Goal: Task Accomplishment & Management: Use online tool/utility

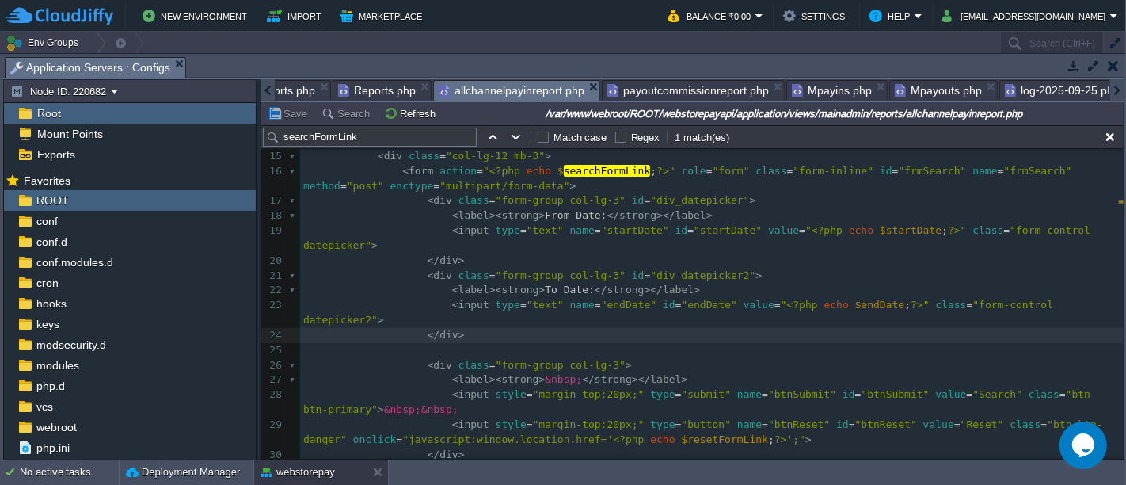
click at [714, 328] on pre "</ div >" at bounding box center [712, 335] width 824 height 15
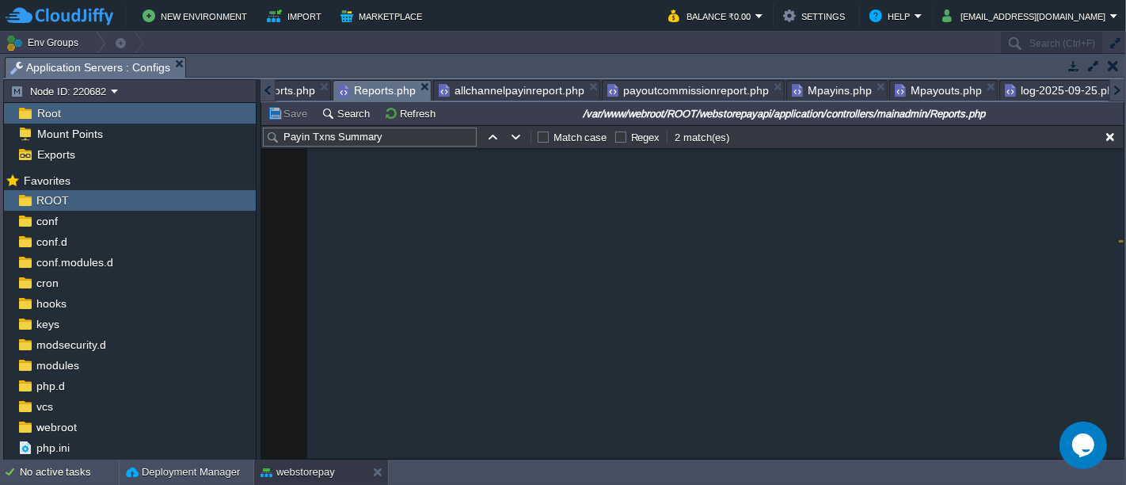
click at [372, 85] on span "Reports.php" at bounding box center [377, 91] width 78 height 20
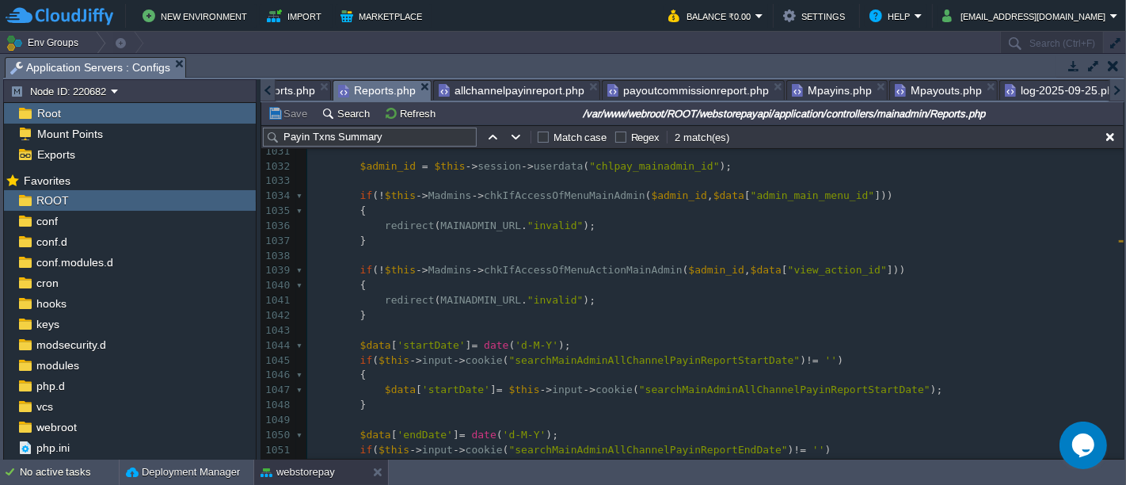
scroll to position [2323, 0]
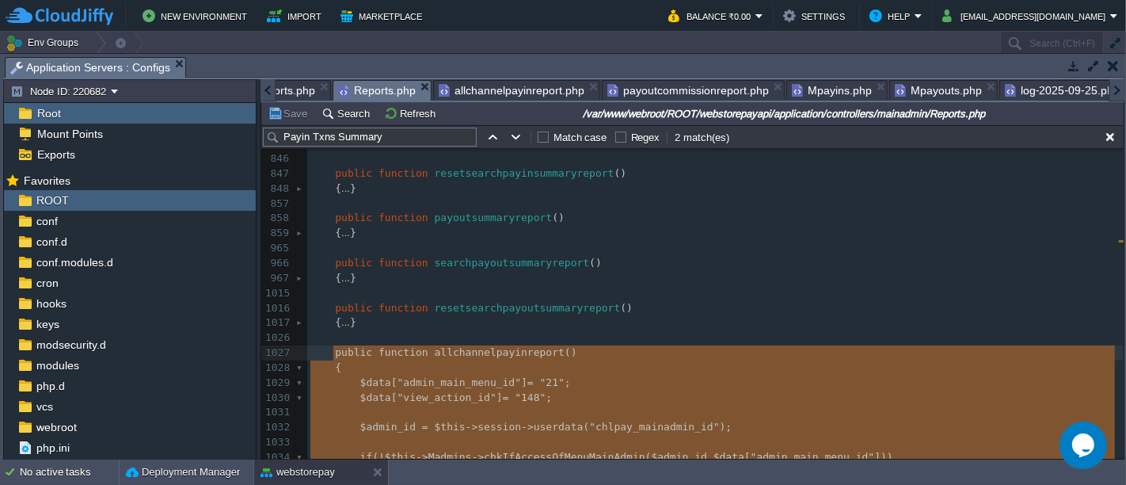
type textarea "-"
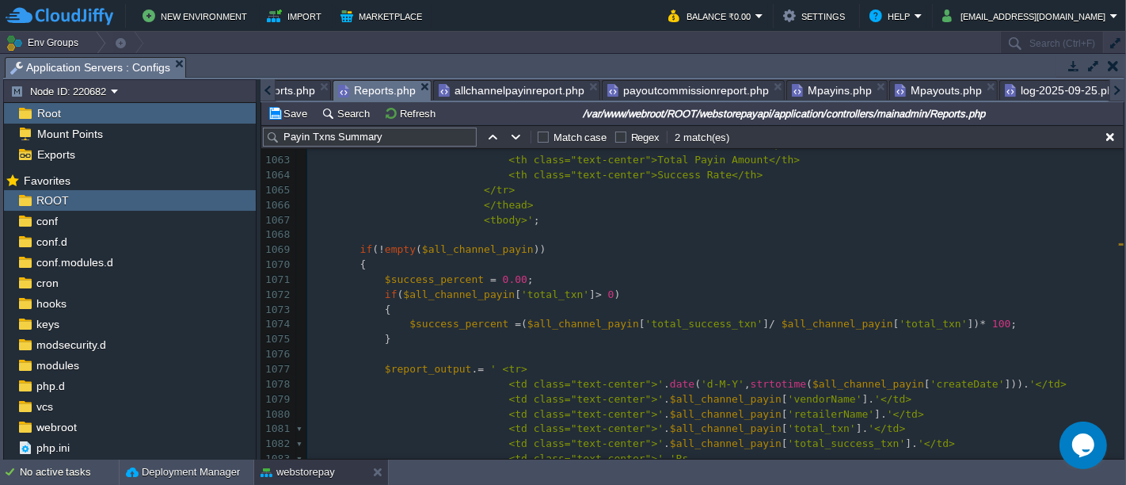
scroll to position [2764, 0]
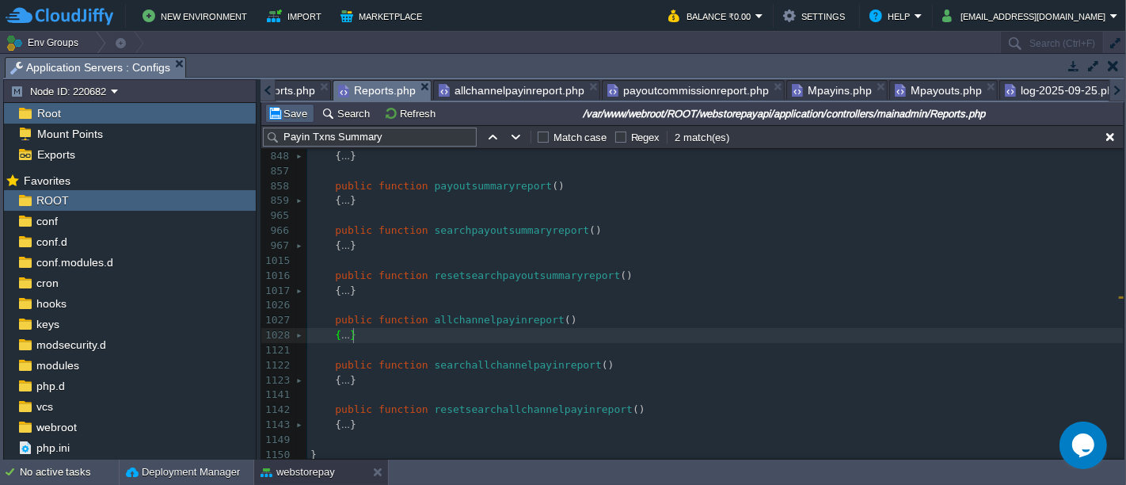
click at [289, 120] on td "Save" at bounding box center [289, 113] width 49 height 19
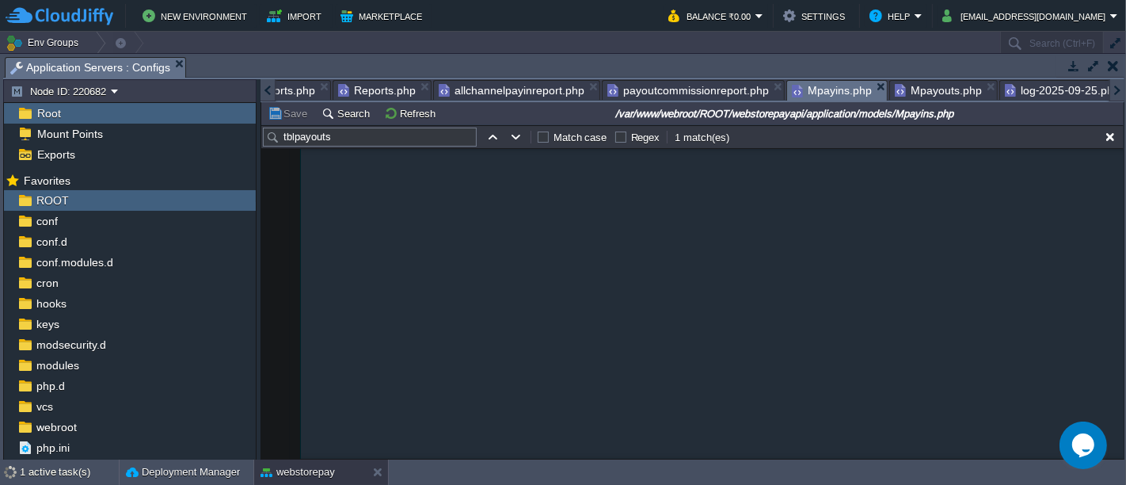
click at [822, 84] on span "Mpayins.php" at bounding box center [832, 91] width 80 height 20
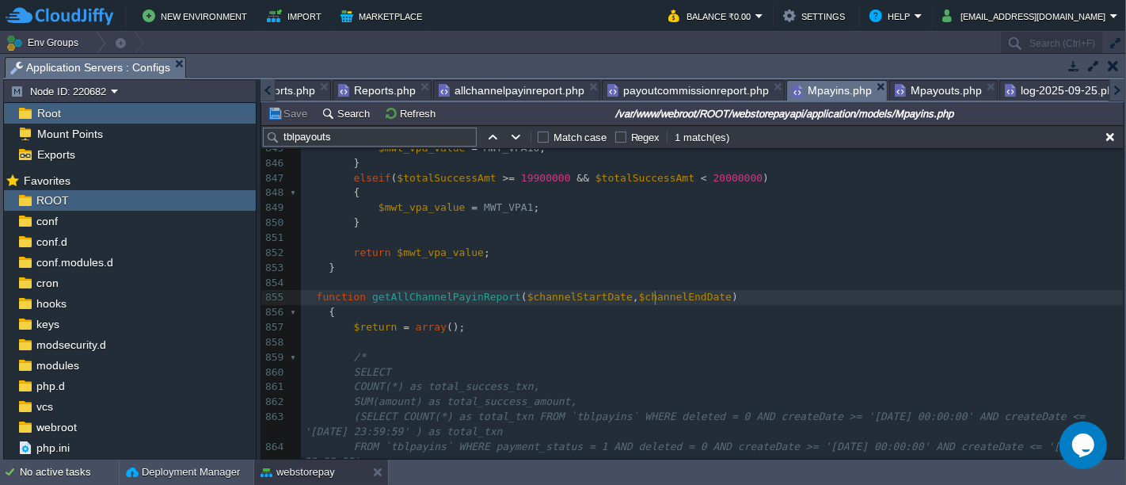
click at [653, 295] on span "$channelEndDate" at bounding box center [685, 297] width 93 height 12
type textarea "EndDate"
type input "EndDate"
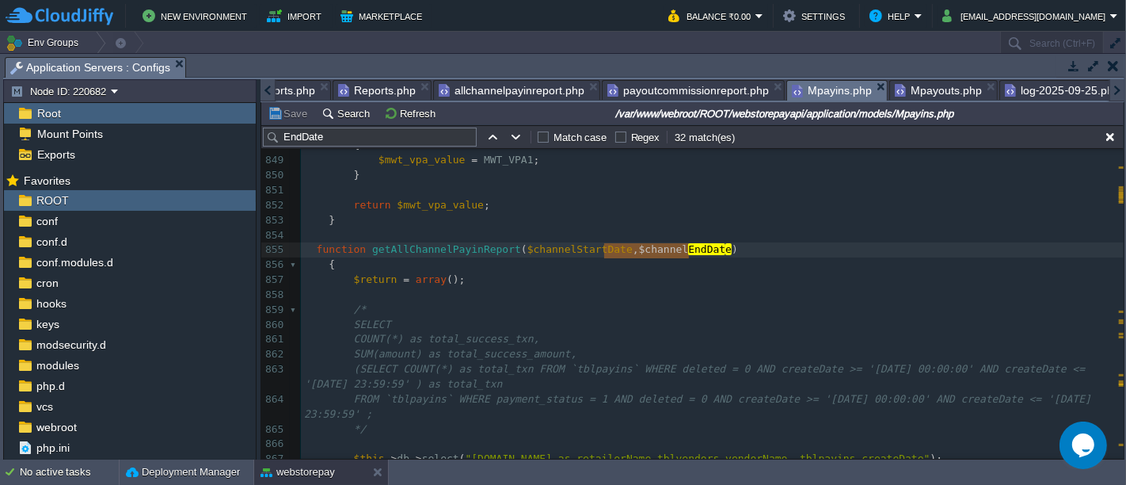
type textarea ",$channelEndDate"
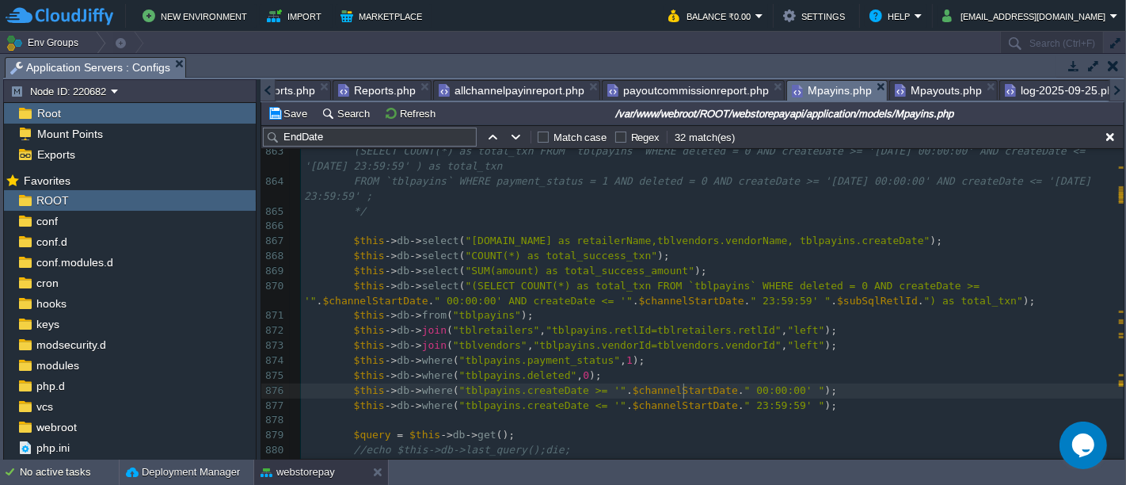
click at [681, 398] on pre "$this -> db -> where ( "tblpayins.createDate <= '" . $channelStartDate . " 23:5…" at bounding box center [712, 405] width 823 height 15
type textarea ",$channelEndDate"
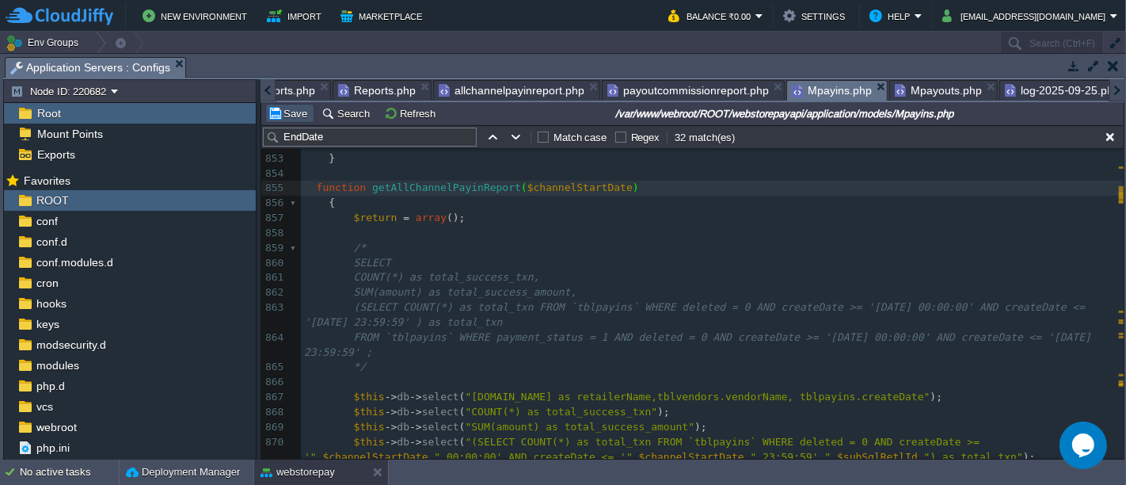
click at [285, 117] on button "Save" at bounding box center [290, 113] width 44 height 14
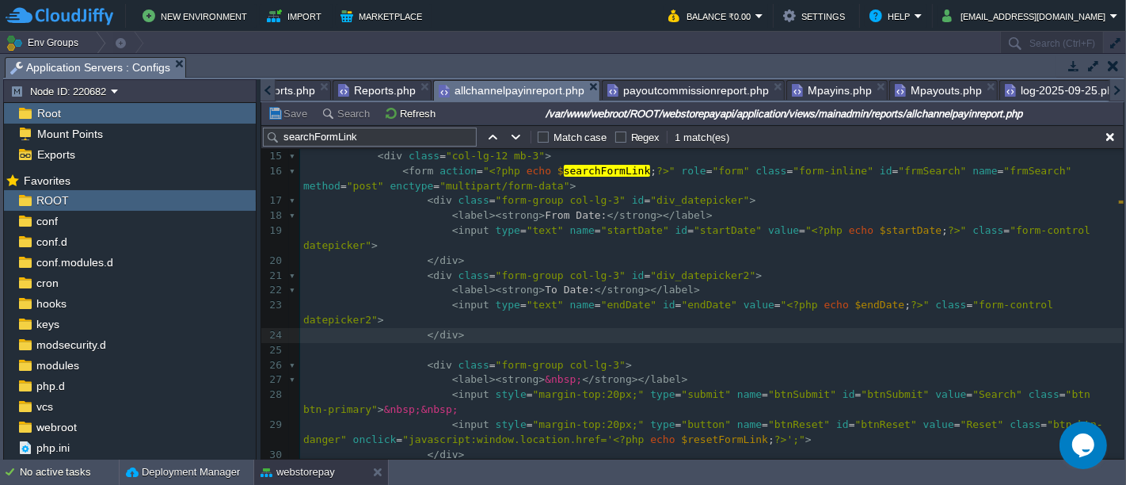
click at [515, 96] on span "allchannelpayinreport.php" at bounding box center [512, 91] width 146 height 20
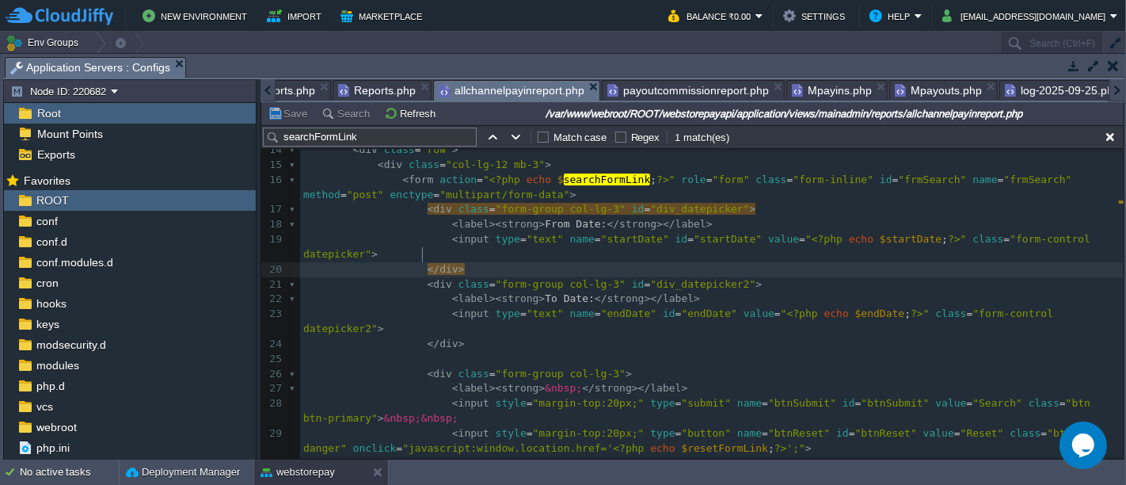
click at [421, 277] on pre "< div class = "form-group col-lg-3" id = "div_datepicker2" >" at bounding box center [712, 284] width 824 height 15
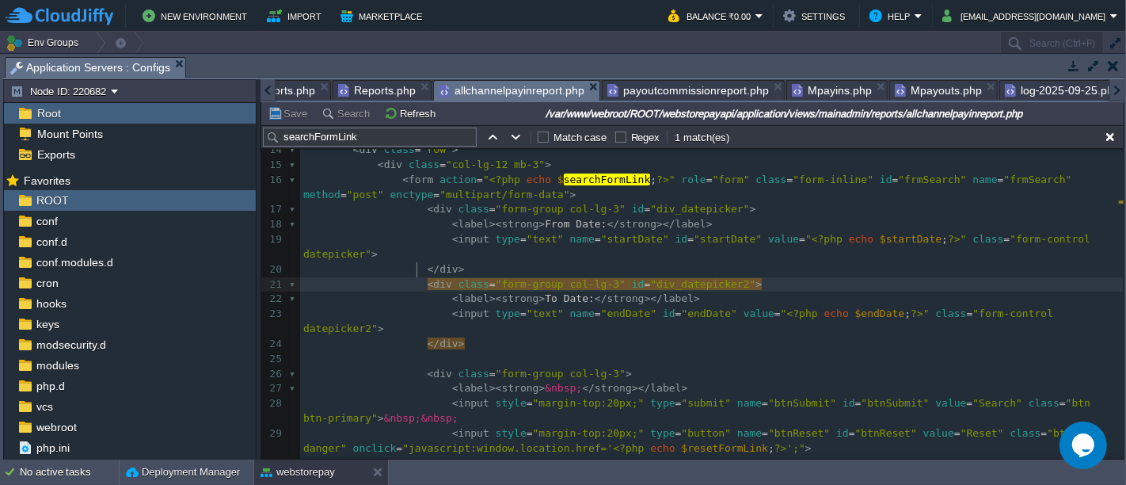
type textarea "<div class="form-group col-lg-3" id="div_datepicker2"> <label><strong>To Date:<…"
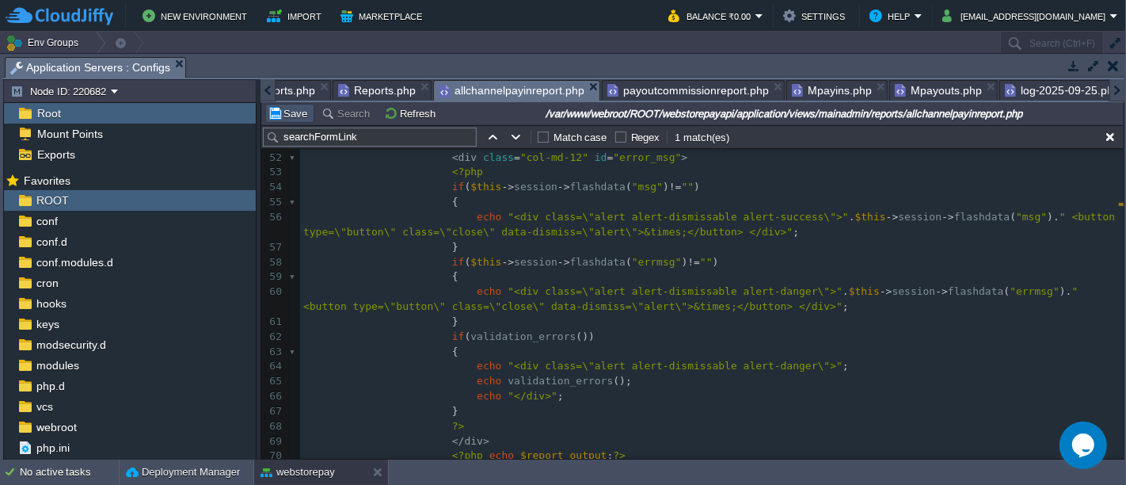
click at [297, 111] on button "Save" at bounding box center [290, 113] width 44 height 14
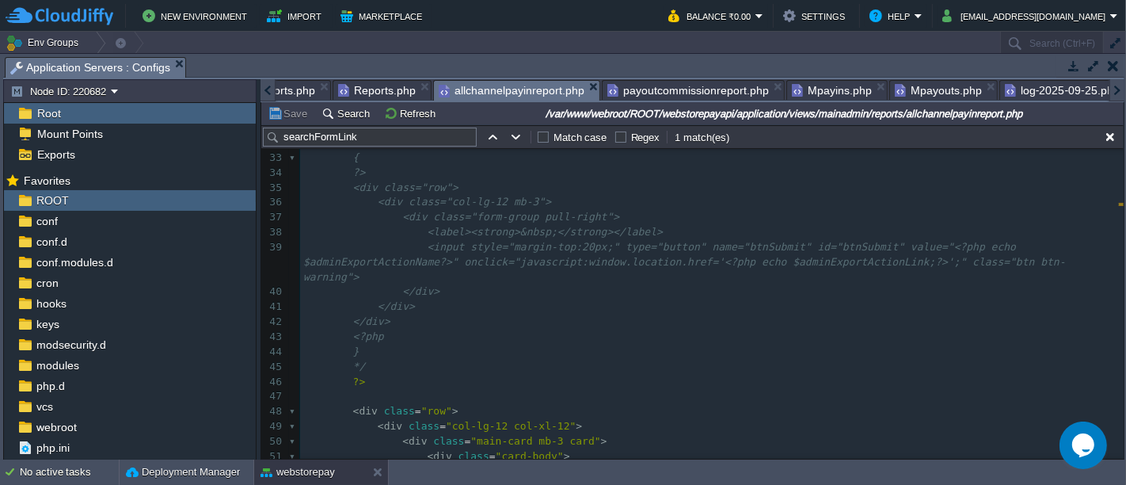
scroll to position [524, 0]
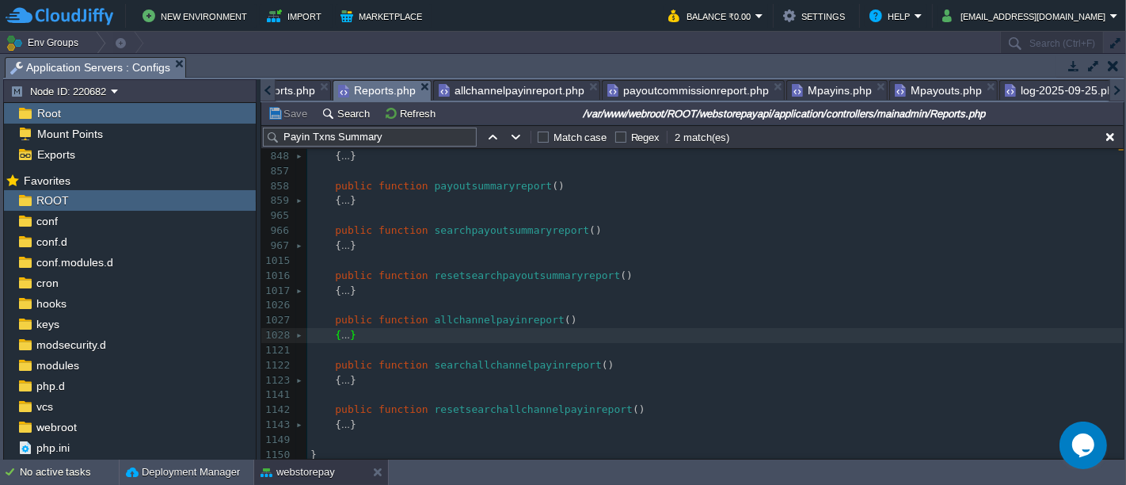
click at [364, 86] on span "Reports.php" at bounding box center [377, 91] width 78 height 20
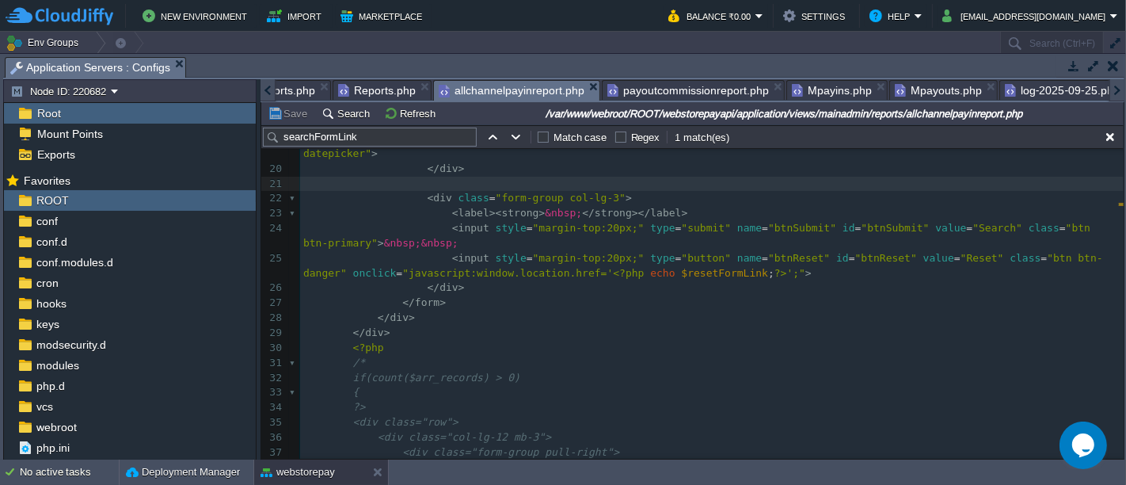
click at [495, 85] on span "allchannelpayinreport.php" at bounding box center [512, 91] width 146 height 20
click at [803, 89] on span "Mpayins.php" at bounding box center [832, 90] width 80 height 19
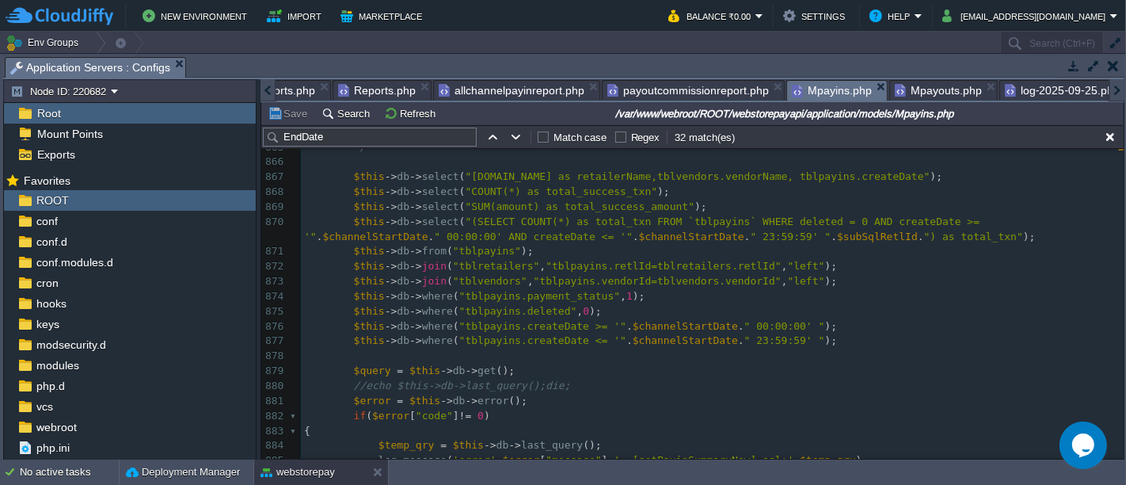
scroll to position [5, 0]
click at [362, 388] on div "xxxxxxxxxx $this -> db -> select ( "(SELECT COUNT(*) as total_txn FROM `tblpayi…" at bounding box center [712, 184] width 823 height 925
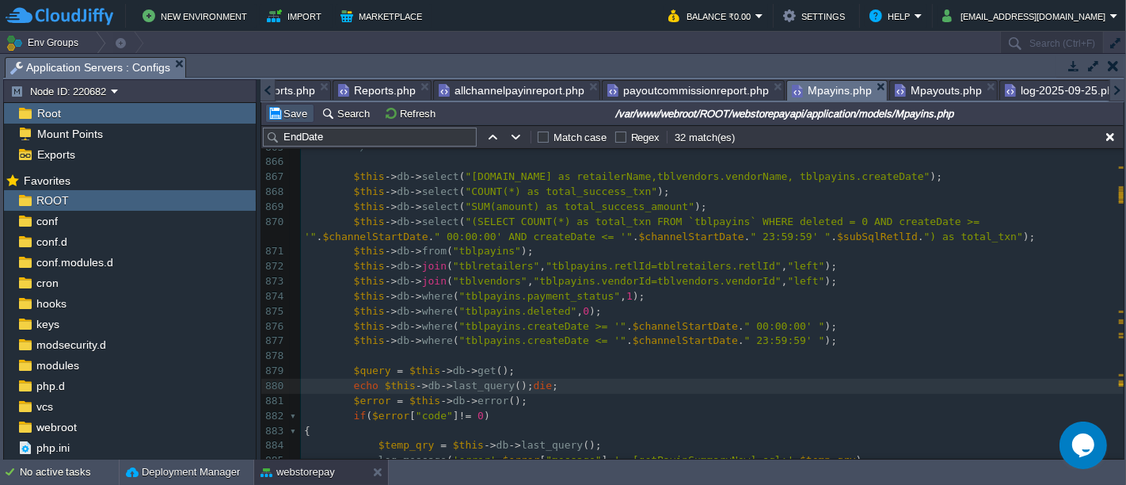
click at [289, 114] on button "Save" at bounding box center [290, 113] width 44 height 14
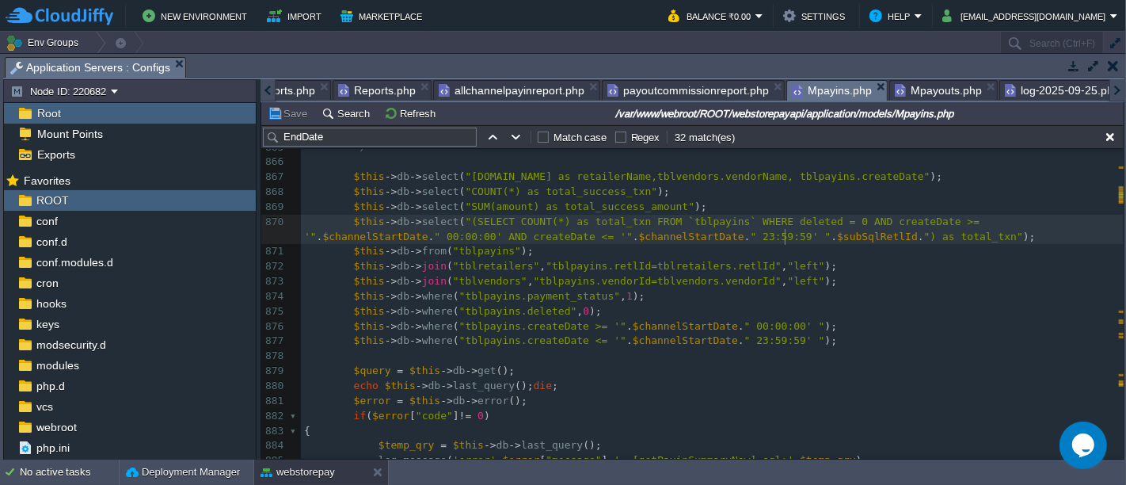
click at [856, 236] on pre "$this -> db -> select ( "(SELECT COUNT(*) as total_txn FROM `tblpayins` WHERE d…" at bounding box center [712, 230] width 823 height 30
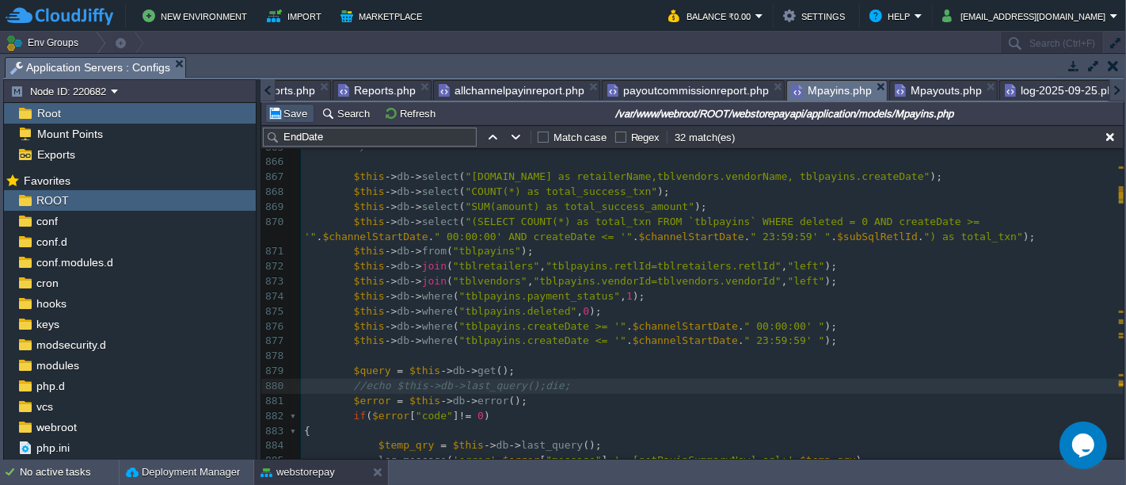
click at [289, 112] on button "Save" at bounding box center [290, 113] width 44 height 14
click at [609, 381] on pre "//echo $this->db->last_query();die;" at bounding box center [712, 386] width 823 height 15
click at [363, 384] on div "xxxxxxxxxx $this -> db -> select ( "(SELECT COUNT(*) as total_txn FROM `tblpayi…" at bounding box center [712, 184] width 823 height 925
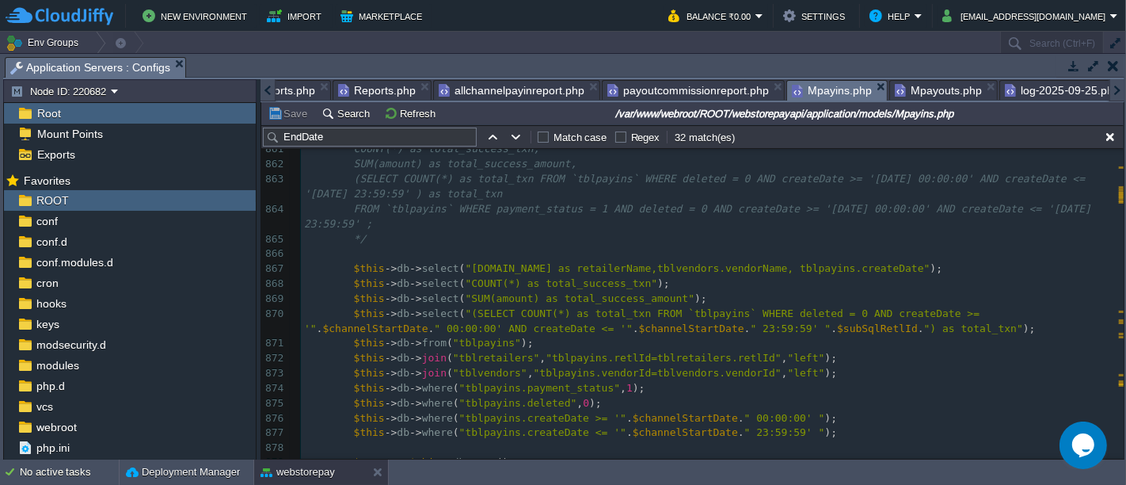
scroll to position [13235, 0]
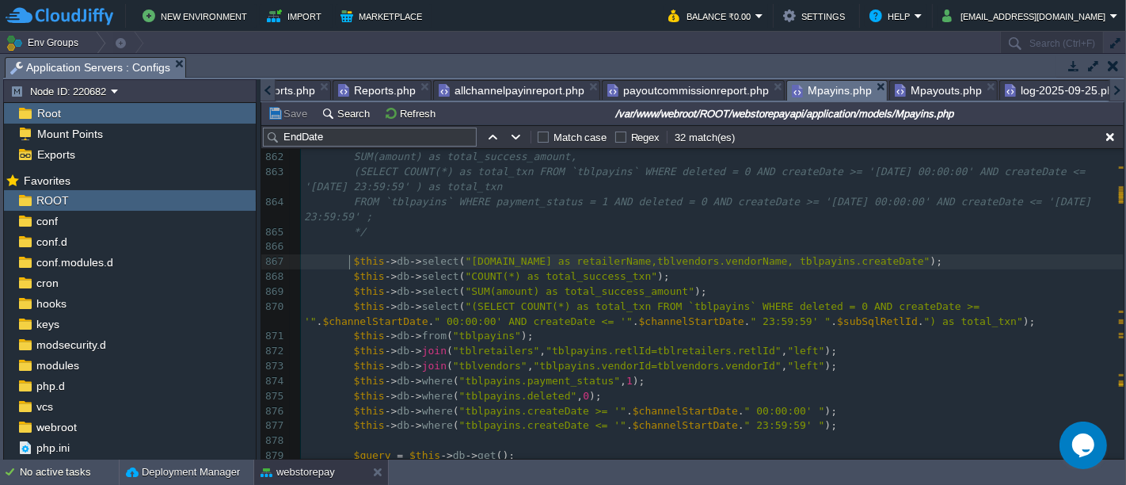
click at [346, 260] on span at bounding box center [341, 261] width 25 height 15
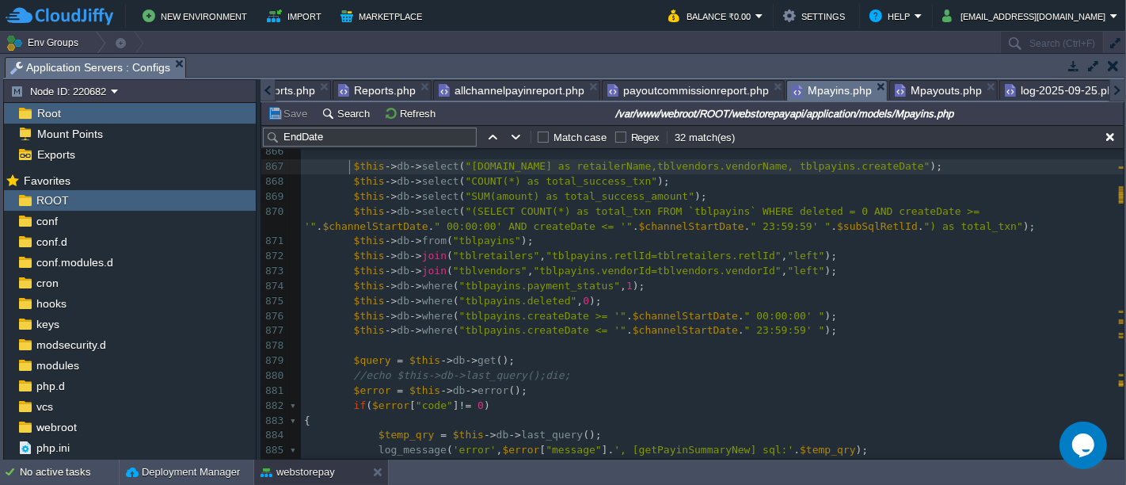
scroll to position [13335, 0]
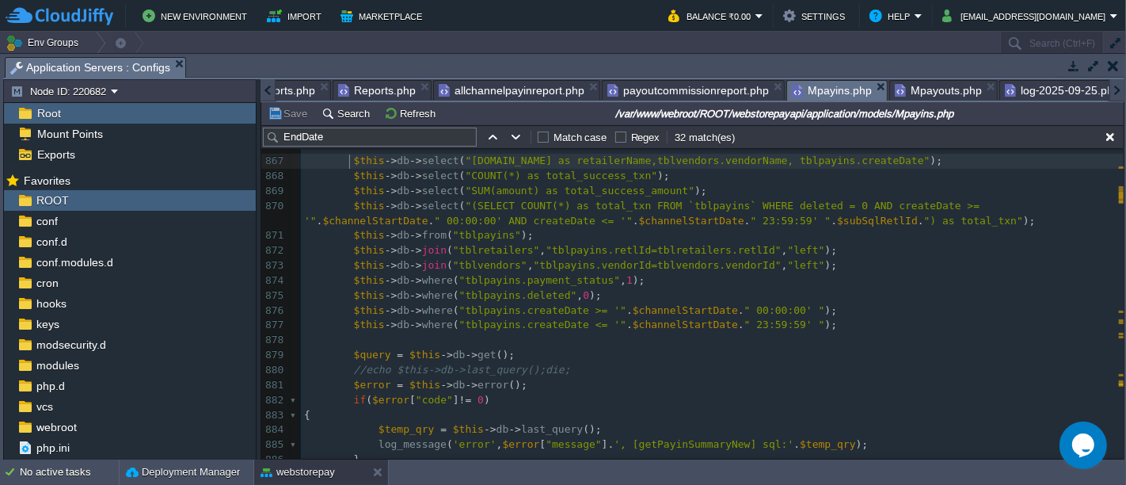
type textarea "$this->db->select("tblretailers.name as retailerName,tblvendors.vendorName, tbl…"
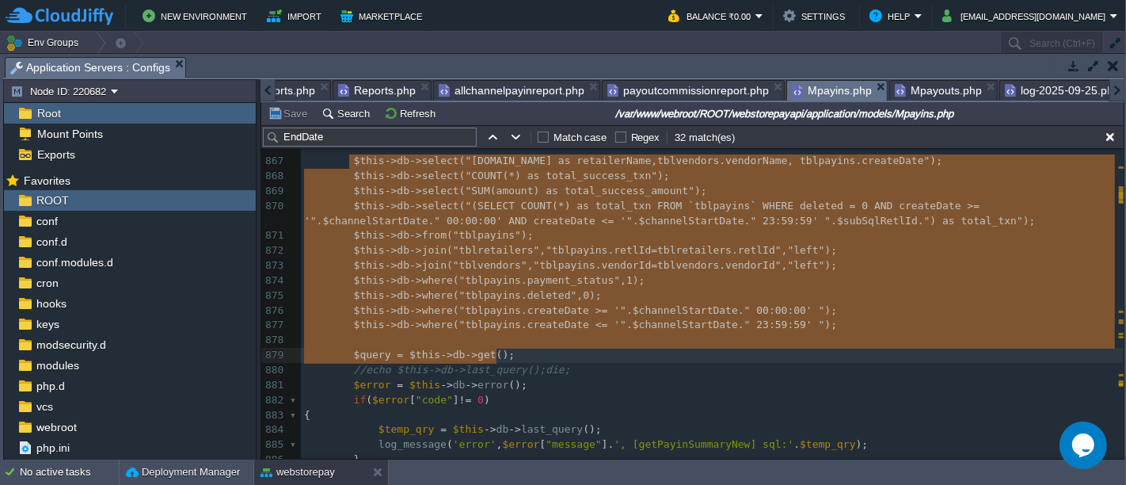
click at [651, 284] on pre "$this -> db -> where ( "tblpayins.payment_status" , 1 );" at bounding box center [712, 280] width 823 height 15
click at [611, 318] on pre "$this -> db -> where ( "tblpayins.createDate <= '" . $channelStartDate . " 23:5…" at bounding box center [712, 325] width 823 height 15
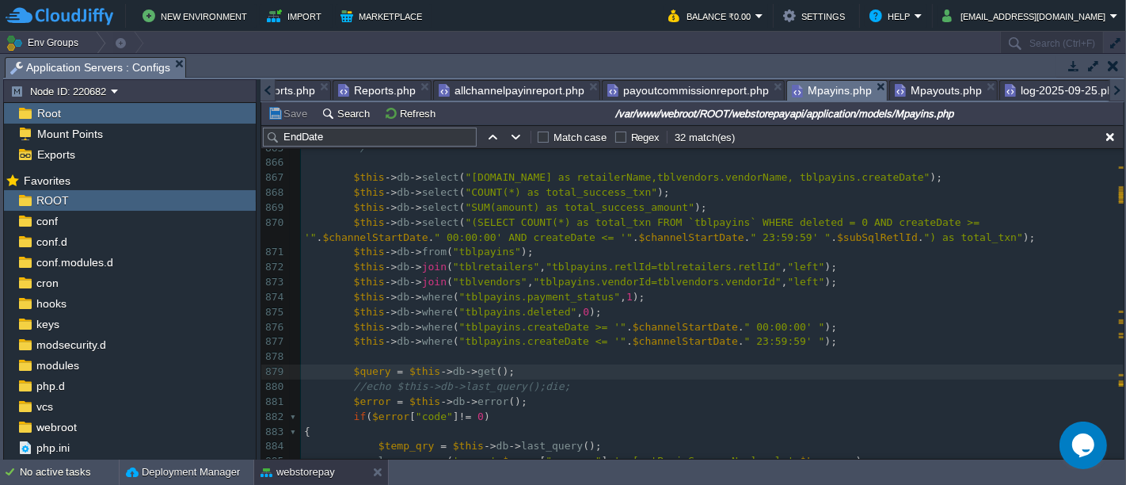
scroll to position [13319, 0]
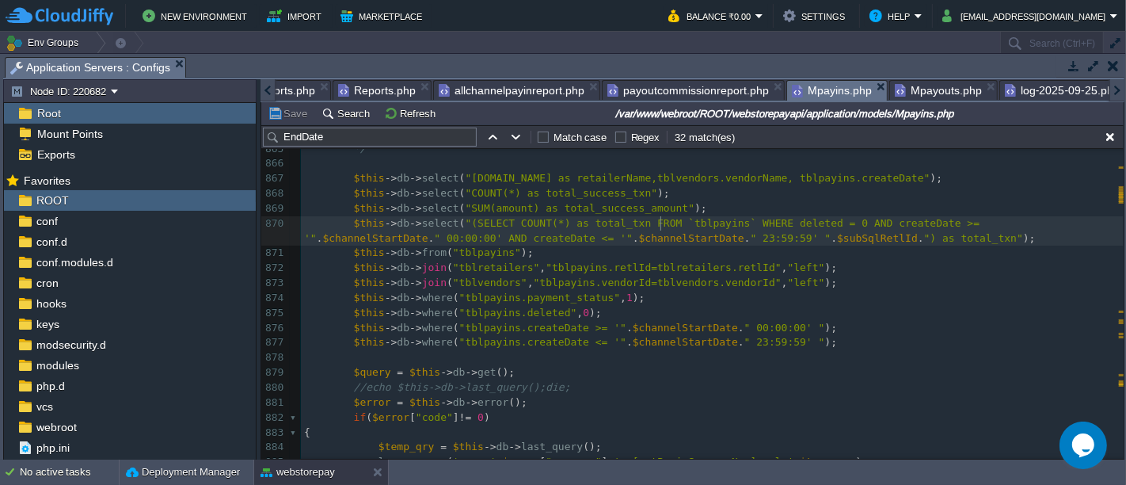
click at [661, 217] on div "xxxxxxxxxx $this -> db -> select ( "(SELECT COUNT(*) as total_txn FROM `tblpayi…" at bounding box center [712, 186] width 823 height 925
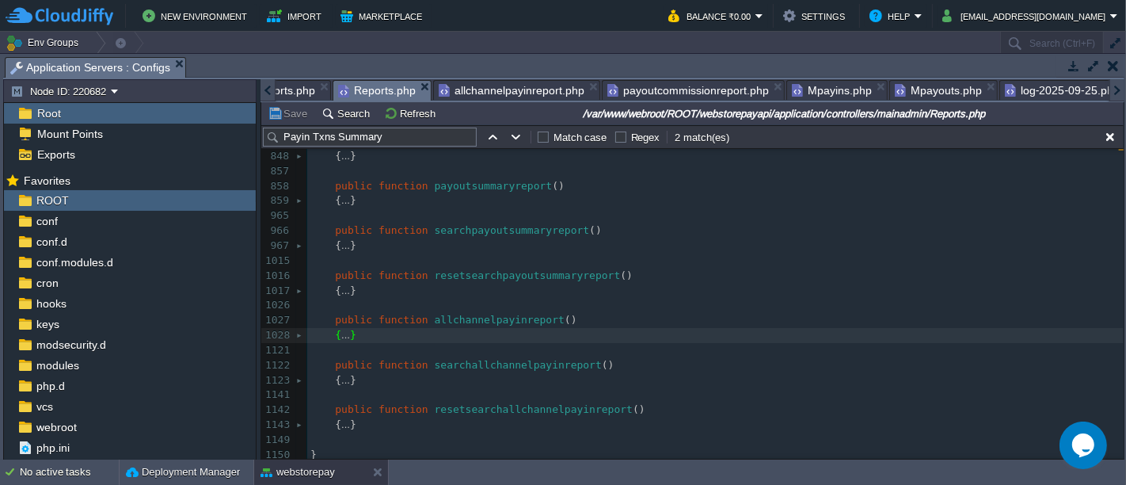
click at [366, 89] on span "Reports.php" at bounding box center [377, 91] width 78 height 20
click at [299, 329] on div at bounding box center [301, 335] width 10 height 15
click at [300, 329] on div at bounding box center [301, 335] width 10 height 15
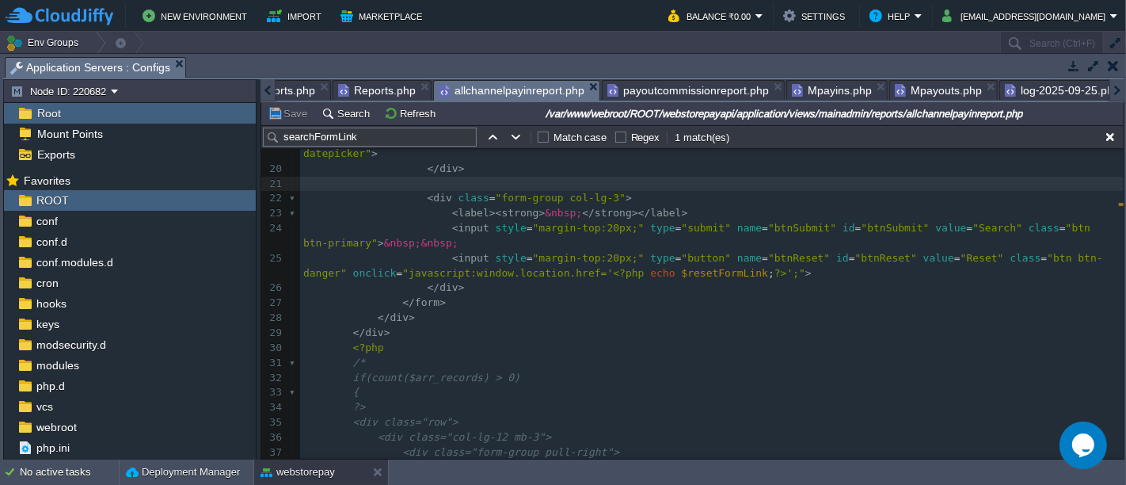
click at [554, 85] on span "allchannelpayinreport.php" at bounding box center [512, 91] width 146 height 20
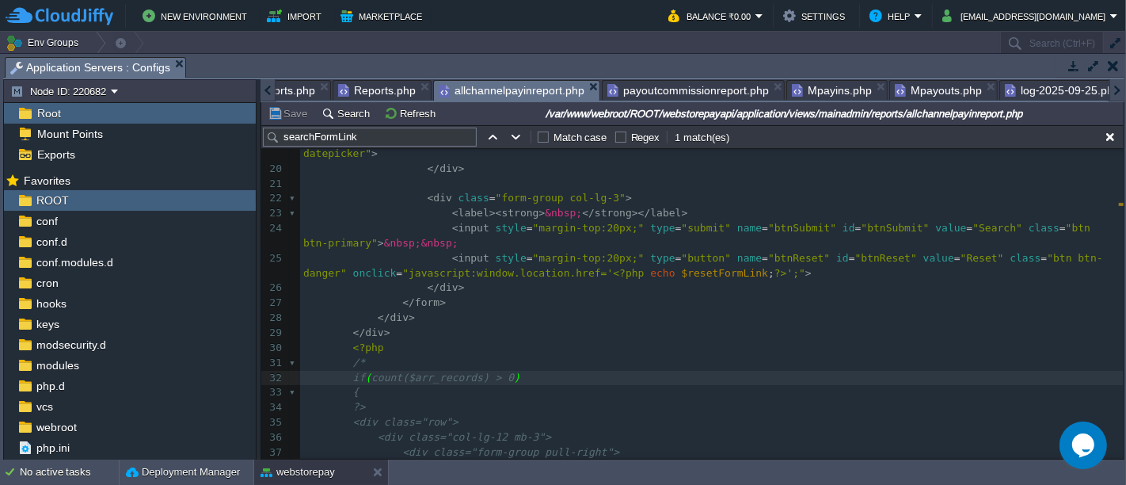
click at [820, 100] on div "Directories listreports.php Reports.php allchannelpayinreport.php payoutcommiss…" at bounding box center [693, 90] width 864 height 23
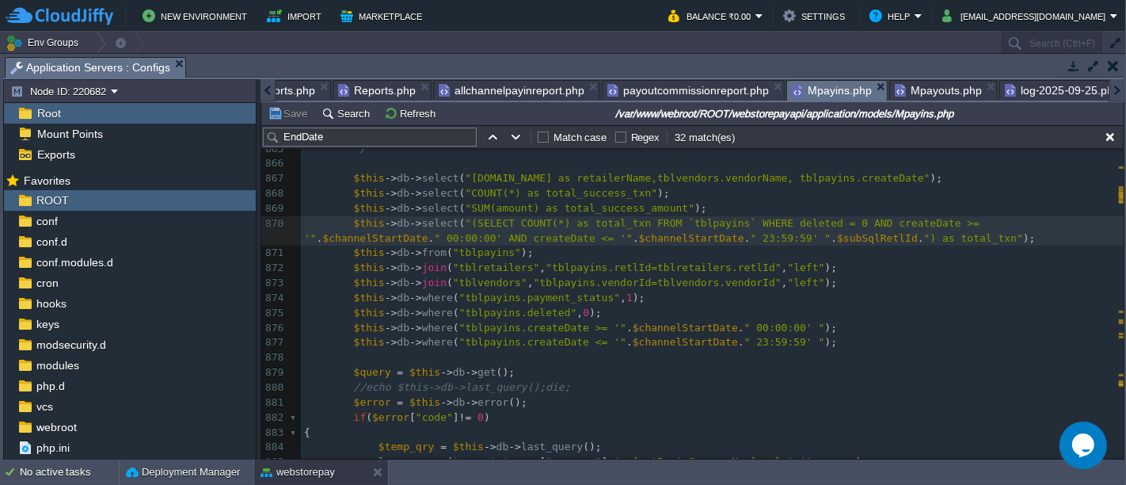
click at [825, 96] on span "Mpayins.php" at bounding box center [832, 91] width 80 height 20
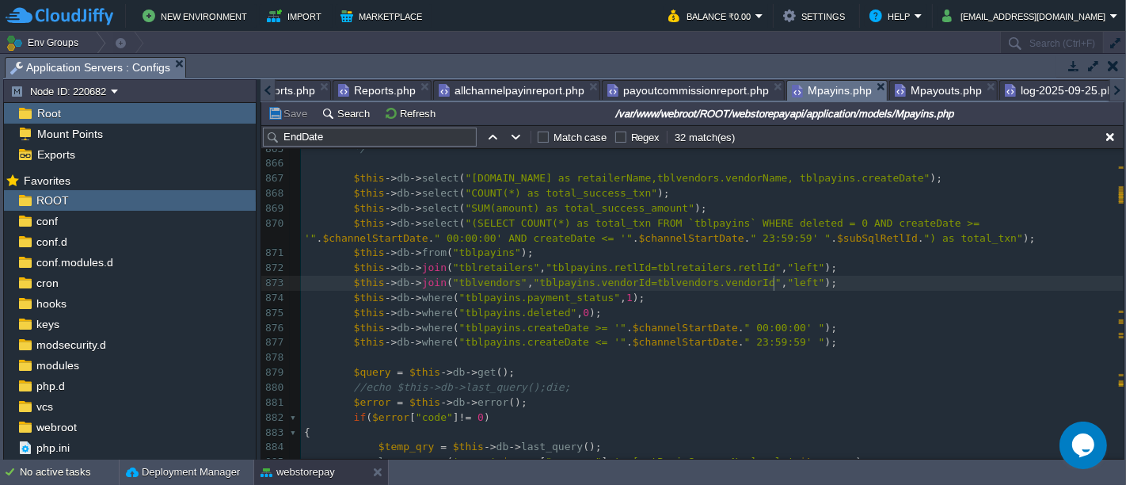
click at [774, 286] on div "xxxxxxxxxx $this -> db -> select ( "(SELECT COUNT(*) as total_txn FROM `tblpayi…" at bounding box center [712, 186] width 823 height 925
click at [697, 307] on pre "$this -> db -> where ( "tblpayins.deleted" , 0 );" at bounding box center [712, 313] width 823 height 15
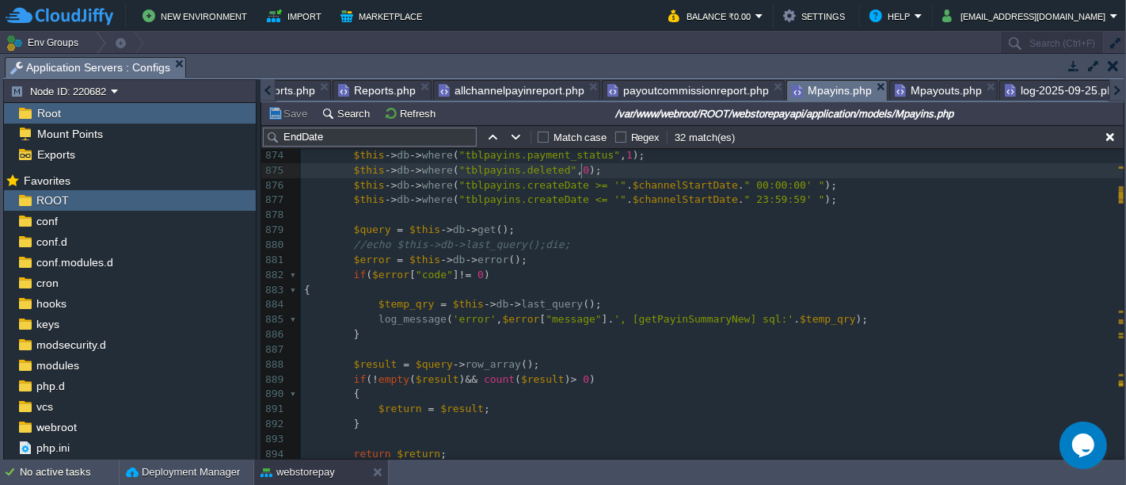
scroll to position [13370, 0]
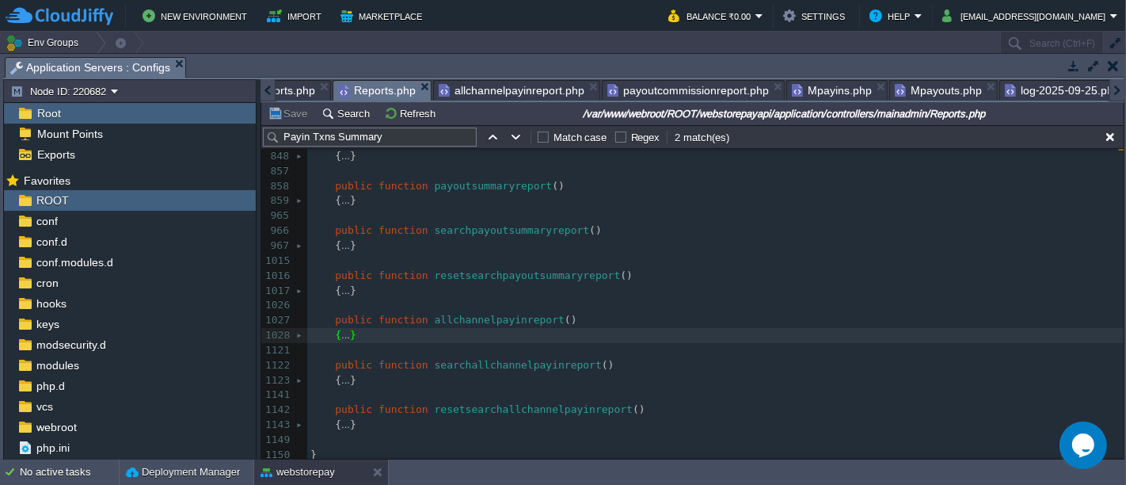
click at [362, 86] on span "Reports.php" at bounding box center [377, 91] width 78 height 20
click at [296, 328] on div at bounding box center [301, 335] width 10 height 15
click at [297, 328] on div at bounding box center [301, 335] width 10 height 15
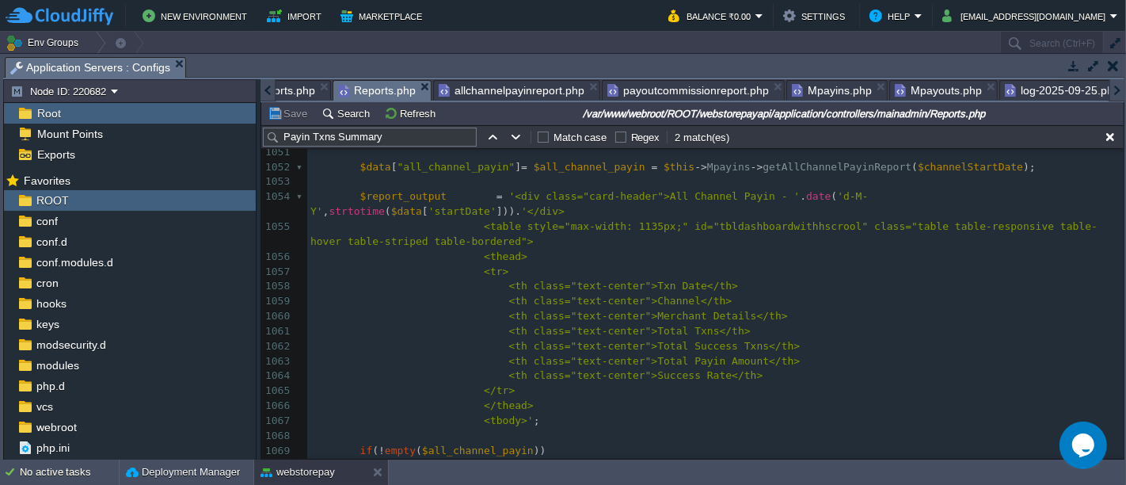
scroll to position [1031, 0]
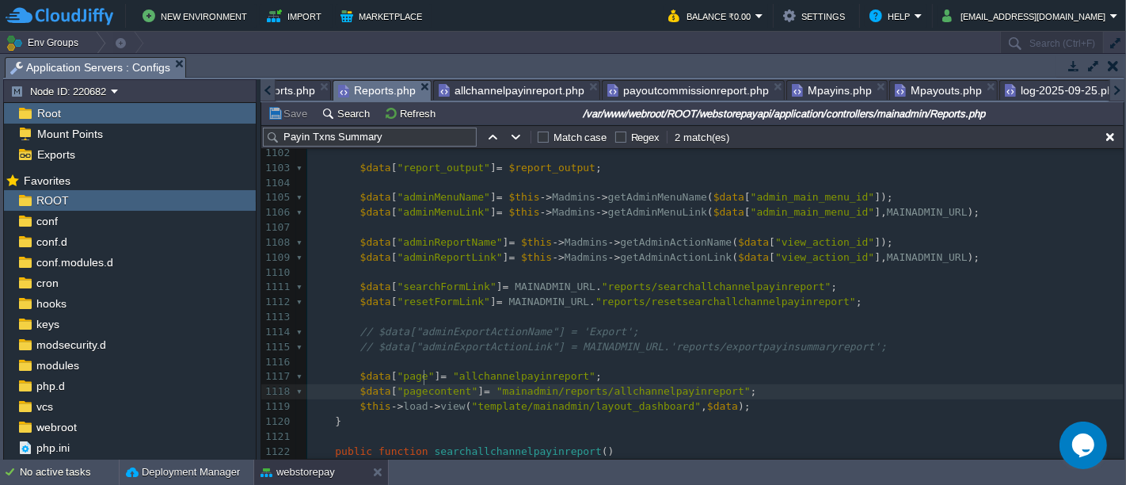
click at [423, 375] on div "xxxxxxxxxx public function payoutcommissionreport () 1081 <td class="text-cente…" at bounding box center [715, 182] width 817 height 731
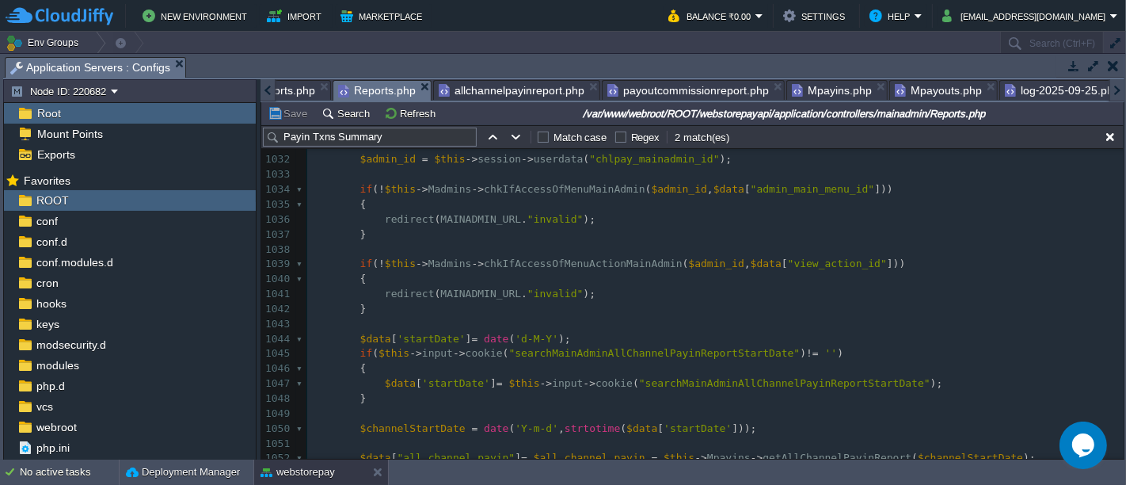
scroll to position [761, 0]
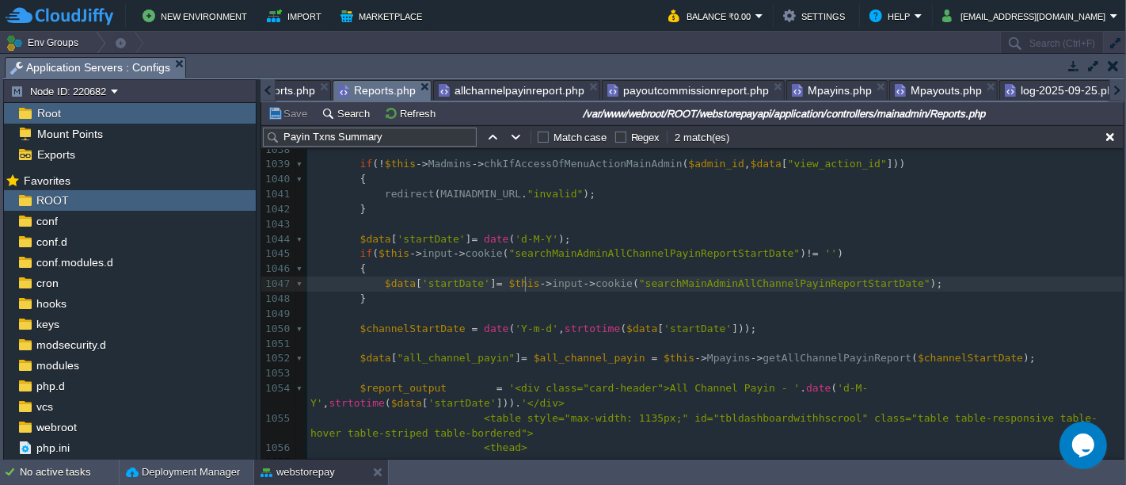
click at [528, 277] on div "xxxxxxxxxx $data [ "pagecontent" ] = "mainadmin/reports/allchannelpayinreport" …" at bounding box center [715, 292] width 817 height 687
click at [527, 323] on div "xxxxxxxxxx $data [ "pagecontent" ] = "mainadmin/reports/allchannelpayinreport" …" at bounding box center [715, 292] width 817 height 687
click at [745, 324] on pre "$channelStartDate = date ( 'Y-m-d' , strtotime ( $data [ 'startDate' ]));" at bounding box center [715, 329] width 817 height 15
click at [997, 358] on pre "$data [ "all_channel_payin" ] = $all_channel_payin = $this -> Mpayins -> getAll…" at bounding box center [715, 358] width 817 height 15
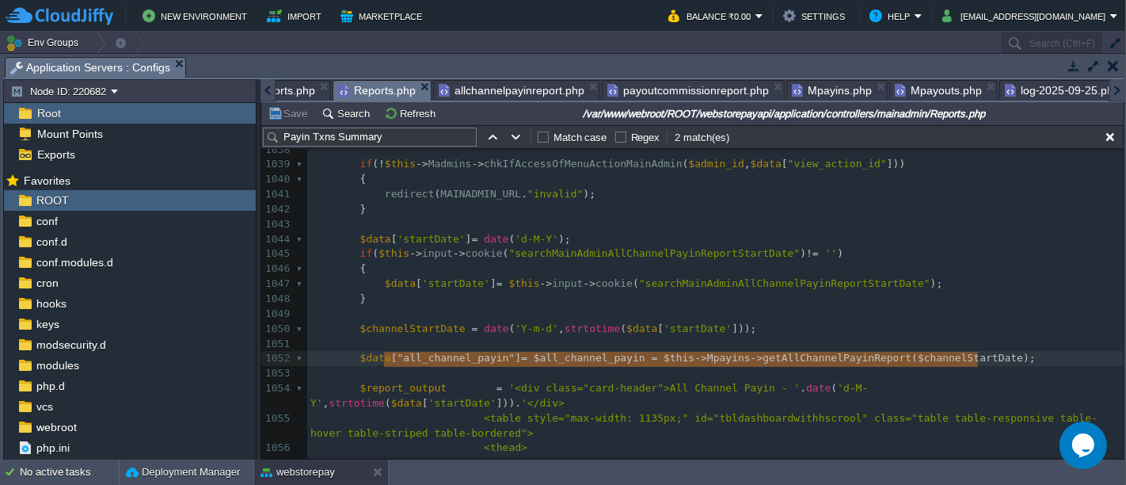
type textarea "$data["all_channel_payin"] = $all_channel_payin = $this->Mpayins->getAllChannel…"
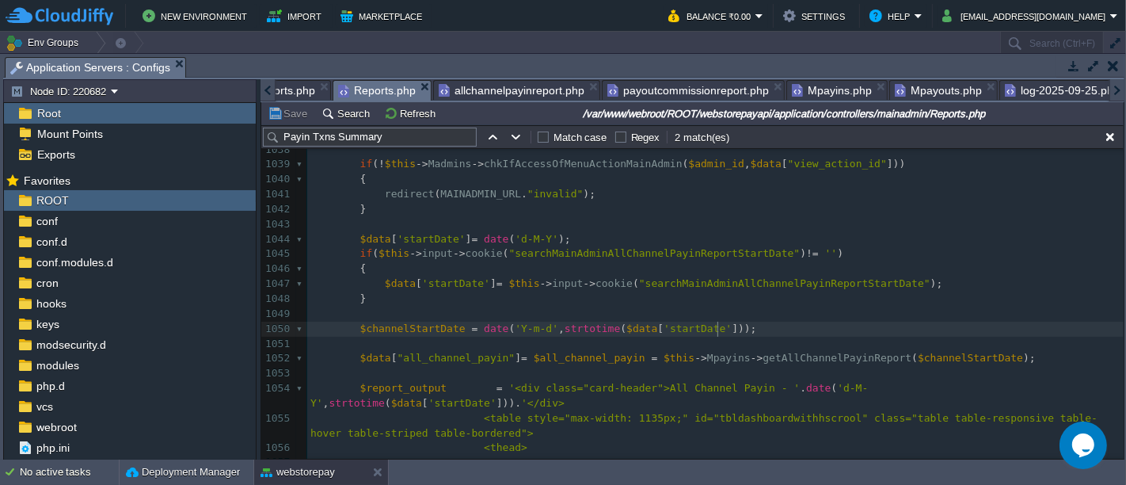
click at [754, 327] on pre "$channelStartDate = date ( 'Y-m-d' , strtotime ( $data [ 'startDate' ]));" at bounding box center [715, 329] width 817 height 15
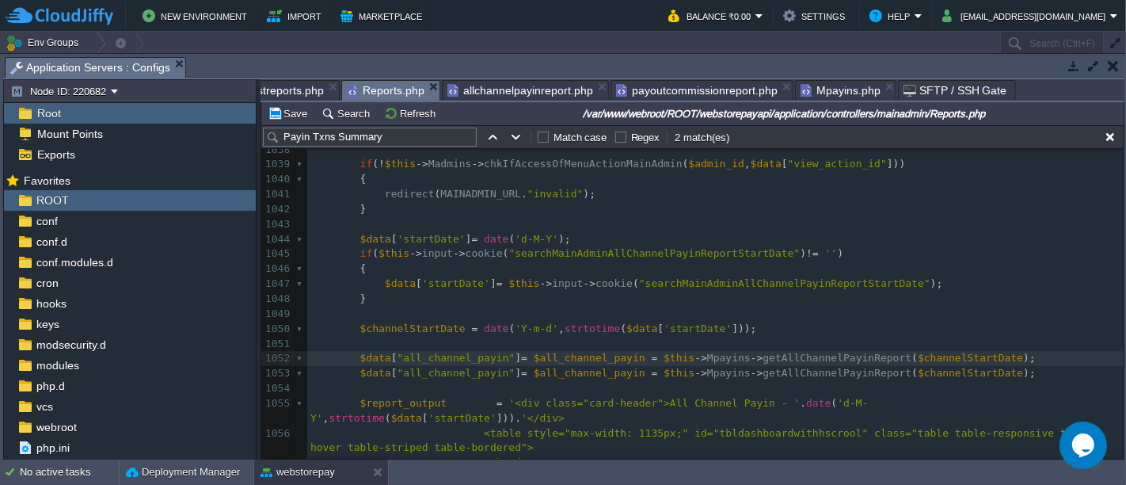
scroll to position [0, 0]
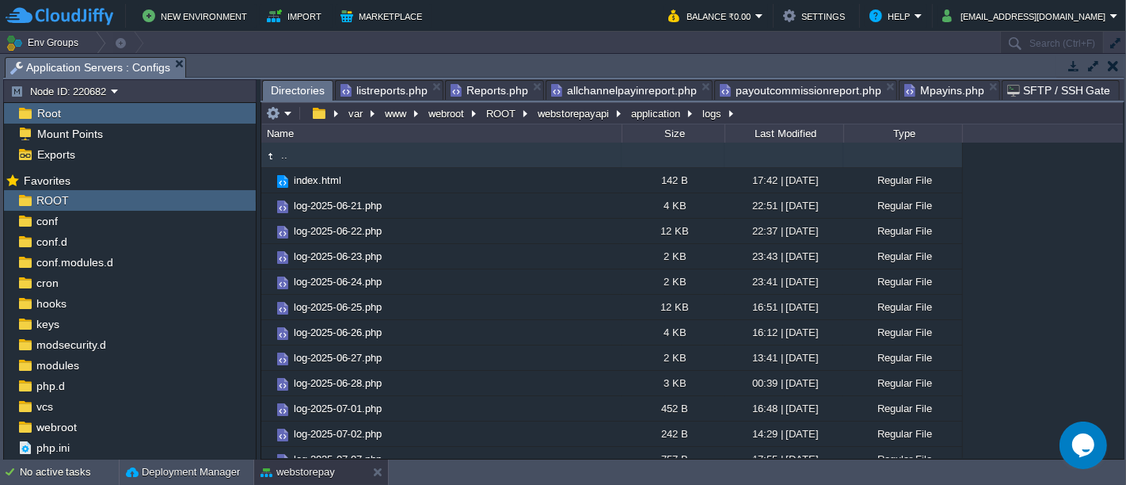
click at [303, 90] on span "Directories" at bounding box center [298, 91] width 54 height 20
click at [629, 106] on button "application" at bounding box center [656, 113] width 55 height 14
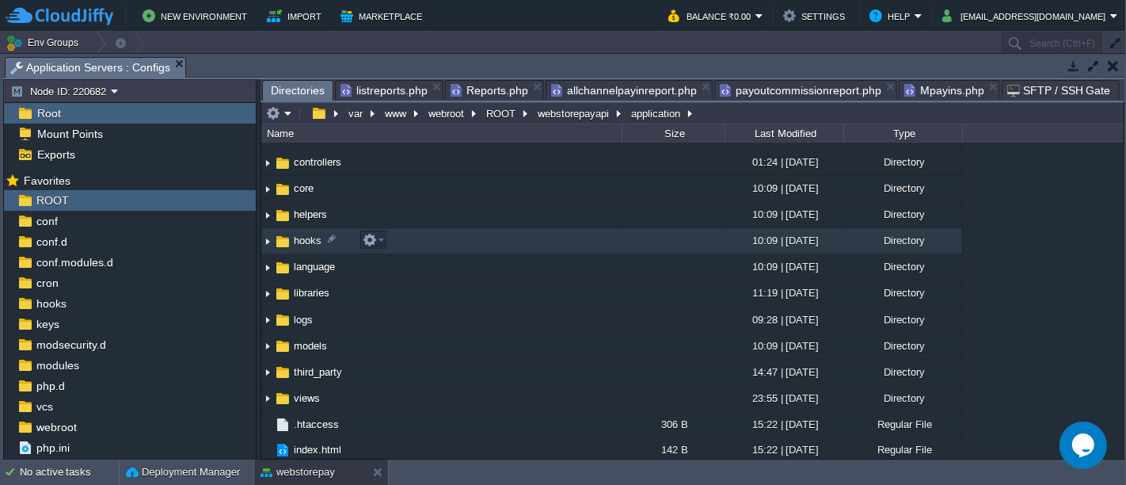
scroll to position [70, 0]
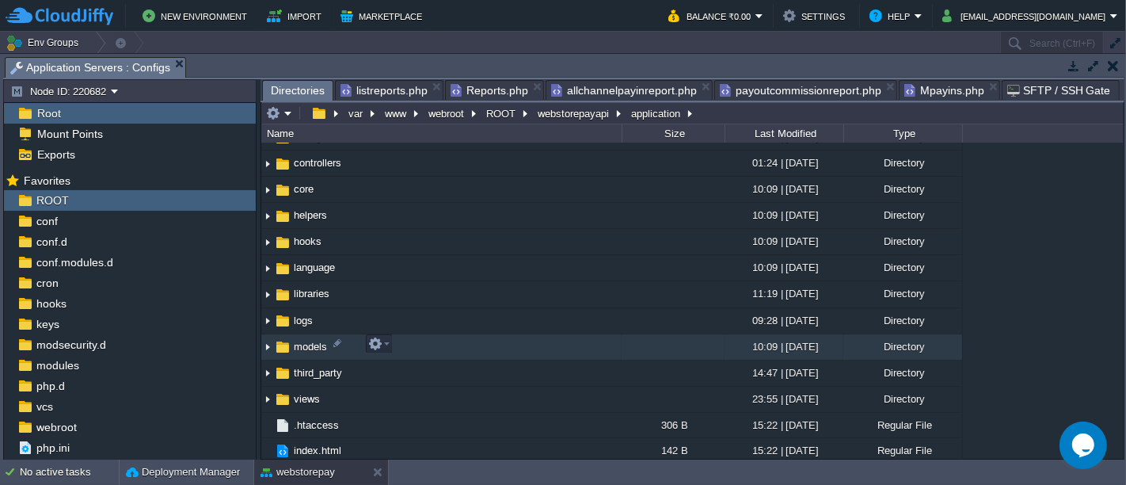
click at [416, 343] on td "models" at bounding box center [441, 347] width 360 height 26
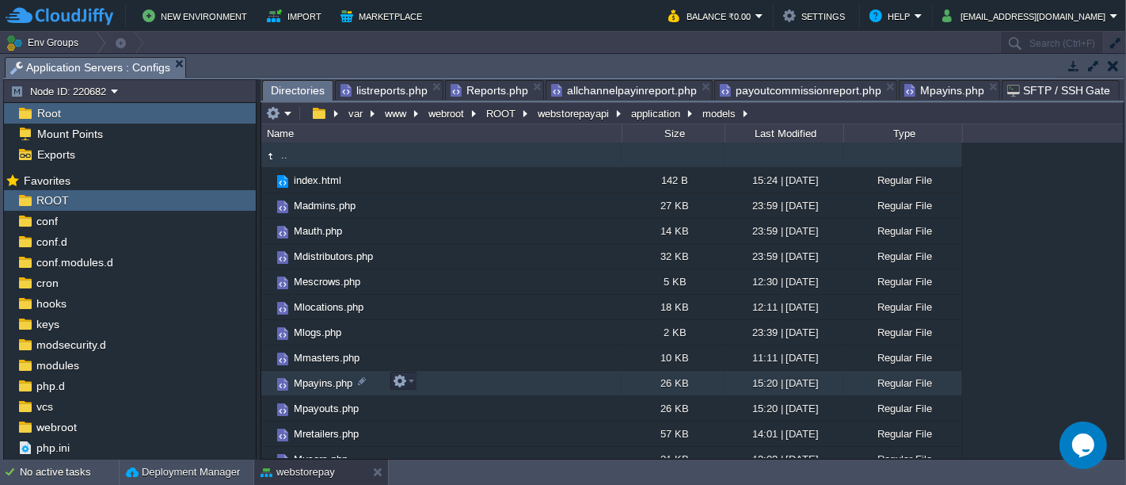
scroll to position [11, 0]
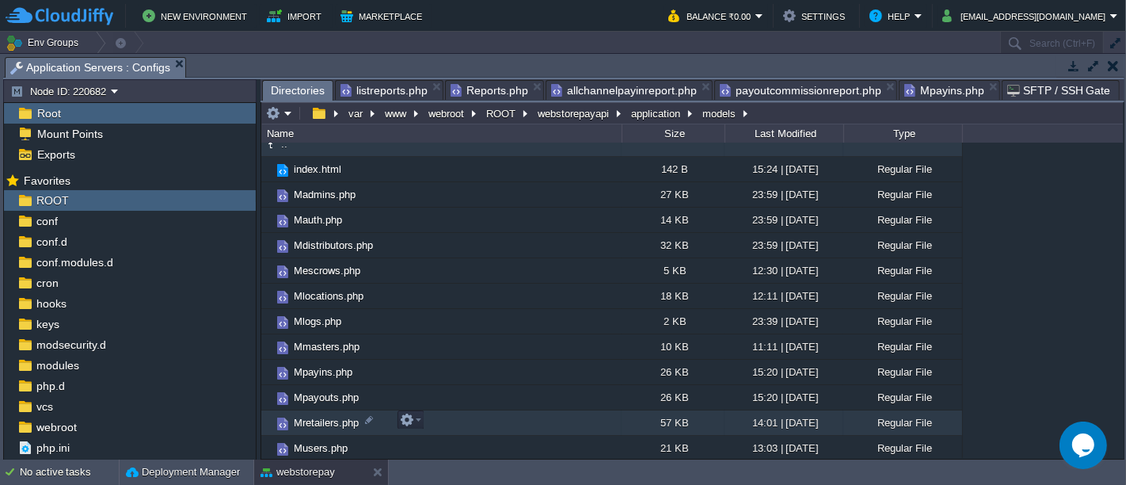
click at [436, 417] on td "Mretailers.php" at bounding box center [441, 422] width 360 height 25
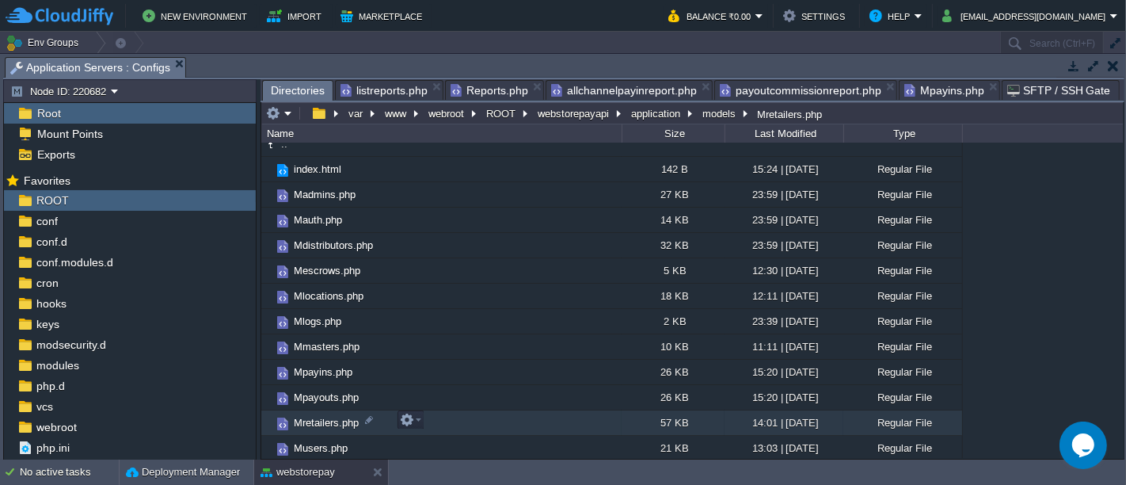
click at [436, 417] on td "Mretailers.php" at bounding box center [441, 422] width 360 height 25
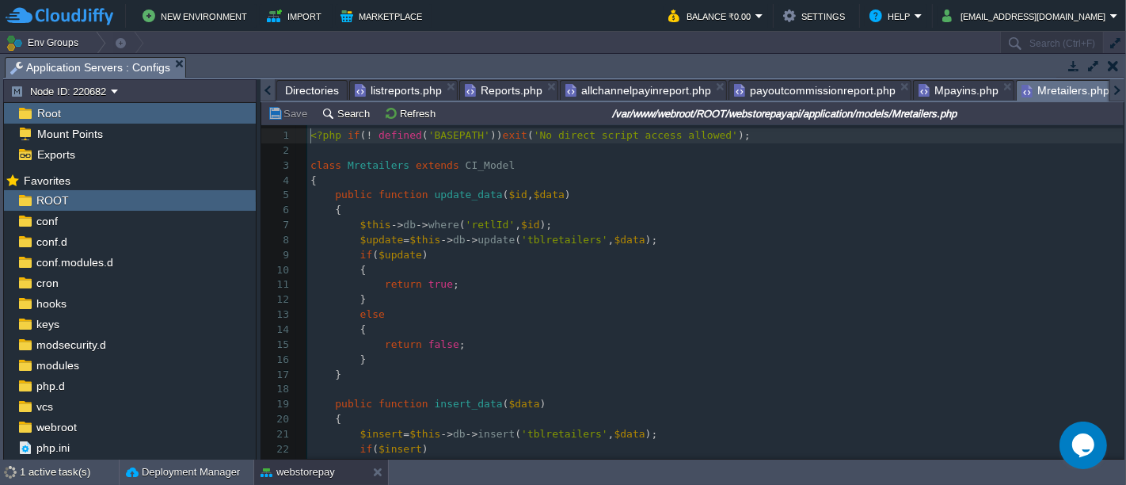
scroll to position [5, 0]
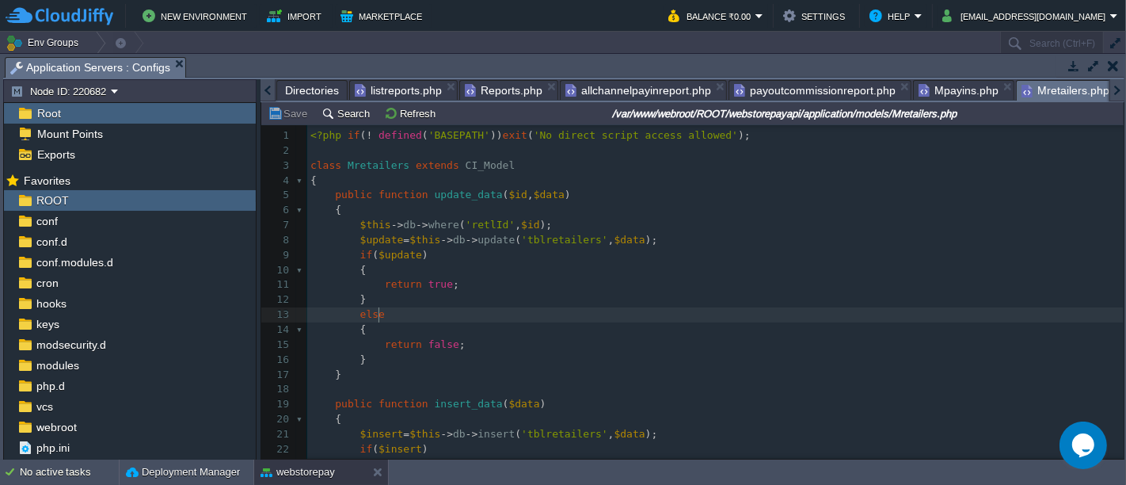
click at [602, 314] on pre "else" at bounding box center [715, 314] width 817 height 15
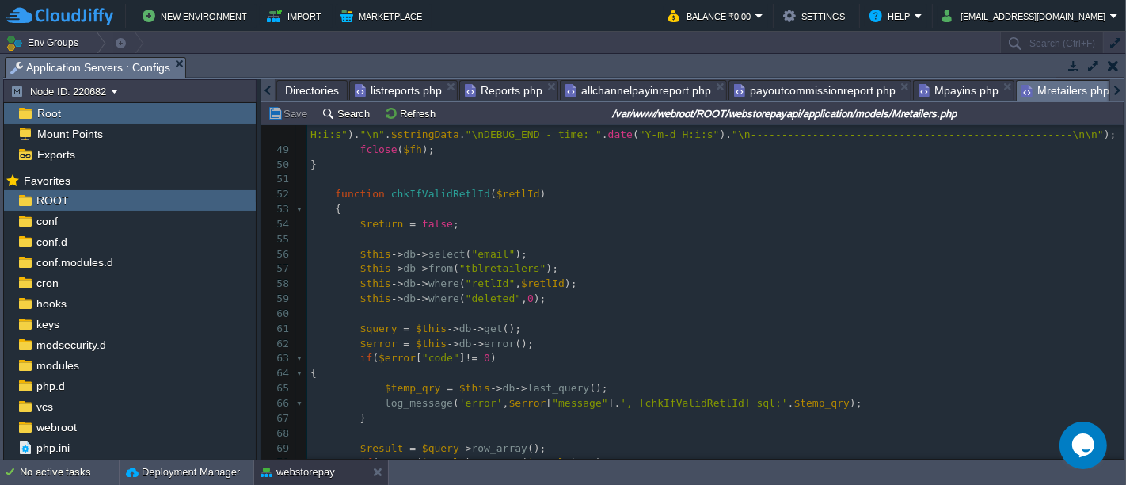
scroll to position [722, 0]
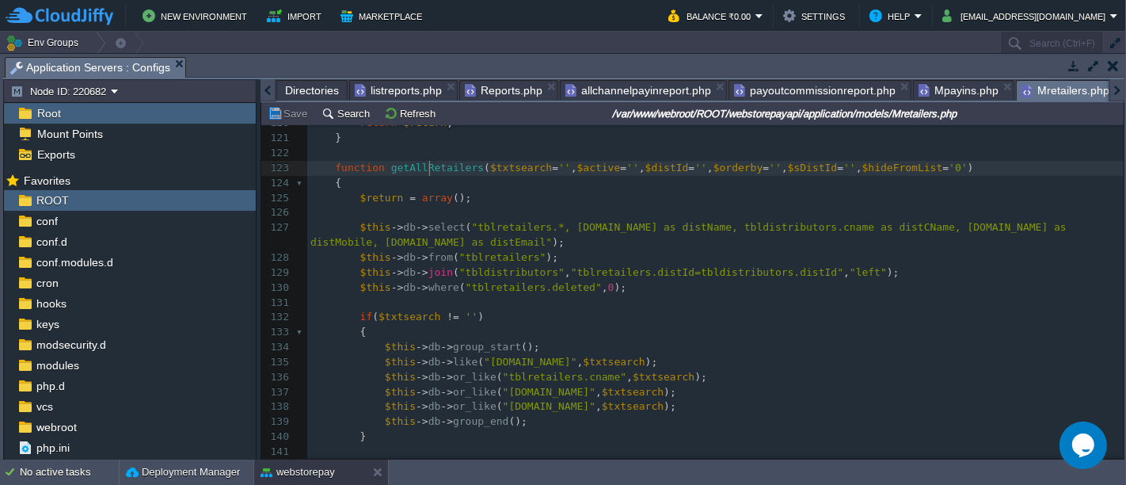
click at [427, 171] on span "getAllRetailers" at bounding box center [437, 168] width 93 height 12
type textarea "getAllRetailers"
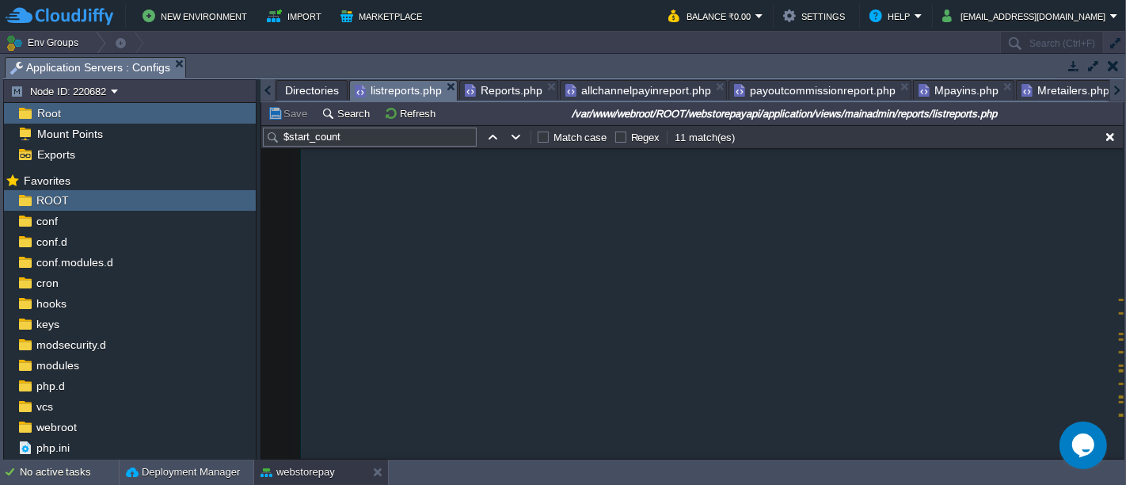
click at [402, 87] on span "listreports.php" at bounding box center [398, 91] width 87 height 20
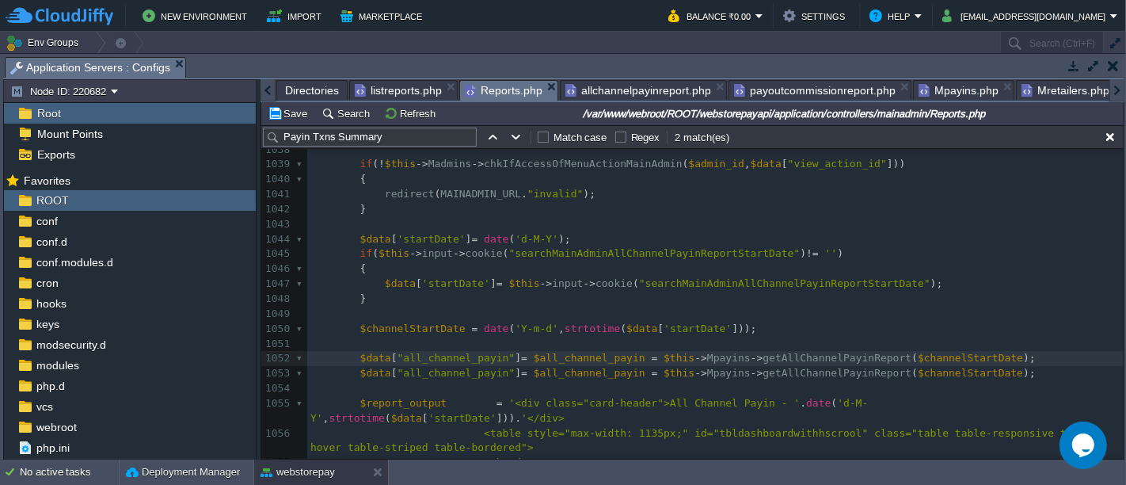
click at [494, 91] on span "Reports.php" at bounding box center [504, 91] width 78 height 20
click at [769, 373] on div "xxxxxxxxxx $data [ "pagecontent" ] = "mainadmin/reports/allchannelpayinreport" …" at bounding box center [715, 300] width 817 height 702
type textarea "getAllChannelPayinReport"
paste textarea
type textarea "$channelStartDate"
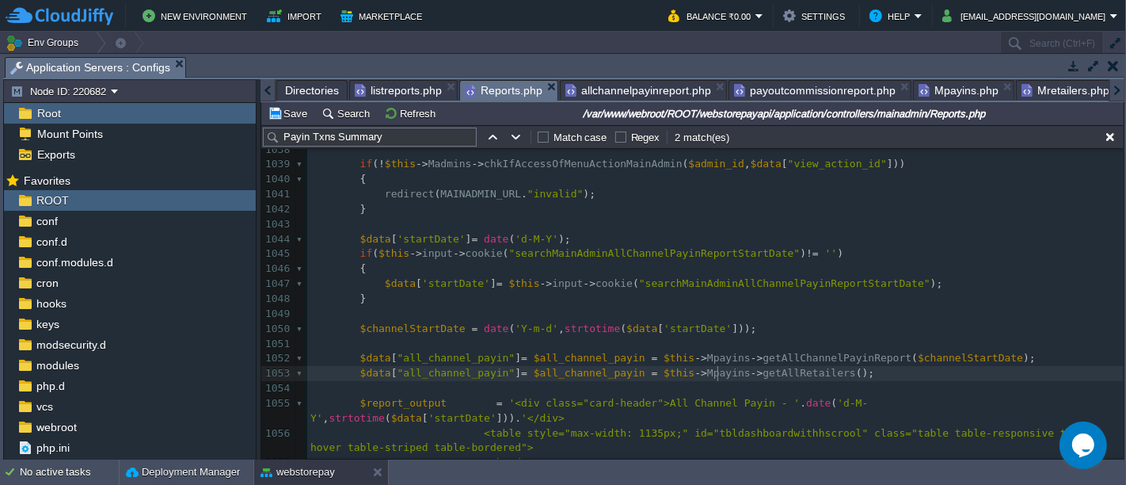
type textarea "Mpayins"
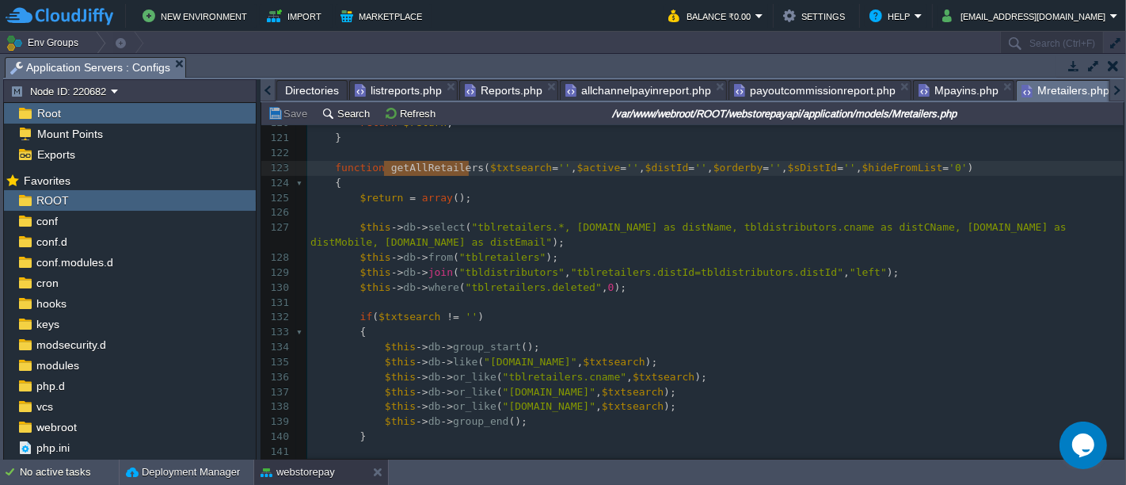
click at [1023, 86] on span "Mretailers.php" at bounding box center [1066, 91] width 88 height 20
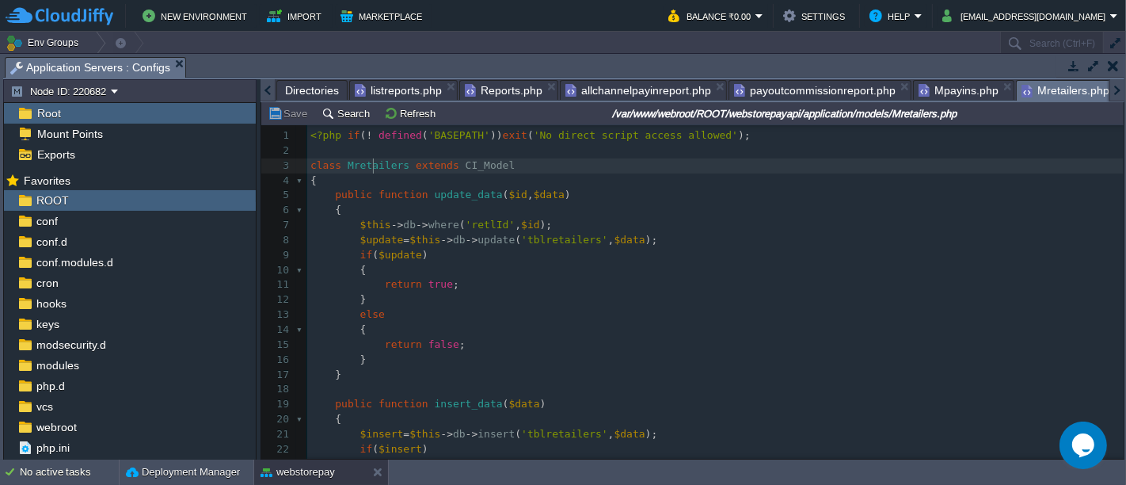
click at [374, 164] on div "x function getAllRetailers ( $txtsearch = '' , $active = '' , $distId = '' , $o…" at bounding box center [715, 367] width 817 height 478
type textarea "Mretailers"
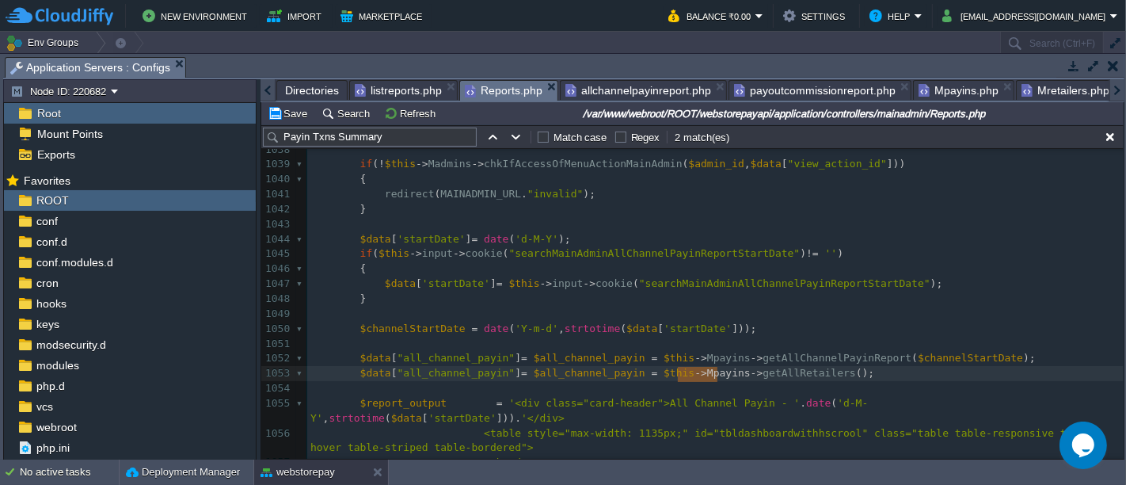
click at [511, 86] on span "Reports.php" at bounding box center [504, 91] width 78 height 20
type textarea "retailers"
paste textarea "I"
type textarea "Id"
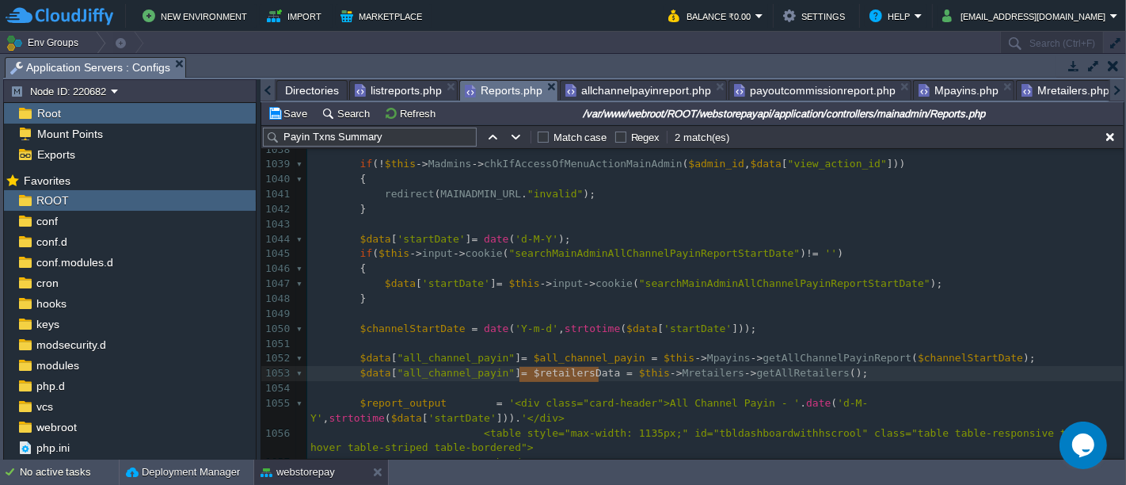
type textarea "retailersData"
type textarea "all_channel_payin"
paste textarea
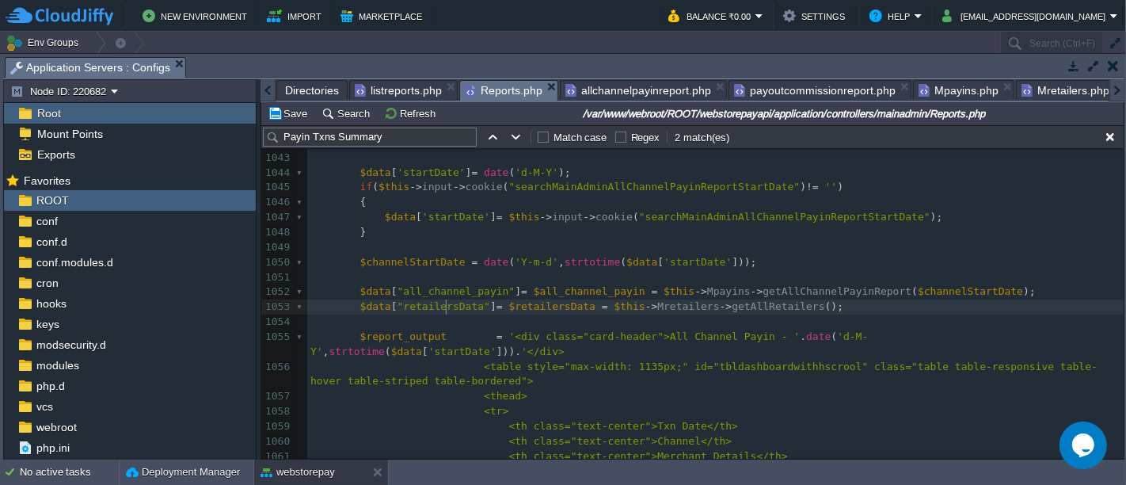
scroll to position [928, 0]
click at [812, 310] on pre "$data [ "retailersData" ] = $retailersData = $this -> Mretailers -> getAllRetai…" at bounding box center [715, 308] width 817 height 15
type textarea "$data["retailersData"] = $retailersData = $this->Mretailers->getAllRetailers();"
click at [341, 292] on span at bounding box center [329, 293] width 37 height 12
click at [838, 286] on pre "$data [ "retailersData" ] = $retailersData = $this -> Mretailers -> getAllRetai…" at bounding box center [715, 293] width 817 height 15
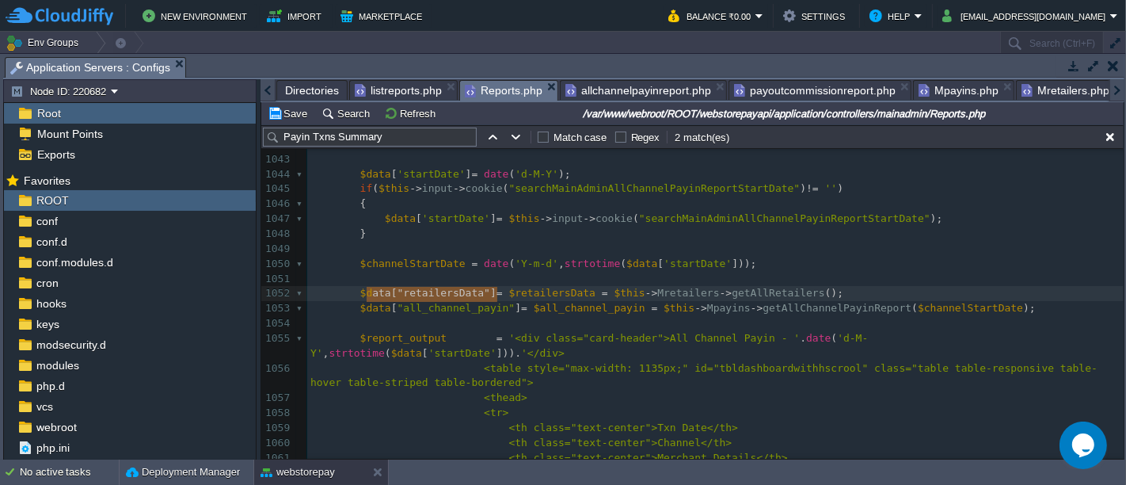
type textarea "data["retailersData"] ="
click at [709, 294] on pre "$retailersData = $this -> Mretailers -> getAllRetailers ();" at bounding box center [715, 293] width 817 height 15
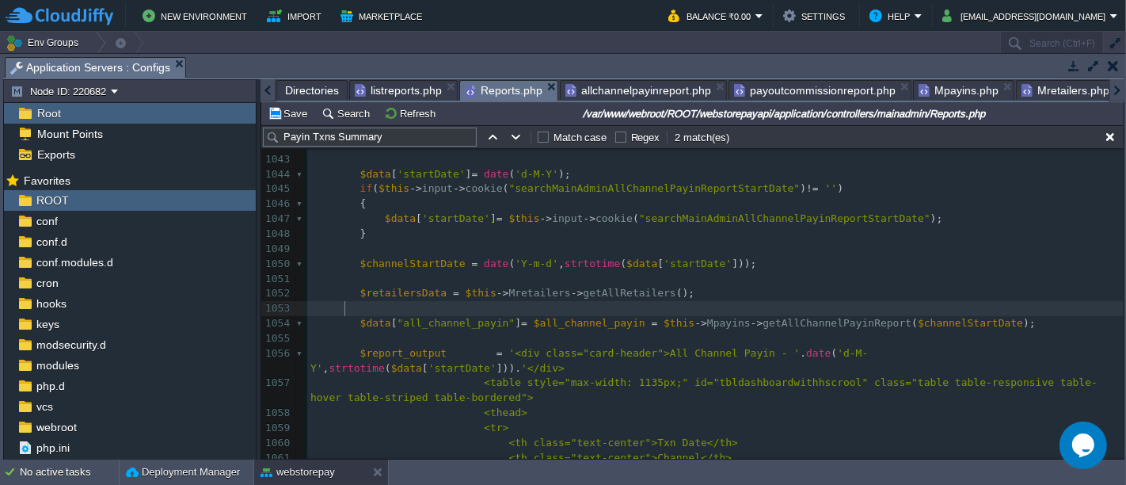
paste textarea "$retailersData"
click at [400, 292] on div "xxxxxxxxxx $data [ "pagecontent" ] = "mainadmin/reports/allchannelpayinreport" …" at bounding box center [715, 264] width 817 height 761
type textarea "$retailersData"
click at [485, 308] on div "xxxxxxxxxx $data [ "pagecontent" ] = "mainadmin/reports/allchannelpayinreport" …" at bounding box center [715, 264] width 817 height 761
type textarea "$data"
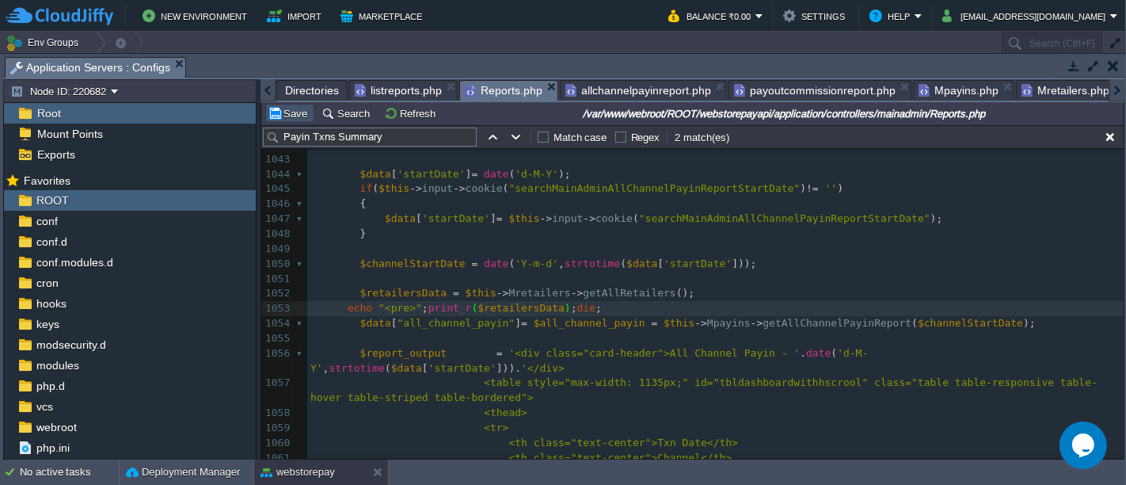
click at [297, 116] on button "Save" at bounding box center [290, 113] width 44 height 14
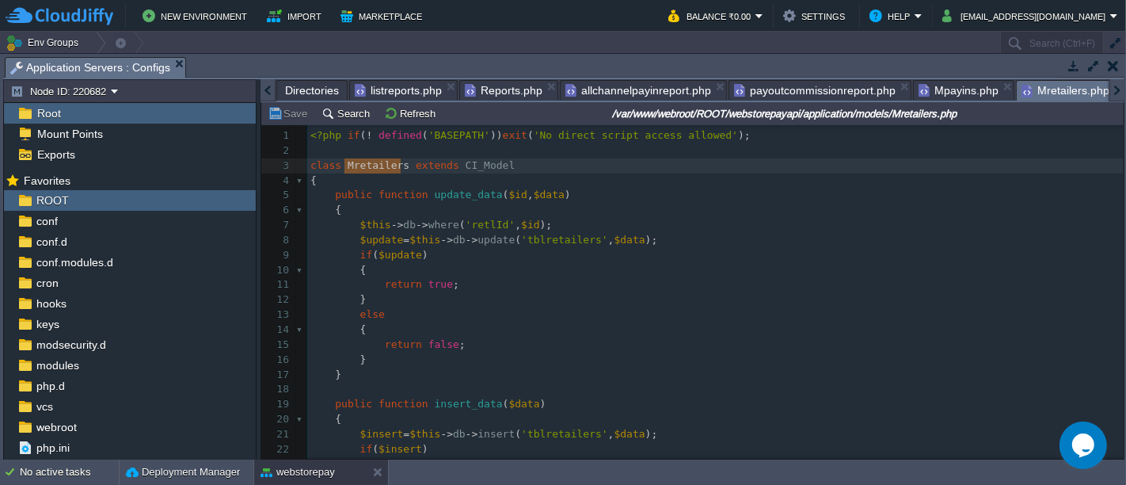
click at [1031, 90] on span "Mretailers.php" at bounding box center [1066, 91] width 88 height 20
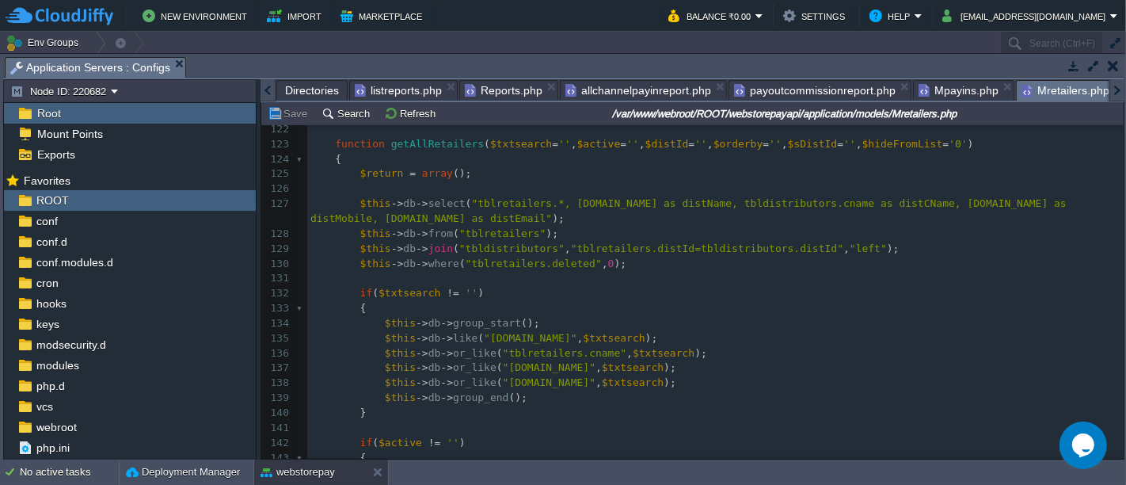
scroll to position [1828, 0]
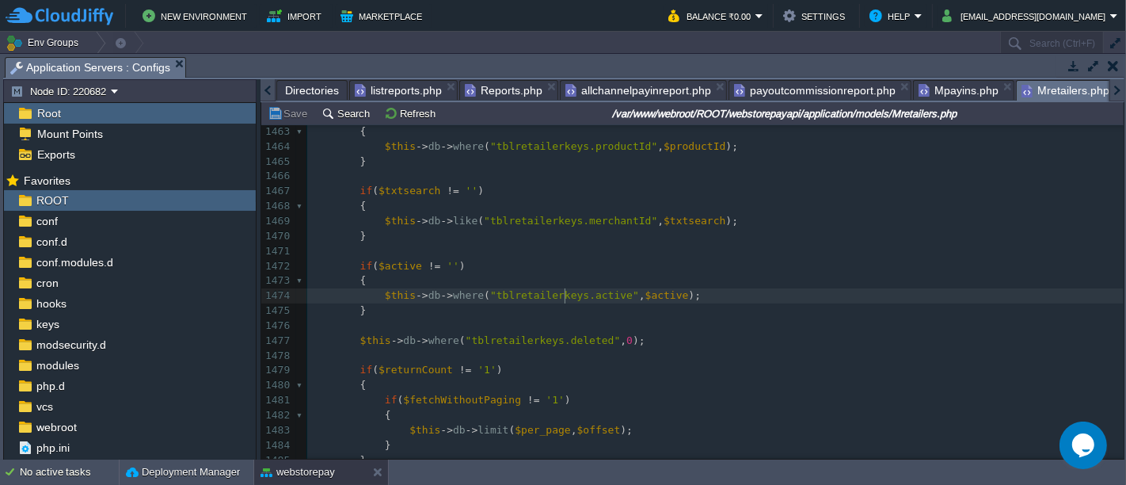
click at [563, 298] on span ""tblretailerkeys.active"" at bounding box center [564, 295] width 149 height 12
type textarea "tblretailerkeys"
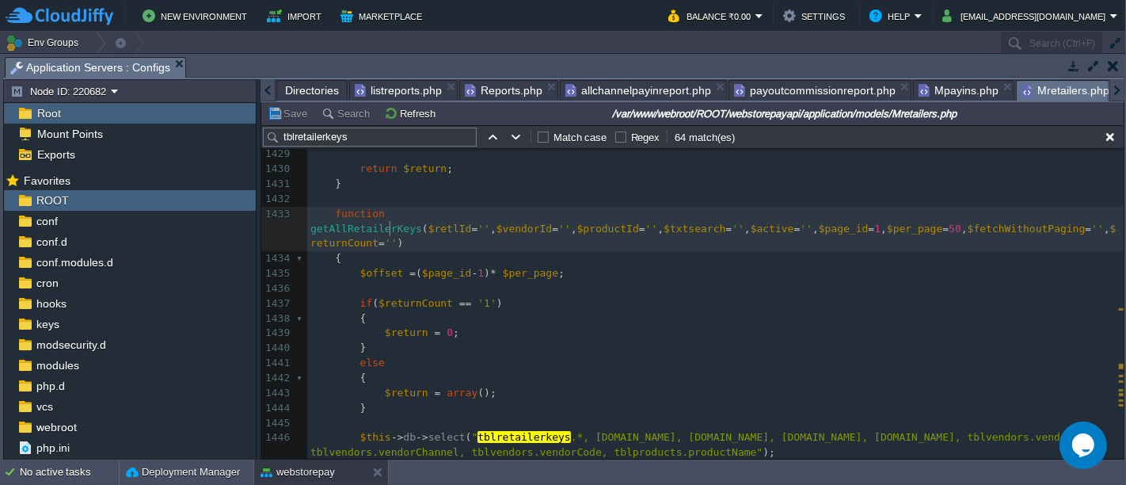
click at [391, 227] on div "x $this -> db -> where ( " tblretailerkeys .active" , $active ); 1419 { 1420 $t…" at bounding box center [715, 423] width 817 height 851
type textarea "getAllRetailer"
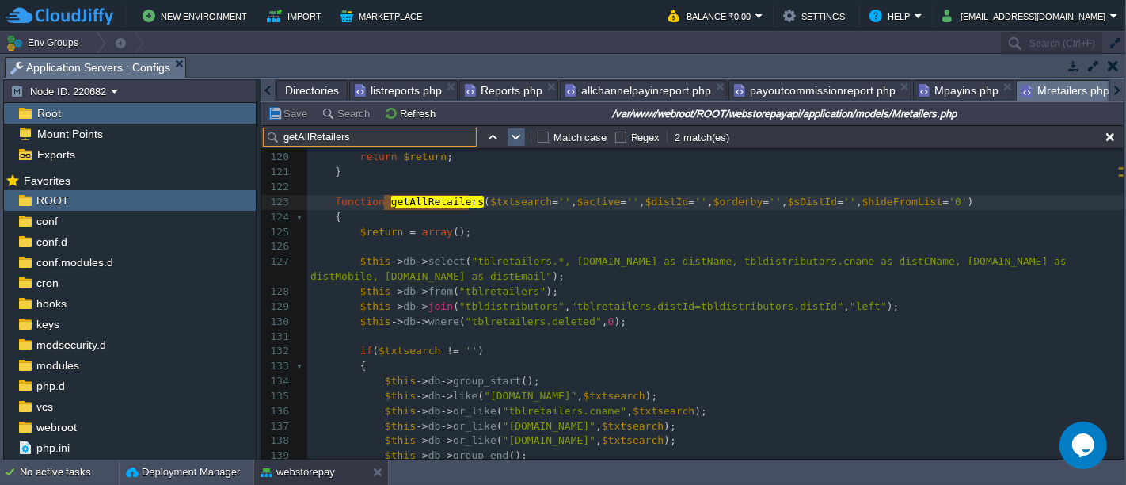
type input "getAllRetailers"
click at [518, 132] on button "button" at bounding box center [516, 137] width 14 height 14
type textarea "getAllRetailers"
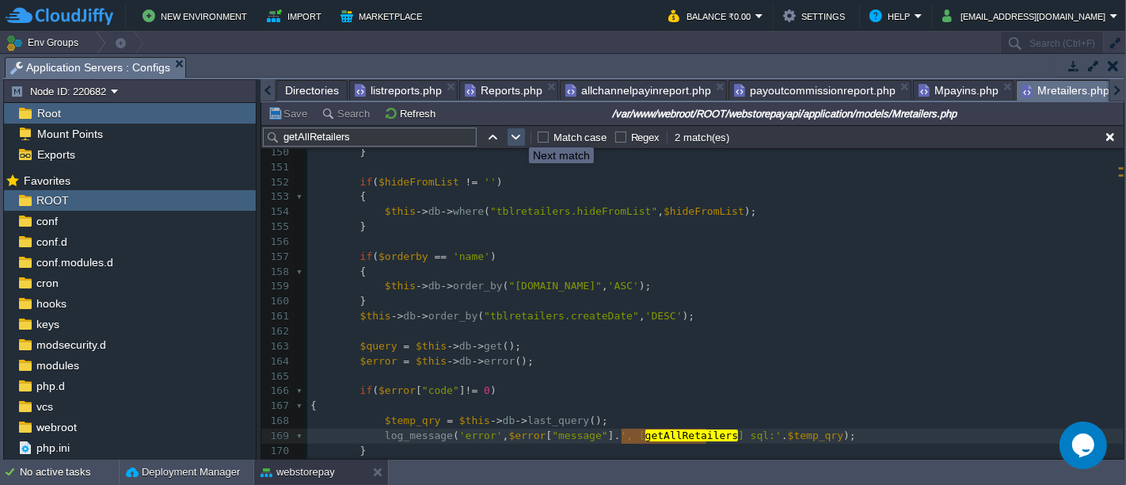
click at [518, 132] on button "button" at bounding box center [516, 137] width 14 height 14
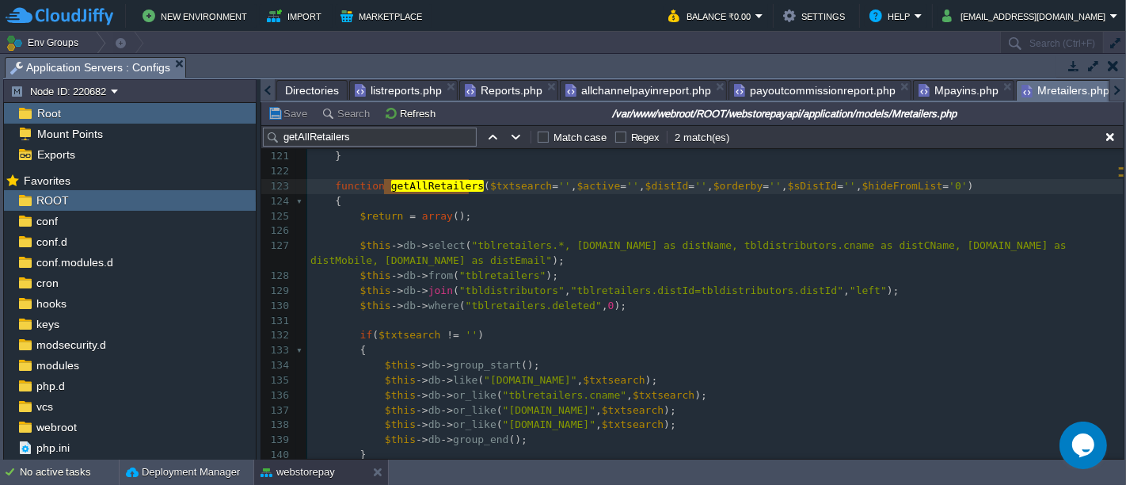
scroll to position [1814, 0]
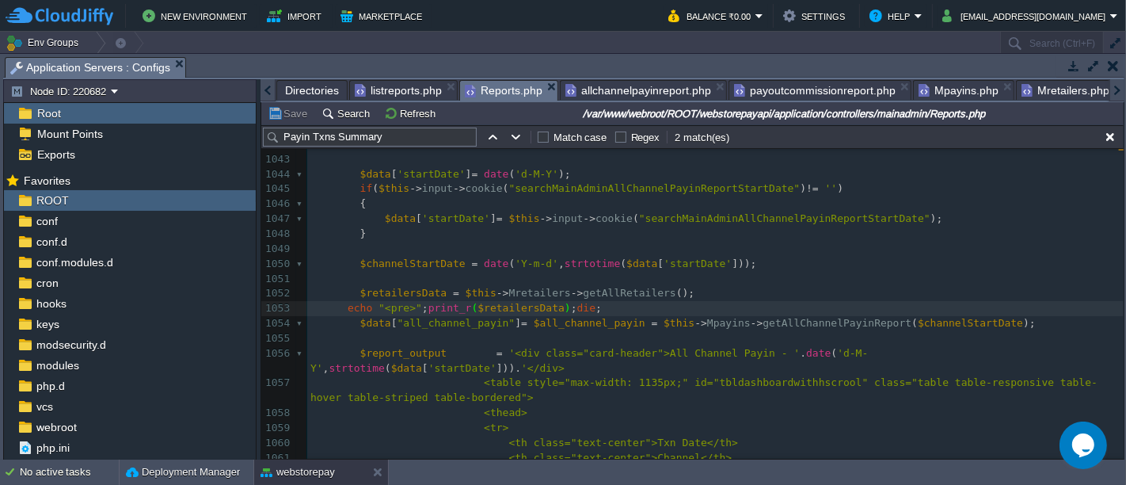
click at [494, 86] on span "Reports.php" at bounding box center [504, 91] width 78 height 20
click at [587, 309] on pre "echo "<pre>" ; print_r ( $retailersData ); die ;" at bounding box center [715, 306] width 817 height 15
type textarea "echo "<pre>";print_r($retailersData);die;"
type textarea "//"
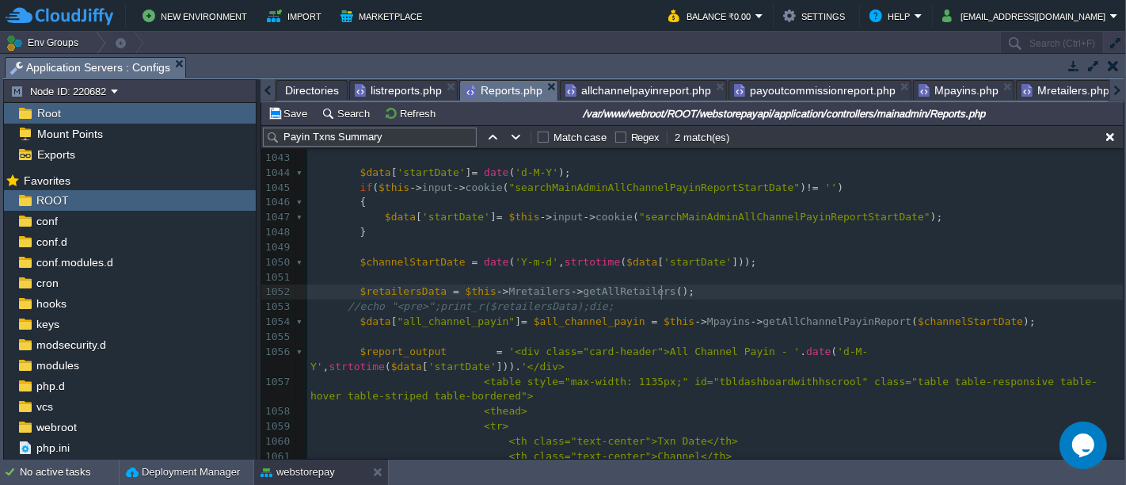
click at [667, 288] on pre "$retailersData = $this -> Mretailers -> getAllRetailers ();" at bounding box center [715, 291] width 817 height 15
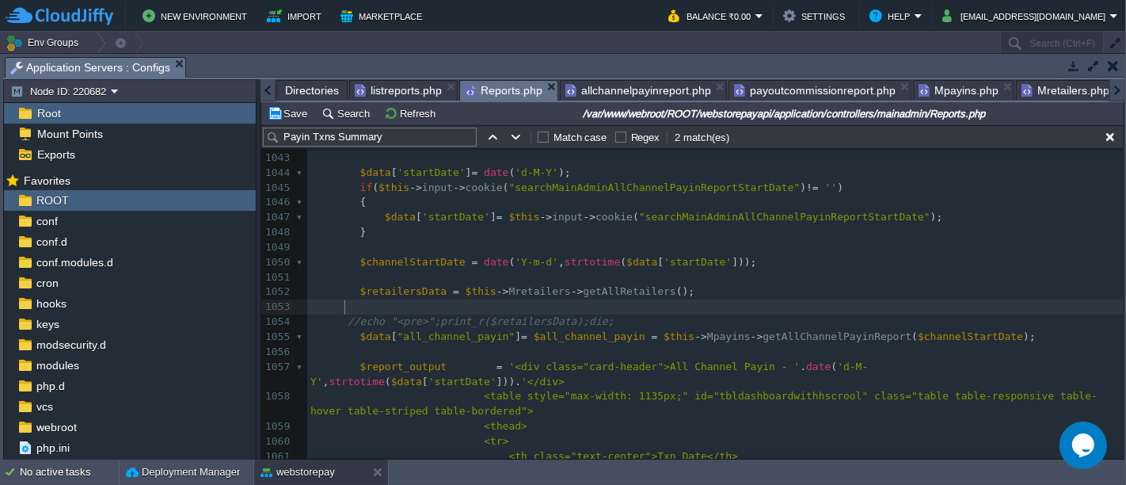
paste textarea "key => $value) { # code... }"
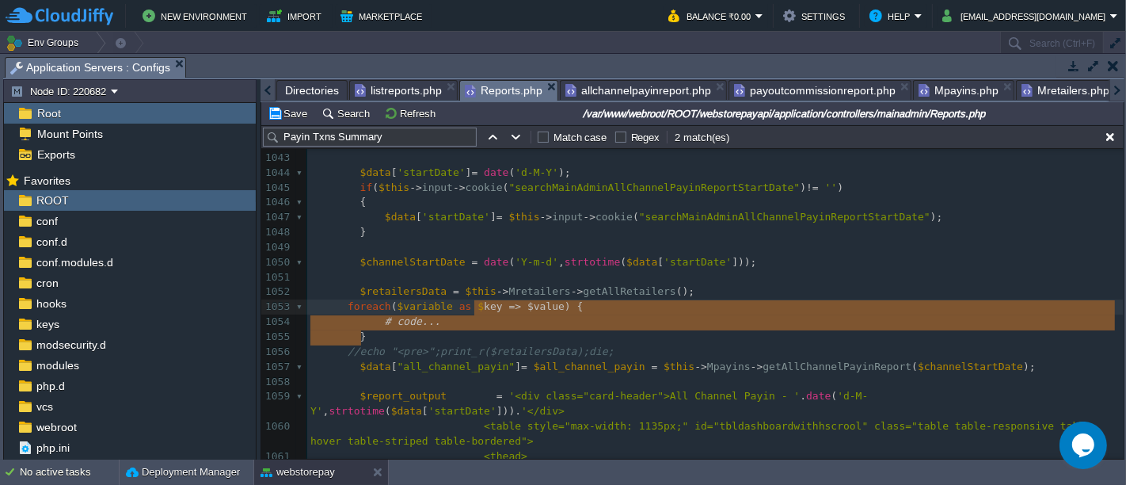
type textarea "key => $value) { # code... }"
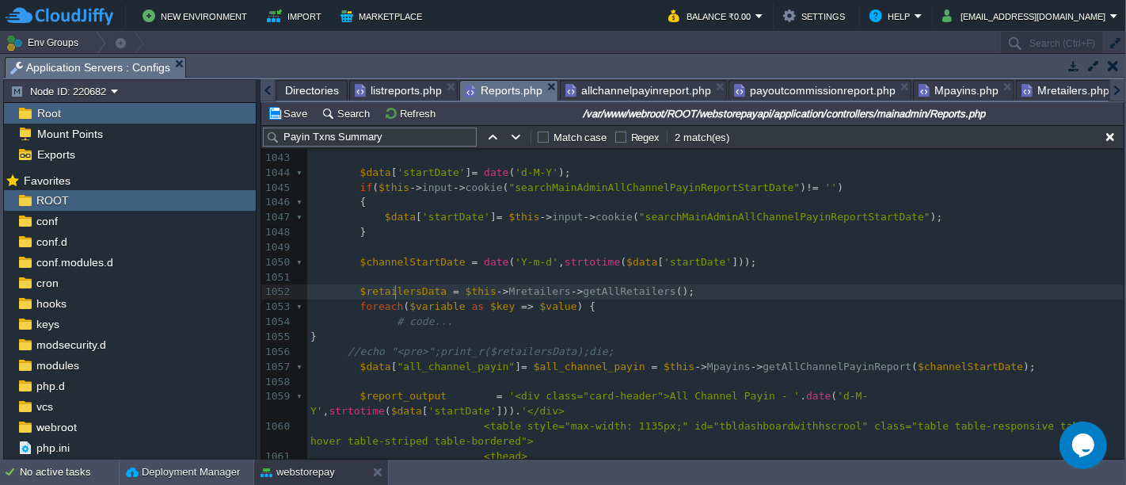
click at [398, 289] on div "xxxxxxxxxx public function payinsummaryreport ( ) 1032 $admin_id = $this -> ses…" at bounding box center [715, 323] width 817 height 672
type textarea "$retailersData"
click at [431, 300] on div "xxxxxxxxxx public function payinsummaryreport ( ) 1032 $admin_id = $this -> ses…" at bounding box center [715, 323] width 817 height 672
type textarea "$variable"
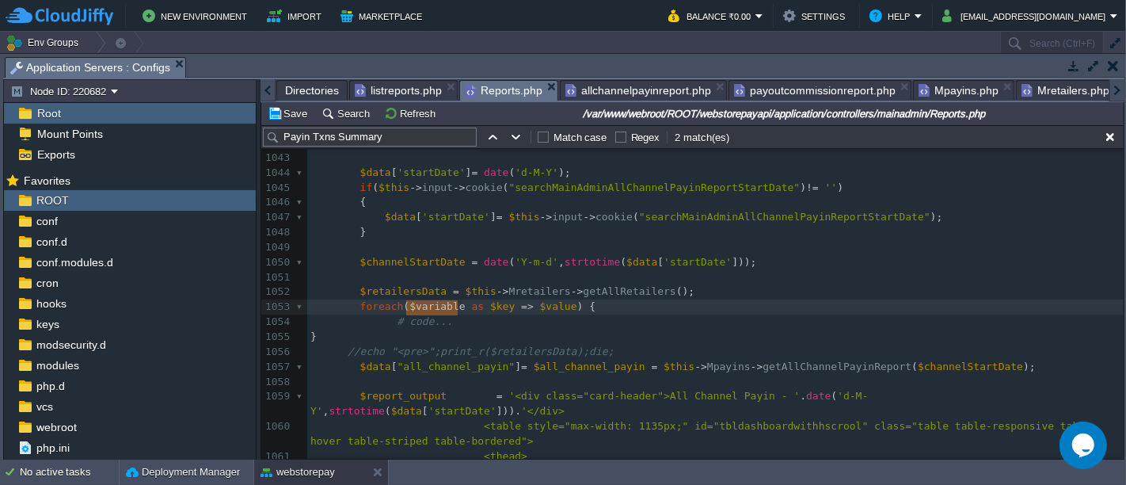
paste textarea
click at [574, 302] on span "$value" at bounding box center [589, 306] width 37 height 12
click at [413, 303] on div "xxxxxxxxxx public function payinsummaryreport ( ) 1032 $admin_id = $this -> ses…" at bounding box center [715, 323] width 817 height 672
type textarea "retailers"
type textarea "value"
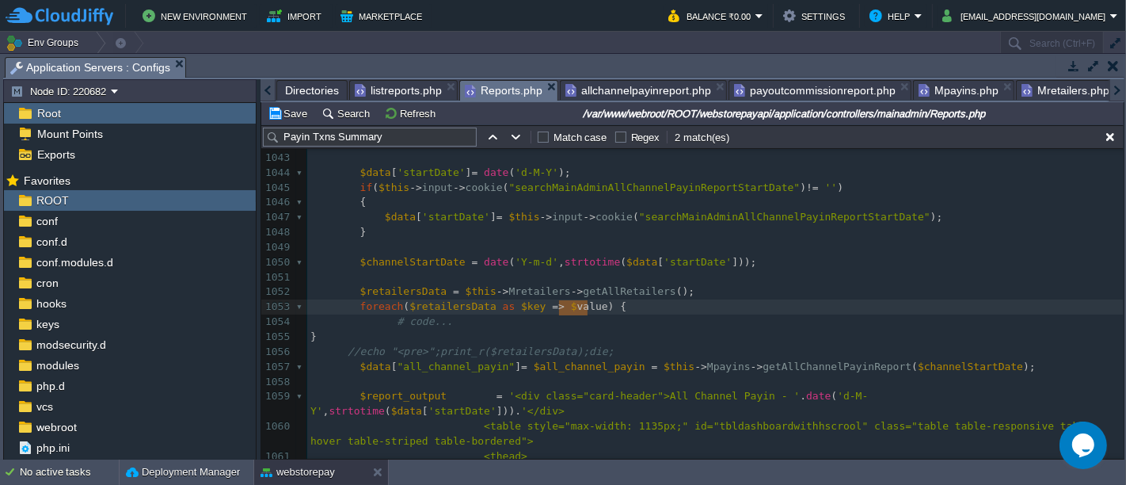
paste textarea
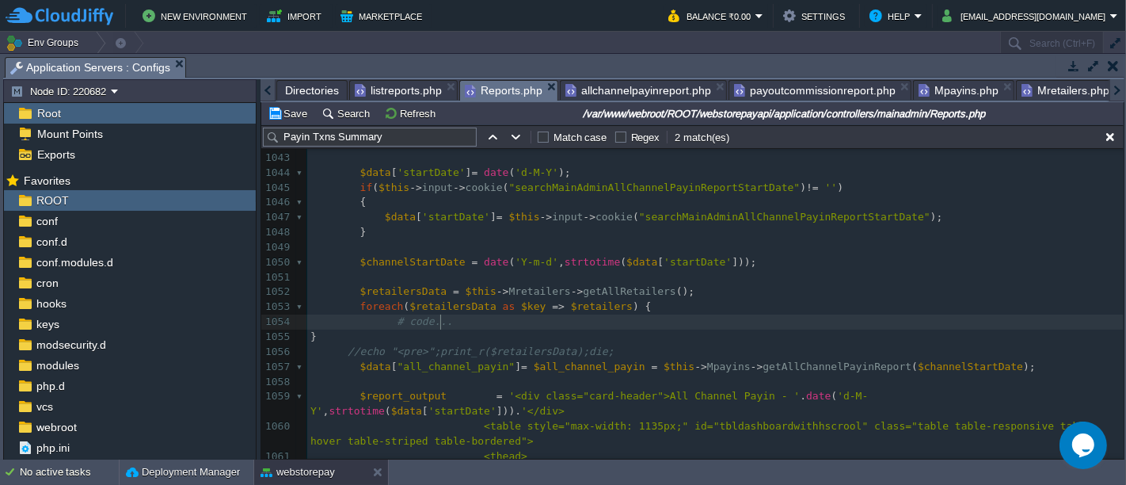
click at [466, 323] on pre "# code..." at bounding box center [715, 321] width 817 height 15
type textarea "# code..."
click at [463, 298] on div "xxxxxxxxxx public function payinsummaryreport ( ) 1032 $admin_id = $this -> ses…" at bounding box center [715, 323] width 817 height 672
type textarea "$retailersData"
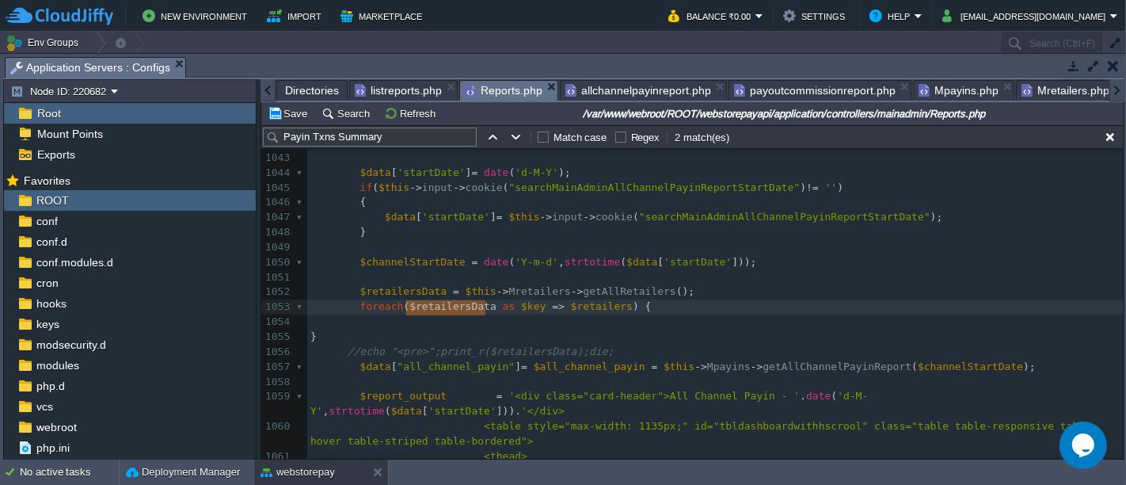
click at [463, 322] on pre at bounding box center [715, 321] width 817 height 15
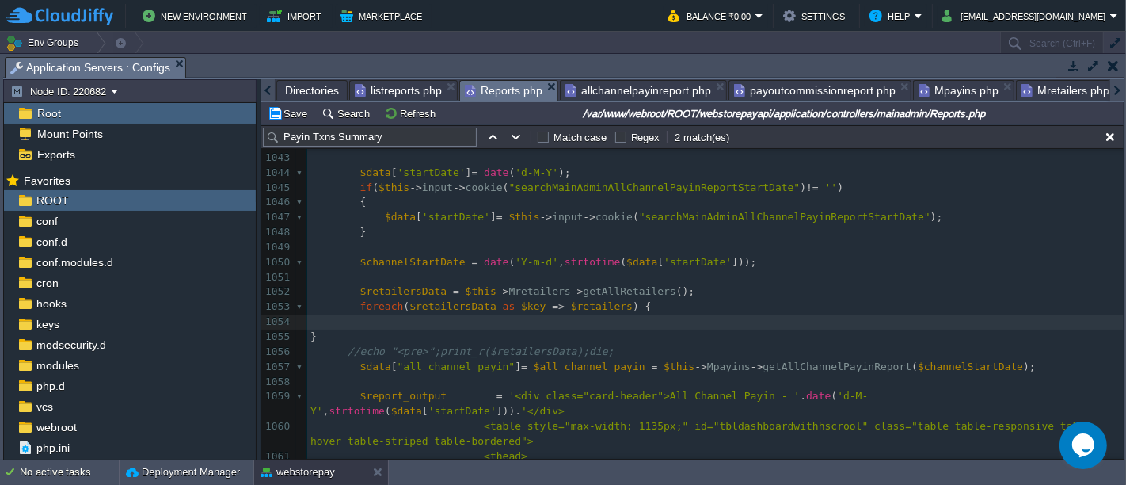
paste textarea "["
type textarea "[];"
type textarea "''"
type textarea "3"
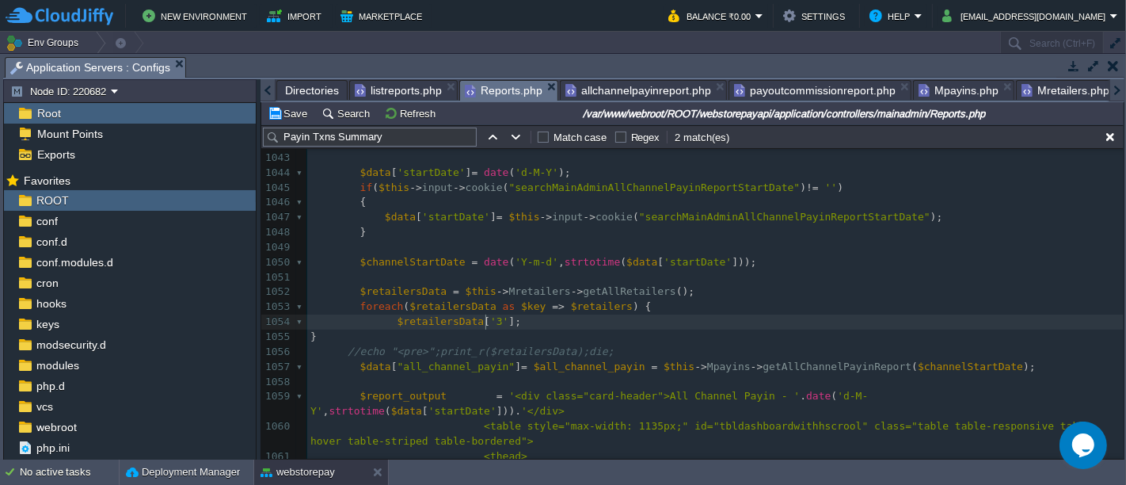
scroll to position [5, 6]
type textarea "$retailersData"
paste textarea
type textarea "="
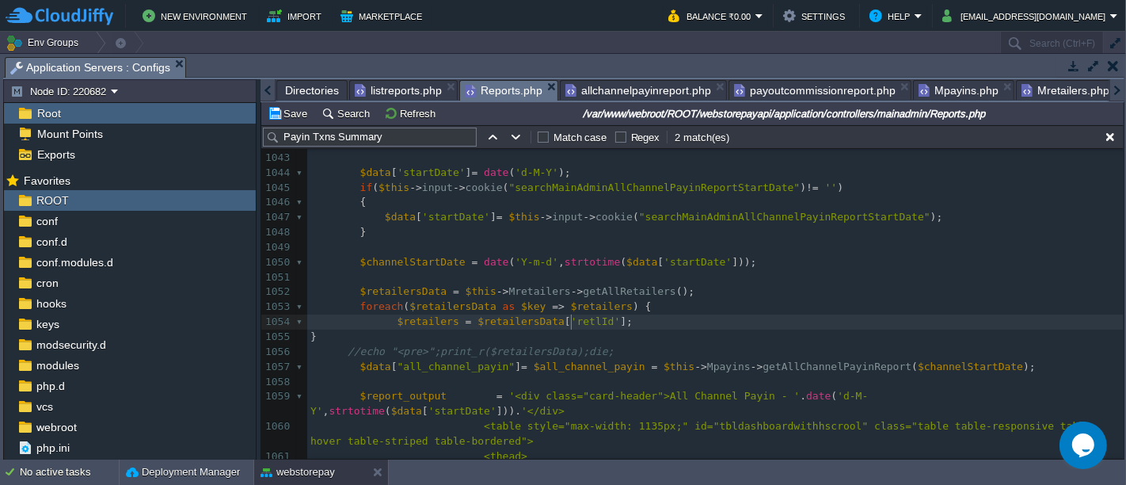
click at [571, 322] on span "'retlId'" at bounding box center [596, 321] width 50 height 12
type textarea "retlId"
type textarea "$retailers"
paste textarea
click at [389, 322] on div "xxxxxxxxxx public function payinsummaryreport ( ) 1032 $admin_id = $this -> ses…" at bounding box center [715, 323] width 817 height 672
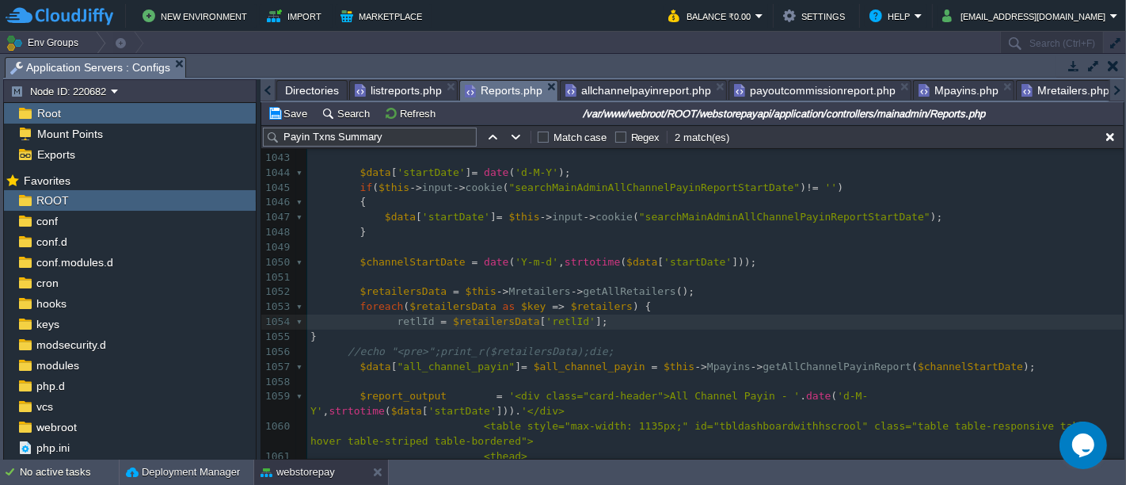
type textarea "$"
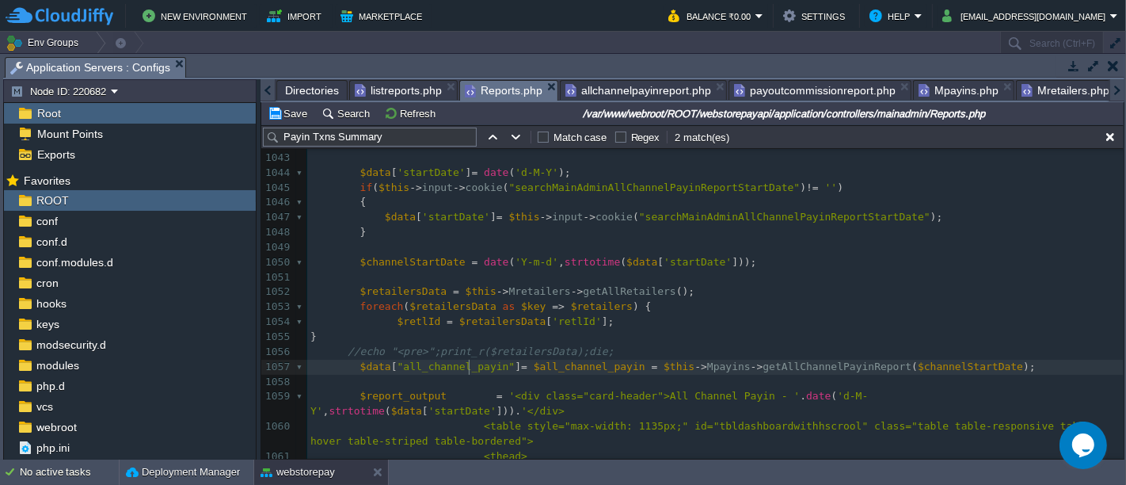
click at [467, 368] on span ""all_channel_payin"" at bounding box center [457, 366] width 118 height 12
click at [543, 369] on div "xxxxxxxxxx public function payinsummaryreport ( ) 1032 $admin_id = $this -> ses…" at bounding box center [715, 323] width 817 height 672
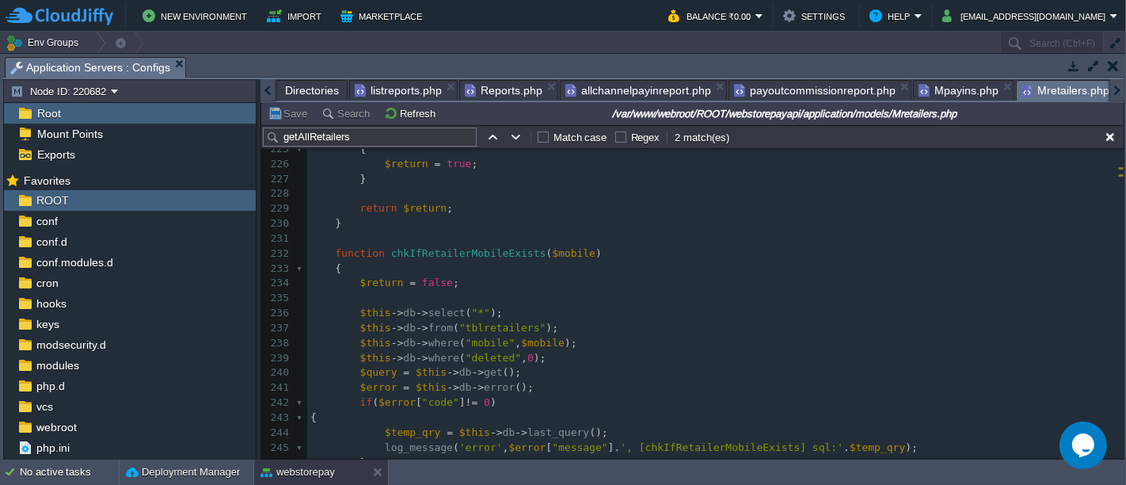
click at [1027, 88] on span "Mretailers.php" at bounding box center [1066, 91] width 88 height 20
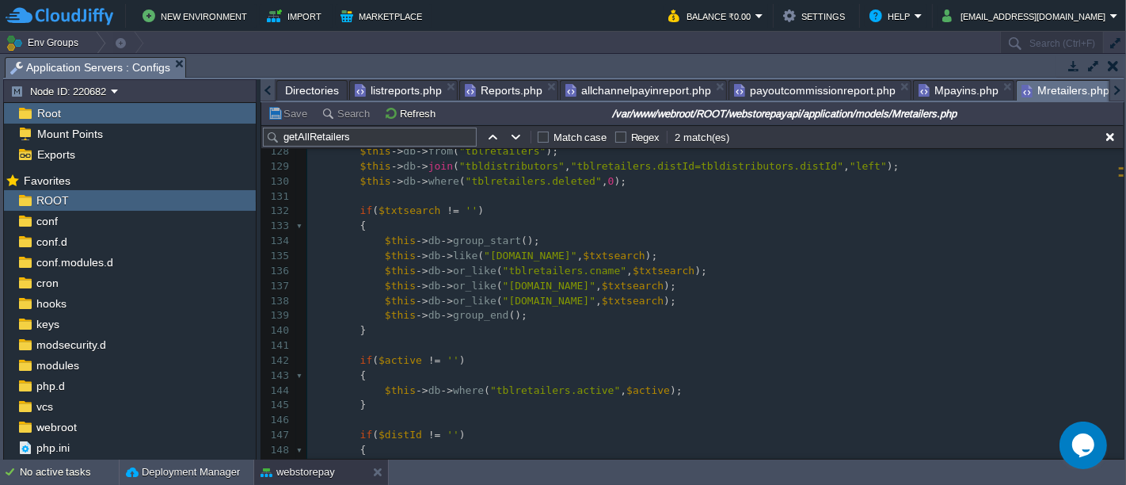
scroll to position [1924, 0]
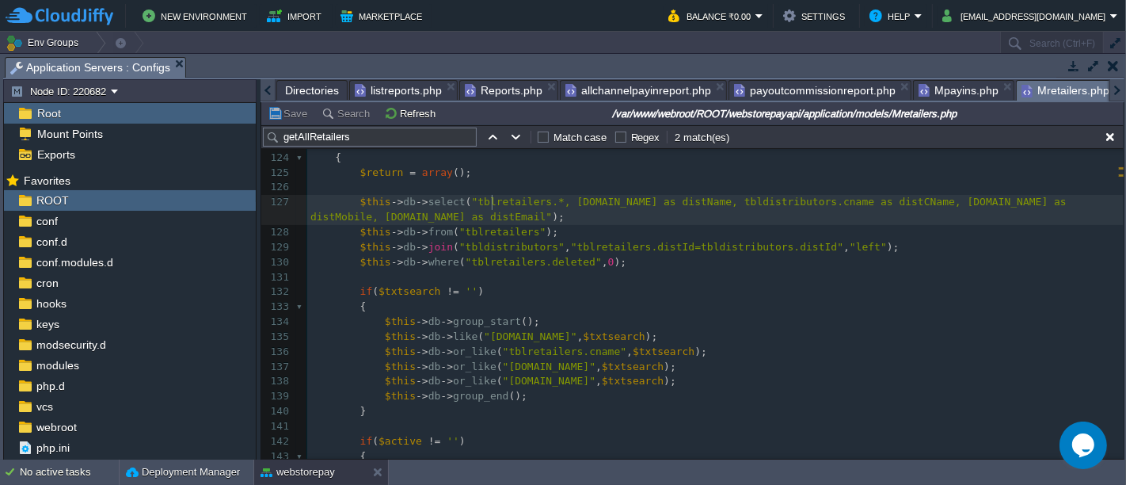
click at [493, 202] on div "x 110 $temp_qry = $this -> db -> last_query (); 111 log_message ( 'error' , $er…" at bounding box center [715, 359] width 817 height 836
type textarea "tblretailers"
type input "tblretailers"
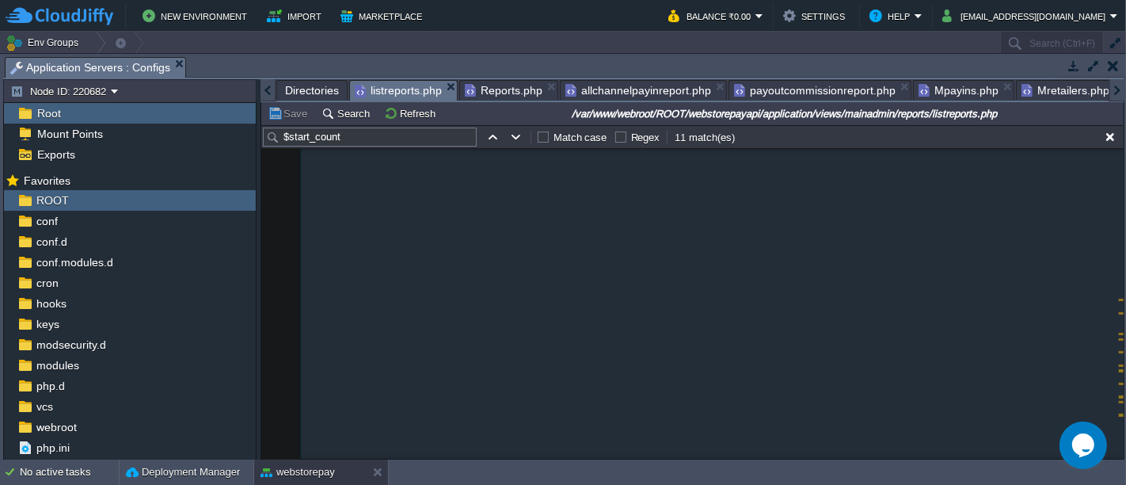
click at [383, 82] on span "listreports.php" at bounding box center [398, 91] width 87 height 20
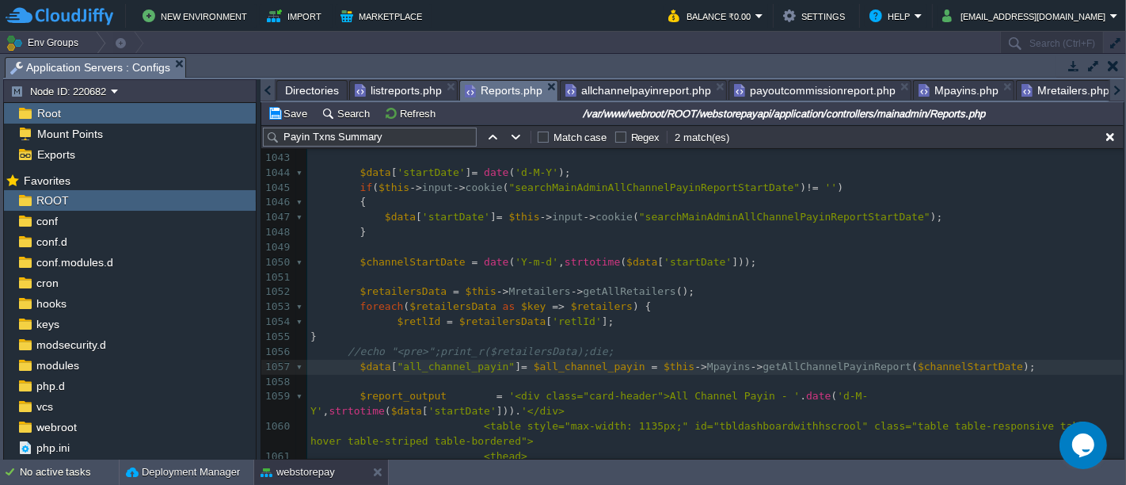
click at [508, 81] on span "Reports.php" at bounding box center [504, 91] width 78 height 20
click at [603, 319] on pre "$retlId = $retailersData [ 'retlId' ];" at bounding box center [715, 321] width 817 height 15
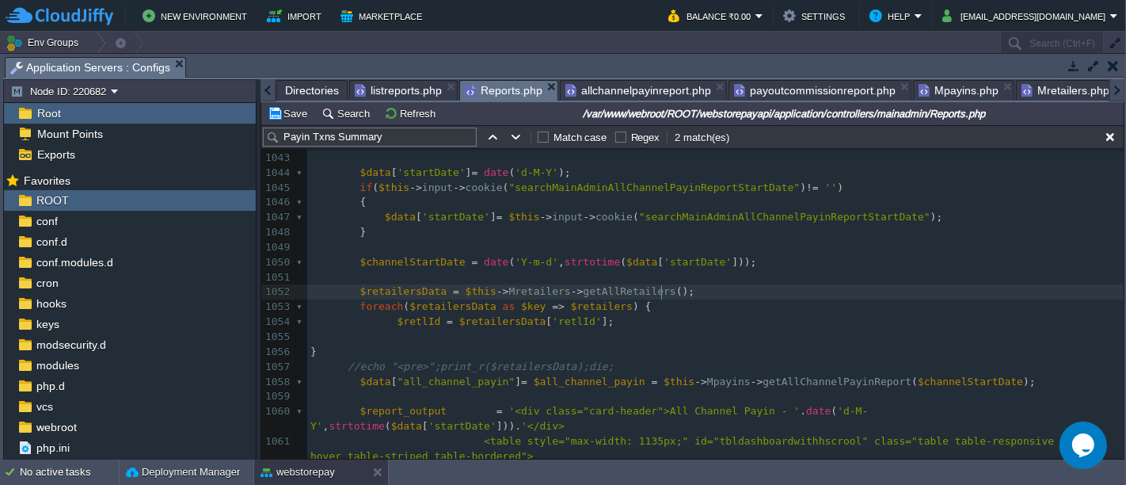
click at [688, 284] on pre "$retailersData = $this -> Mretailers -> getAllRetailers ();" at bounding box center [715, 291] width 817 height 15
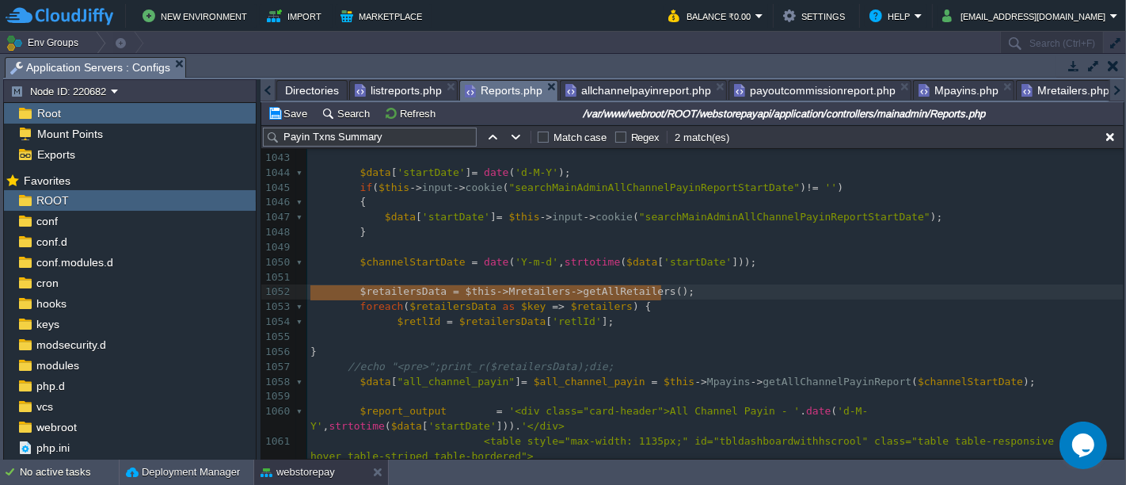
type textarea "$retailersData = $this->Mretailers->getAllRetailers();"
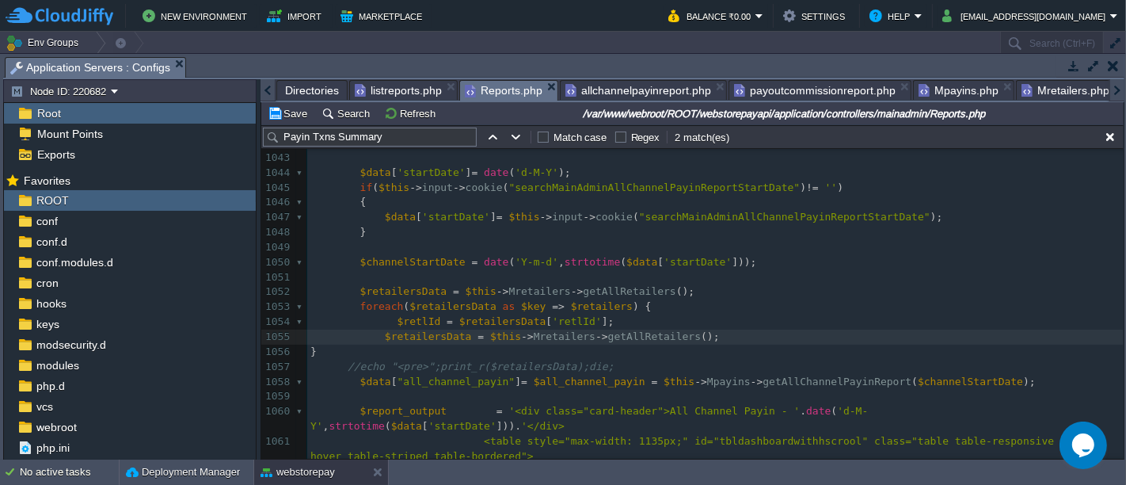
click at [380, 337] on div "xxxxxxxxxx public function payinsummaryreport ( ) 1032 $admin_id = $this -> ses…" at bounding box center [715, 330] width 817 height 687
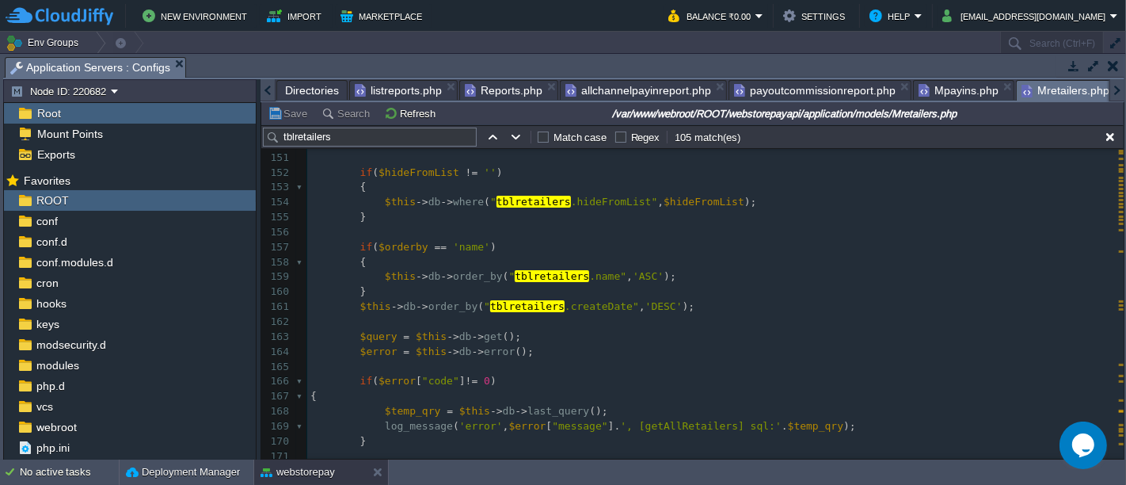
click at [1037, 84] on span "Mretailers.php" at bounding box center [1066, 91] width 88 height 20
click at [375, 132] on input "tblretailers" at bounding box center [370, 137] width 214 height 19
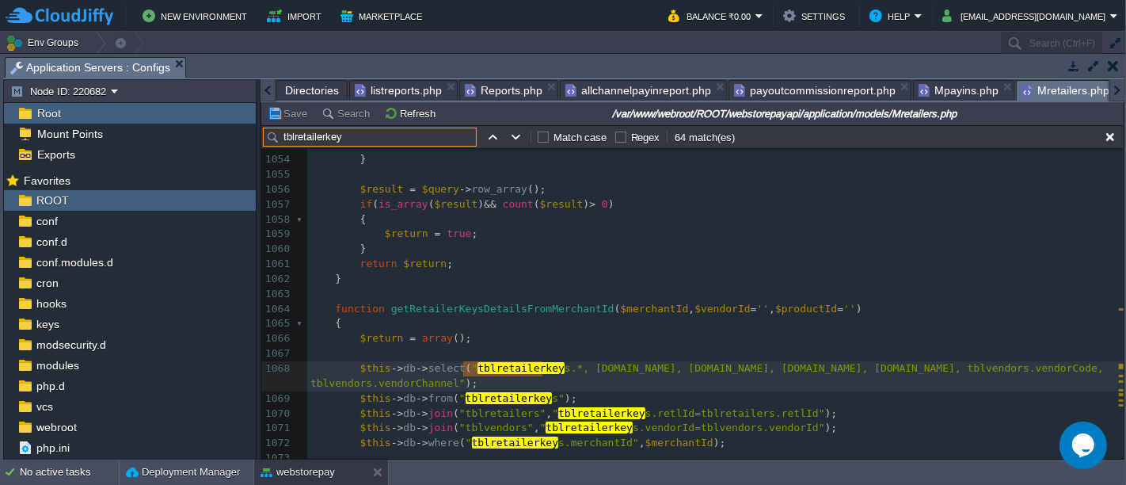
scroll to position [15986, 0]
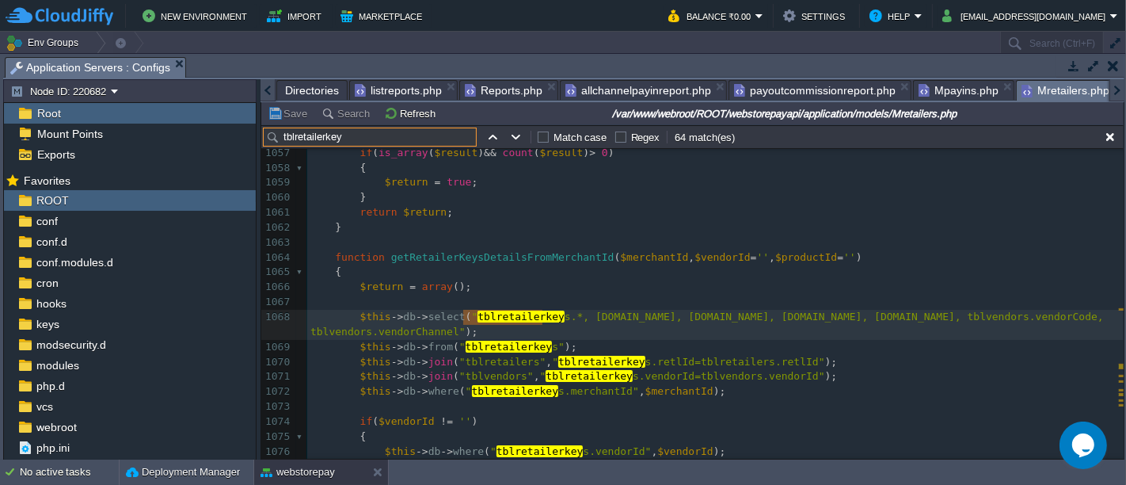
click at [384, 128] on input "tblretailerkey" at bounding box center [370, 137] width 214 height 19
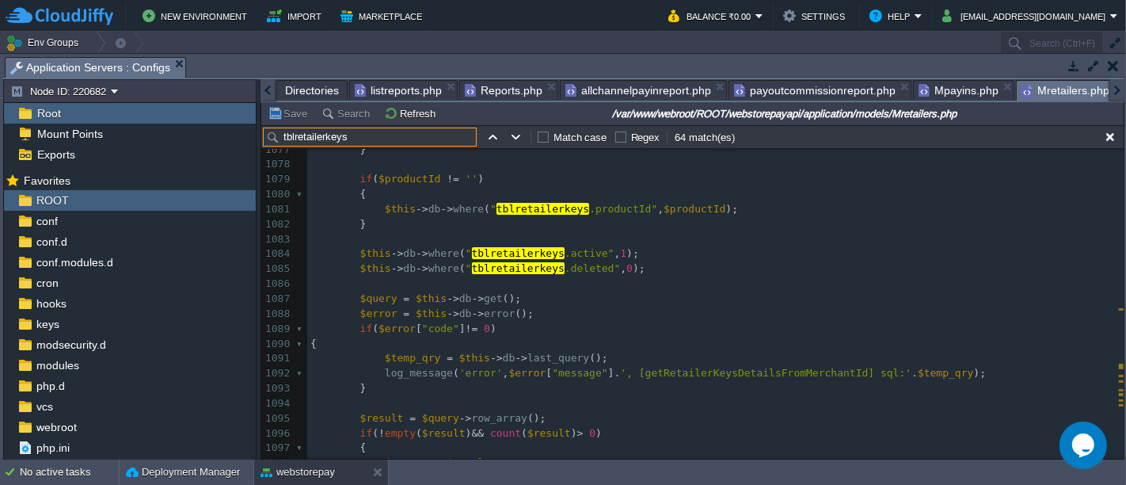
scroll to position [16296, 0]
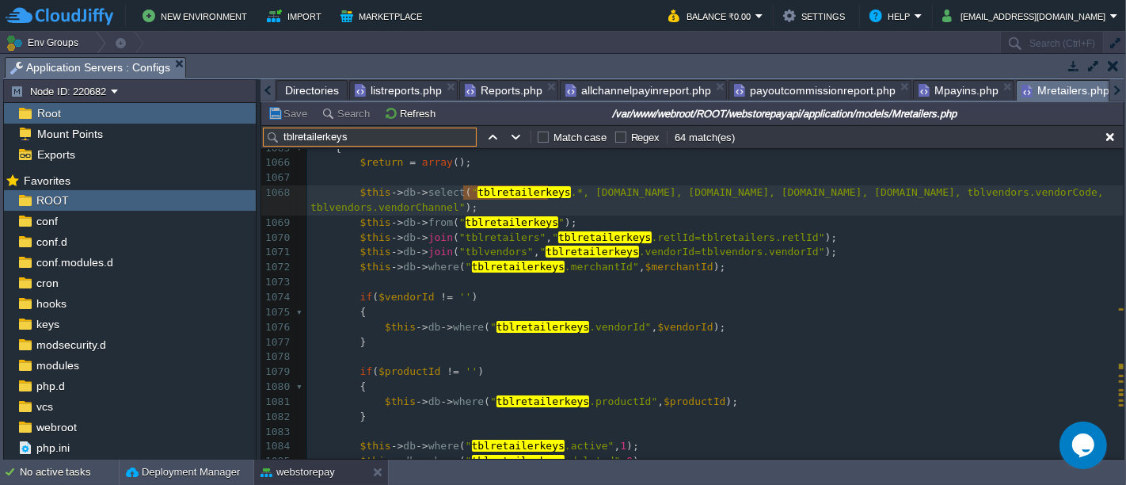
type input "tblretailerkeys"
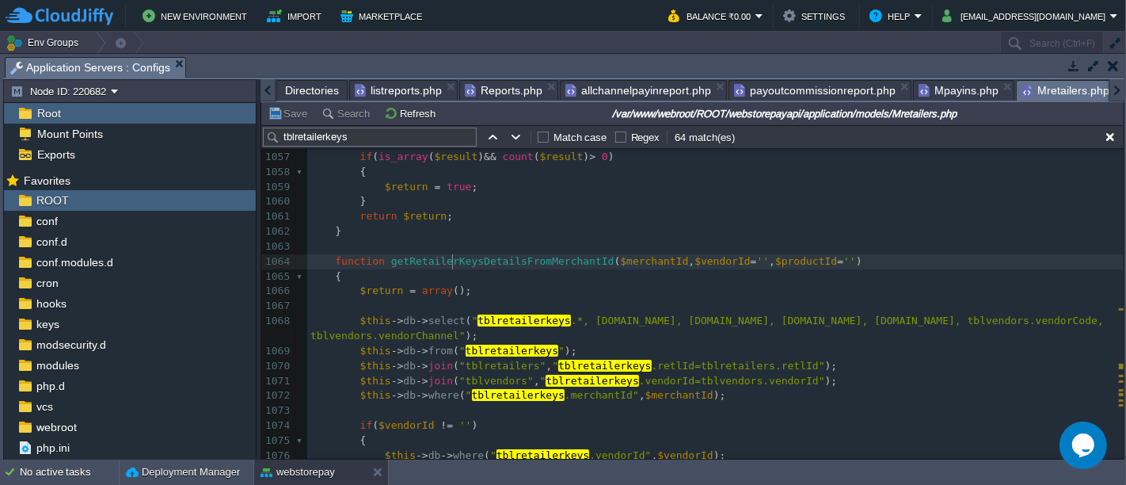
click at [451, 254] on div "x $this -> db -> select ( " tblretailerkeys .*, tblretailers.name, tblretailers…" at bounding box center [715, 292] width 817 height 612
type textarea "getRetailerKeysDetailsFromMerchantId"
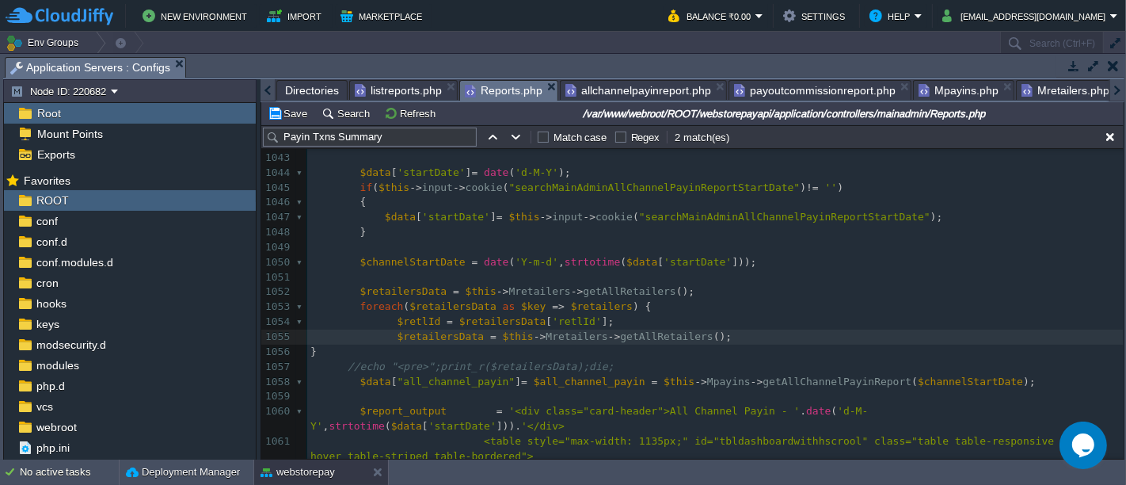
click at [516, 86] on span "Reports.php" at bounding box center [504, 91] width 78 height 20
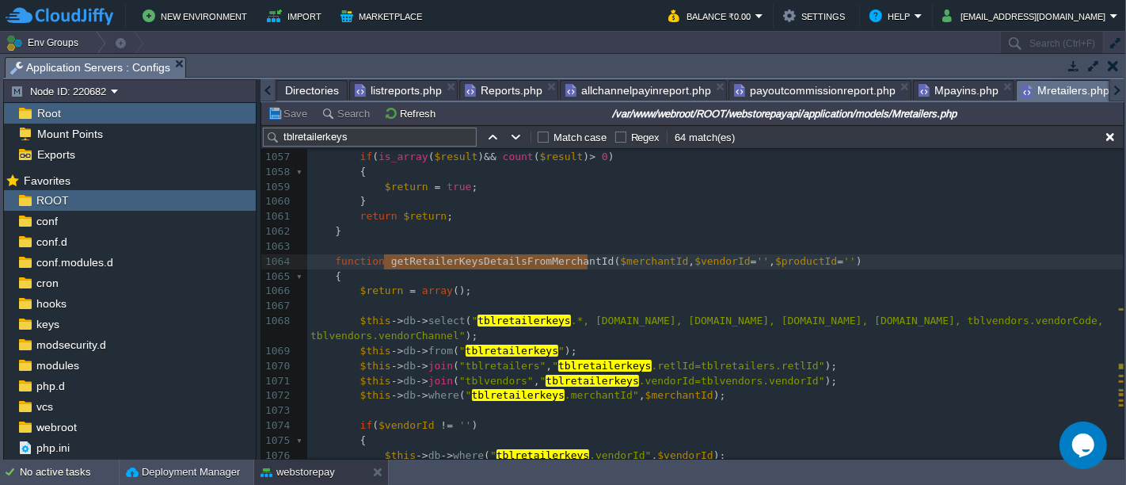
click at [1037, 85] on span "Mretailers.php" at bounding box center [1066, 91] width 88 height 20
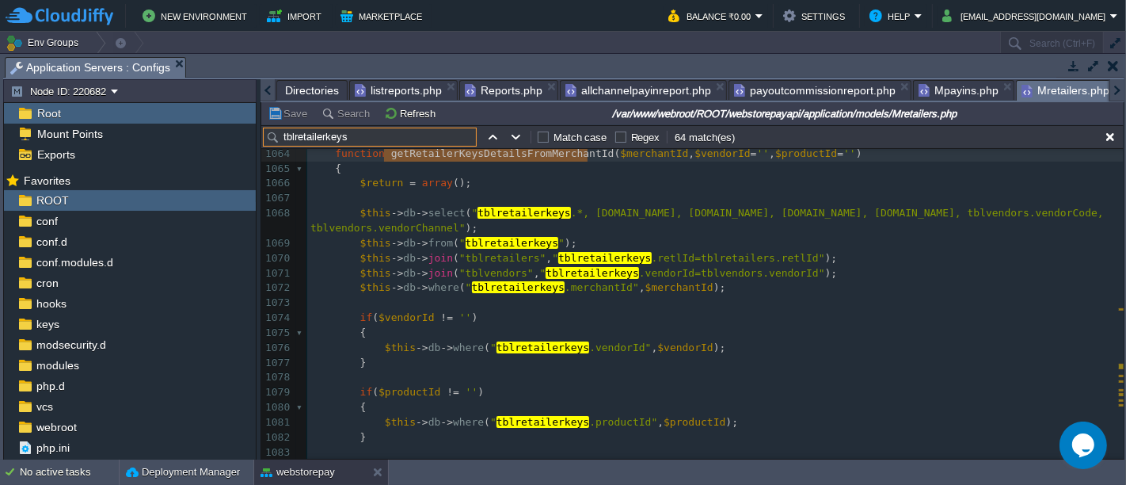
click at [389, 128] on input "tblretailerkeys" at bounding box center [370, 137] width 214 height 19
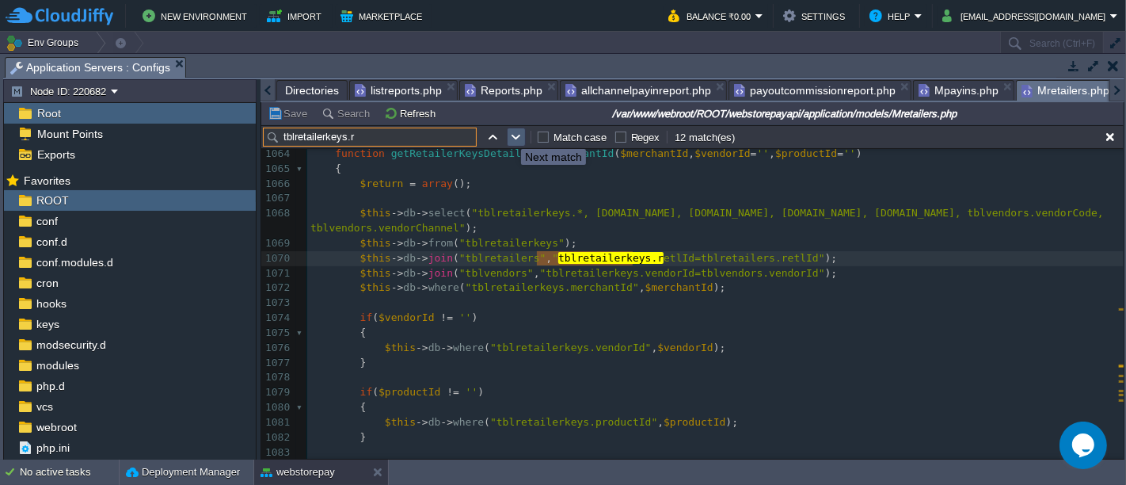
type input "tblretailerkeys.r"
click at [516, 136] on button "button" at bounding box center [516, 137] width 14 height 14
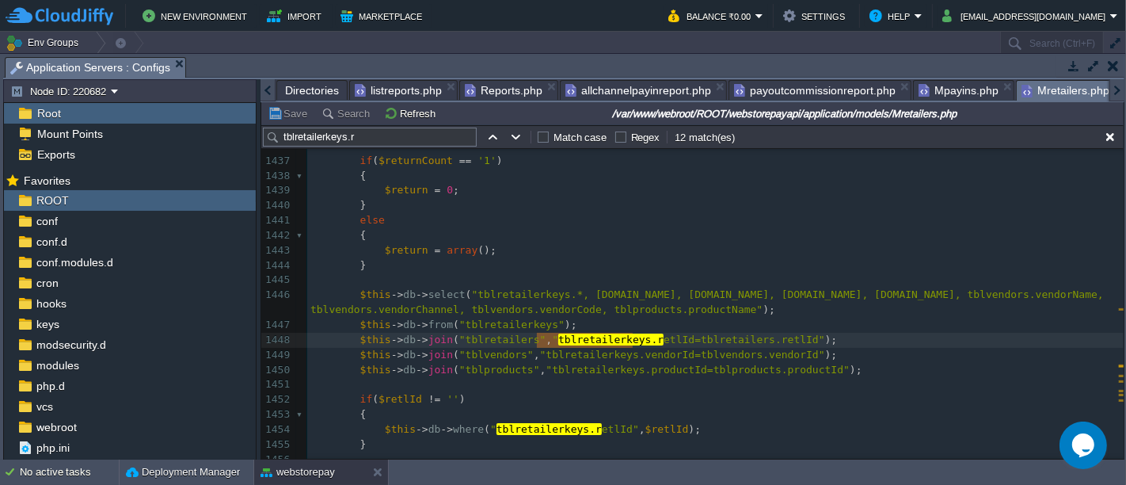
scroll to position [21736, 0]
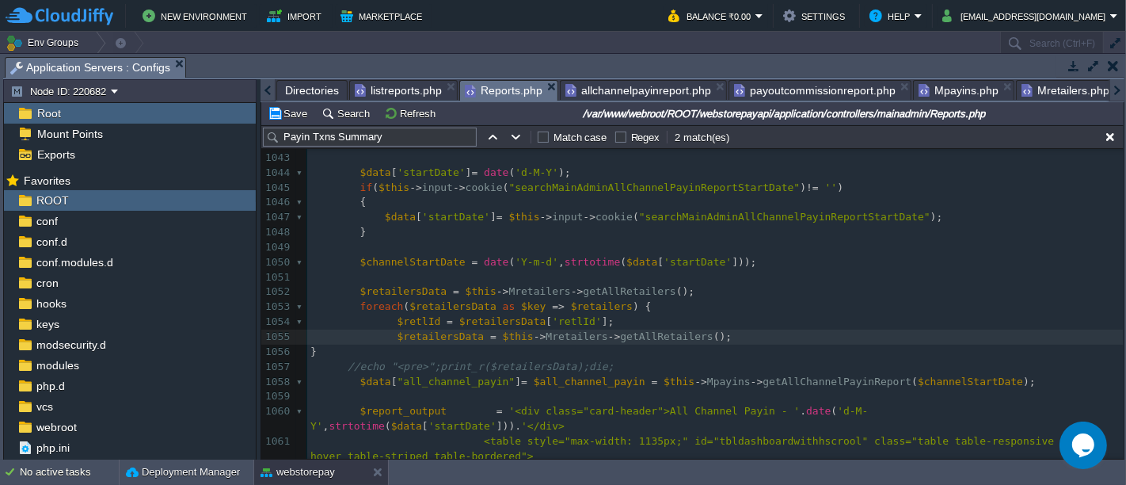
click at [486, 89] on span "Reports.php" at bounding box center [504, 91] width 78 height 20
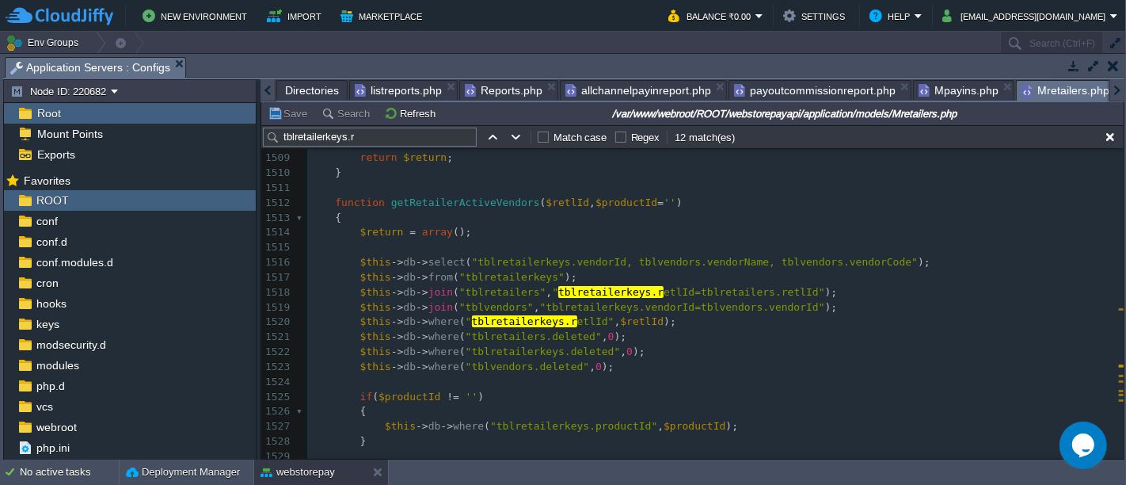
click at [1031, 90] on span "Mretailers.php" at bounding box center [1066, 91] width 88 height 20
click at [517, 135] on button "button" at bounding box center [516, 137] width 14 height 14
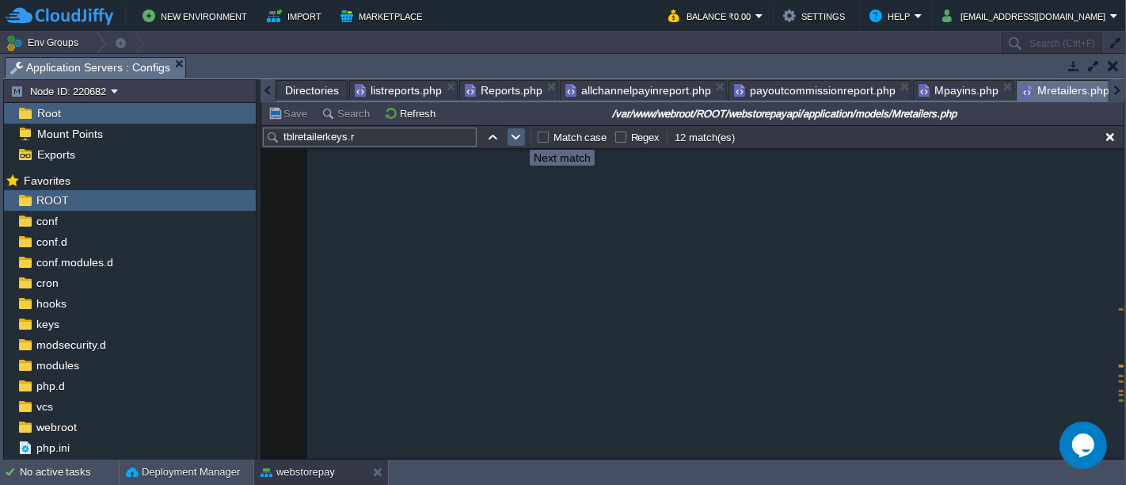
scroll to position [21941, 0]
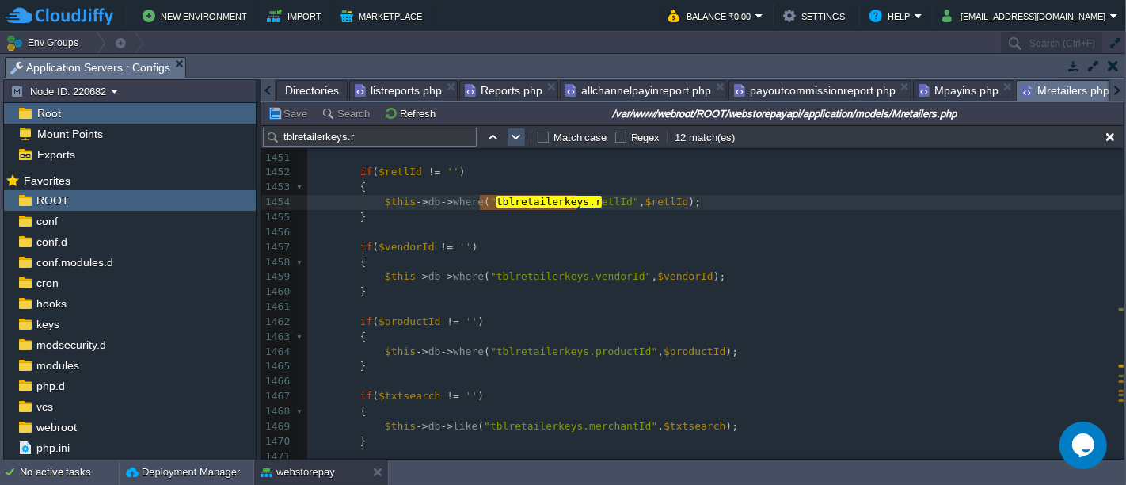
click at [517, 135] on button "button" at bounding box center [516, 137] width 14 height 14
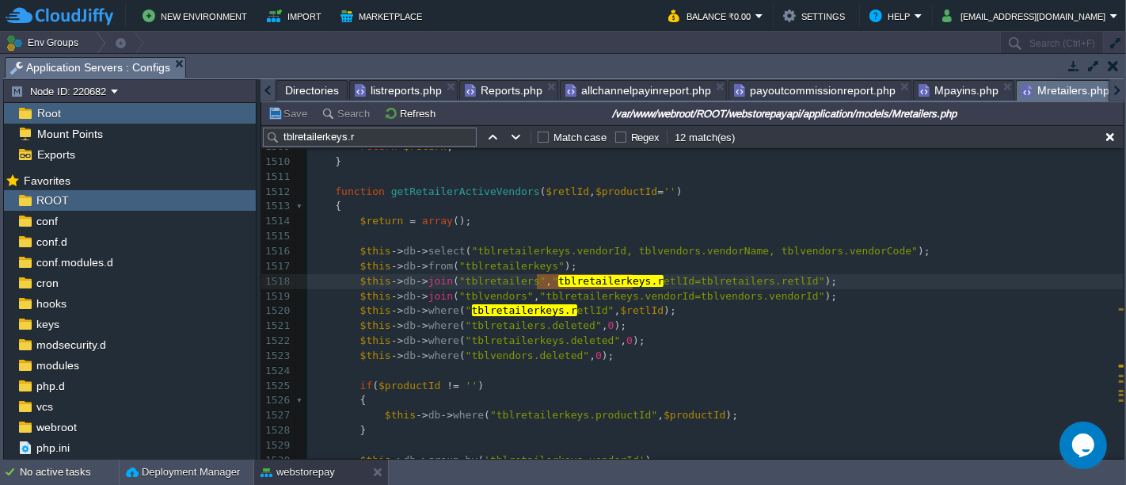
scroll to position [22818, 0]
click at [516, 138] on button "button" at bounding box center [516, 137] width 14 height 14
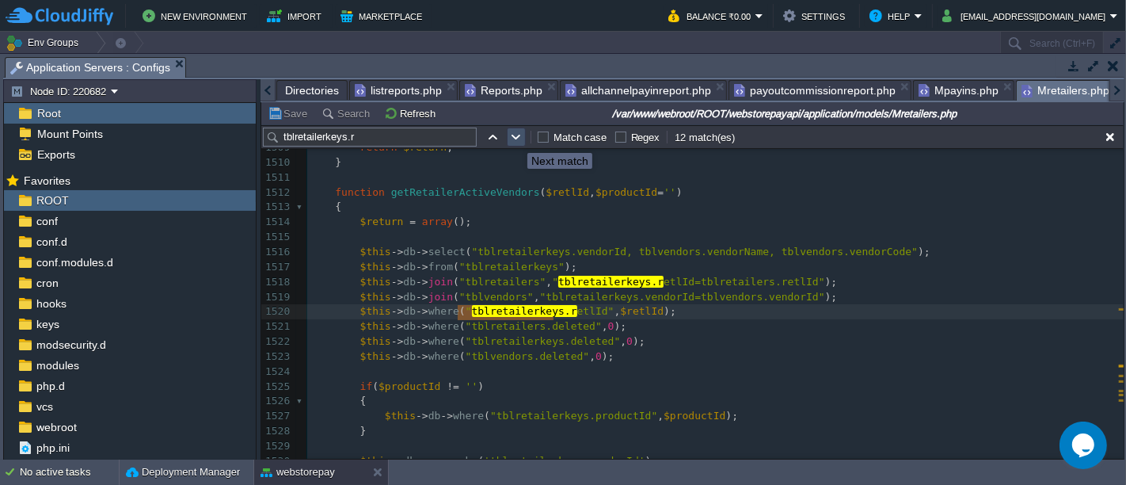
click at [516, 138] on button "button" at bounding box center [516, 137] width 14 height 14
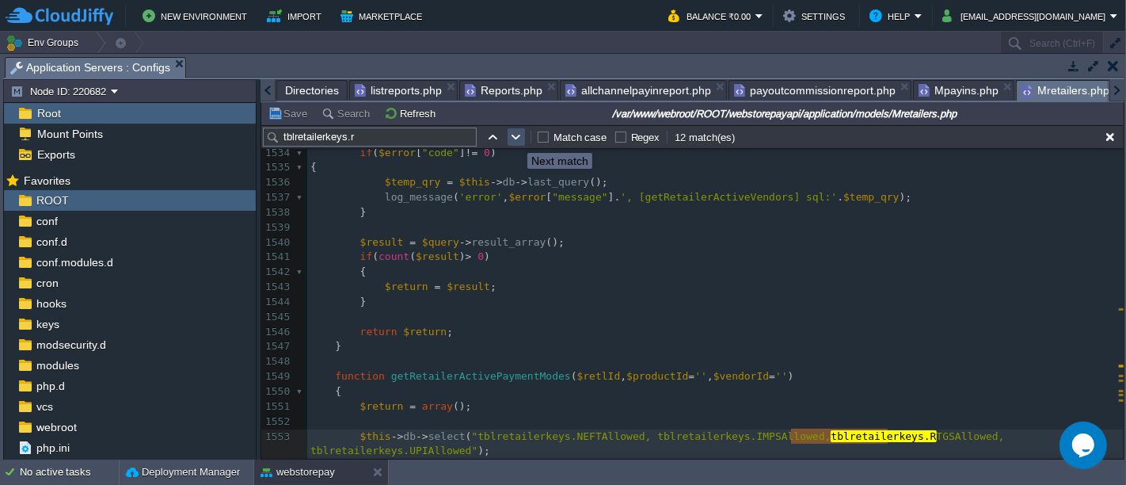
click at [516, 138] on button "button" at bounding box center [516, 137] width 14 height 14
type textarea "tblretailerkeys.r"
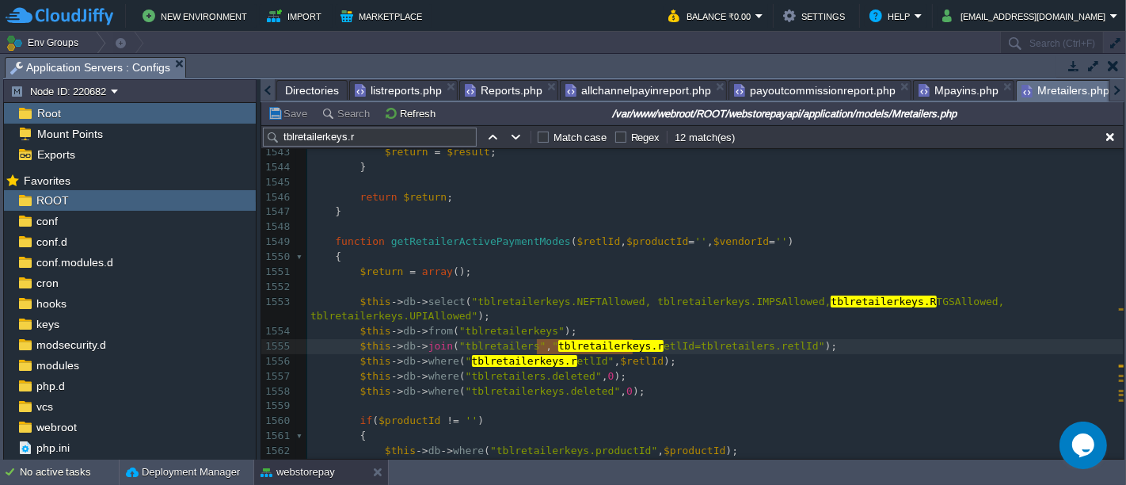
click at [521, 147] on div "tblretailerkeys.r Match case Regex 12 match(es)" at bounding box center [692, 137] width 863 height 24
click at [517, 130] on button "button" at bounding box center [516, 137] width 14 height 14
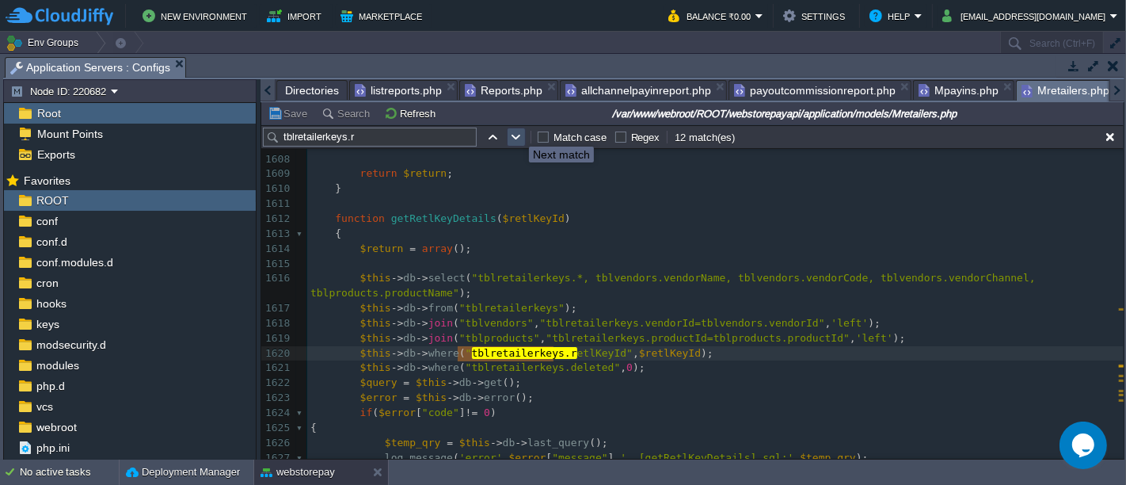
click at [517, 132] on button "button" at bounding box center [516, 137] width 14 height 14
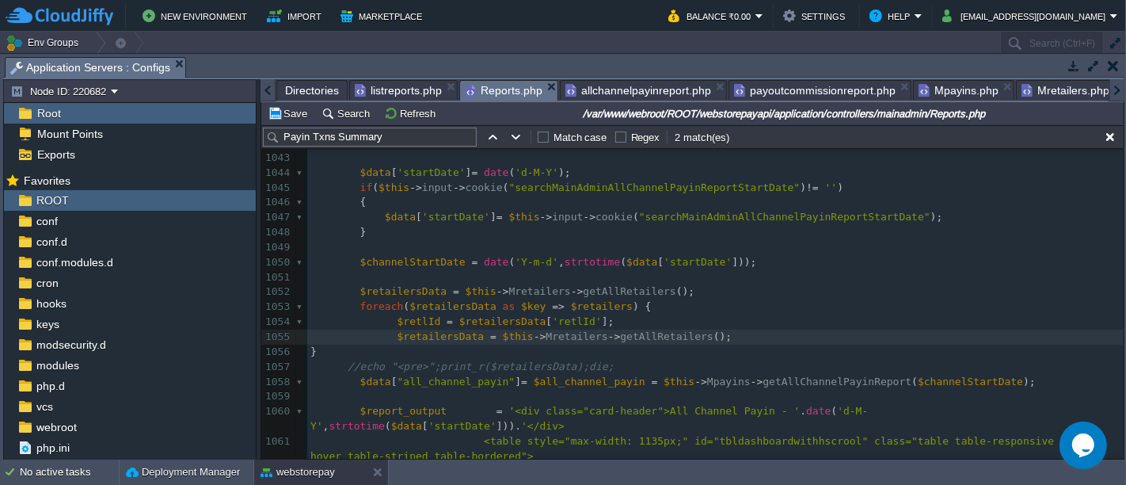
click at [507, 87] on span "Reports.php" at bounding box center [504, 91] width 78 height 20
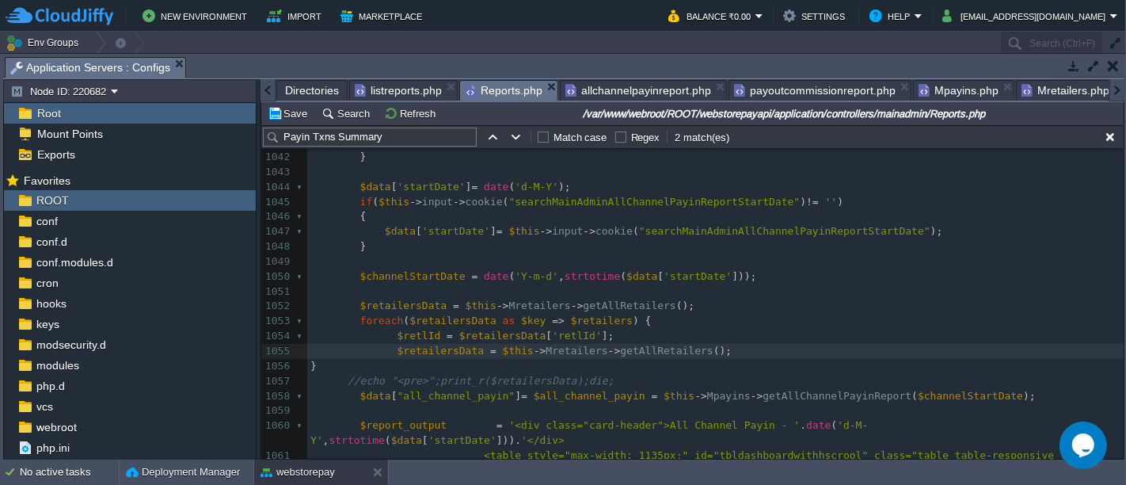
scroll to position [912, 0]
click at [284, 114] on button "Save" at bounding box center [290, 113] width 44 height 14
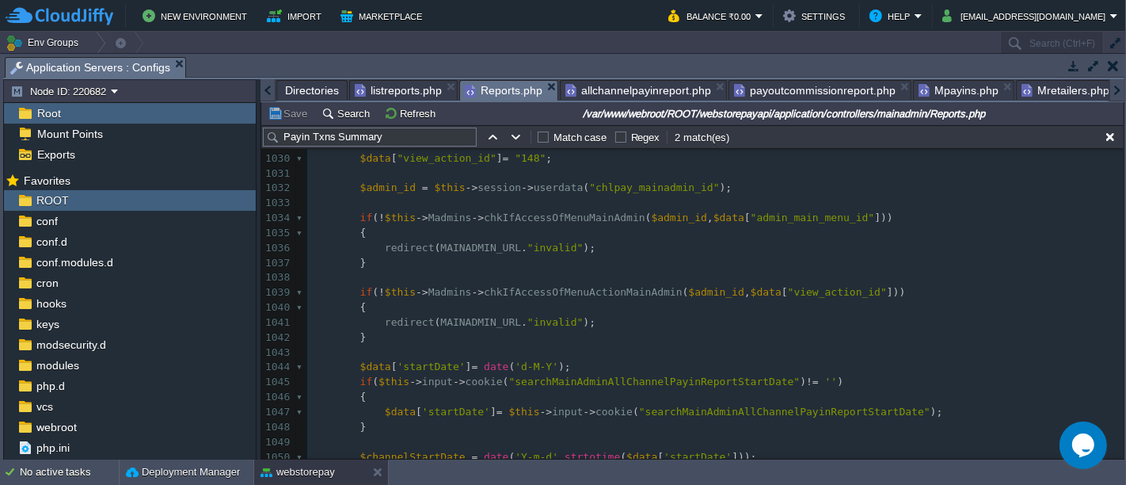
scroll to position [733, 0]
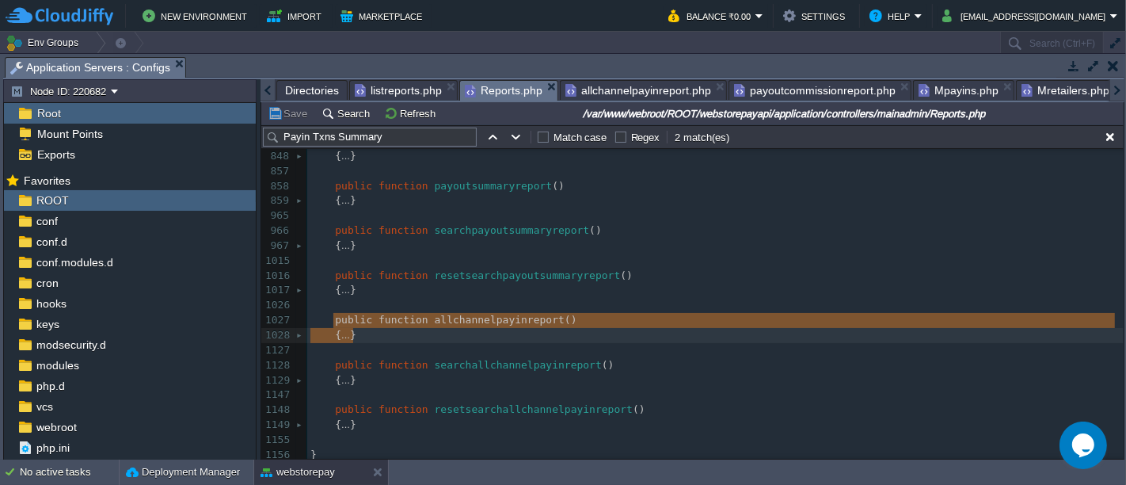
drag, startPoint x: 328, startPoint y: 314, endPoint x: 360, endPoint y: 322, distance: 32.9
type textarea "-"
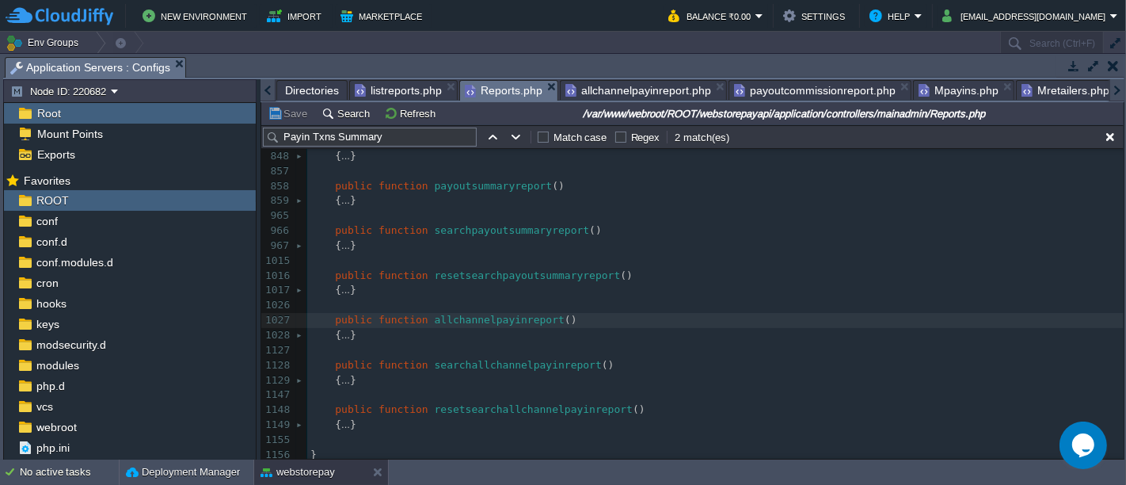
type textarea "public function allchannelpayinreport()"
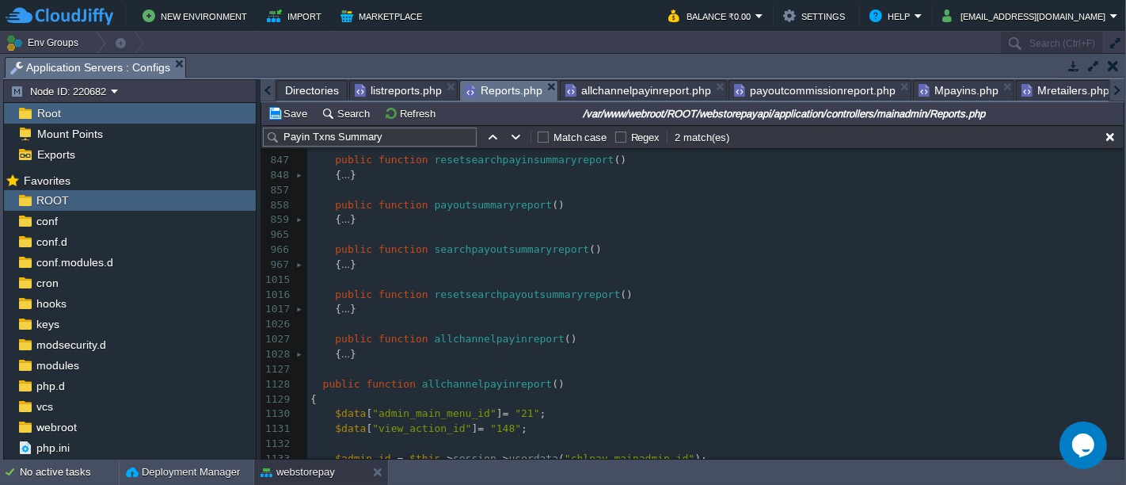
scroll to position [586, 0]
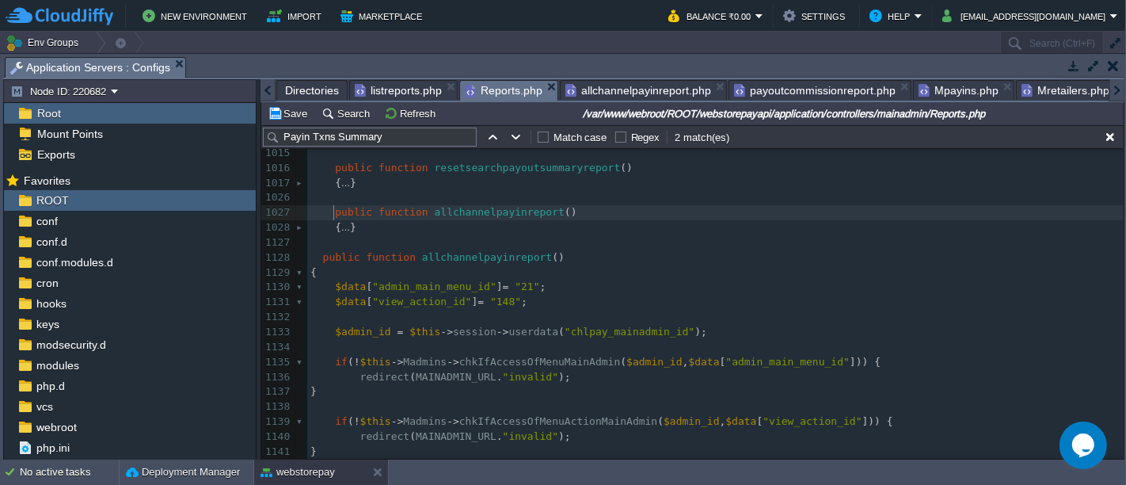
type textarea "-"
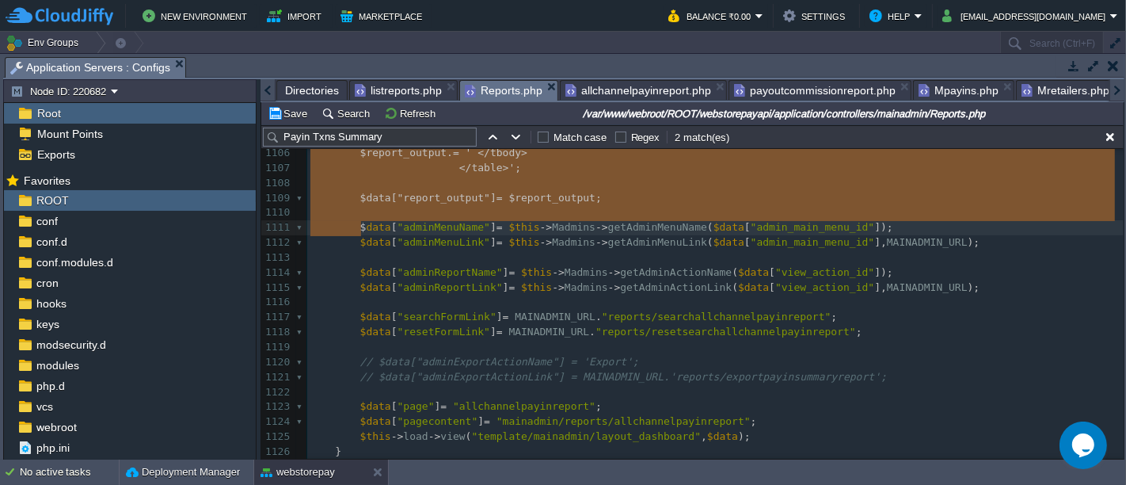
drag, startPoint x: 328, startPoint y: 214, endPoint x: 341, endPoint y: 220, distance: 14.2
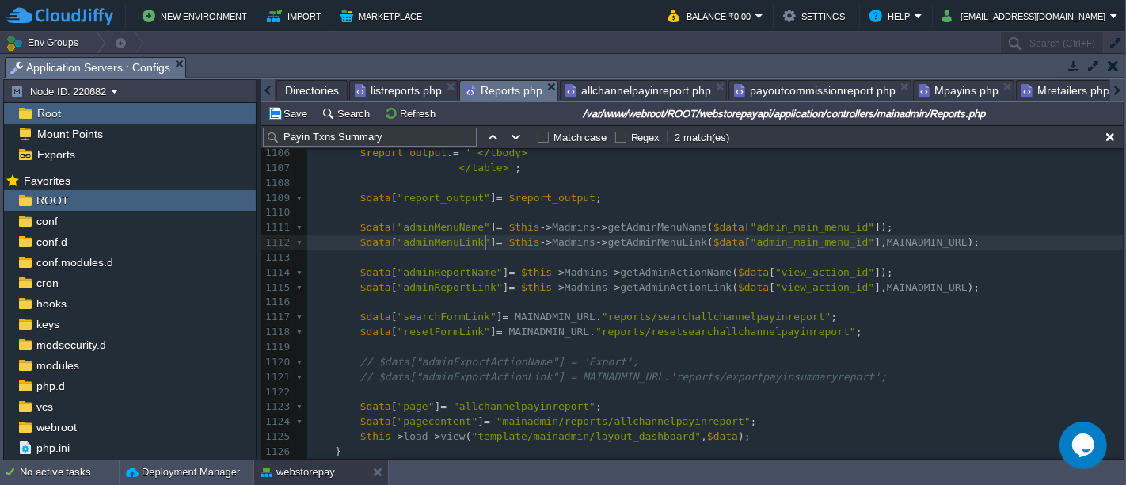
click at [487, 238] on div "xxxxxxxxxx p ublic function allchannelpayinreport () 1095 $report_output . = ' …" at bounding box center [715, 415] width 817 height 866
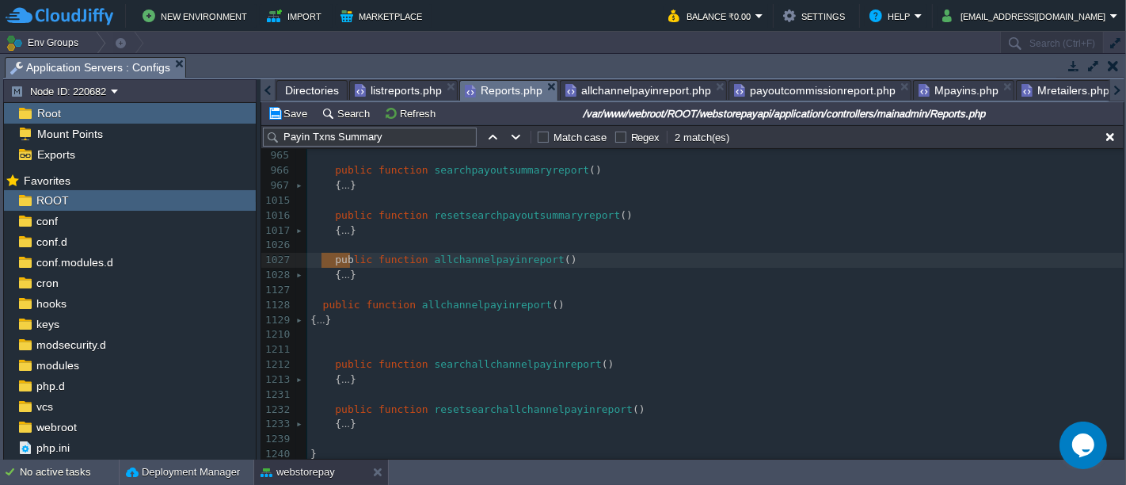
type textarea "-"
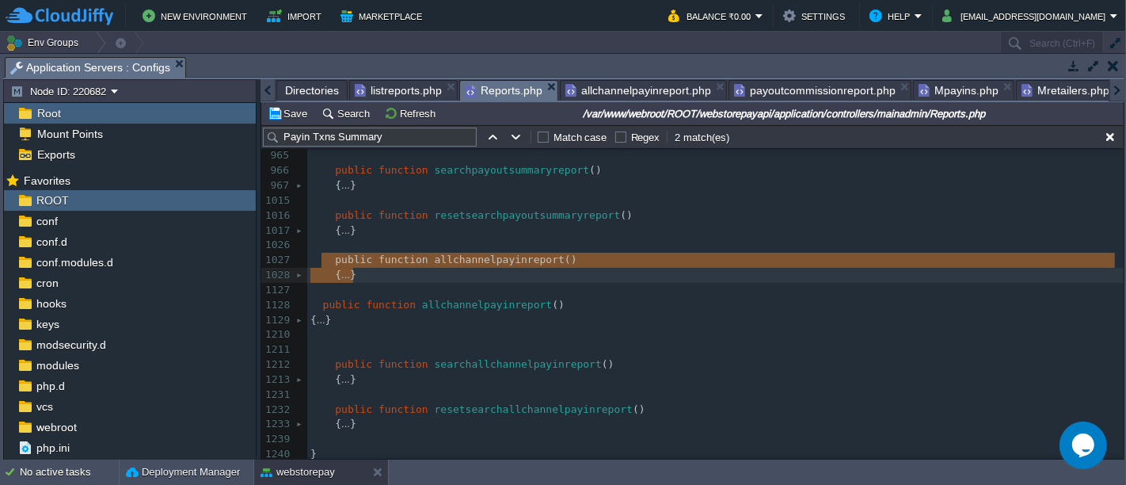
drag, startPoint x: 325, startPoint y: 252, endPoint x: 359, endPoint y: 264, distance: 36.1
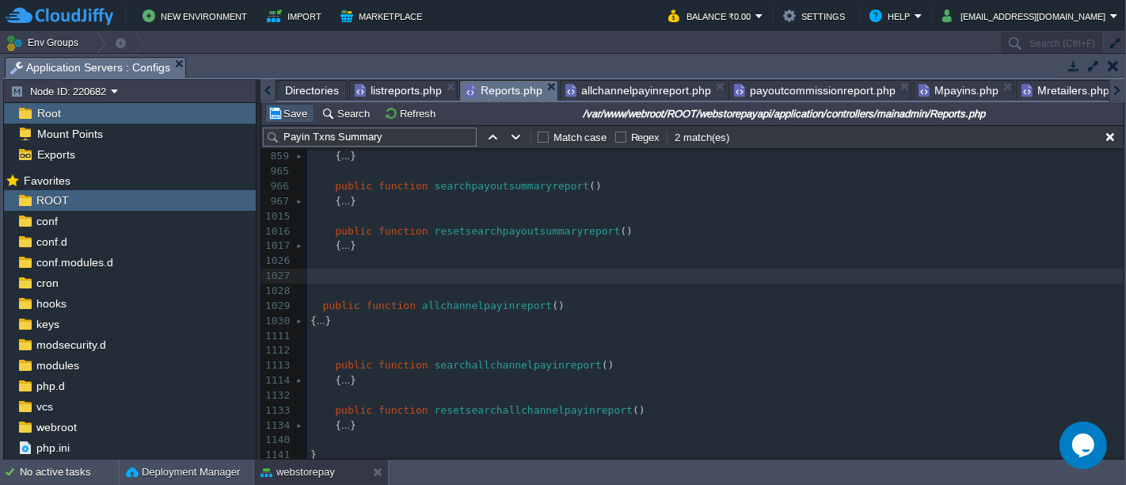
click at [295, 112] on button "Save" at bounding box center [290, 113] width 44 height 14
click at [566, 275] on pre at bounding box center [715, 276] width 817 height 15
type textarea "-"
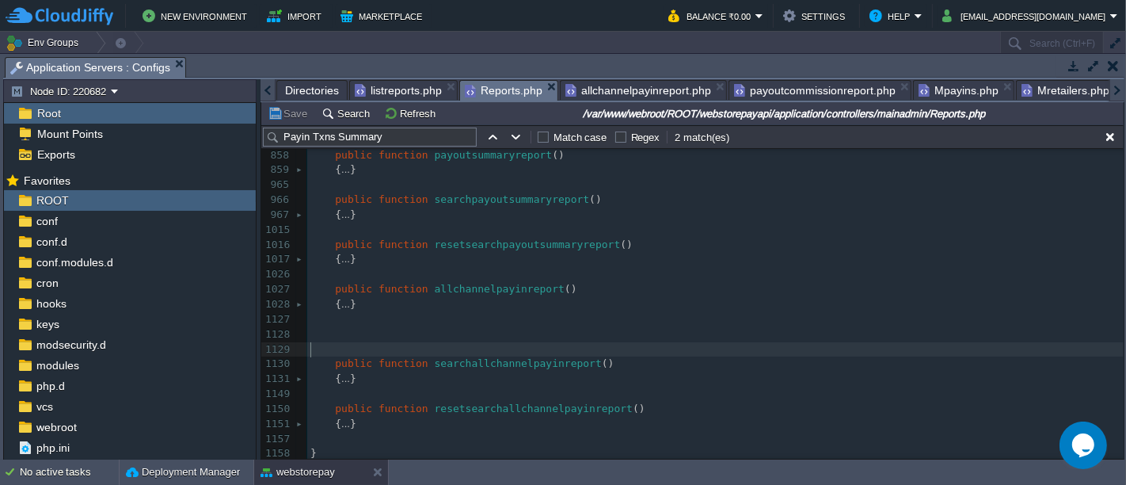
click at [604, 342] on pre "​" at bounding box center [715, 349] width 817 height 15
type textarea "-"
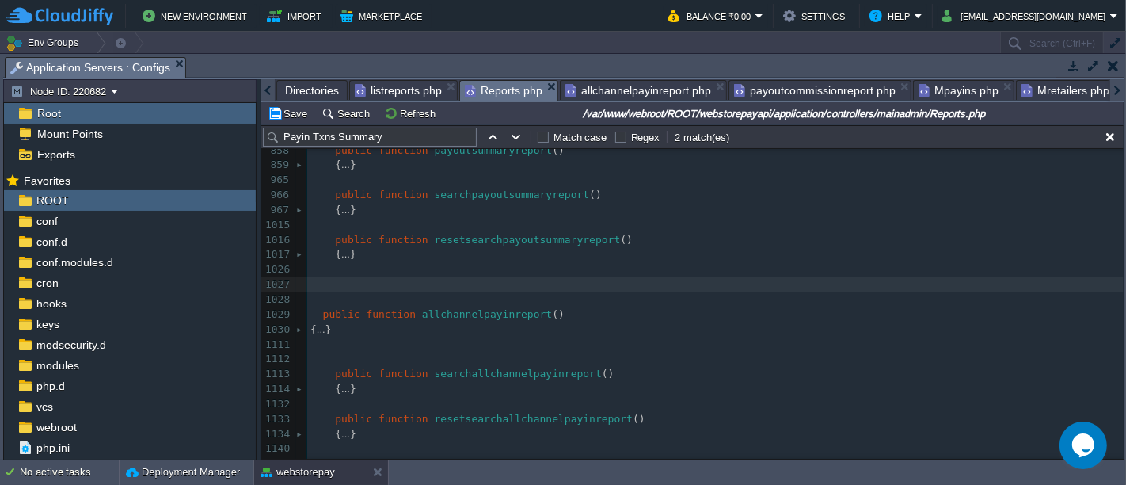
type textarea "-"
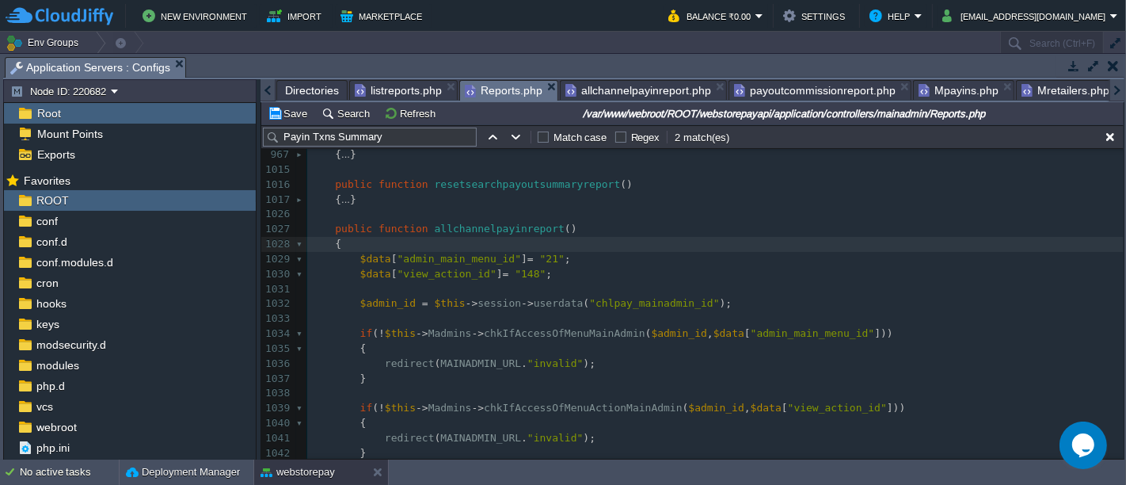
scroll to position [617, 0]
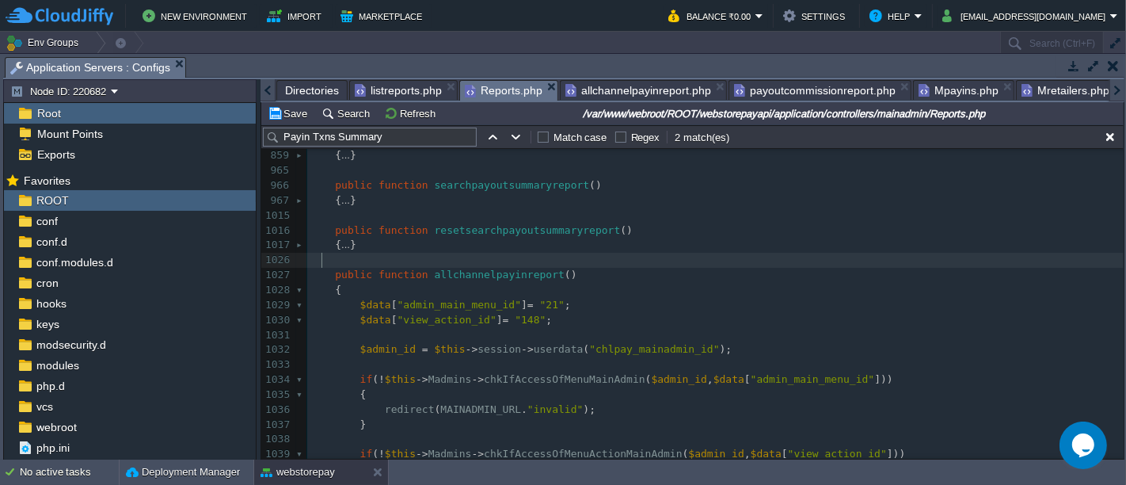
click at [364, 257] on pre at bounding box center [715, 260] width 817 height 15
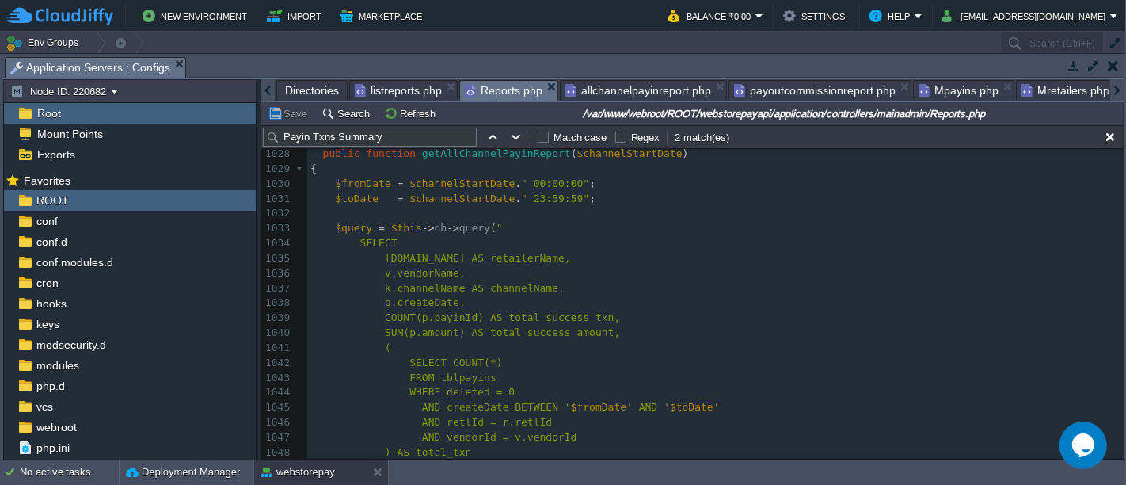
scroll to position [810, 0]
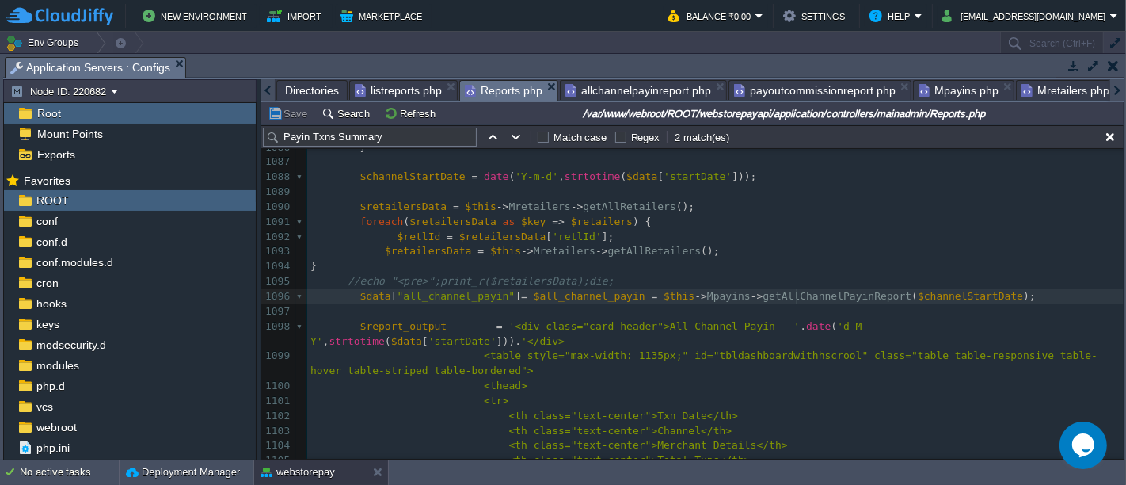
click at [794, 296] on span "getAllChannelPayinReport" at bounding box center [837, 296] width 149 height 12
type textarea "getAllChannelPayinReport"
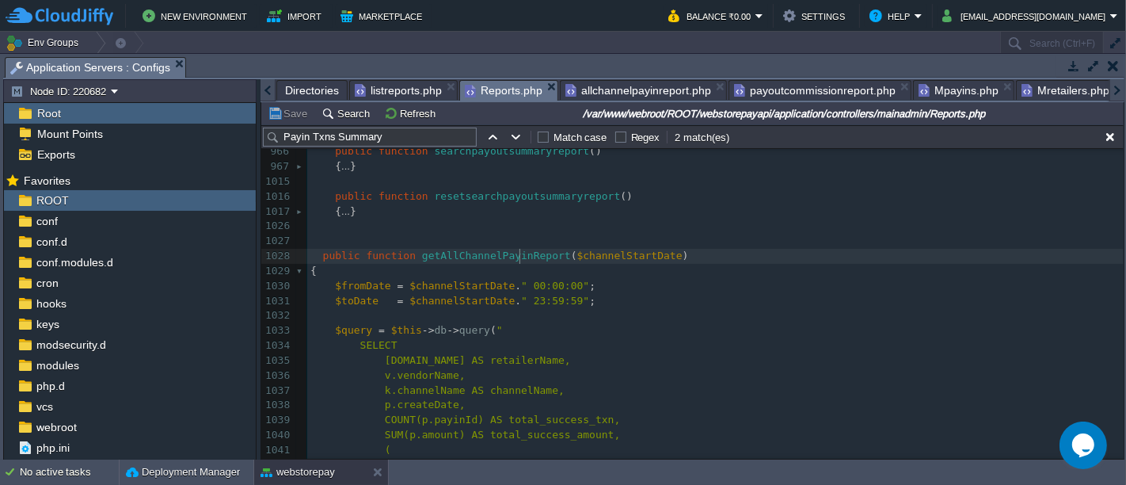
click at [520, 253] on div "xxxxxxxxxx $data [ "all_channel_payin" ] = $all_channel_payin = $this -> Mpayin…" at bounding box center [715, 382] width 817 height 537
type textarea "getAllChannelPayinReport"
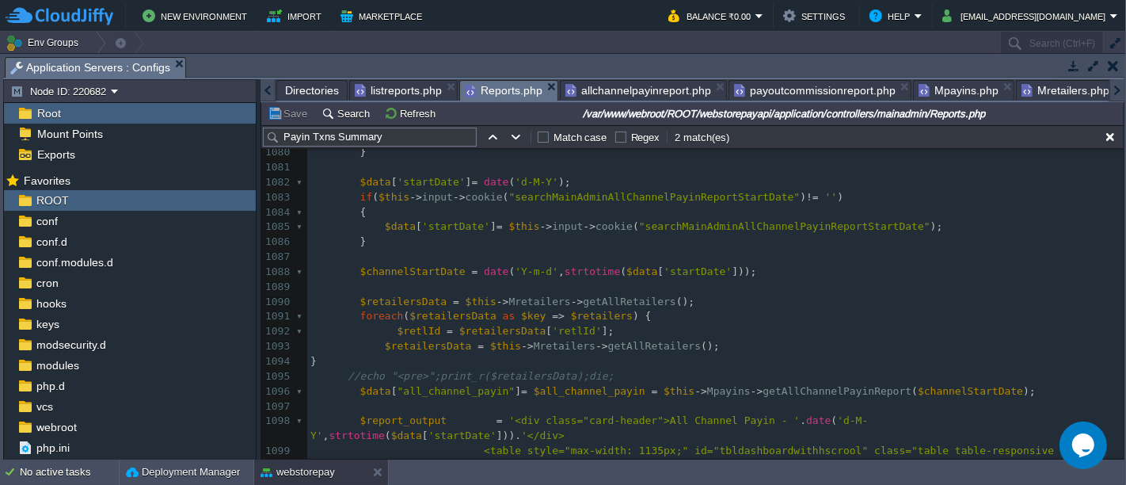
click at [791, 396] on div "xxxxxxxxxx public function getAllChannelPayinReport ( $channelStartDate ) 1046 …" at bounding box center [715, 71] width 817 height 866
type textarea "getAllChannelPayinReport"
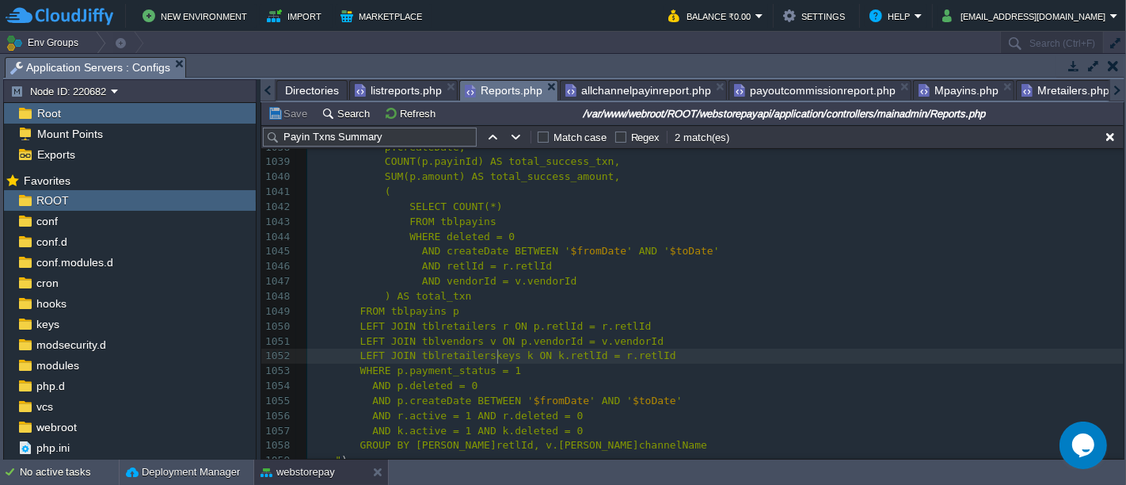
click at [494, 352] on span "LEFT JOIN tblretailerskeys k ON k.retlId = r.retlId" at bounding box center [518, 355] width 316 height 12
type textarea "tblretailerskeys"
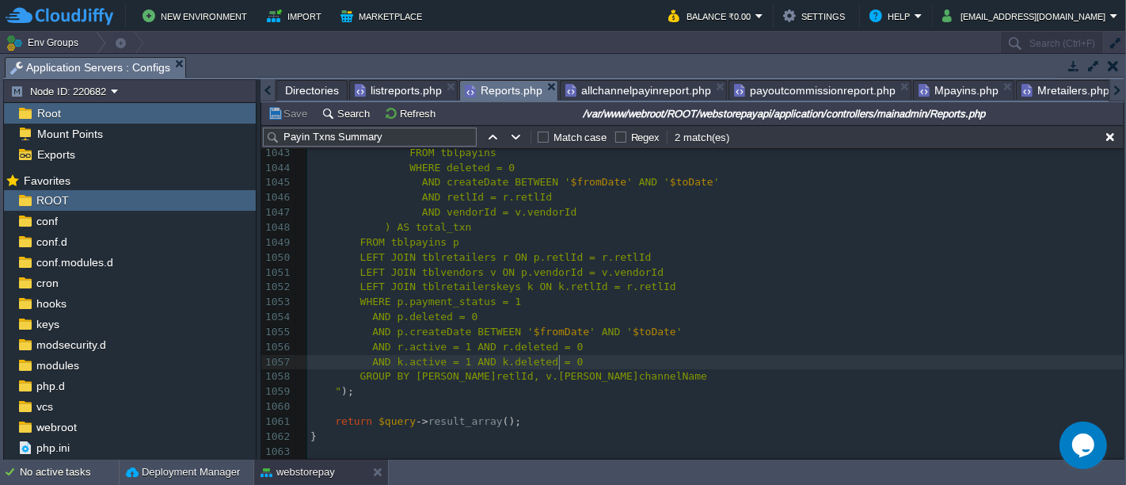
click at [579, 355] on pre "AND k.active = 1 AND k.deleted = 0" at bounding box center [715, 362] width 817 height 15
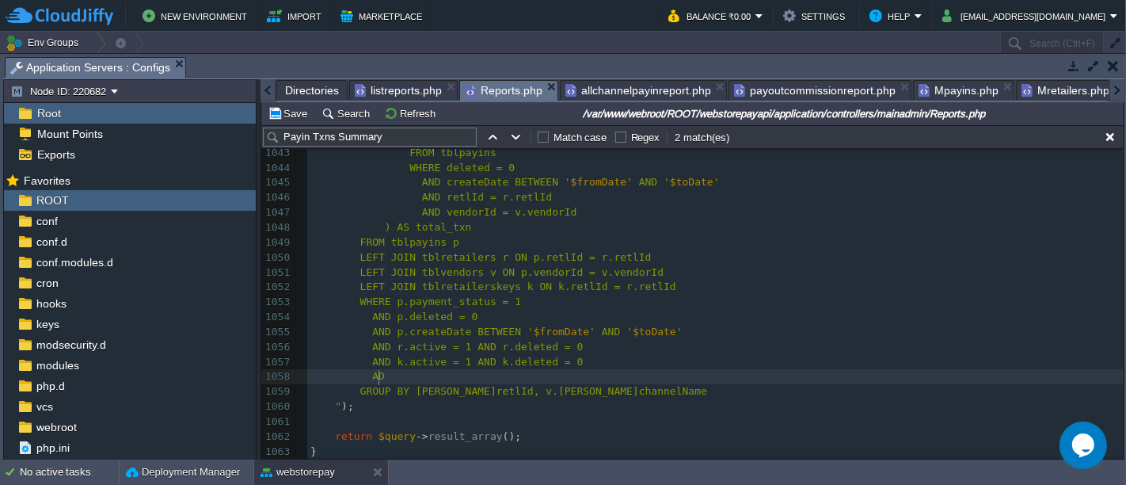
type textarea "AD"
paste textarea
type textarea "ND k. = 1"
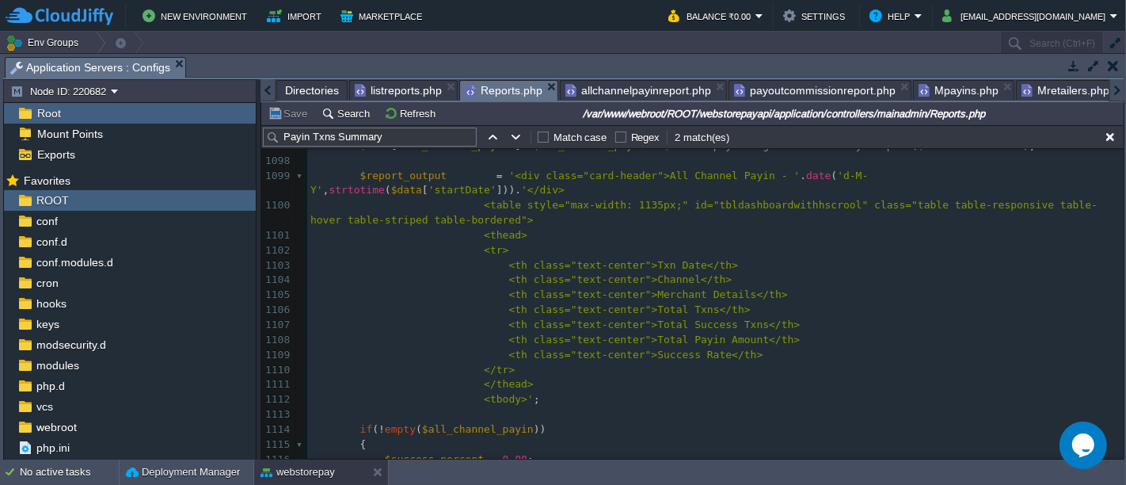
scroll to position [1755, 0]
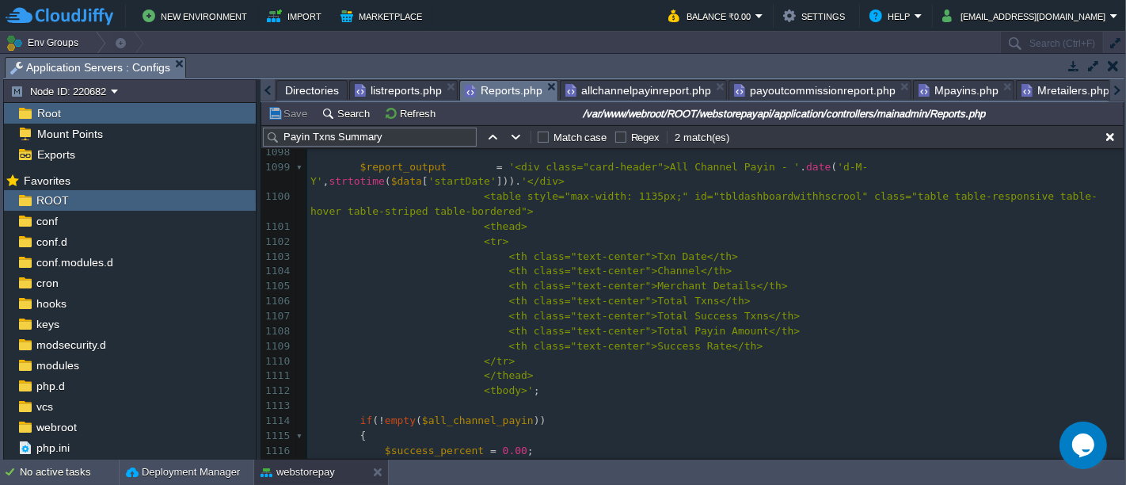
click at [638, 334] on div "xxxxxxxxxx AND k.productId = 1 1079 { 1080 redirect ( MAINADMIN_URL . "invalid"…" at bounding box center [715, 241] width 817 height 761
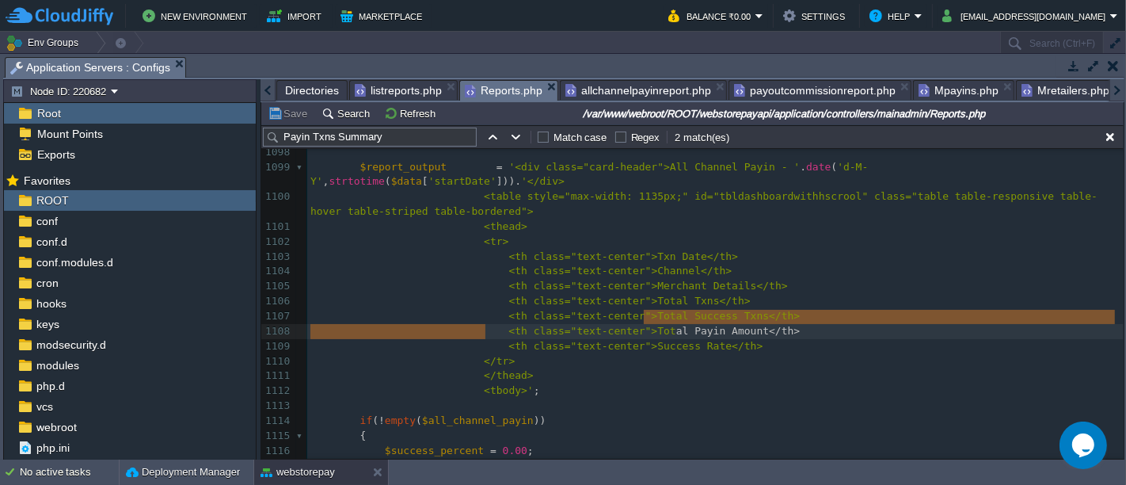
type textarea "<th class="text-center">Success Rate</th>"
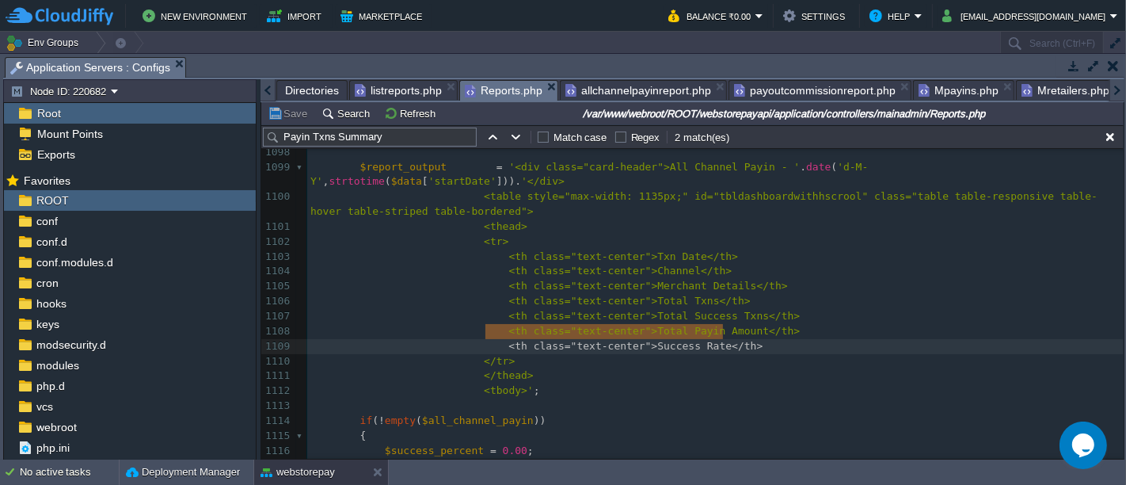
drag, startPoint x: 484, startPoint y: 326, endPoint x: 745, endPoint y: 329, distance: 261.4
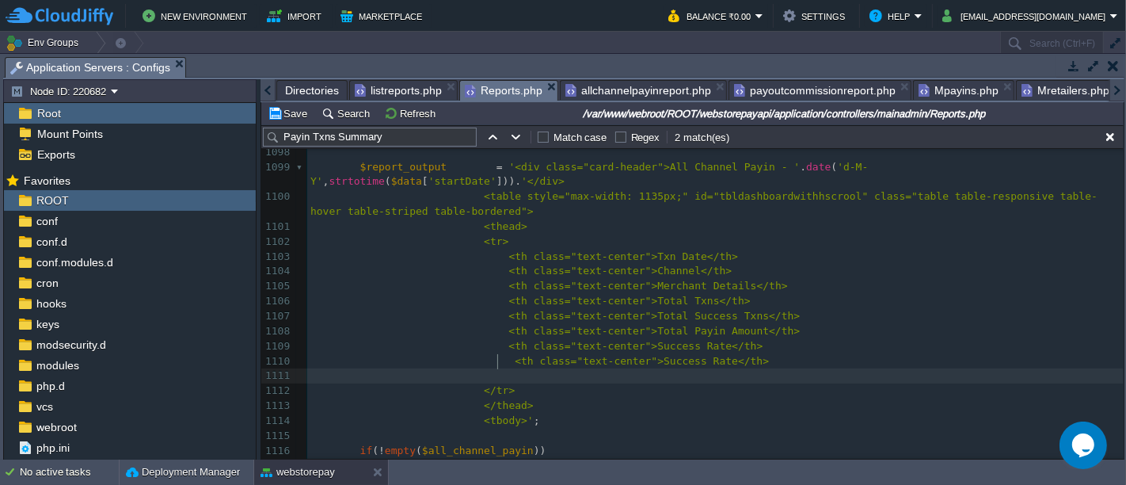
paste textarea "Success"
click at [631, 355] on span "<th class="text-center">Success Rate</th>" at bounding box center [642, 361] width 254 height 12
type textarea "Chael"
type textarea "nn"
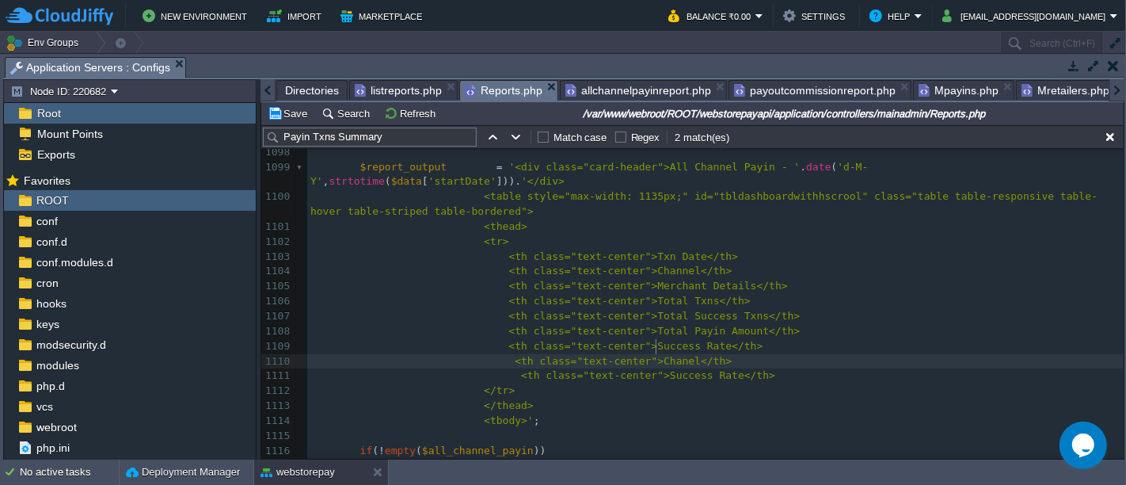
scroll to position [5, 10]
type textarea "Ma"
type textarea "erchant"
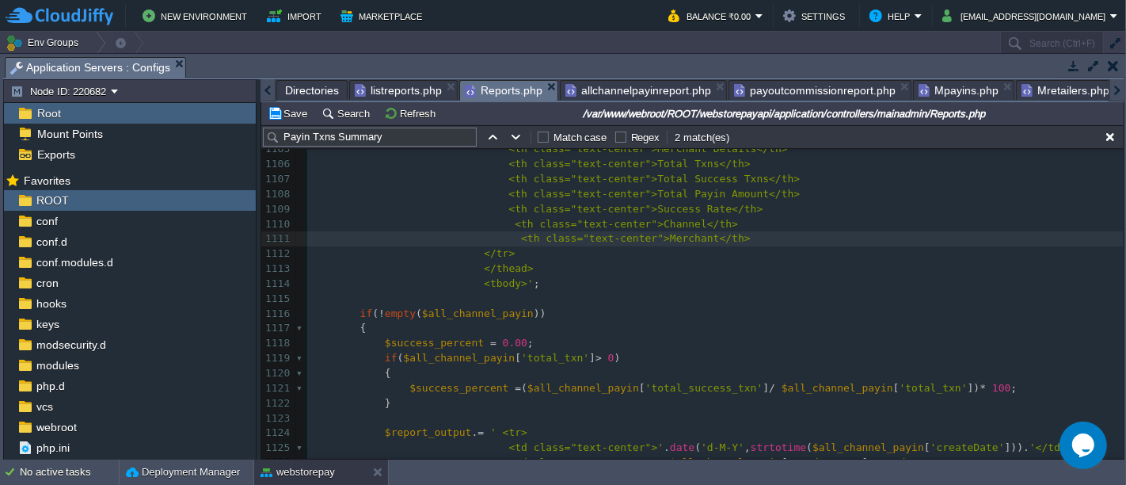
scroll to position [1920, 0]
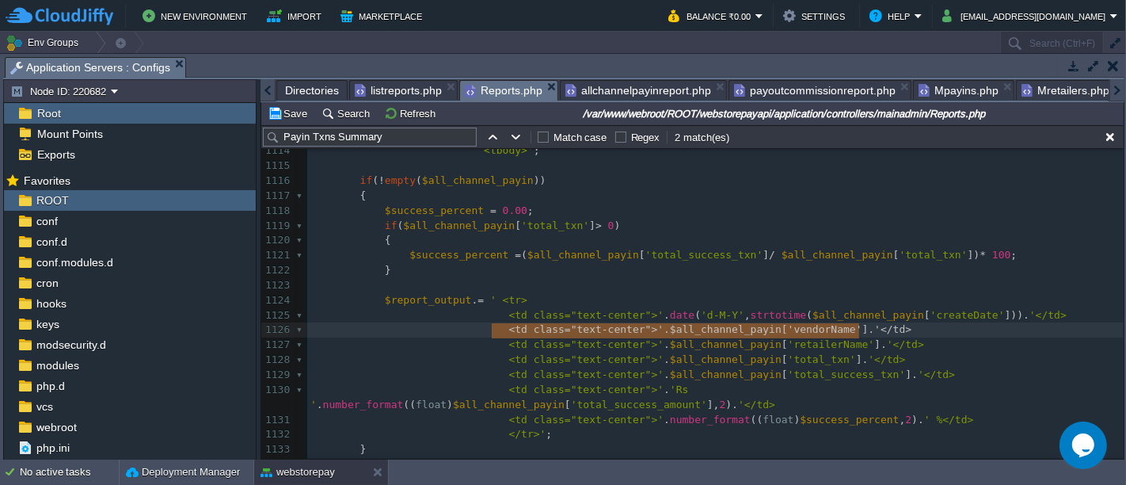
type textarea "<td class="text-center">'.$all_channel_payin['vendorName'].'</td> <td class="te…"
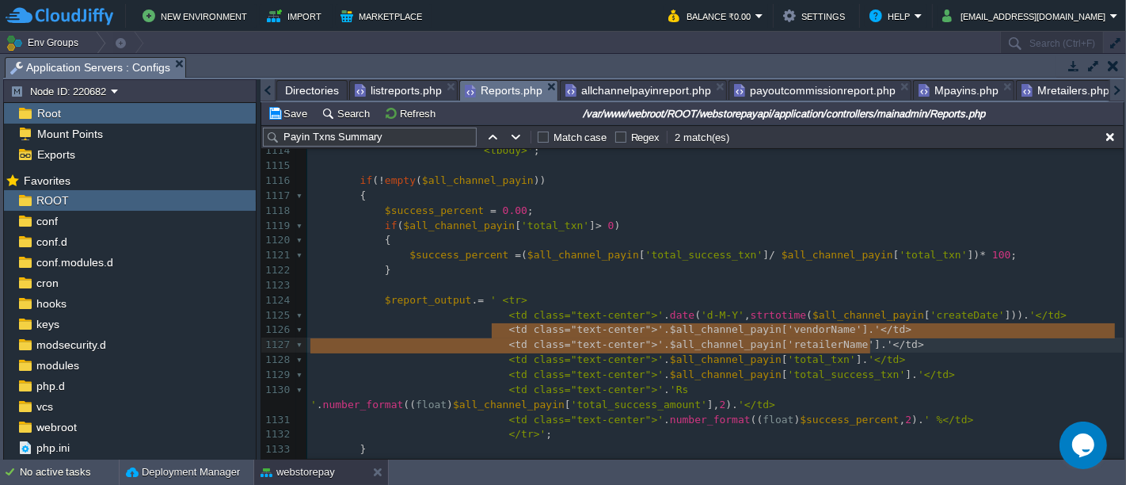
drag, startPoint x: 489, startPoint y: 328, endPoint x: 901, endPoint y: 341, distance: 412.9
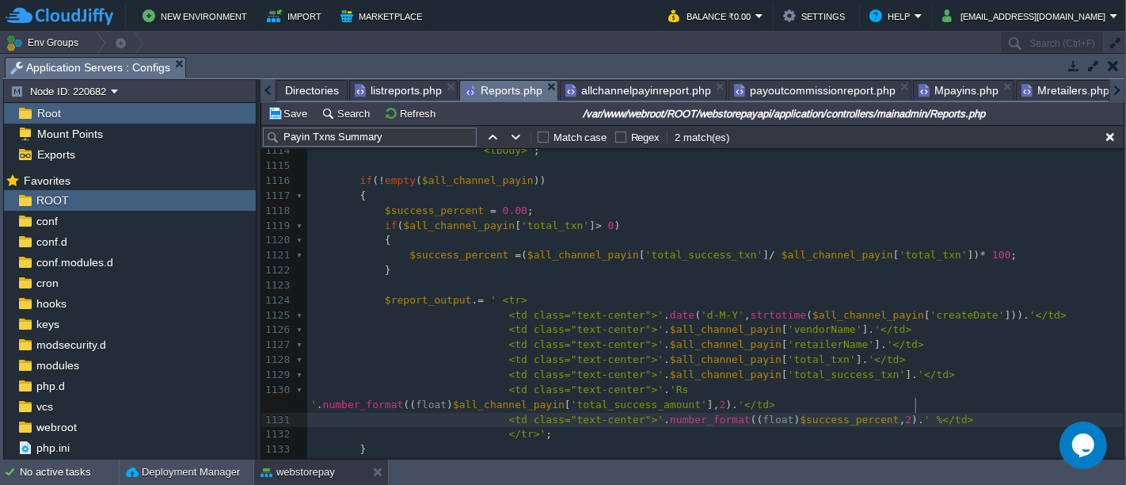
click at [923, 427] on pre "</tr>' ;" at bounding box center [715, 434] width 817 height 15
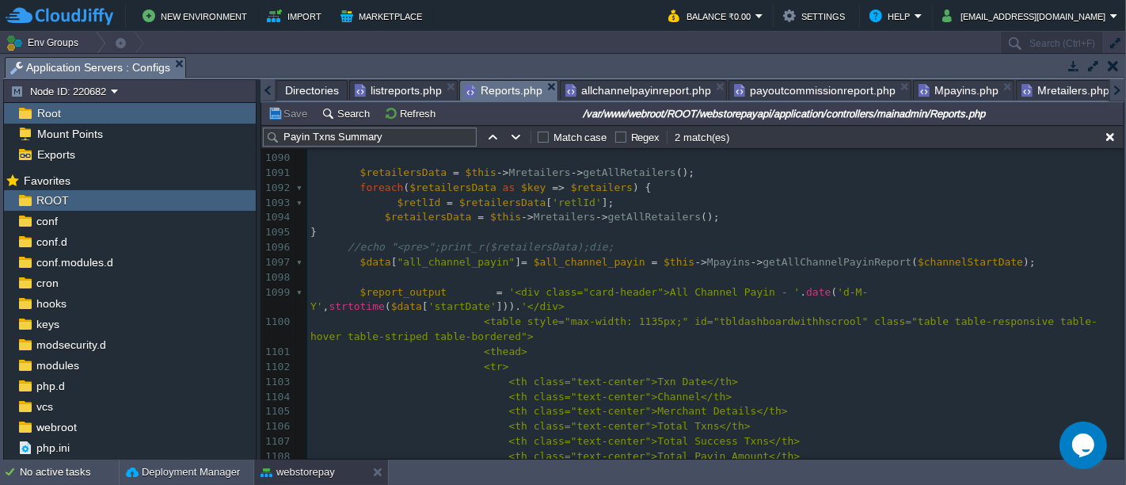
scroll to position [1616, 0]
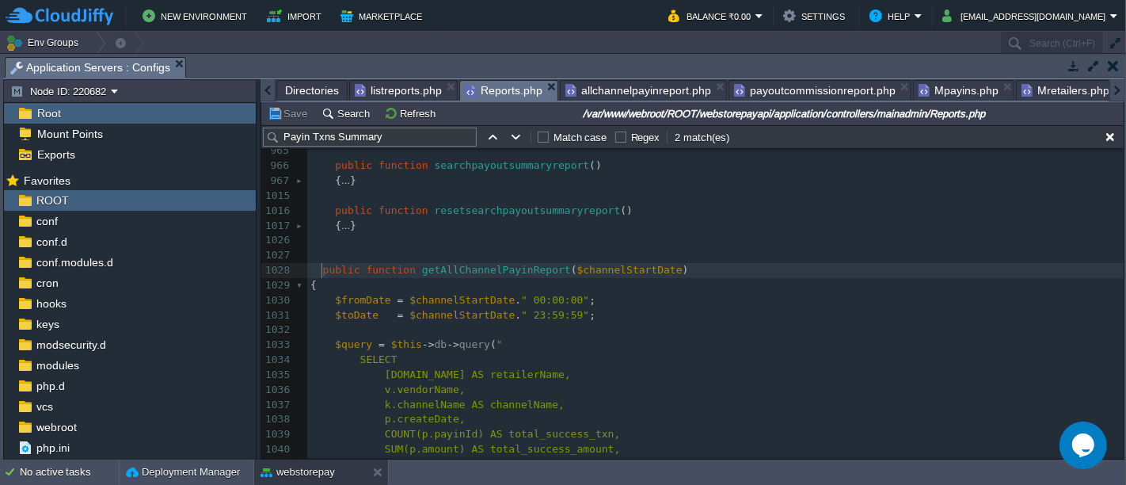
click at [319, 265] on span at bounding box center [317, 270] width 13 height 12
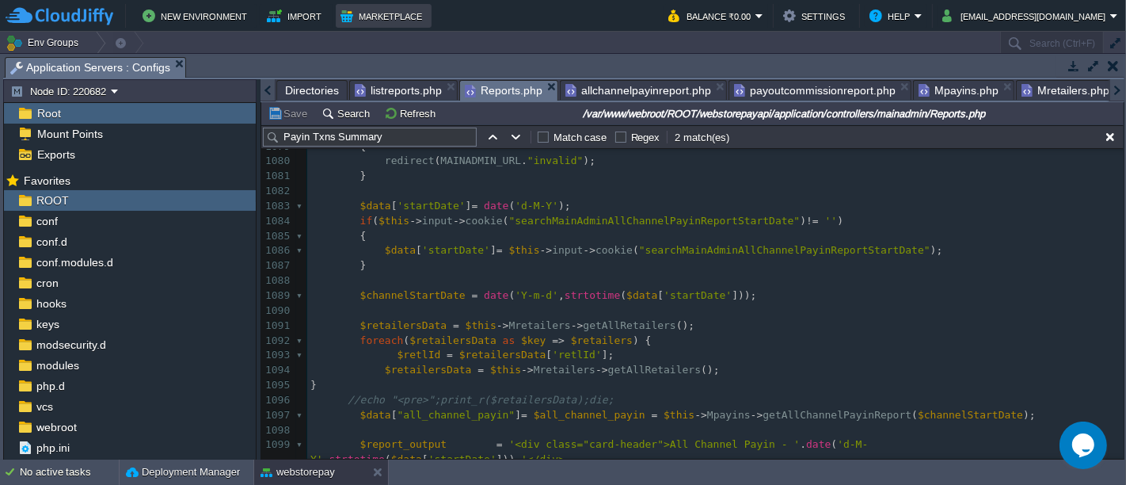
type textarea "-"
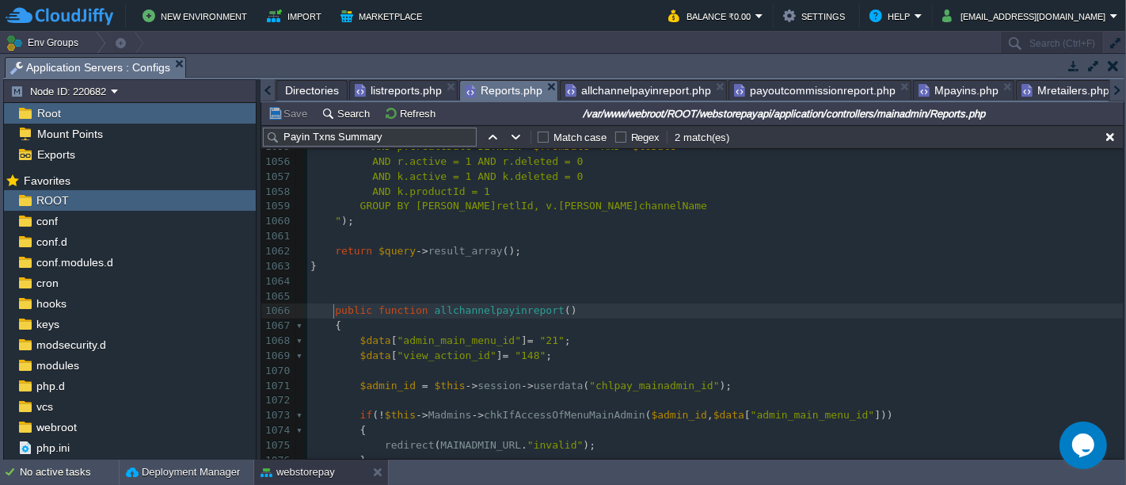
click at [328, 309] on span at bounding box center [329, 310] width 13 height 15
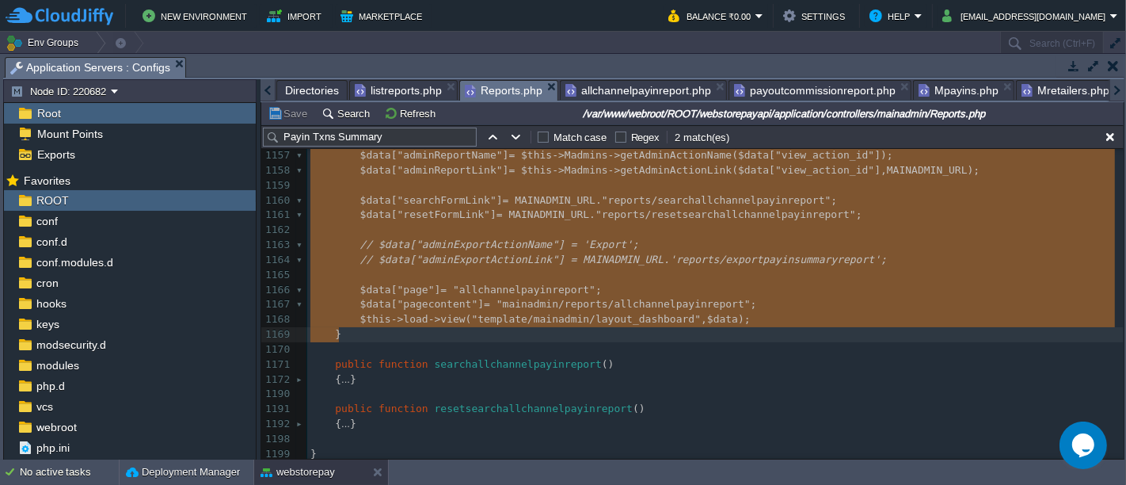
type textarea "-"
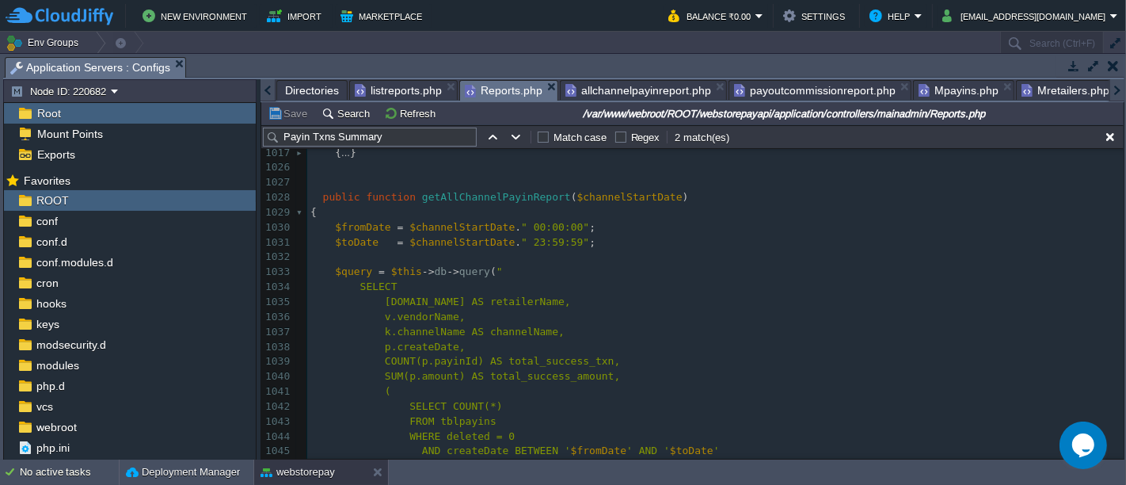
scroll to position [617, 0]
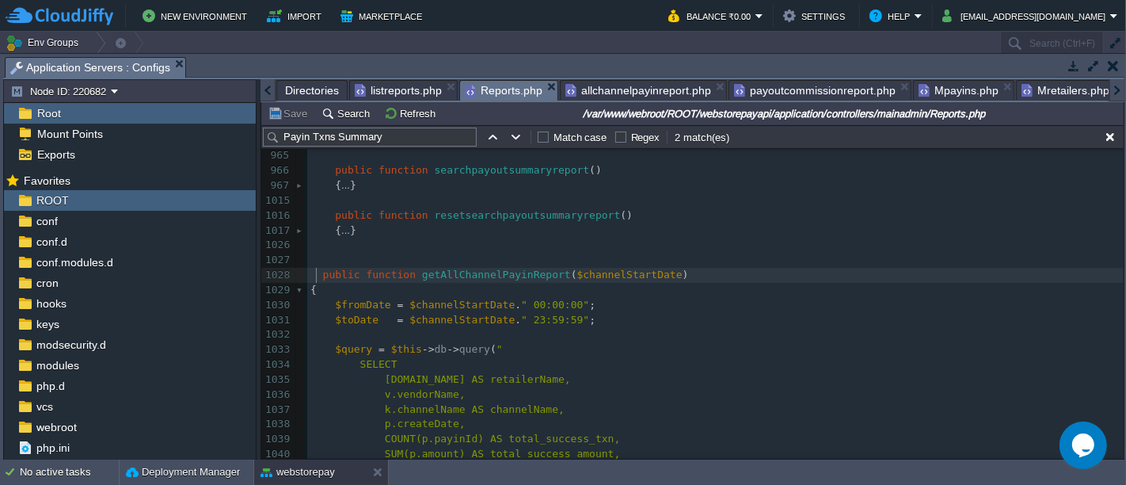
click at [314, 272] on span at bounding box center [317, 275] width 13 height 12
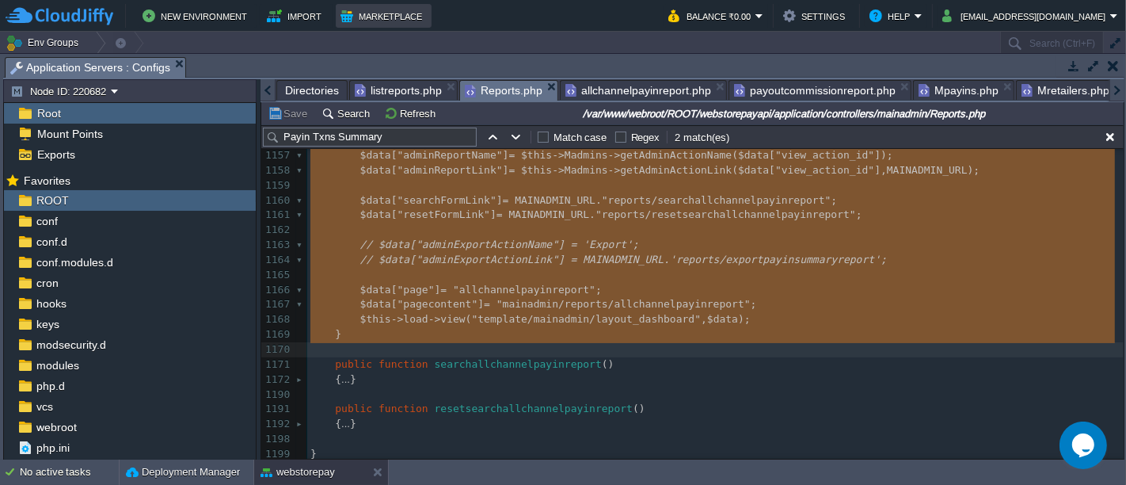
type textarea "-"
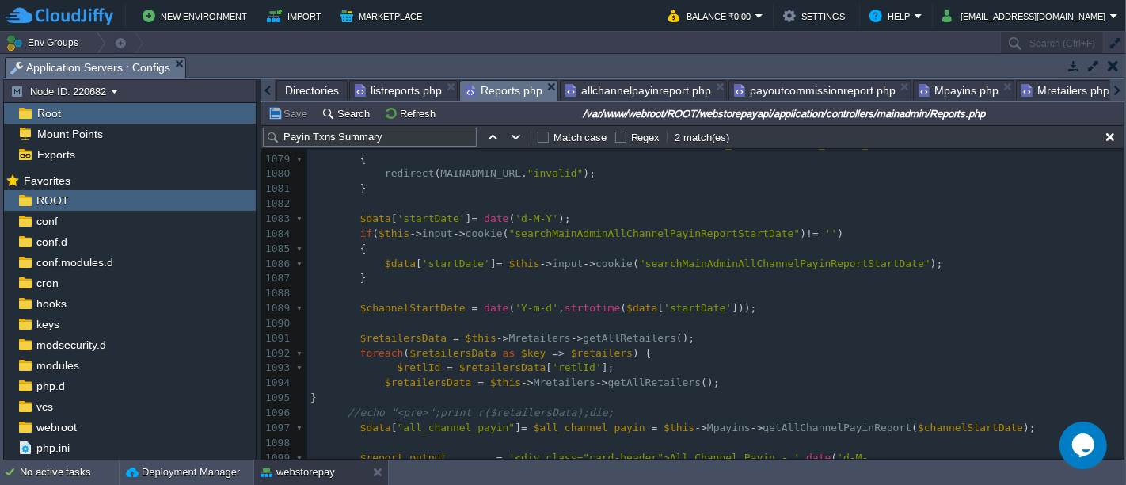
scroll to position [1329, 0]
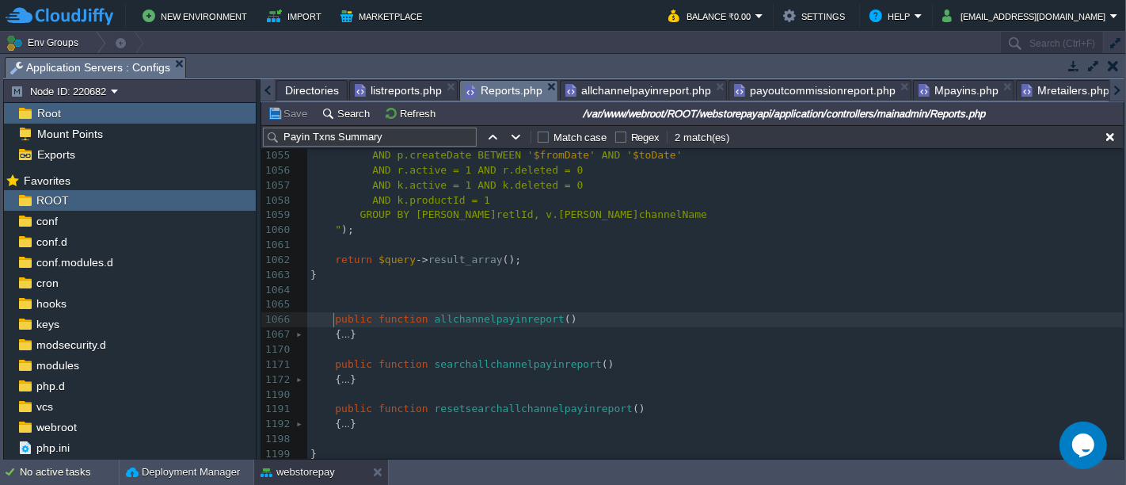
type textarea "-"
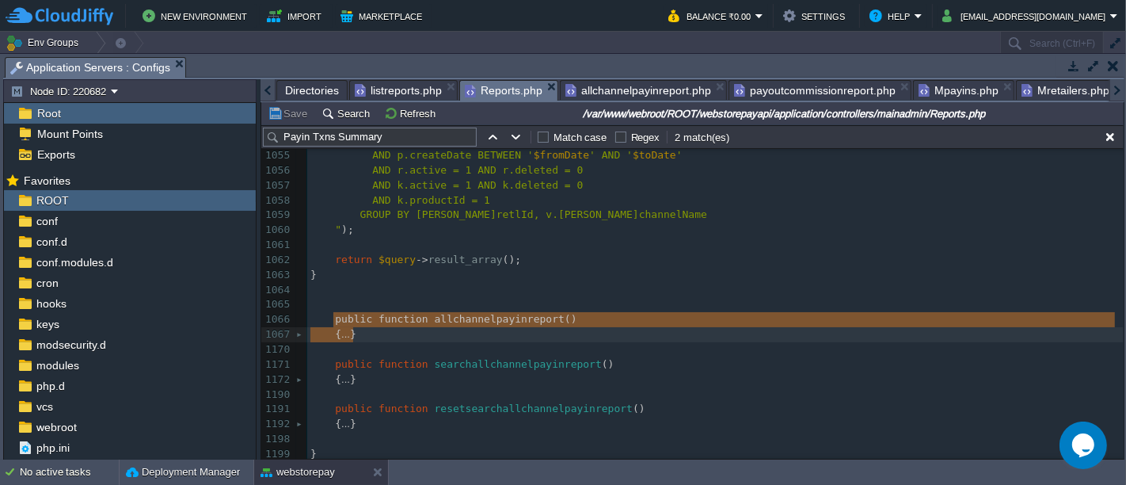
drag, startPoint x: 330, startPoint y: 311, endPoint x: 371, endPoint y: 331, distance: 45.3
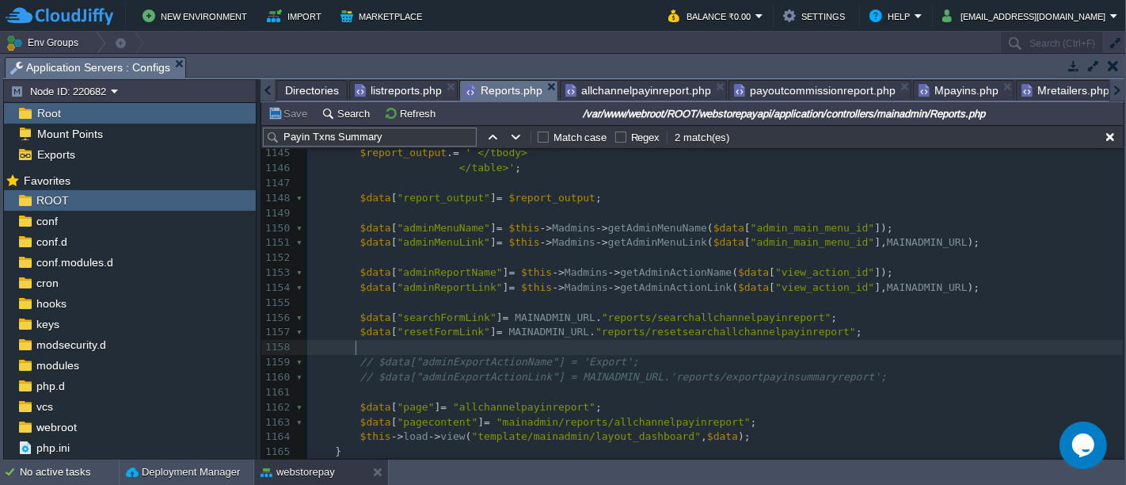
click at [774, 345] on pre at bounding box center [715, 347] width 817 height 15
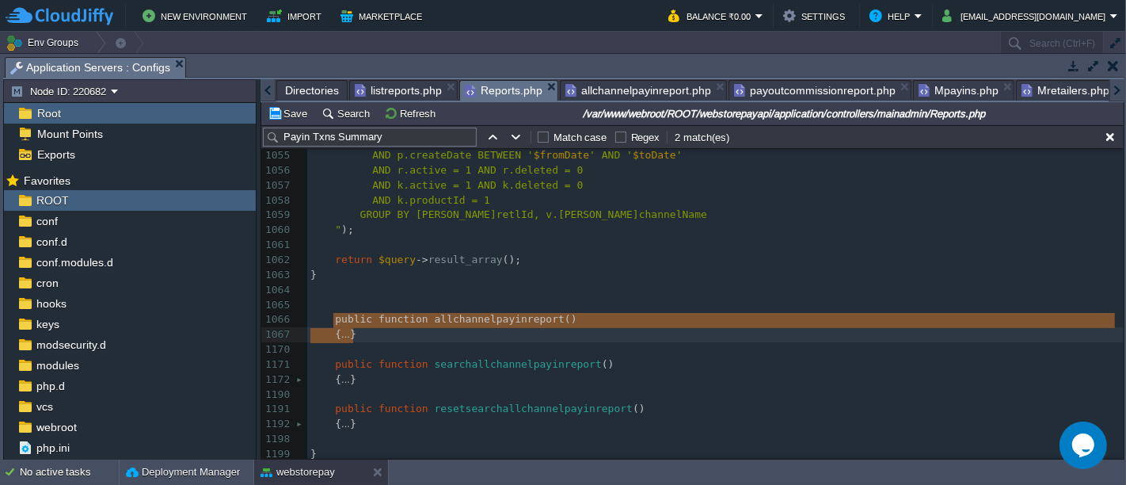
scroll to position [1115, 0]
type textarea "public function allchannelpayinreport() { $data["admin_main_menu_id"] = "21"; $…"
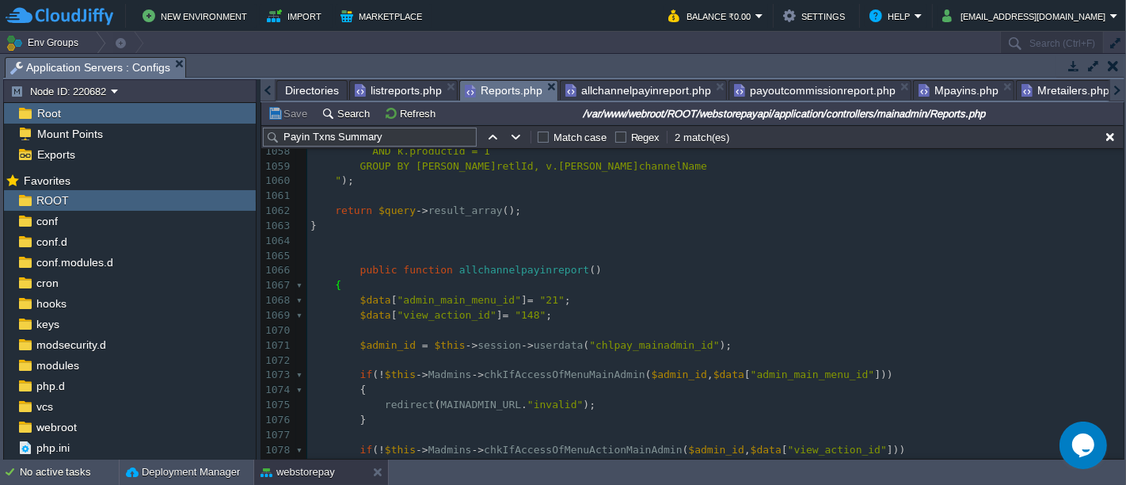
scroll to position [1157, 0]
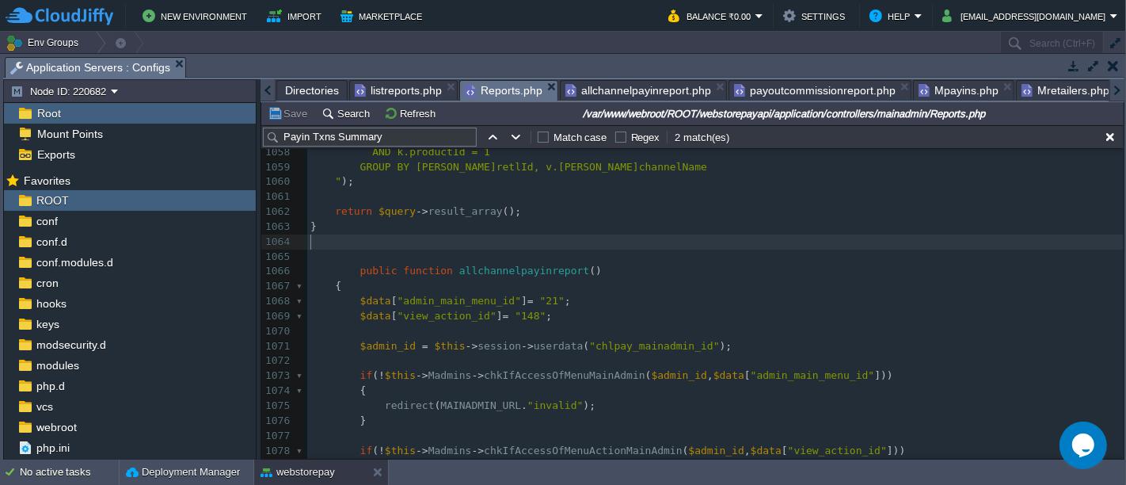
click at [387, 243] on pre "​" at bounding box center [715, 241] width 817 height 15
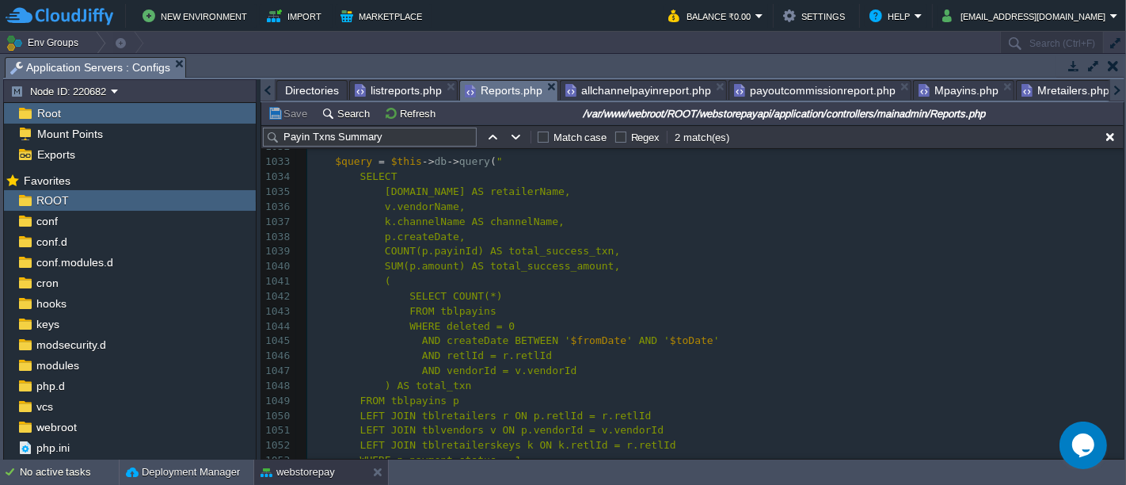
scroll to position [775, 0]
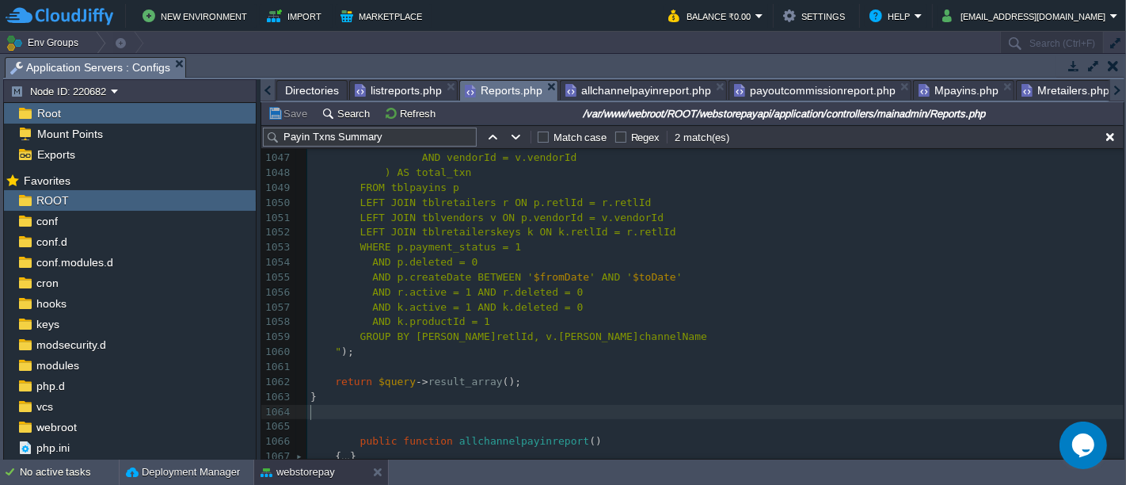
click at [373, 416] on pre "​" at bounding box center [715, 412] width 817 height 15
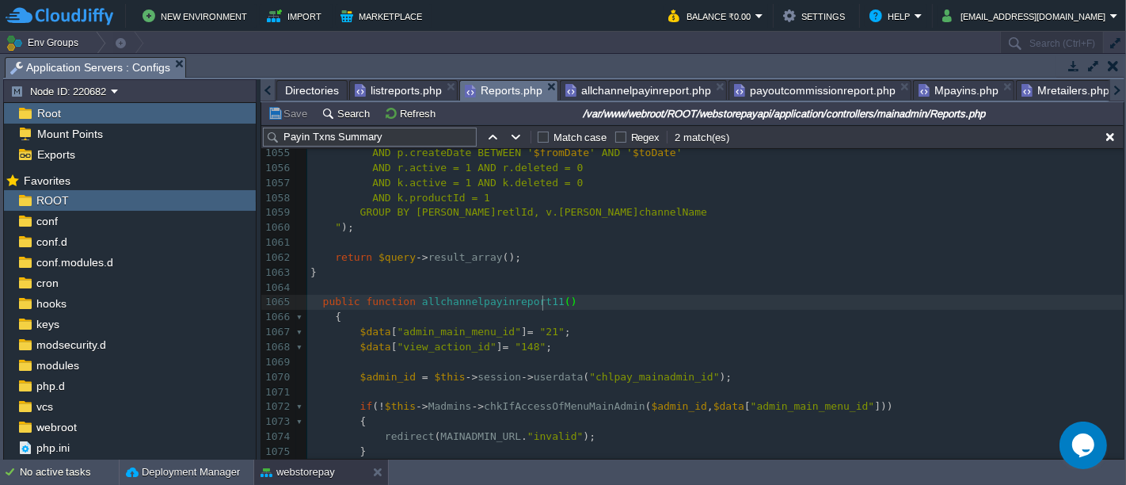
type textarea "11"
click at [539, 299] on span "allchannelpayinreport11" at bounding box center [493, 301] width 143 height 12
type textarea "allchannelpayinreport11"
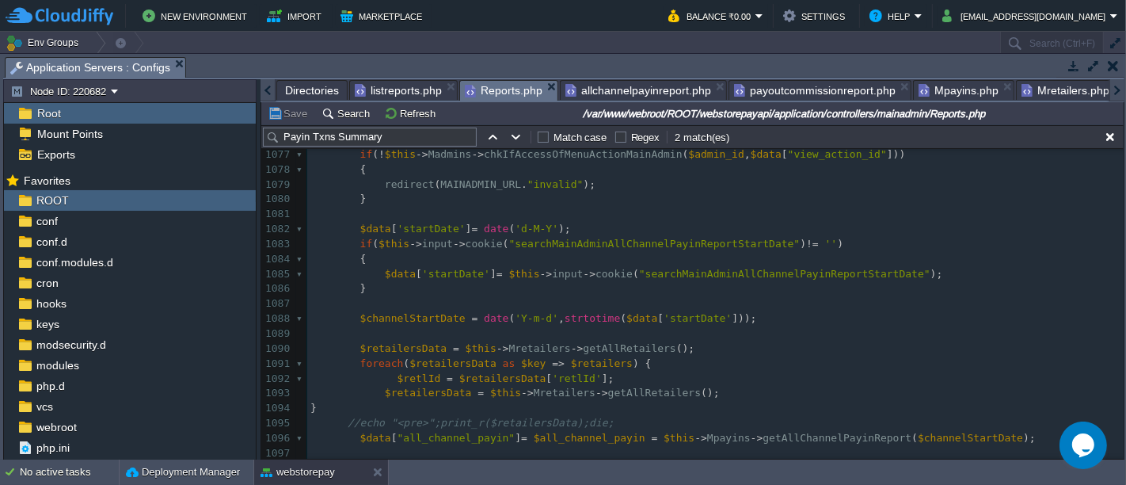
scroll to position [1412, 0]
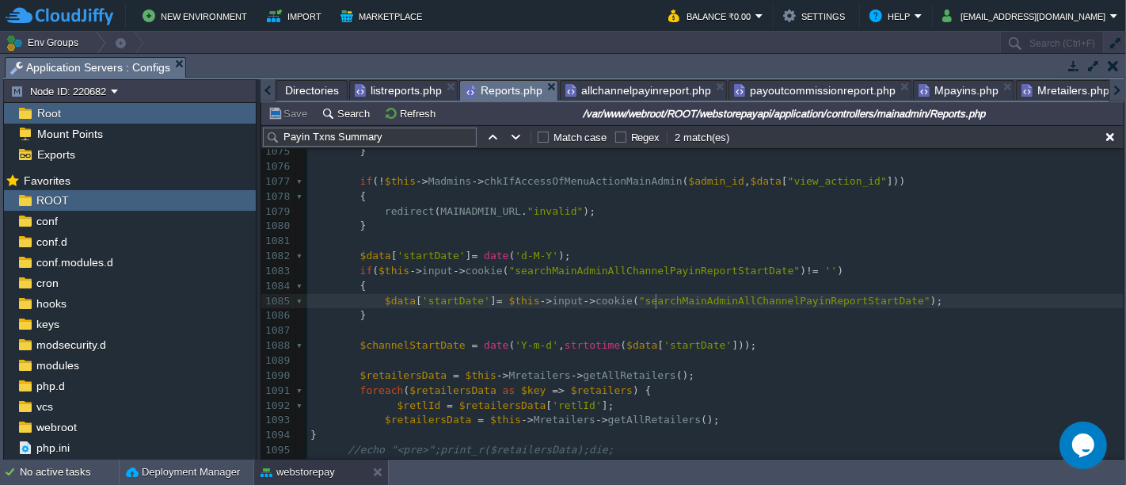
click at [656, 298] on div "xxxxxxxxxx 1065 public function allchannelpayinreport11 () 1066 { 1067 $data [ …" at bounding box center [715, 450] width 817 height 910
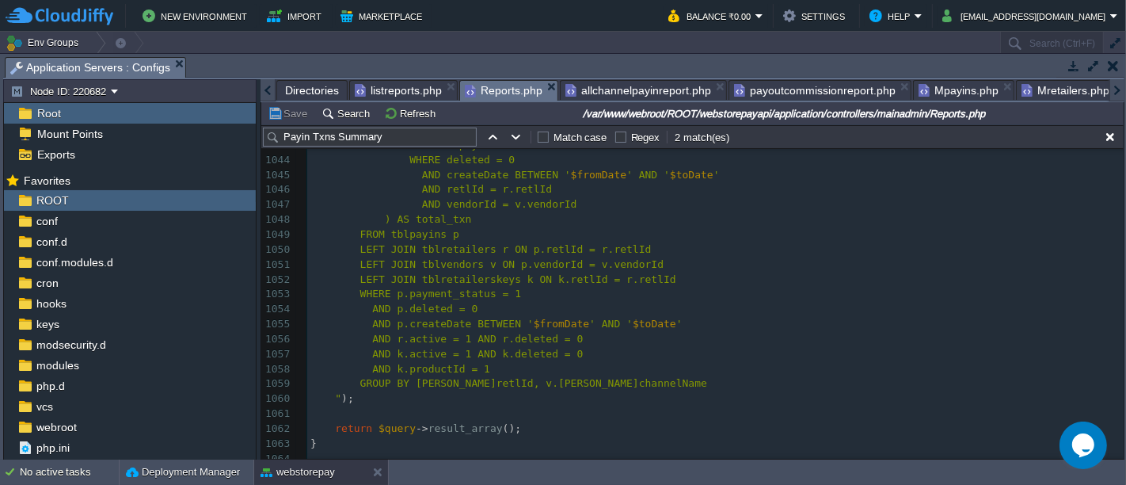
scroll to position [916, 0]
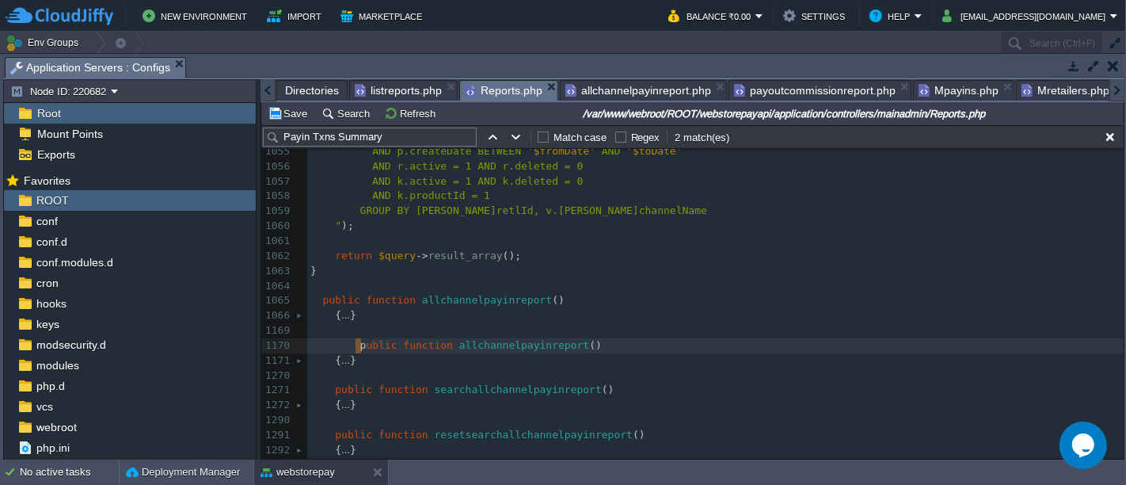
type textarea "-"
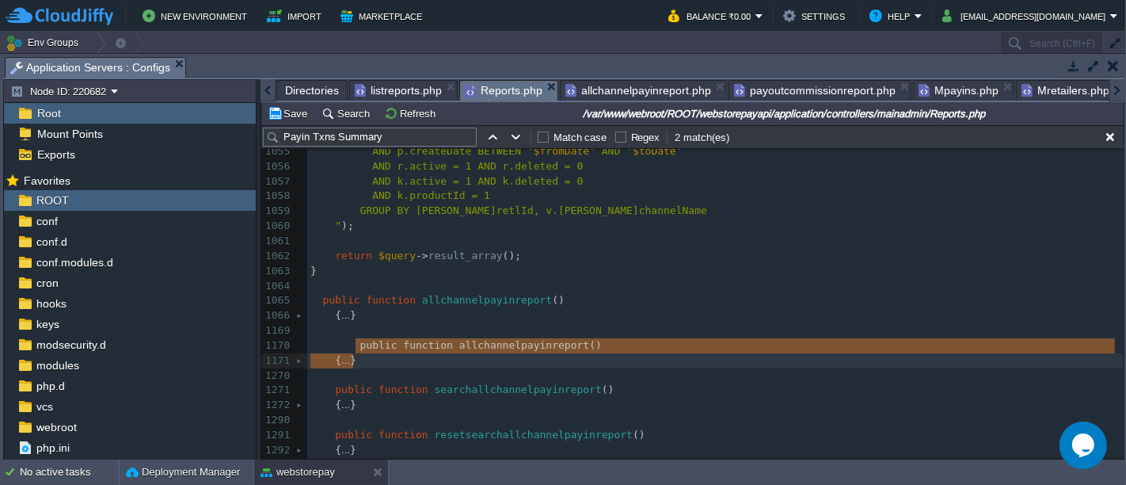
drag, startPoint x: 355, startPoint y: 340, endPoint x: 362, endPoint y: 358, distance: 19.6
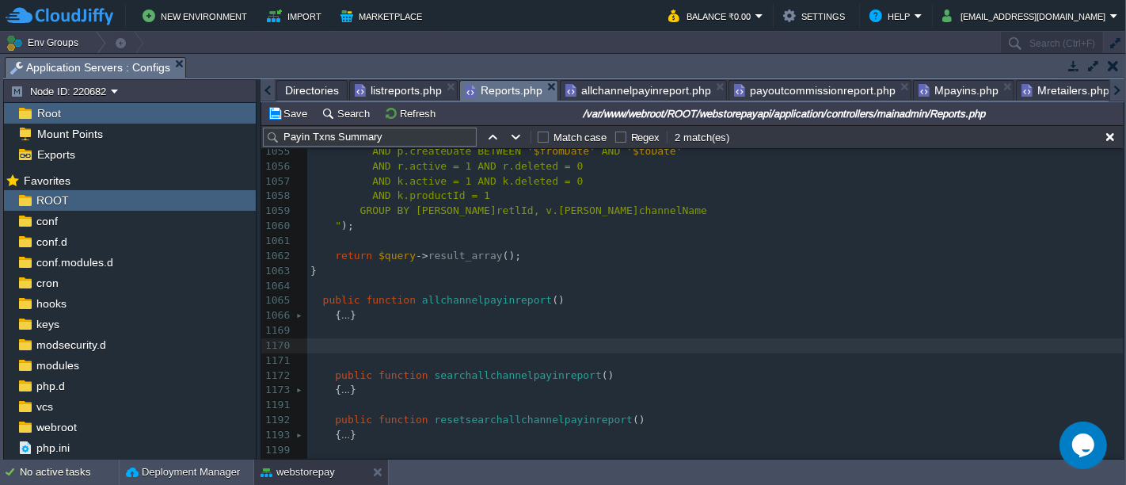
type textarea "-"
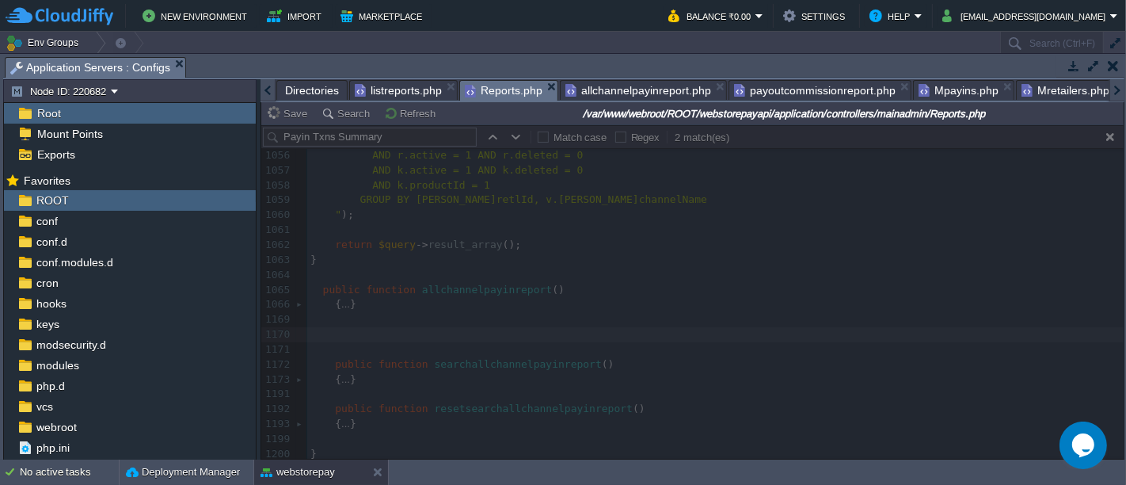
click at [334, 300] on div at bounding box center [692, 291] width 863 height 333
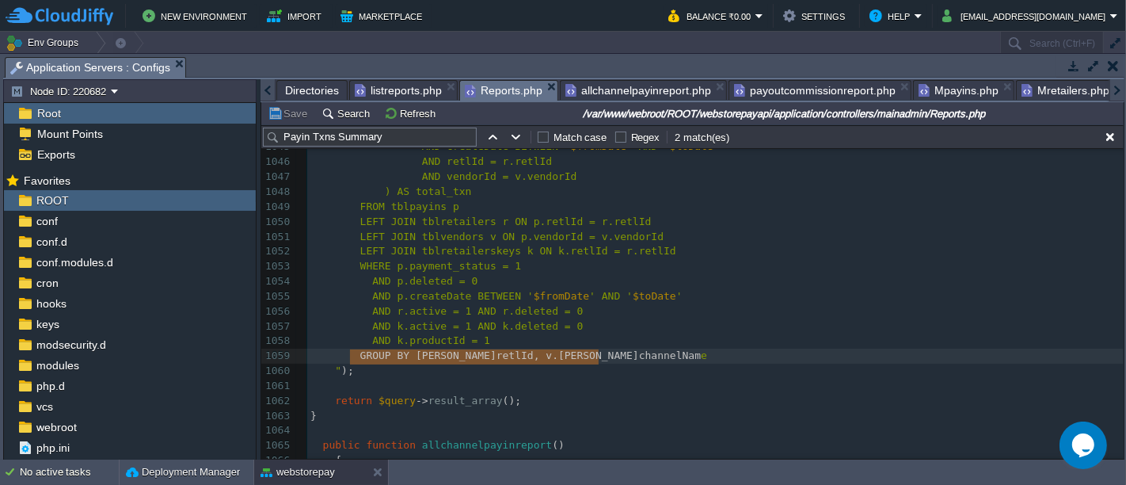
type textarea "GROUP BY [PERSON_NAME]retlId, v.[PERSON_NAME]channelName"
drag, startPoint x: 352, startPoint y: 350, endPoint x: 603, endPoint y: 352, distance: 250.3
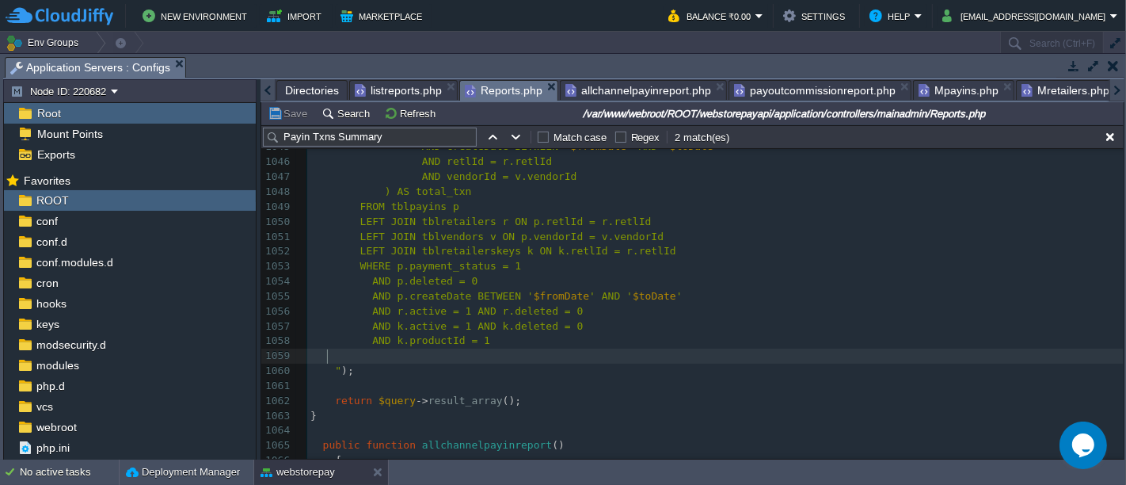
type textarea "GROUP BY [PERSON_NAME]retlId, v.[PERSON_NAME]channelName"
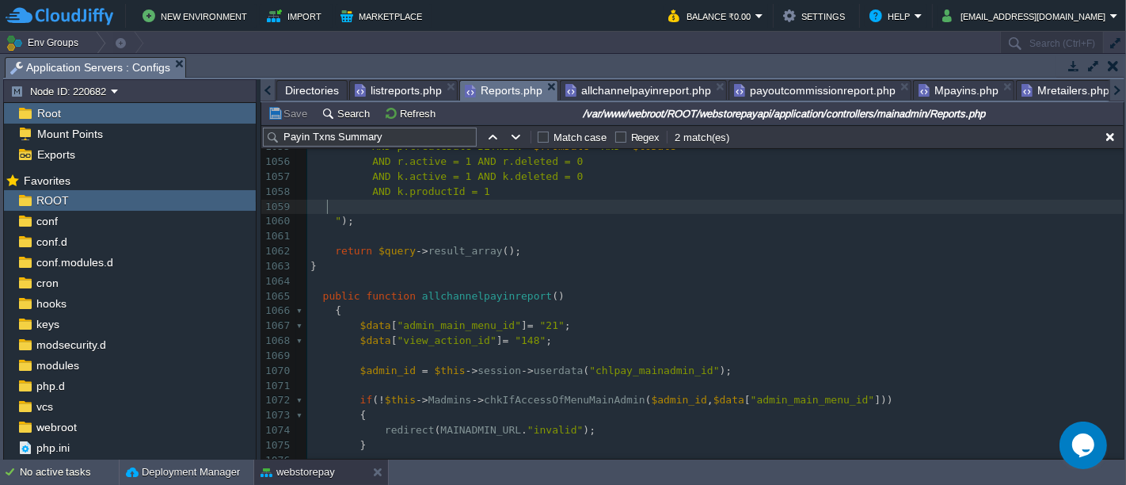
click at [509, 292] on div "xxxxxxxxxx 1047 AND vendorId = v.vendorId 1048 ) AS total_txn 1049 FROM tblpayi…" at bounding box center [715, 363] width 817 height 687
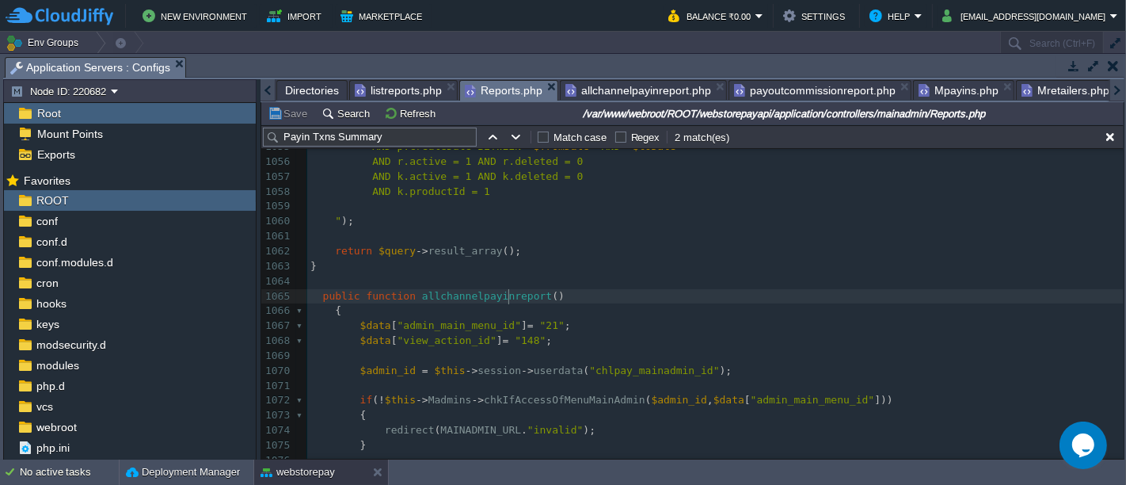
type textarea "allchannelpayinreport"
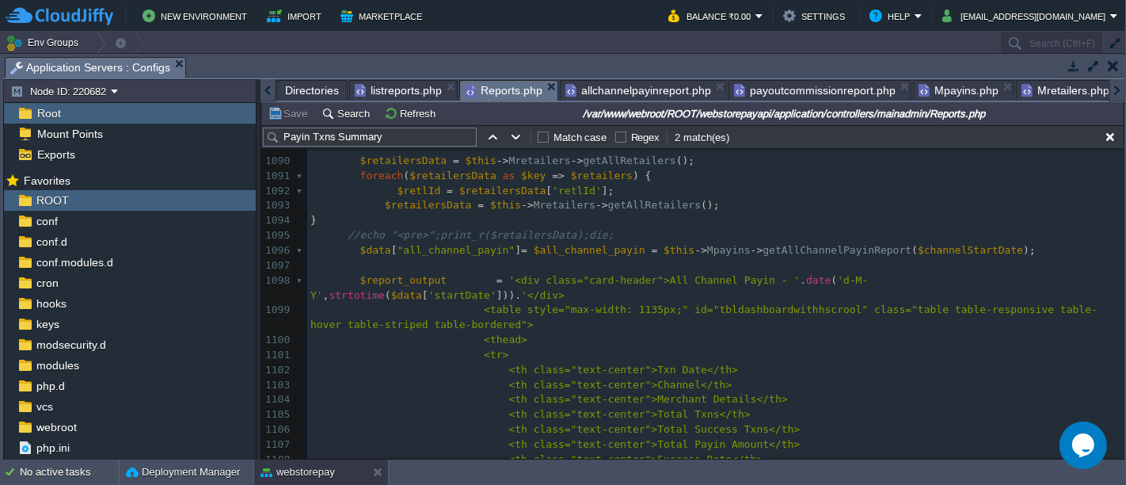
click at [784, 253] on span "getAllChannelPayinReport" at bounding box center [837, 250] width 149 height 12
type textarea "getAllChannelPayinReport"
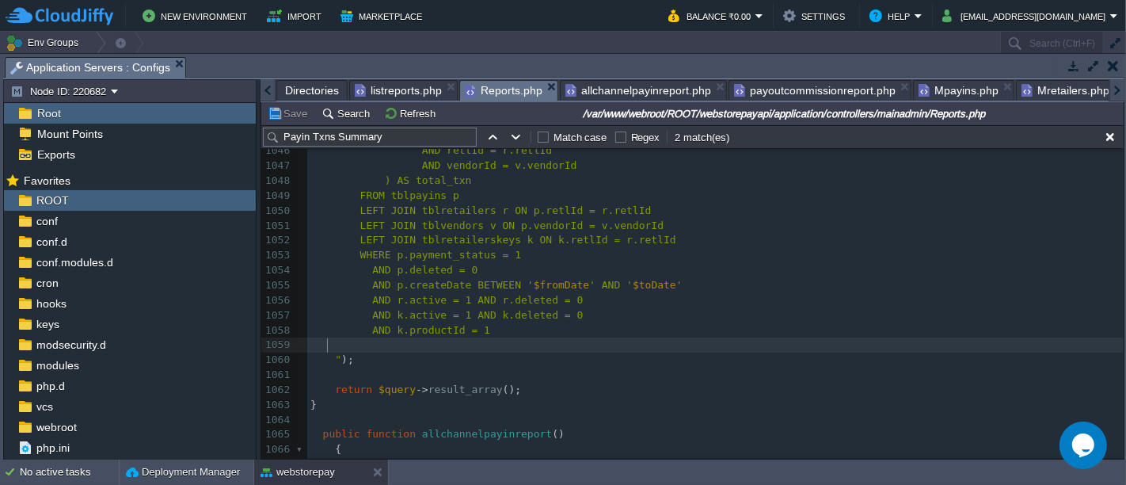
click at [428, 347] on pre at bounding box center [715, 344] width 817 height 15
type textarea "GROUP BY [PERSON_NAME]retlId, v.[PERSON_NAME]channelName"
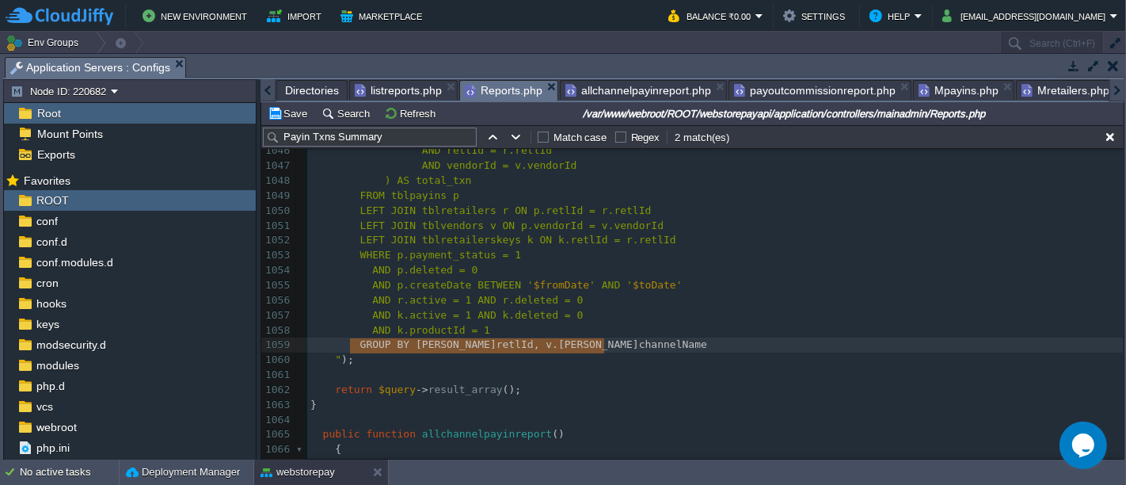
type textarea "GROUP"
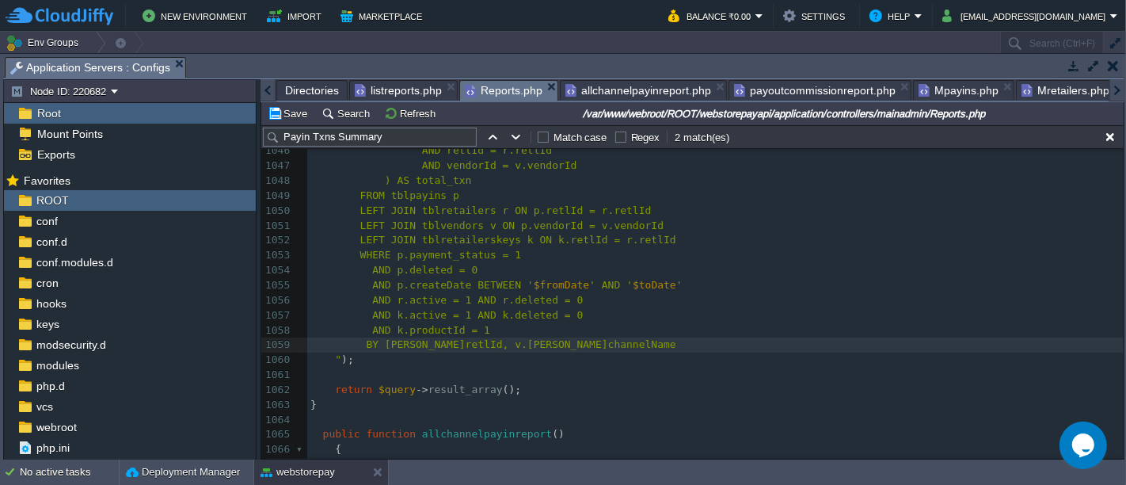
type textarea "GROUP"
click at [520, 375] on pre "​" at bounding box center [715, 375] width 817 height 15
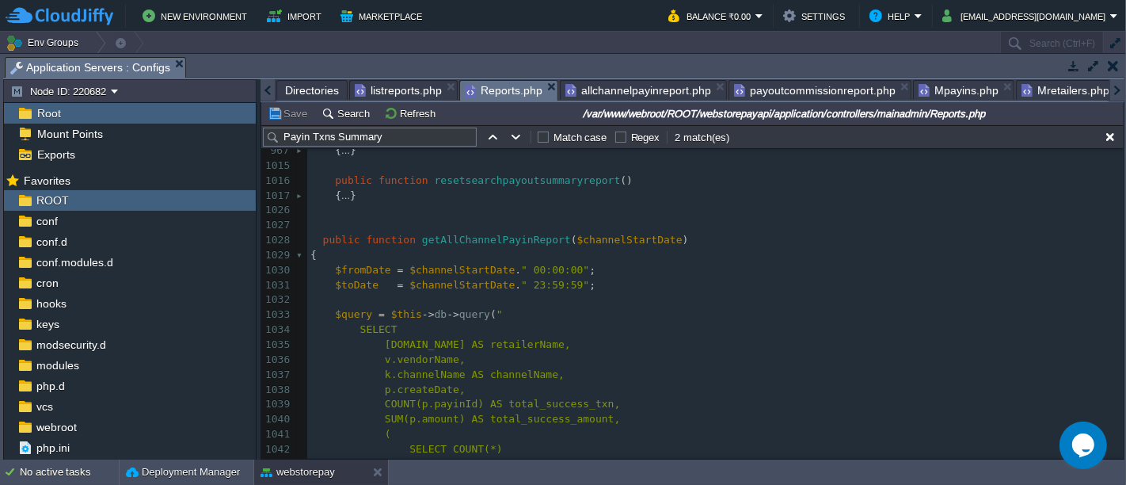
scroll to position [621, 0]
click at [319, 238] on span at bounding box center [317, 240] width 13 height 12
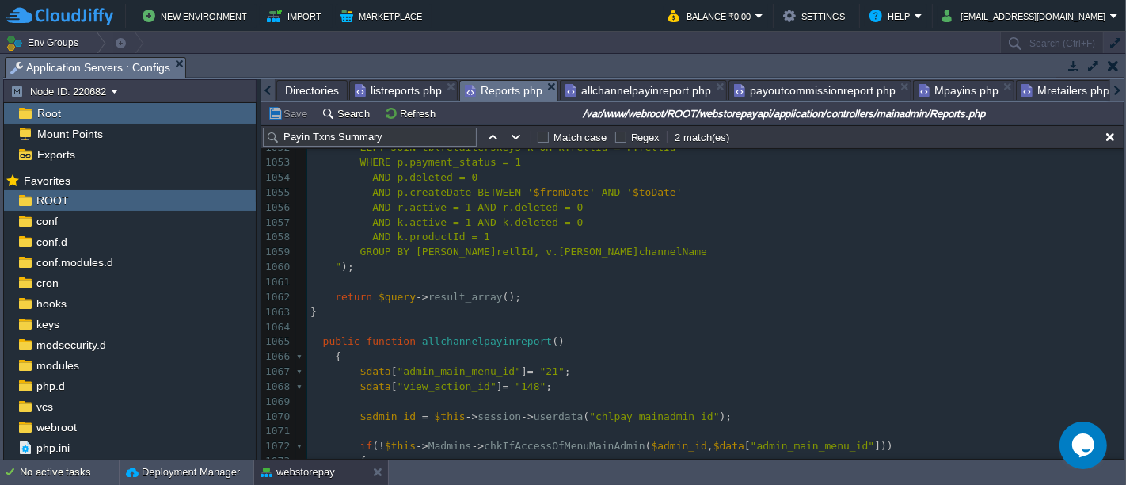
scroll to position [1118, 0]
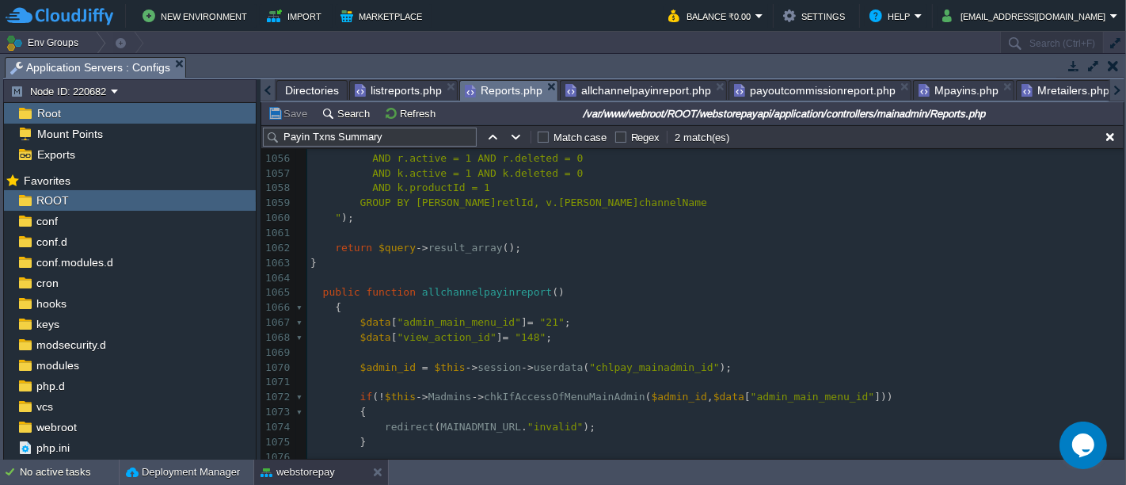
type textarea "-"
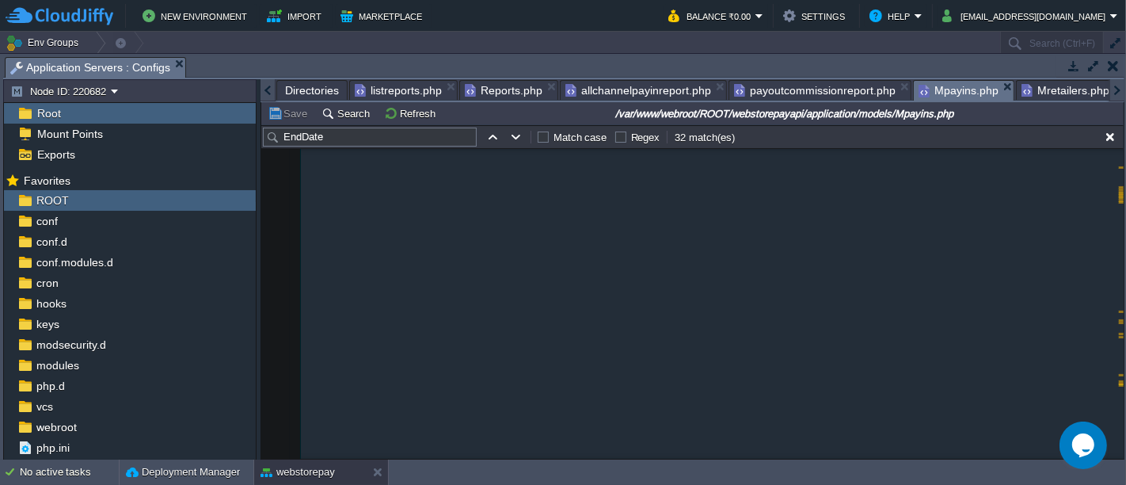
click at [946, 91] on span "Mpayins.php" at bounding box center [959, 91] width 80 height 20
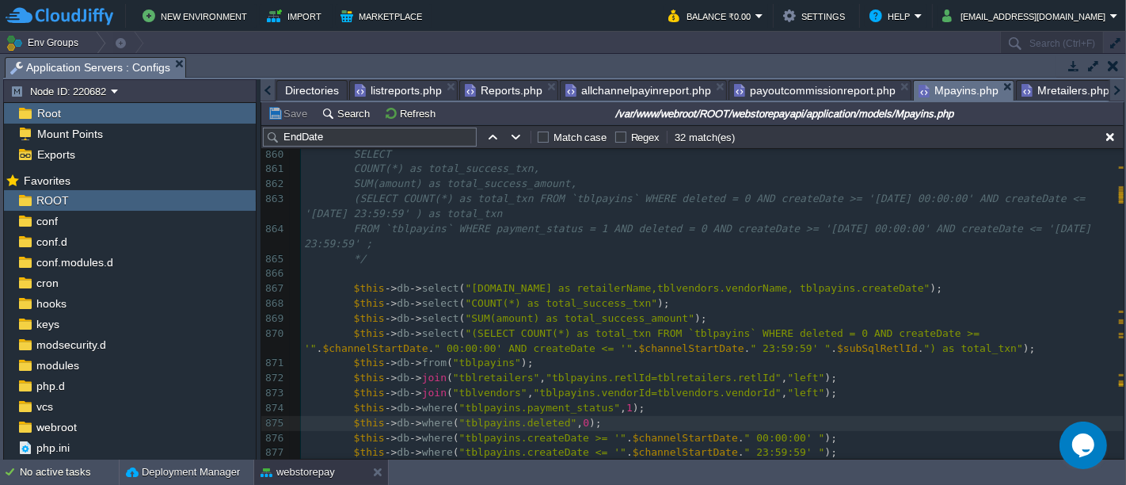
click at [509, 91] on span "Reports.php" at bounding box center [504, 90] width 78 height 19
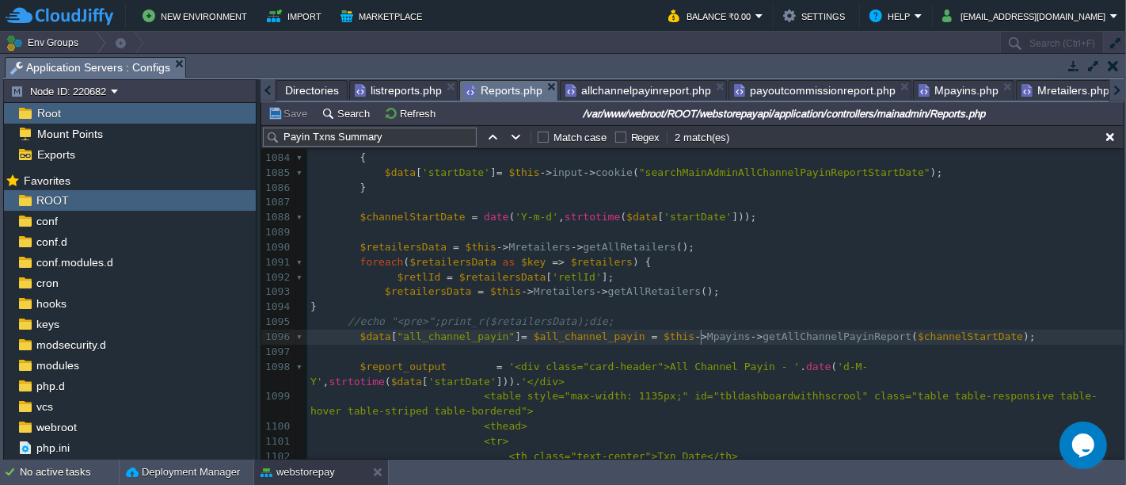
click at [700, 331] on div "xxxxxxxxxx public function getAllChannelPayinReport ( $channelStartDate ) 1073 …" at bounding box center [715, 300] width 817 height 627
type textarea "Mpayins"
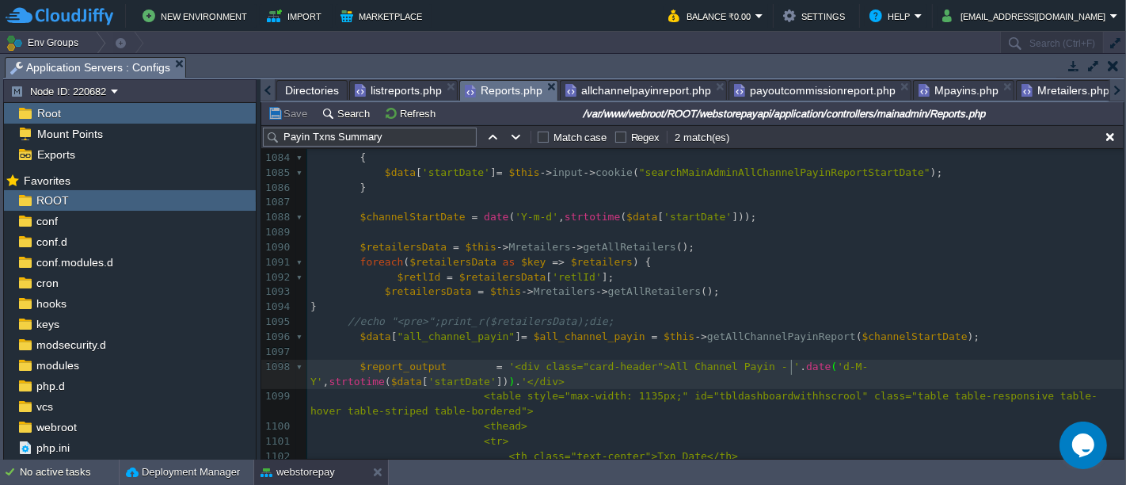
type textarea "Mpayins"
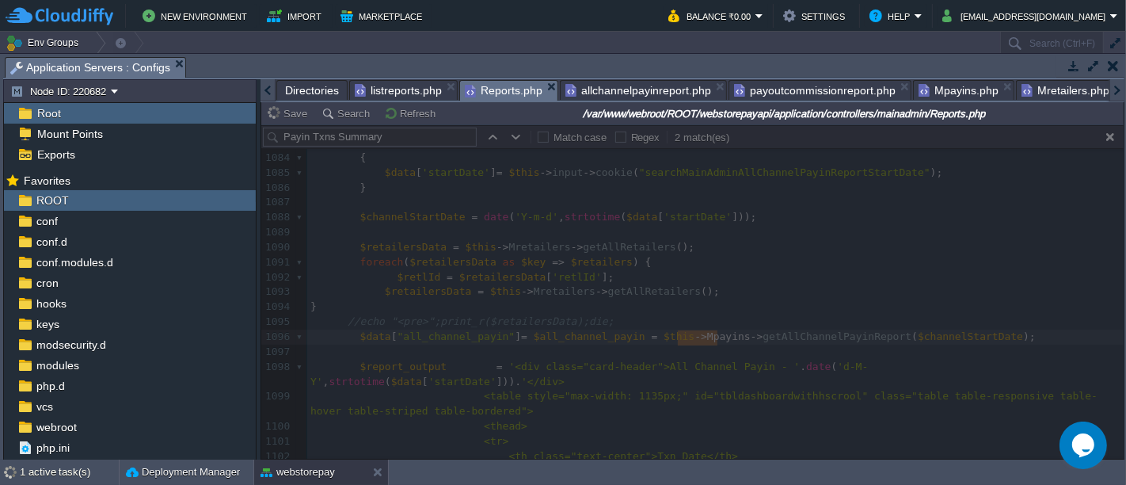
click at [745, 334] on div at bounding box center [692, 291] width 863 height 333
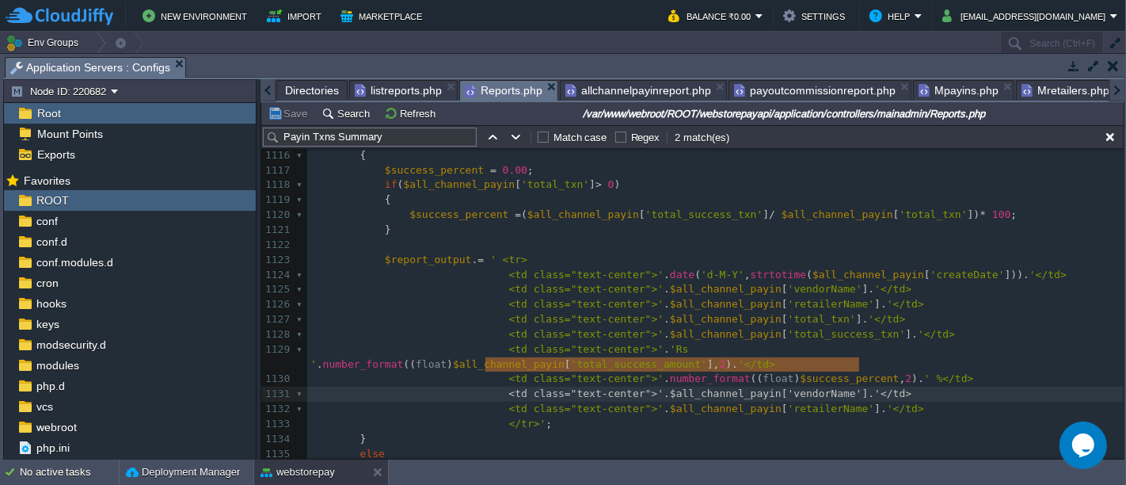
type textarea "<td class="text-center">'.$all_channel_payin['vendorName'].'</td> <td class="te…"
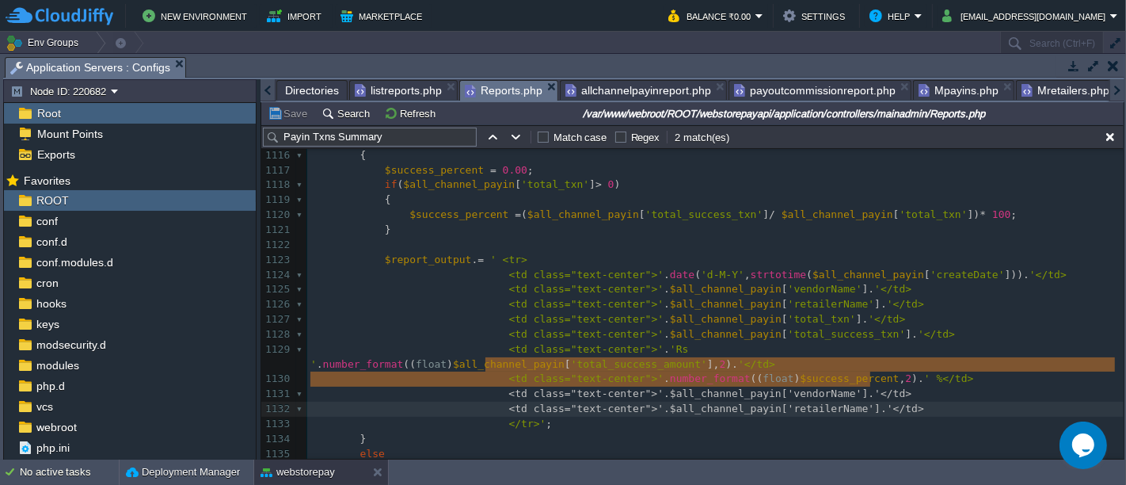
drag, startPoint x: 485, startPoint y: 360, endPoint x: 920, endPoint y: 380, distance: 436.2
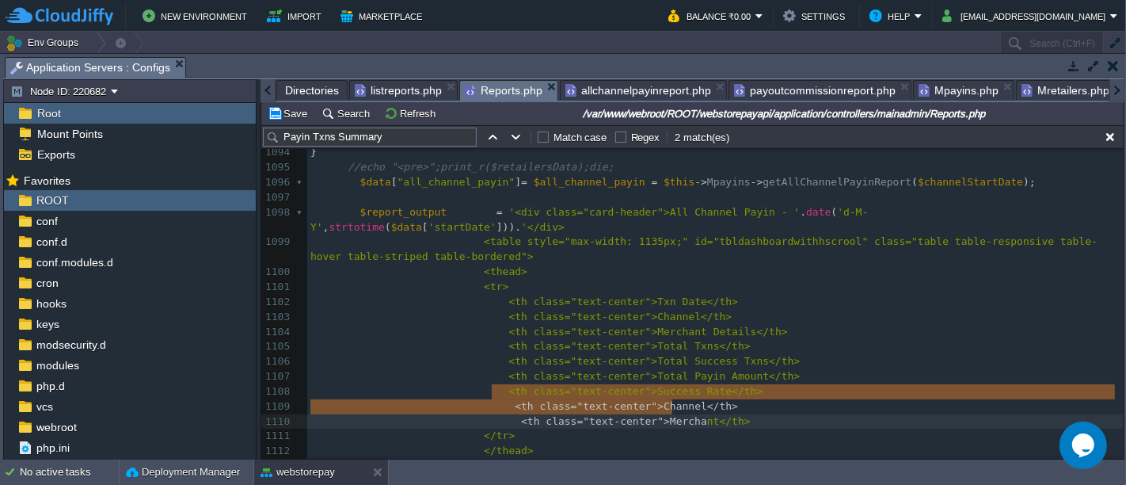
type textarea "<th class="text-center">Channel</th> <th class="text-center">Merchant</th>"
drag, startPoint x: 489, startPoint y: 387, endPoint x: 725, endPoint y: 402, distance: 236.5
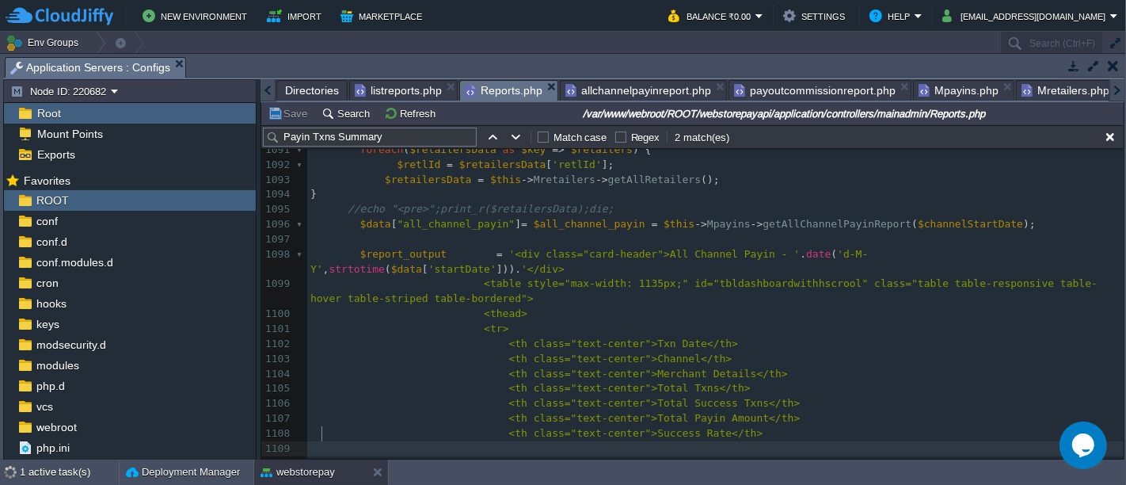
scroll to position [1538, 0]
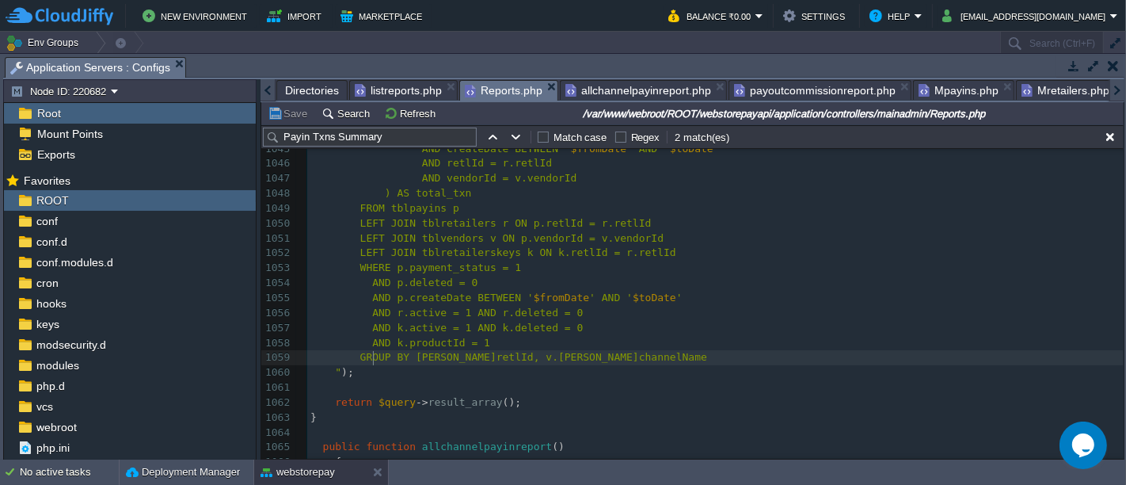
click at [370, 352] on span "GROUP BY [PERSON_NAME]retlId, v.[PERSON_NAME]channelName" at bounding box center [533, 357] width 347 height 12
type textarea "GROUP"
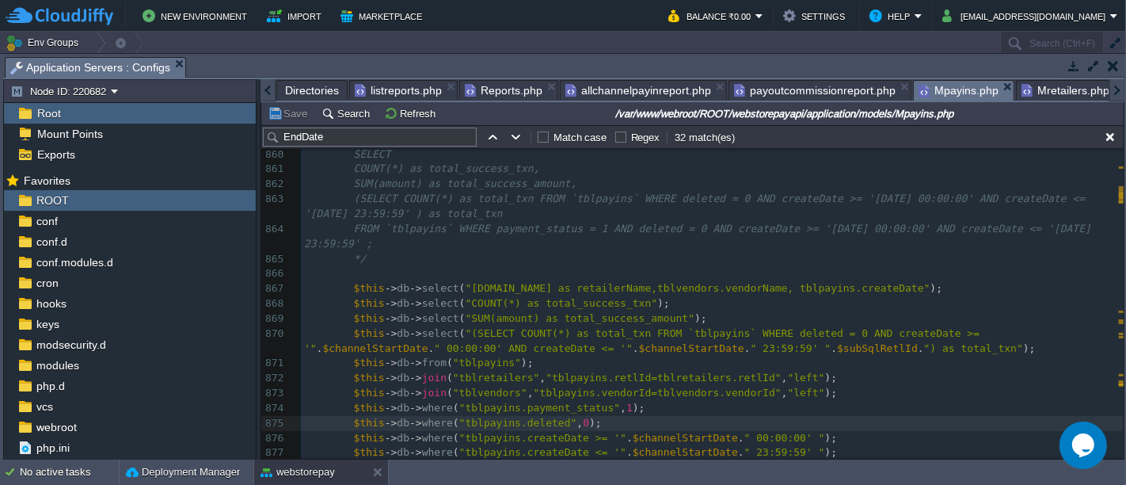
click at [940, 87] on span "Mpayins.php" at bounding box center [959, 91] width 80 height 20
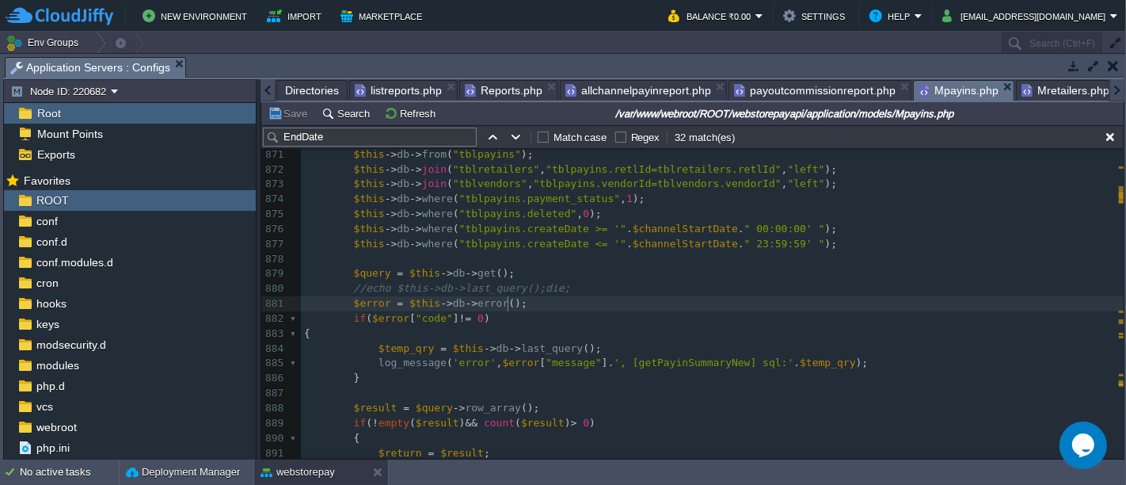
click at [558, 301] on pre "$error = $this -> db -> error ();" at bounding box center [712, 303] width 823 height 15
click at [364, 285] on span "//echo $this->db->last_query();die;" at bounding box center [462, 288] width 217 height 12
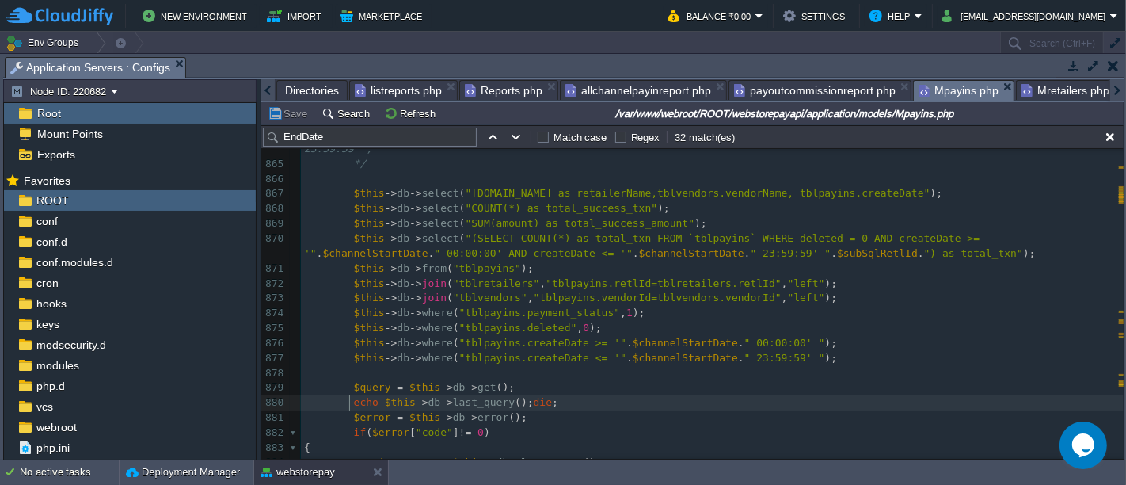
scroll to position [13302, 0]
click at [347, 191] on span at bounding box center [341, 194] width 25 height 15
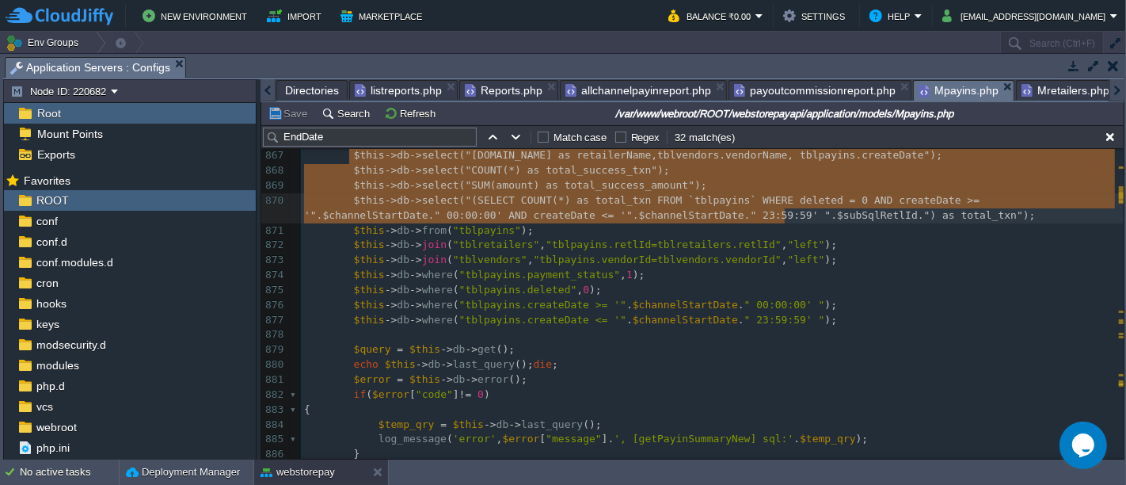
scroll to position [13341, 0]
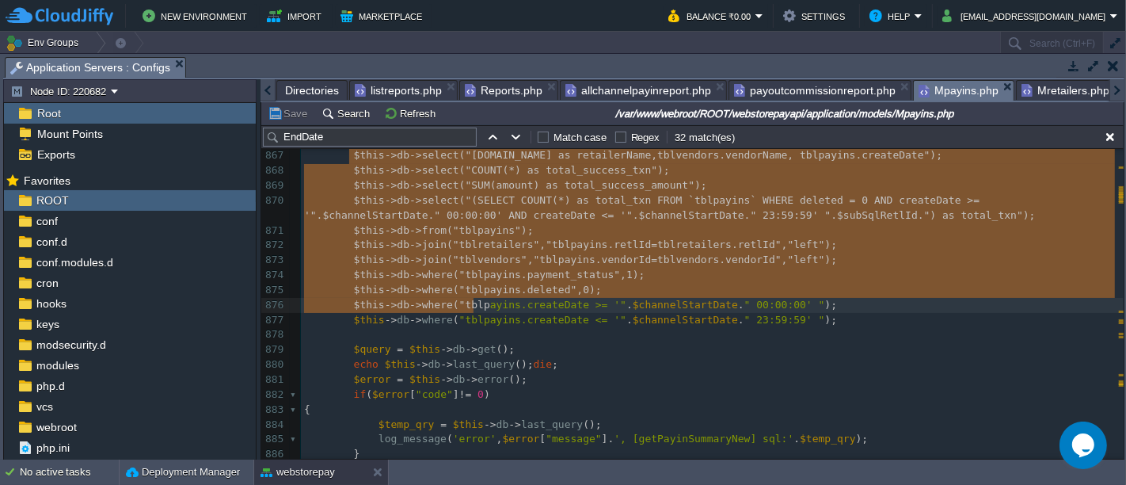
type textarea "$this->db->select("[DOMAIN_NAME] as retailerName,tblvendors.vendorName, tblpayi…"
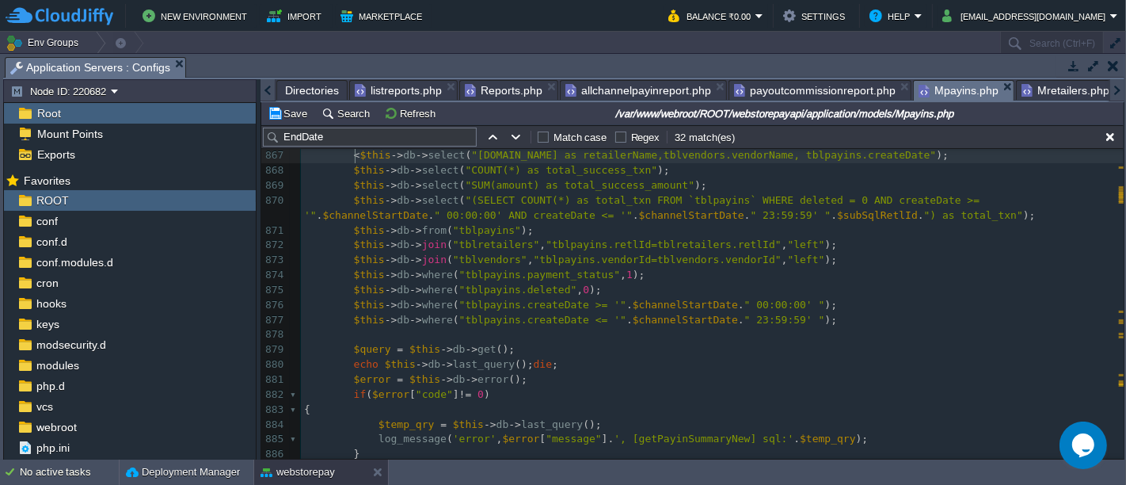
scroll to position [5, 4]
type textarea "<--"
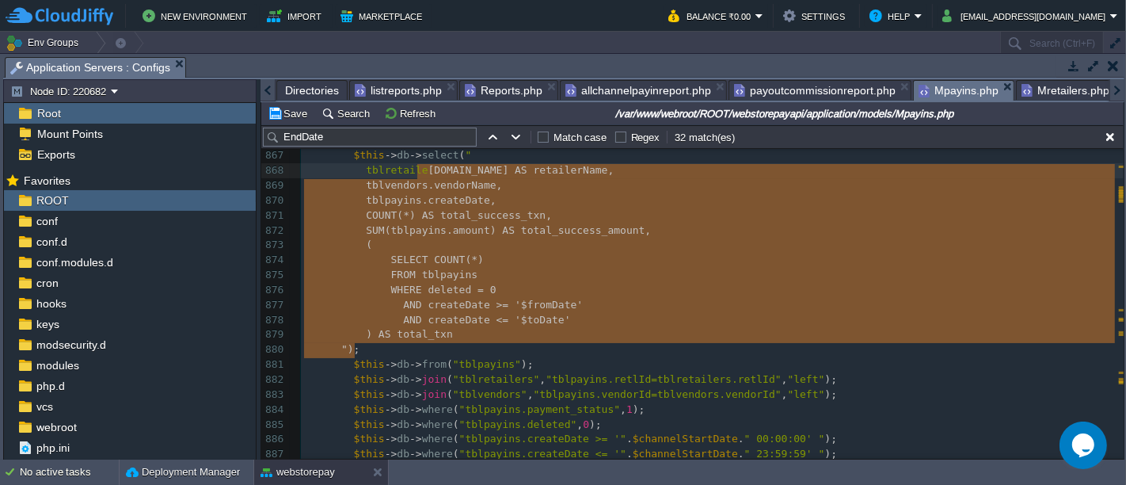
type textarea "[DOMAIN_NAME] AS retailerName, tblvendors.vendorName, tblpayins.createDate, COU…"
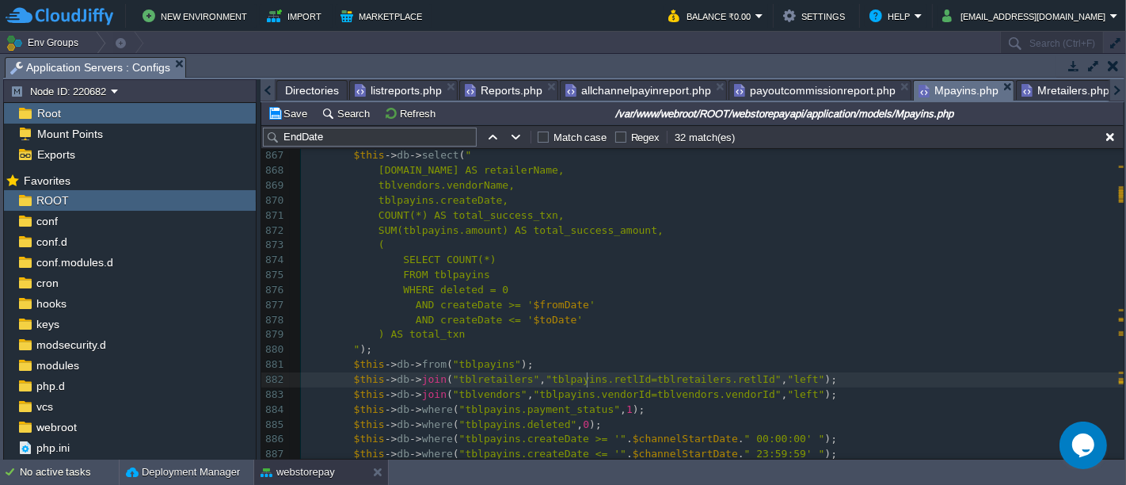
click at [588, 372] on div "xxxxxxxxxx $this -> db -> select ( "(SELECT COUNT(*) as total_txn FROM `tblpayi…" at bounding box center [712, 343] width 823 height 836
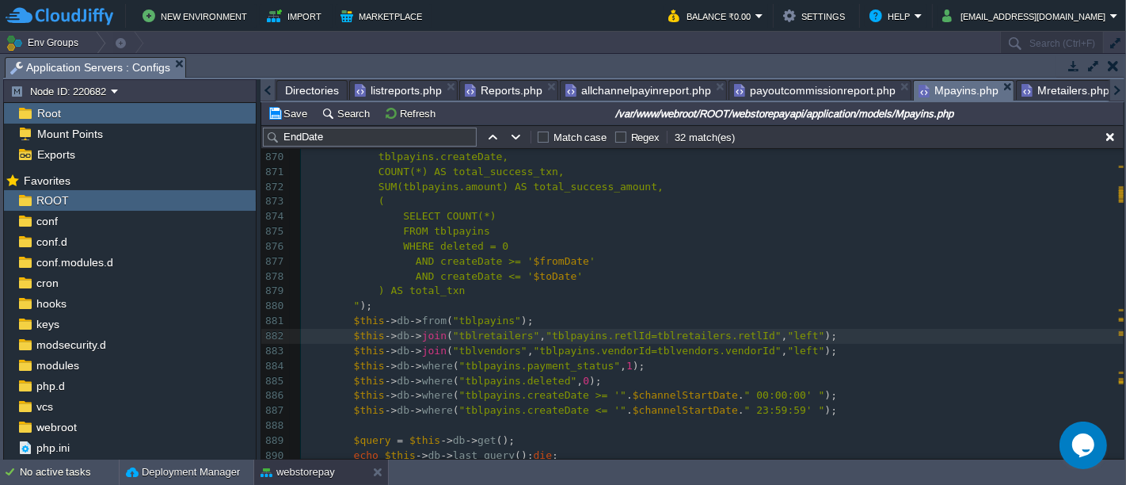
scroll to position [13522, 0]
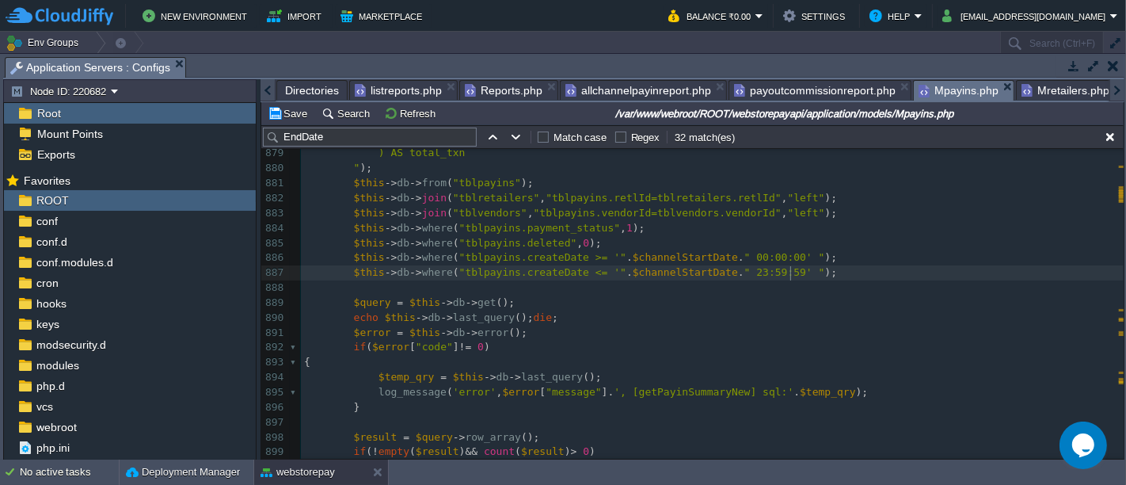
click at [829, 276] on pre "$this -> db -> where ( "tblpayins.createDate <= '" . $channelStartDate . " 23:5…" at bounding box center [712, 272] width 823 height 15
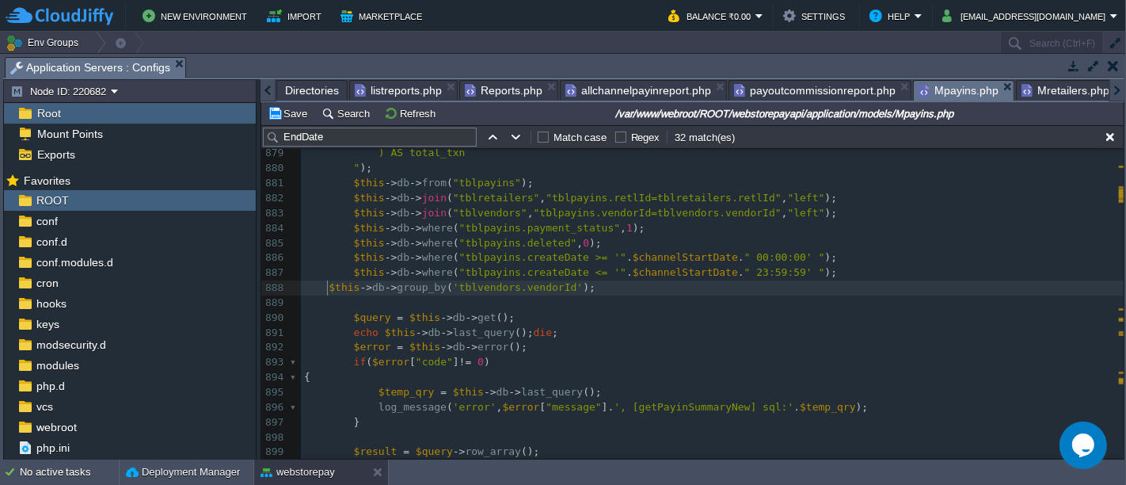
click at [328, 284] on div "xxxxxxxxxx $this -> db -> select ( "(SELECT COUNT(*) as total_txn FROM `tblpayi…" at bounding box center [712, 168] width 823 height 851
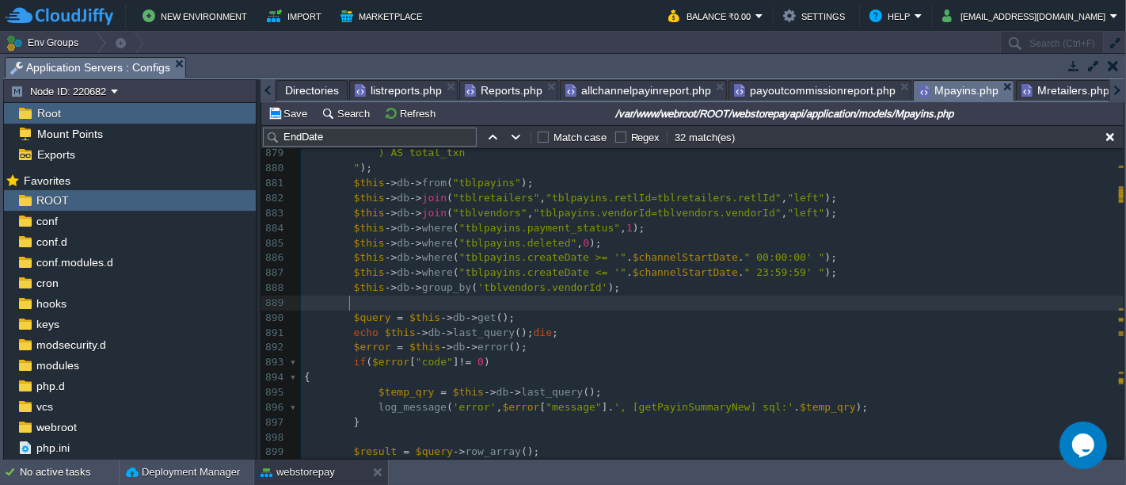
click at [536, 304] on pre at bounding box center [712, 302] width 823 height 15
click at [292, 107] on button "Save" at bounding box center [290, 113] width 44 height 14
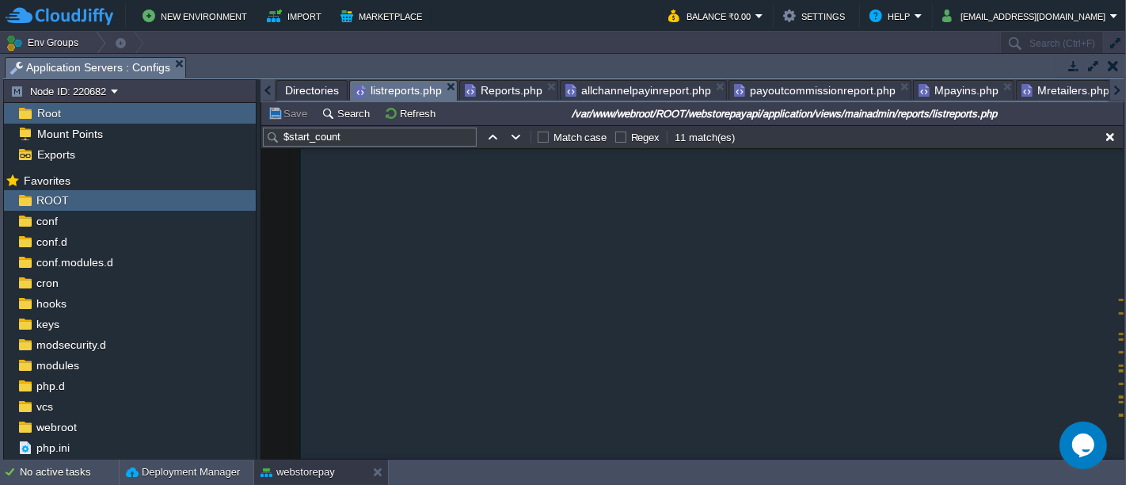
click at [415, 95] on span "listreports.php" at bounding box center [398, 91] width 87 height 20
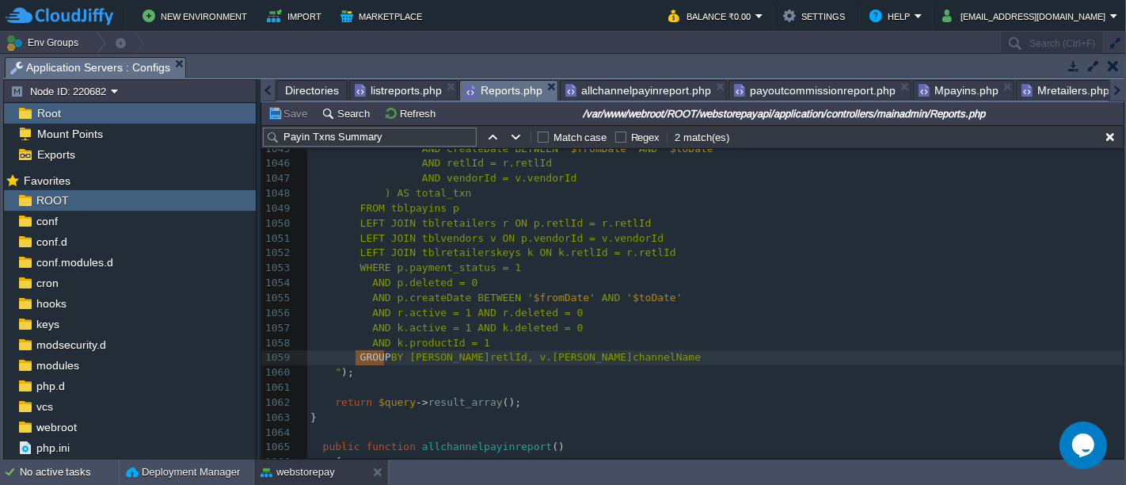
click at [483, 86] on span "Reports.php" at bounding box center [504, 91] width 78 height 20
click at [568, 340] on pre "AND k.productId = 1" at bounding box center [715, 343] width 817 height 15
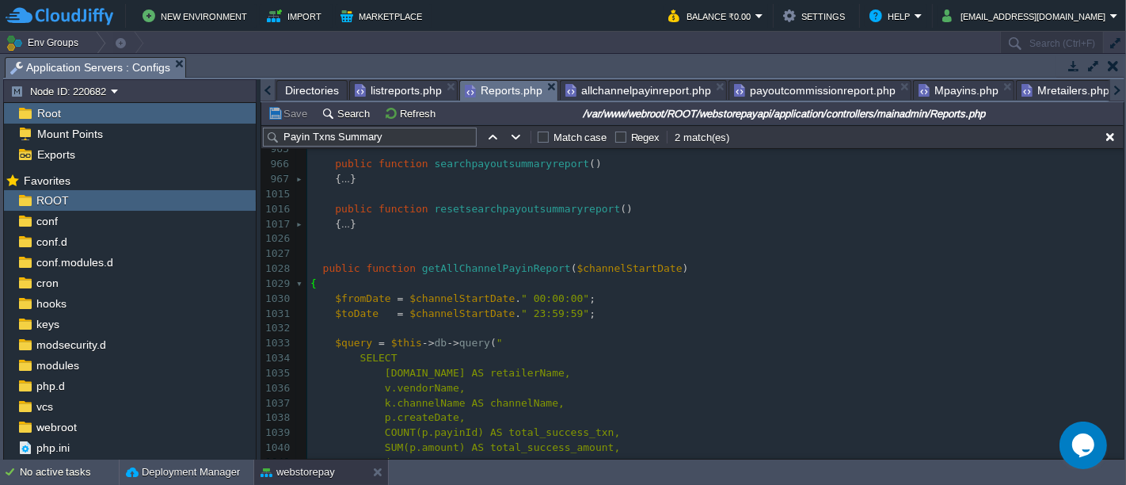
scroll to position [593, 0]
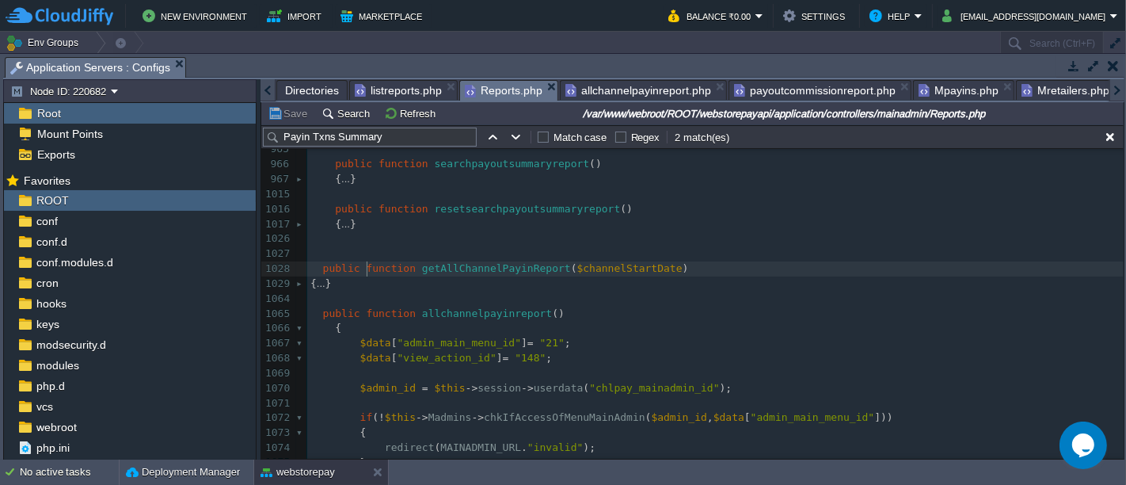
click at [369, 272] on div "xxxxxxxxxx 859 { ... } 965 966 public function searchpayoutsummaryreport () 967…" at bounding box center [715, 366] width 817 height 478
click at [322, 268] on div "xxxxxxxxxx 859 { ... } 965 966 public function searchpayoutsummaryreport () 967…" at bounding box center [715, 366] width 817 height 478
type textarea "-"
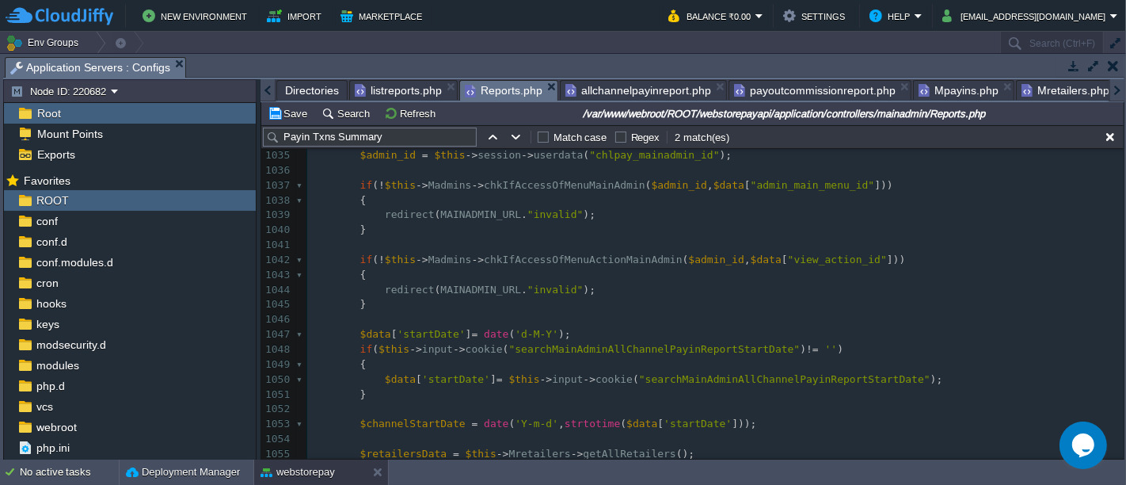
scroll to position [828, 0]
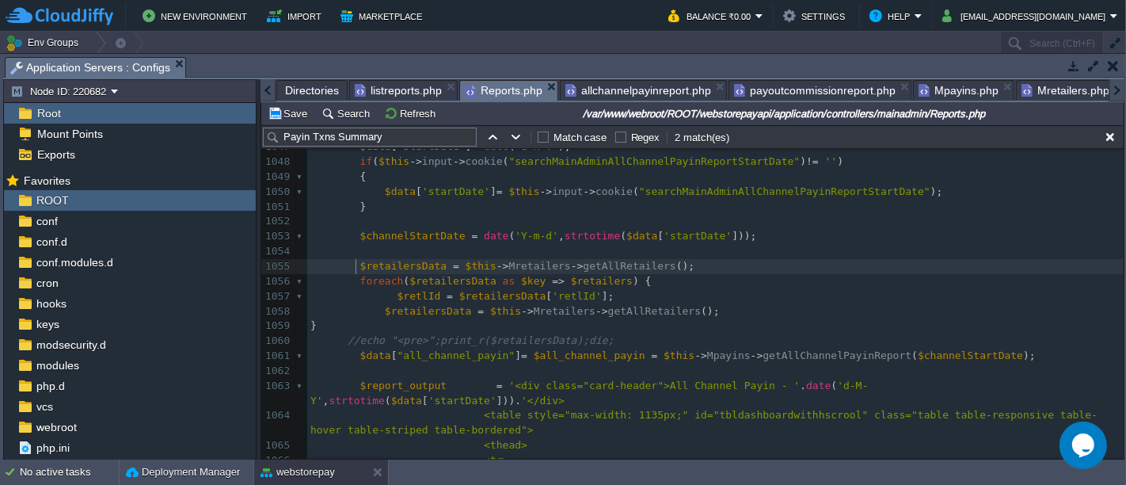
click at [354, 265] on span at bounding box center [354, 266] width 13 height 15
type textarea "$retailersData = $this->Mretailers->getAllRetailers(); foreach ($retailersData …"
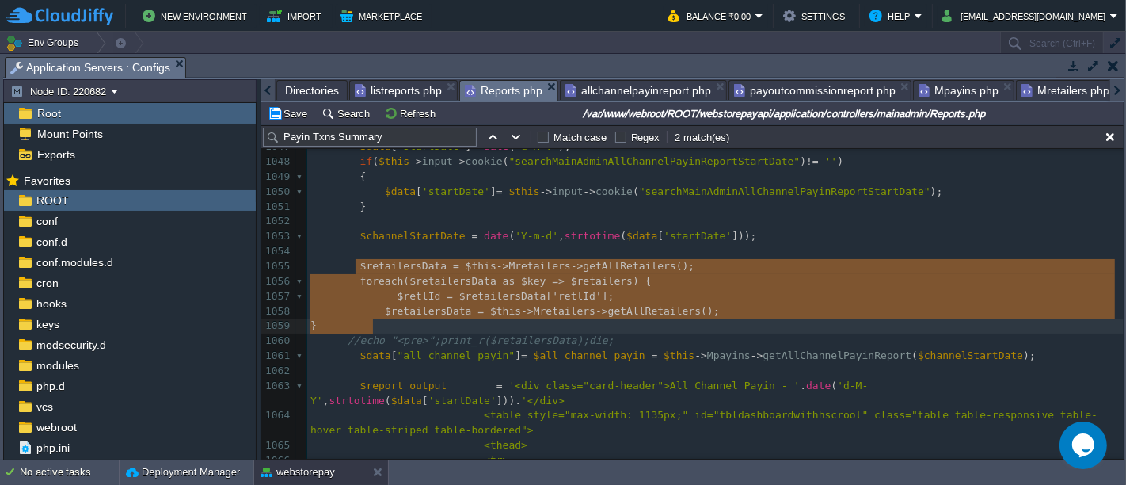
click at [621, 333] on pre "//echo "<pre>";print_r($retailersData);die;" at bounding box center [715, 340] width 817 height 15
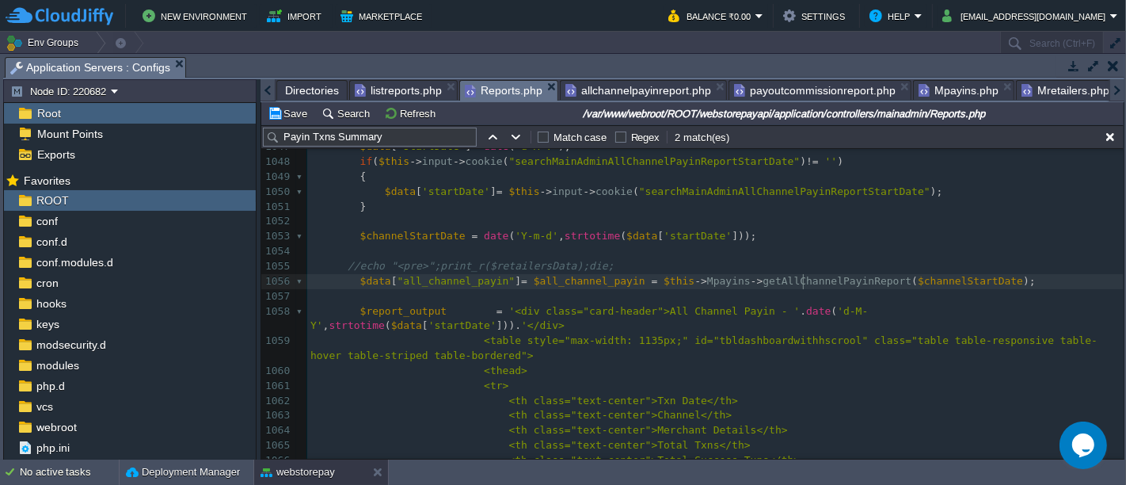
click at [802, 277] on div "xxxxxxxxxx 1037 if ( ! $this -> Madmins -> chkIfAccessOfMenuMainAdmin ( $admin_…" at bounding box center [715, 303] width 817 height 627
type textarea "getAllChannelPayinReport"
click at [303, 107] on button "Save" at bounding box center [290, 113] width 44 height 14
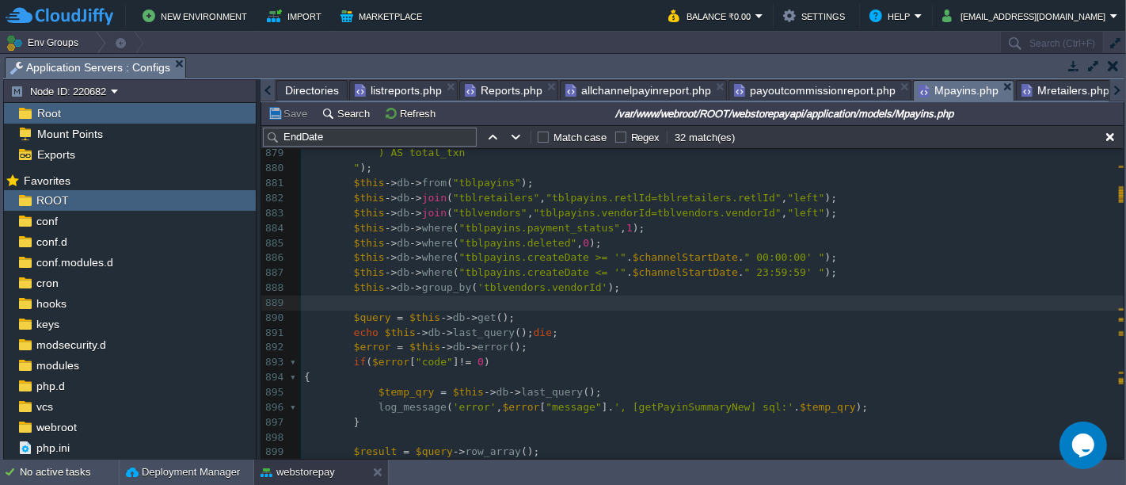
click at [936, 92] on span "Mpayins.php" at bounding box center [959, 91] width 80 height 20
click at [822, 304] on pre at bounding box center [712, 302] width 823 height 15
paste input "getAllChannelPayinReport"
type input "getAllChannelPayinReport"
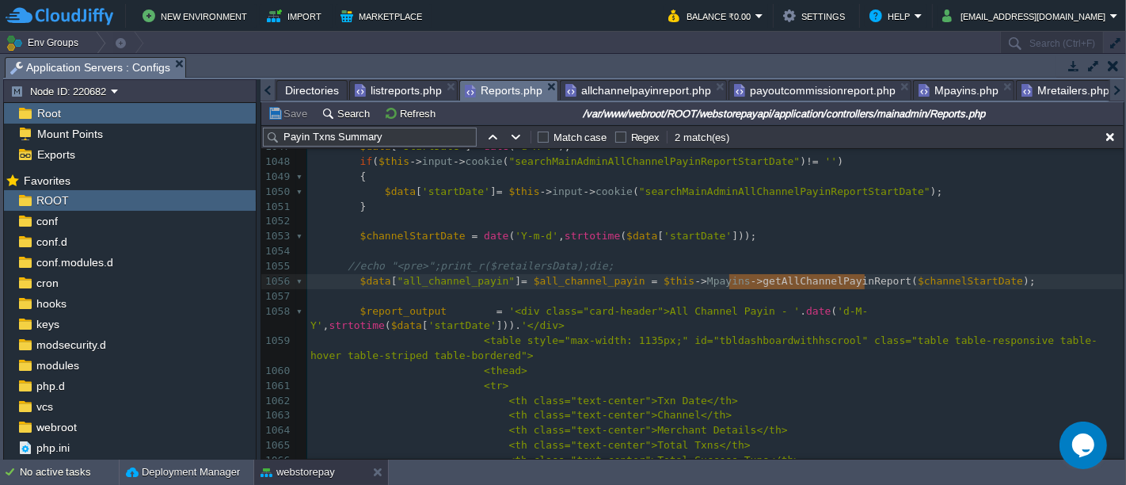
click at [498, 93] on span "Reports.php" at bounding box center [504, 91] width 78 height 20
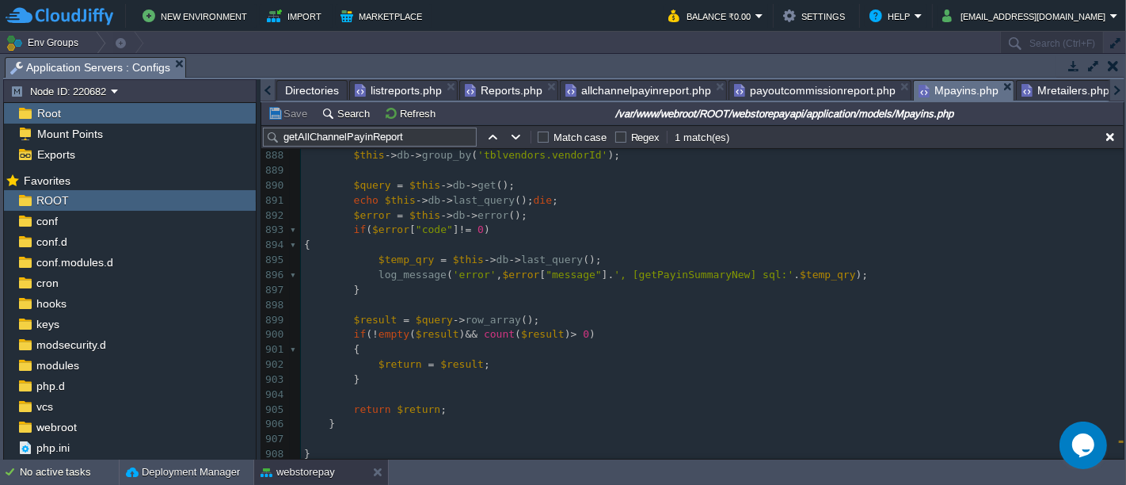
click at [925, 82] on span "Mpayins.php" at bounding box center [959, 91] width 80 height 20
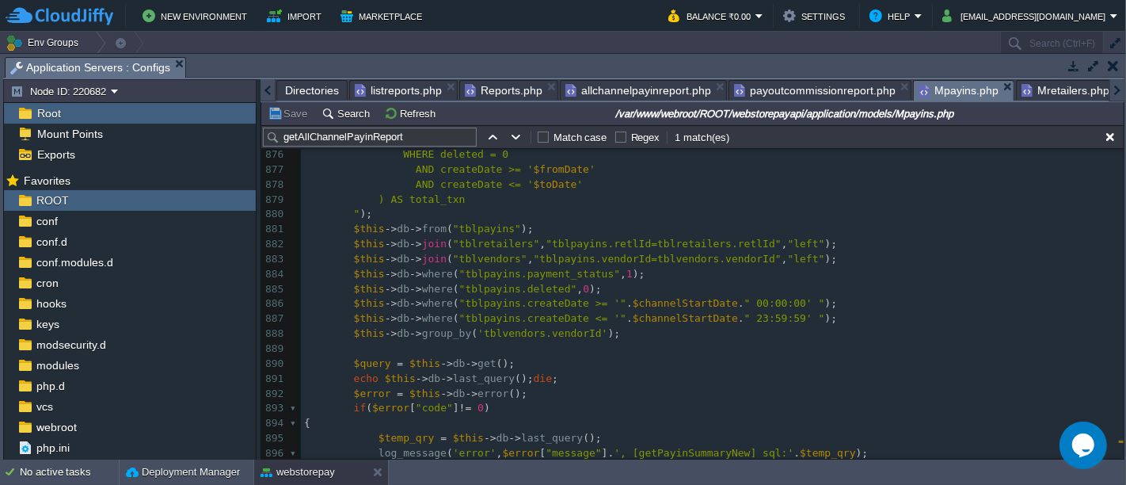
scroll to position [13477, 0]
click at [513, 374] on div "xxxxxxxxxx function getAllChannelPayinReport ( $channelStartDate ) 862 SUM(amou…" at bounding box center [712, 273] width 823 height 731
click at [345, 373] on span at bounding box center [347, 378] width 13 height 15
type textarea "//"
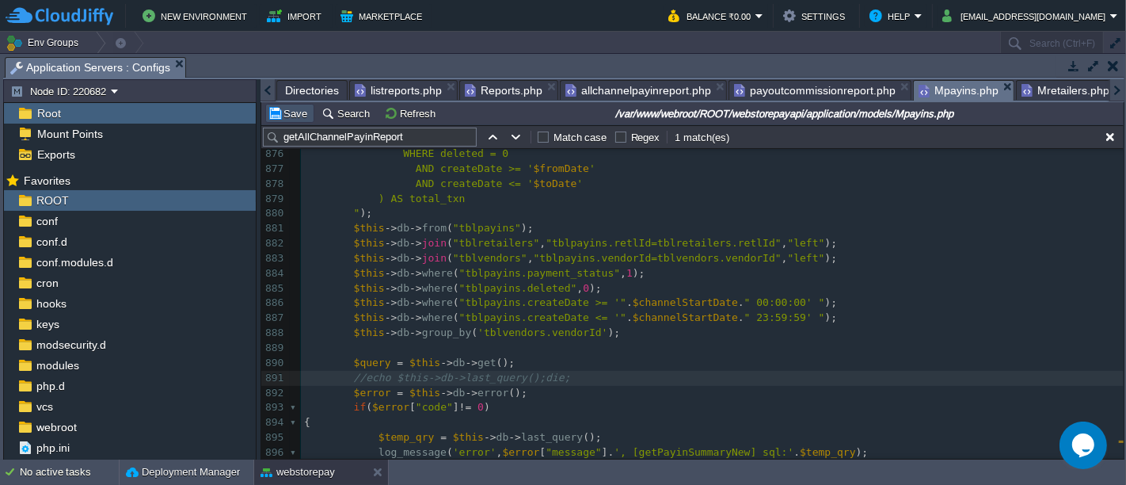
click at [296, 110] on button "Save" at bounding box center [290, 113] width 44 height 14
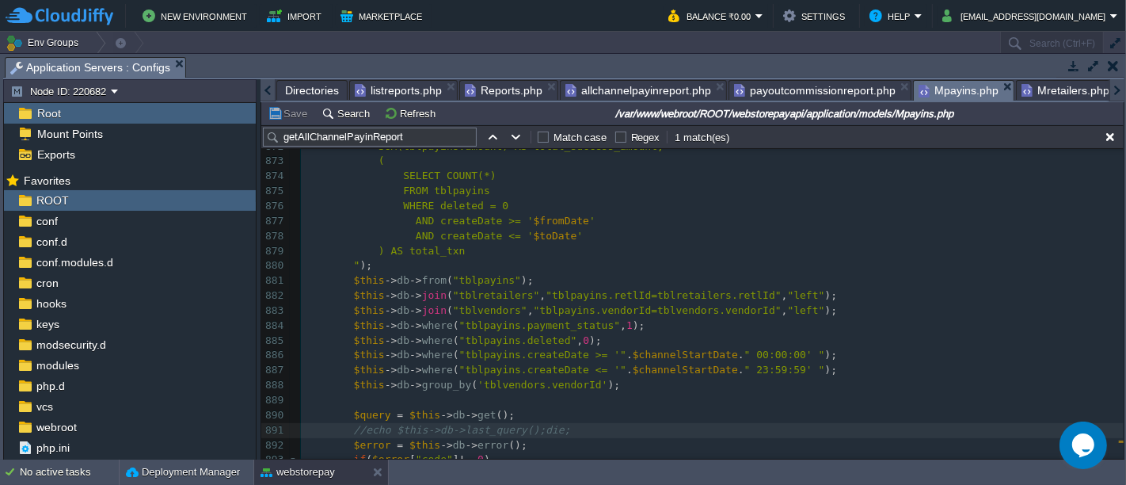
scroll to position [13425, 0]
click at [665, 347] on span "$channelStartDate" at bounding box center [685, 353] width 105 height 12
type textarea "$channelStartDate"
click at [561, 245] on pre ") AS total_txn" at bounding box center [712, 249] width 823 height 15
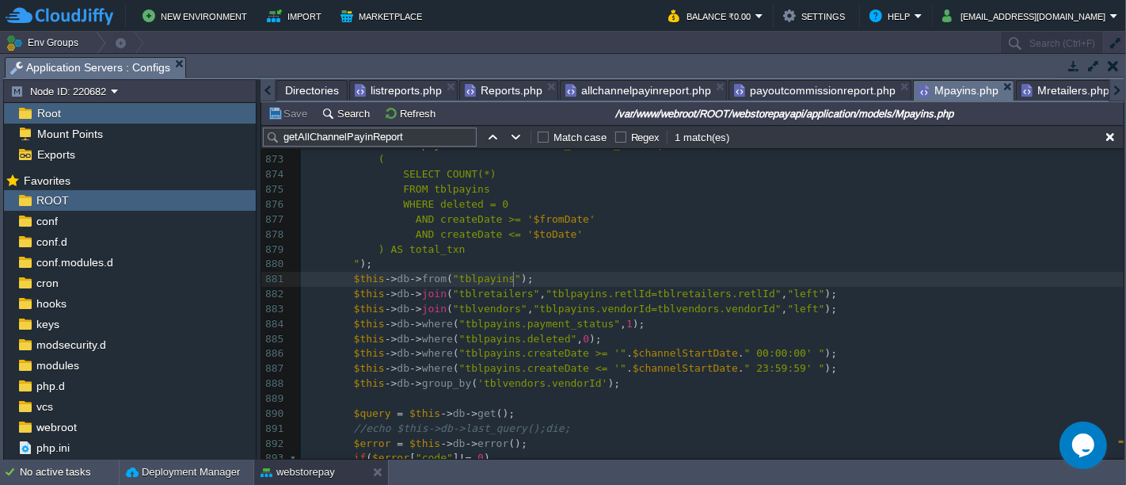
click at [521, 276] on span ");" at bounding box center [527, 278] width 13 height 12
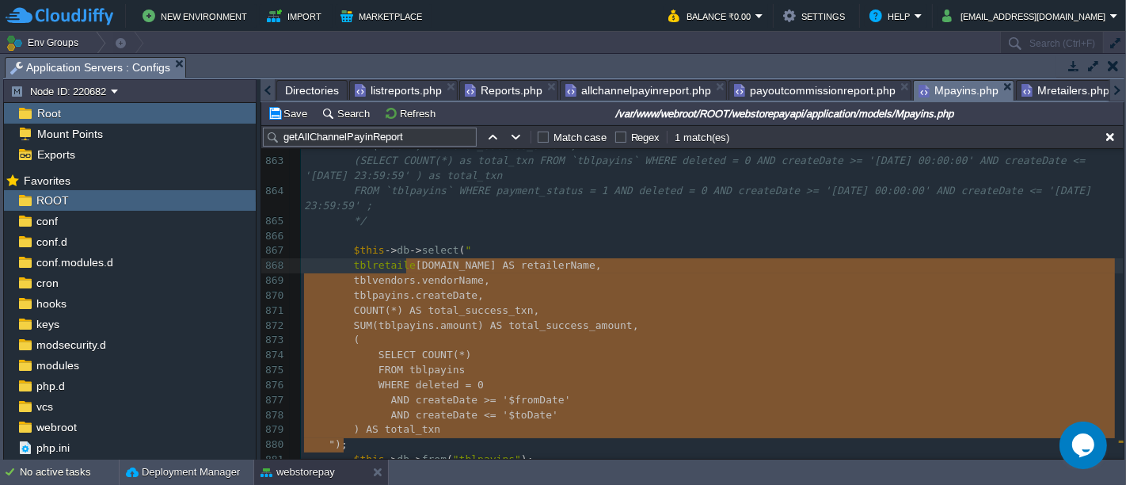
type textarea "$this->db->select("[DOMAIN_NAME] as retailerName,tblvendors.vendorName, tblpayi…"
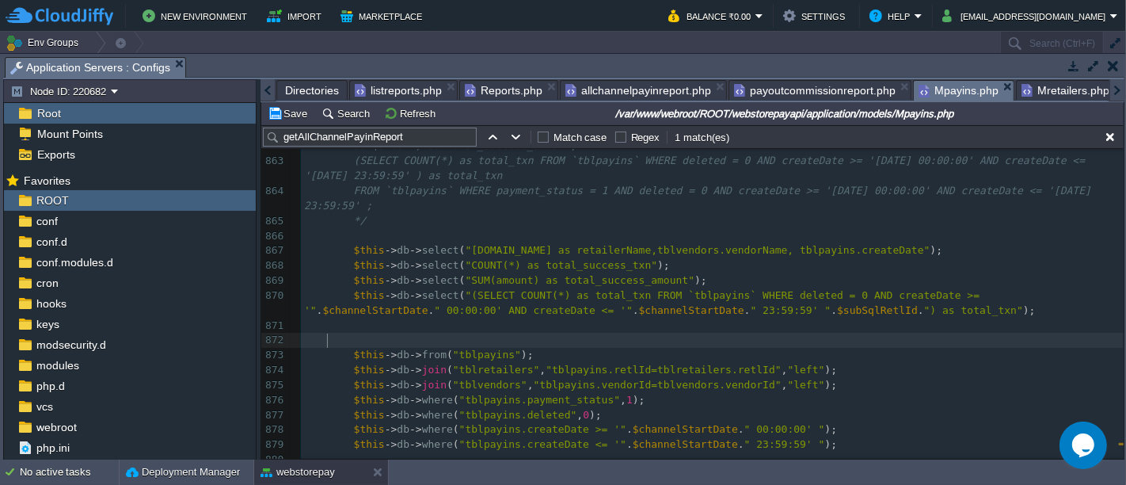
paste textarea "b->select(" [DOMAIN_NAME] AS retailerName, tblvendors.vendorName, tblpayins.cre…"
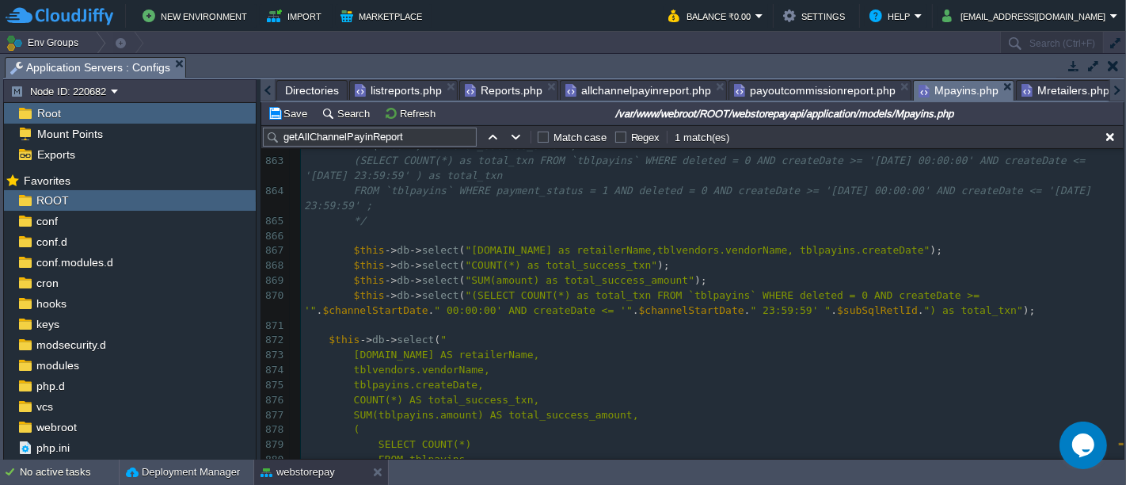
scroll to position [13328, 0]
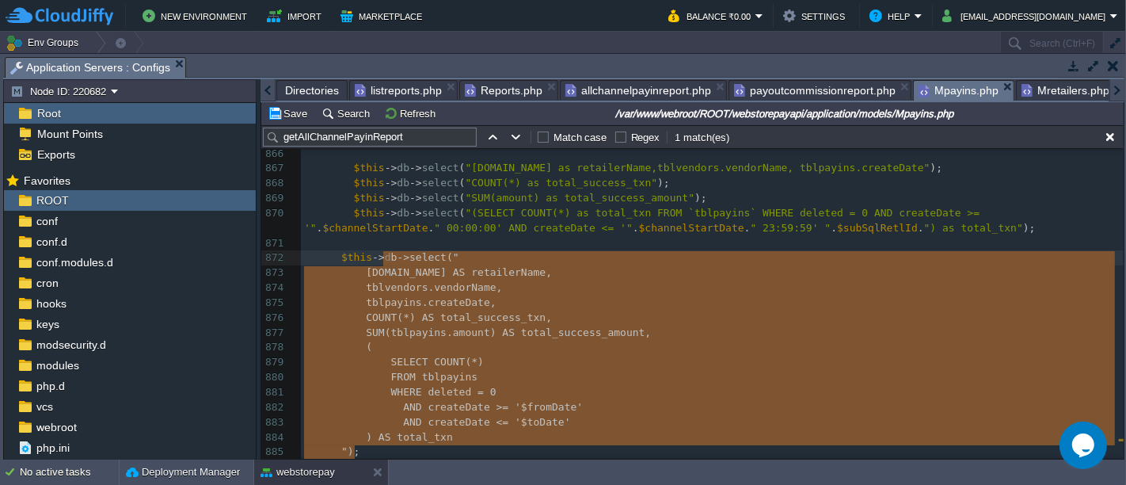
type textarea "b->select(" [DOMAIN_NAME] AS retailerName, tblvendors.vendorName, tblpayins.cre…"
click at [549, 326] on span "SUM(tblpayins.amount) AS total_success_amount," at bounding box center [521, 332] width 285 height 12
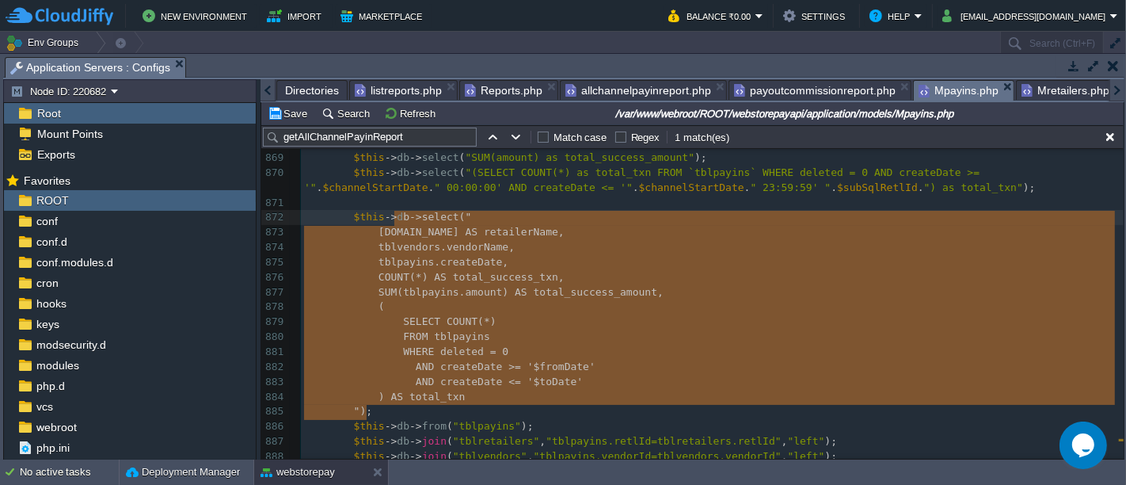
scroll to position [13369, 0]
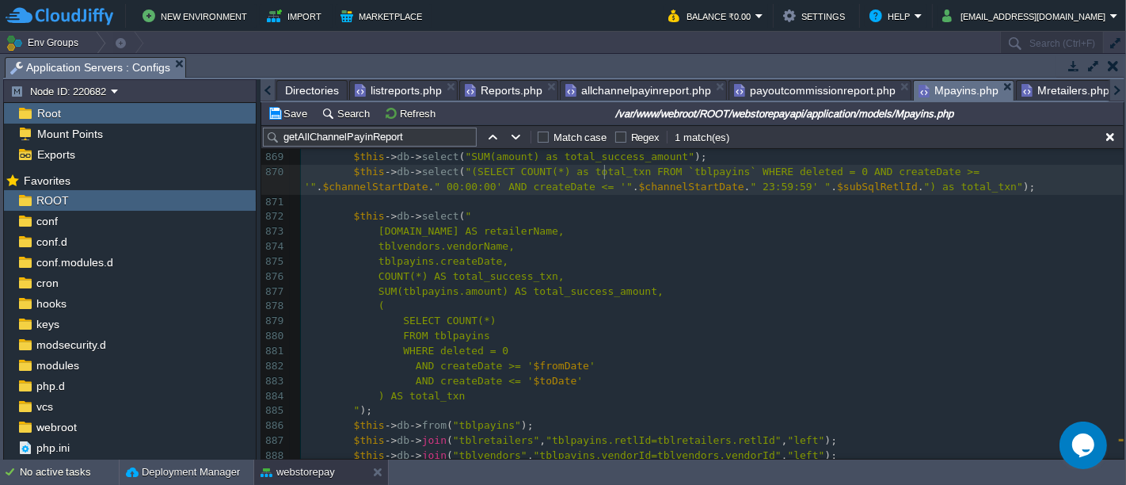
click at [603, 170] on div "xxxxxxxxxx function getAllChannelPayinReport ( $channelStartDate ) 852 return $…" at bounding box center [712, 343] width 823 height 955
type textarea "total_txn"
type input "total_txn"
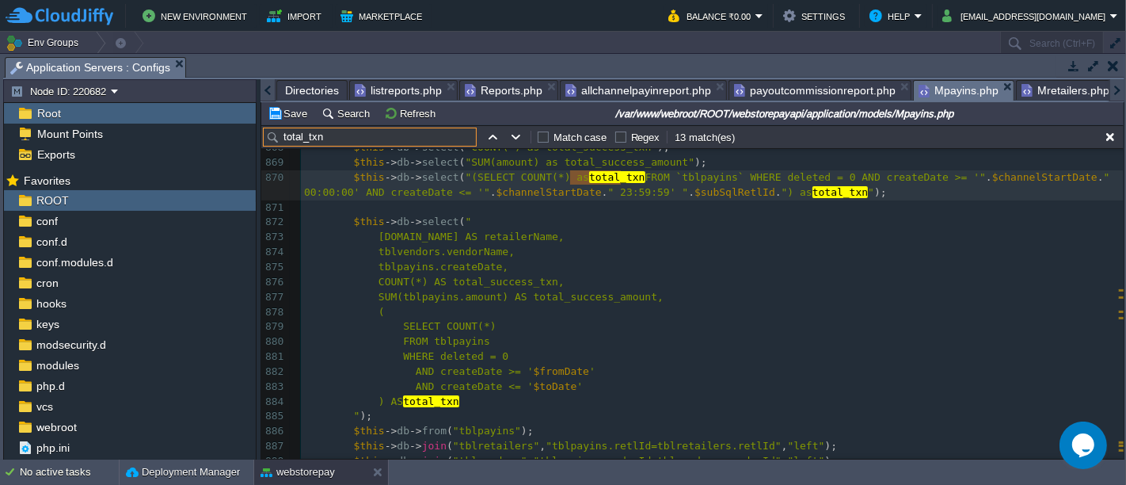
scroll to position [13342, 0]
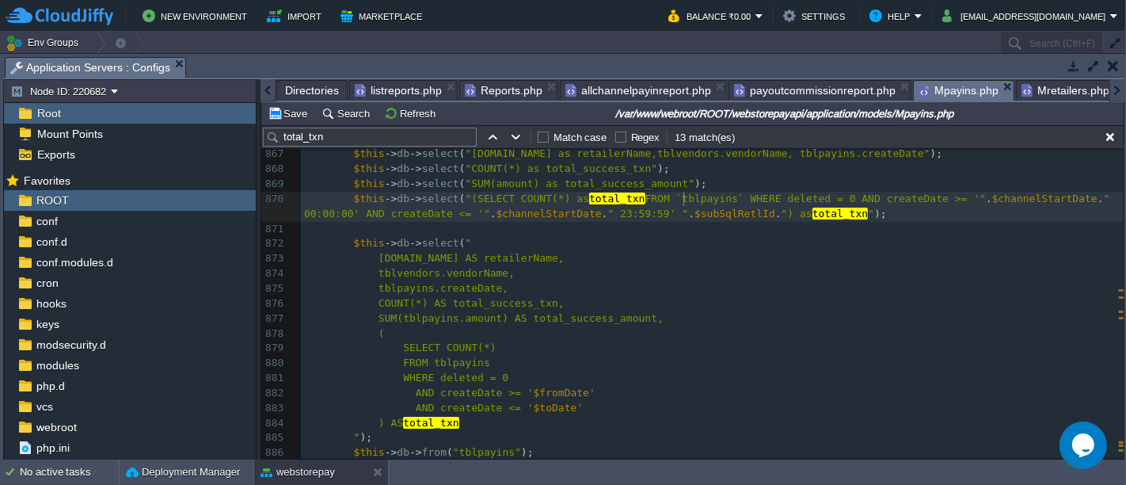
type textarea "tblpayins"
type textarea "deleted"
type textarea "createDate"
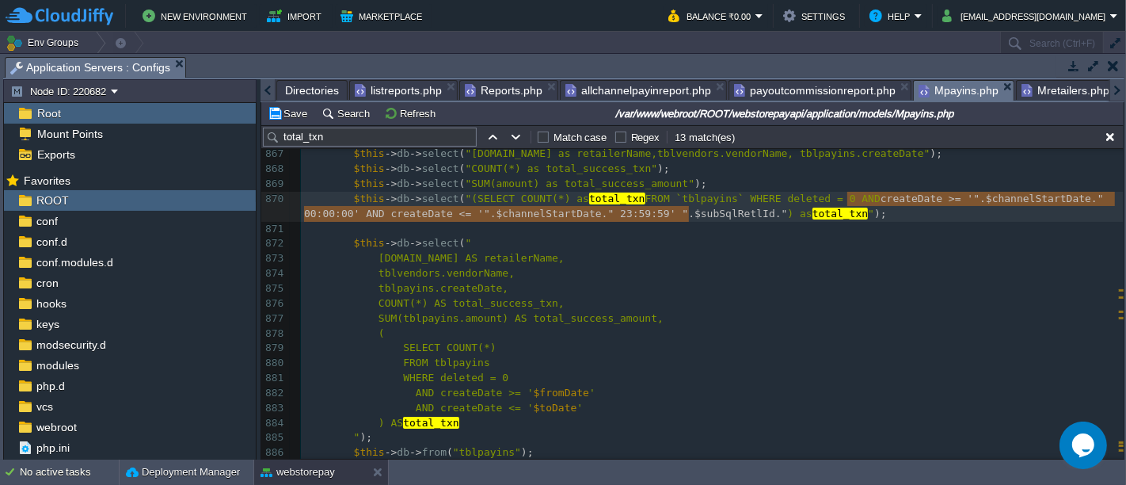
type textarea "createDate >= '".$channelStartDate." 00:00:00' AND createDate <= '".$channelSta…"
type textarea "AND createDate >= '".$channelStartDate." 00:00:00' AND createDate <= '".$channe…"
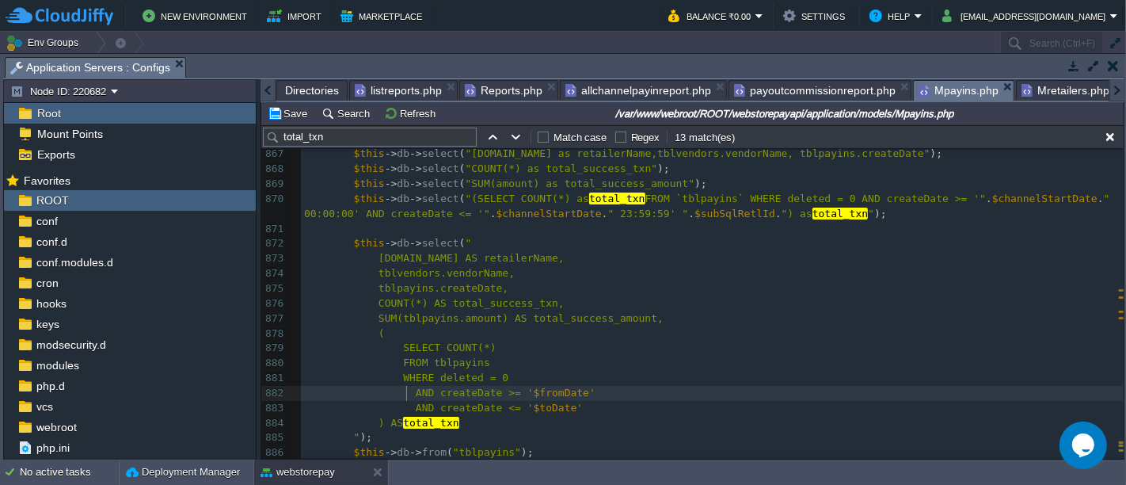
click at [406, 391] on div "xxxxxxxxxx $this -> db -> select ( "(SELECT COUNT(*) as total_txn FROM `tblpayi…" at bounding box center [712, 296] width 823 height 657
type textarea "AND createDate >= '$fromDate' AND createDate <= '$toDate'"
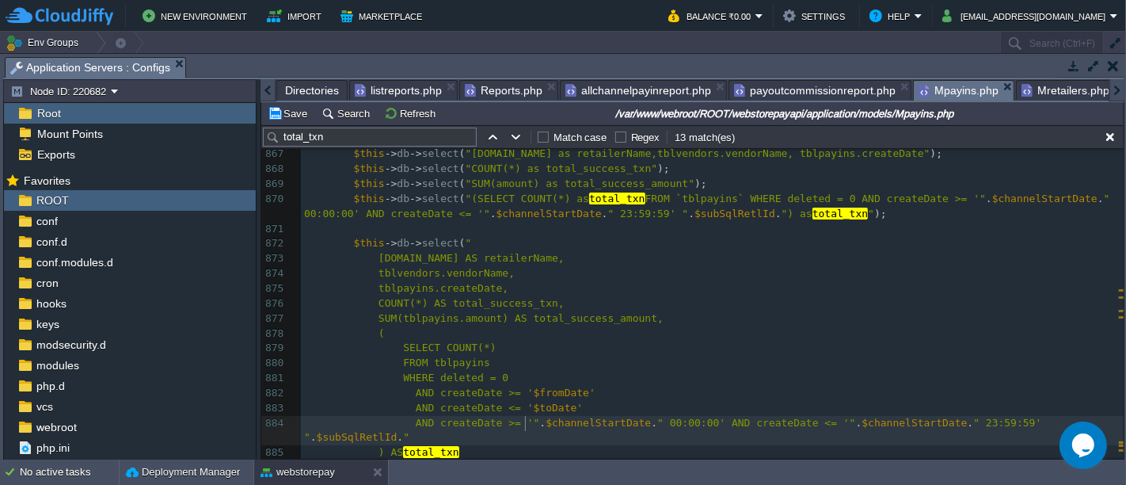
click at [539, 424] on span "." at bounding box center [542, 423] width 6 height 12
click at [792, 420] on div "xxxxxxxxxx $this -> db -> select ( "(SELECT COUNT(*) as total_txn FROM `tblpayi…" at bounding box center [712, 311] width 823 height 687
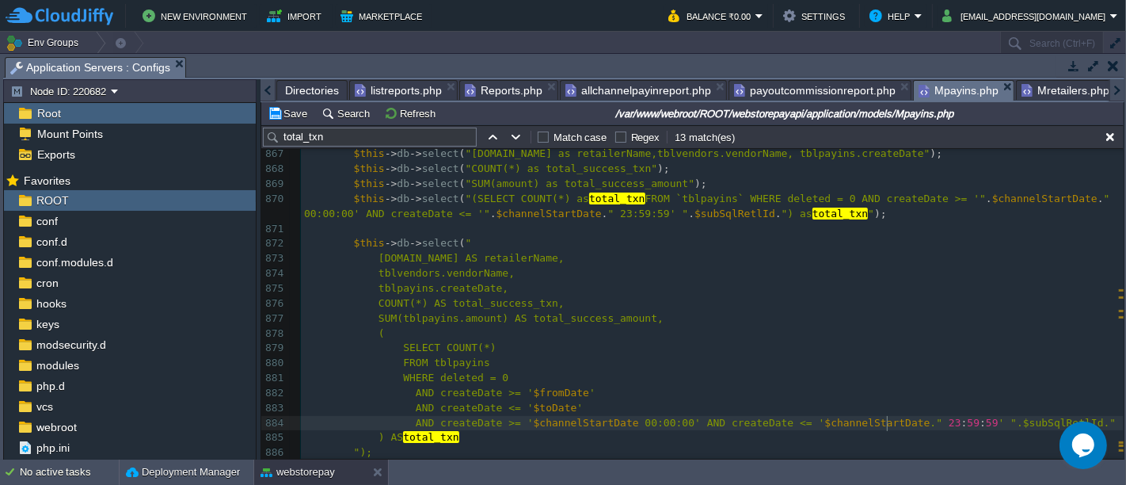
click at [889, 420] on div "xxxxxxxxxx $this -> db -> select ( "(SELECT COUNT(*) as total_txn FROM `tblpayi…" at bounding box center [712, 304] width 823 height 672
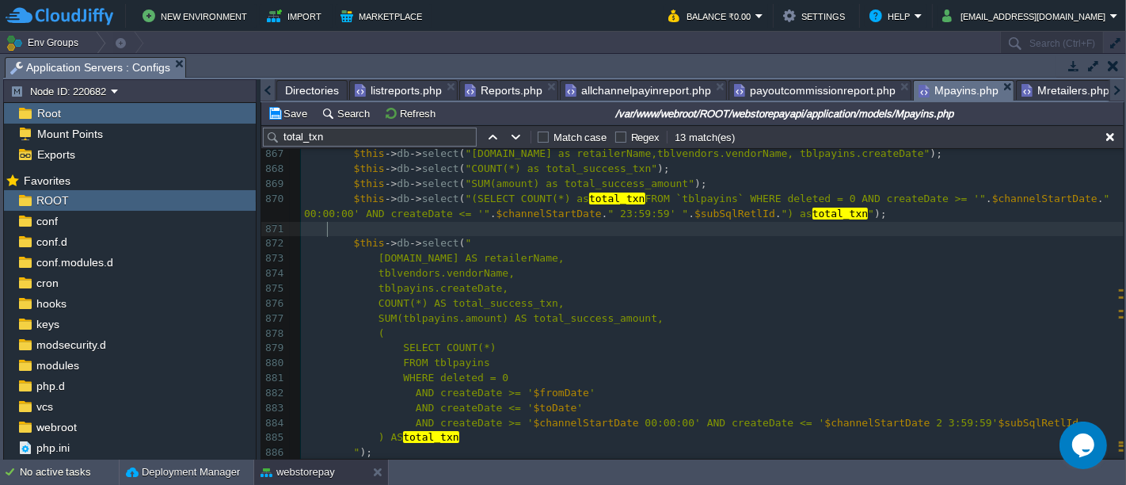
click at [505, 227] on pre at bounding box center [712, 229] width 823 height 15
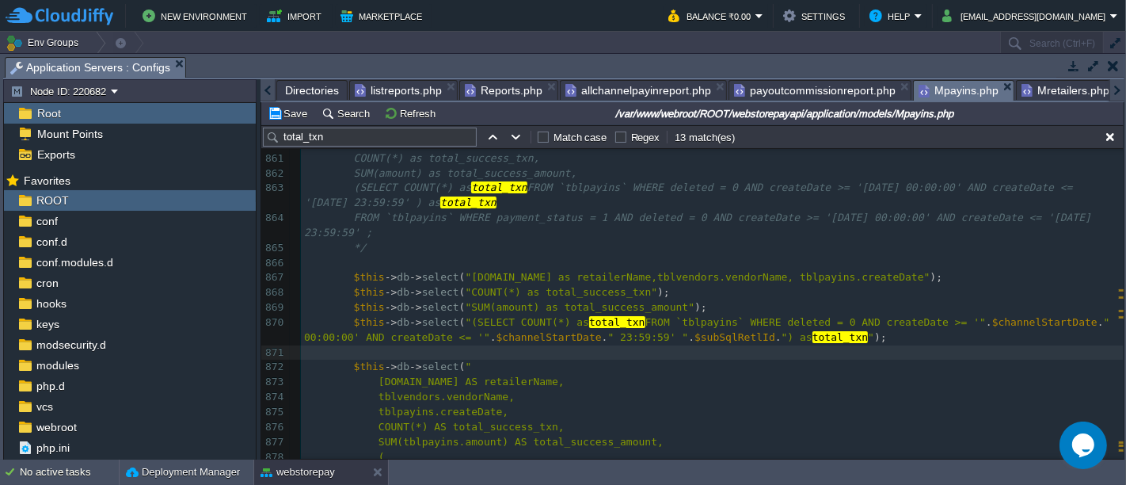
scroll to position [13219, 0]
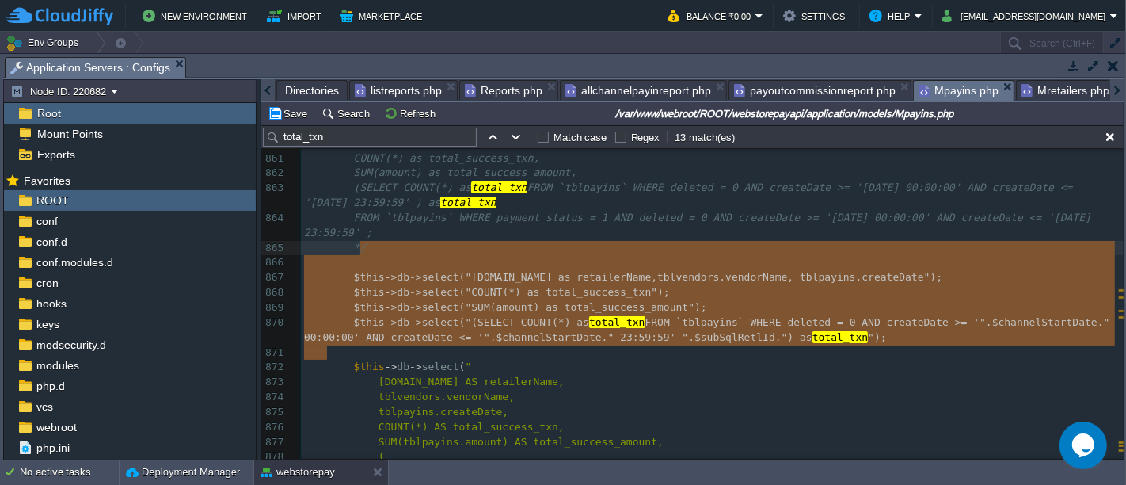
type textarea "$this->db->select("[DOMAIN_NAME] as retailerName,tblvendors.vendorName, tblpayi…"
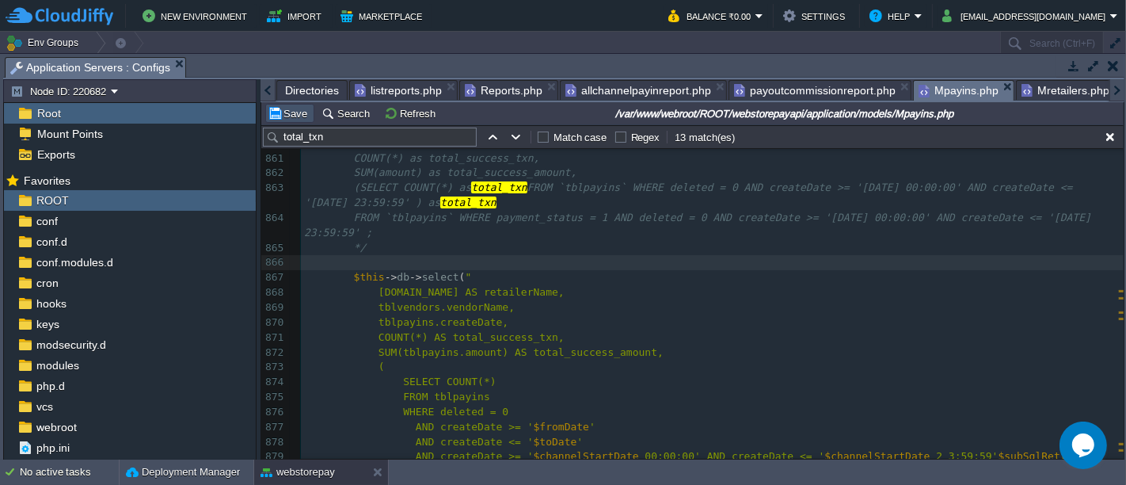
click at [293, 109] on button "Save" at bounding box center [290, 113] width 44 height 14
click at [665, 407] on pre "WHERE deleted = 0" at bounding box center [712, 412] width 823 height 15
type textarea "$this->db->select("[DOMAIN_NAME] as retailerName,tblvendors.vendorName, tblpayi…"
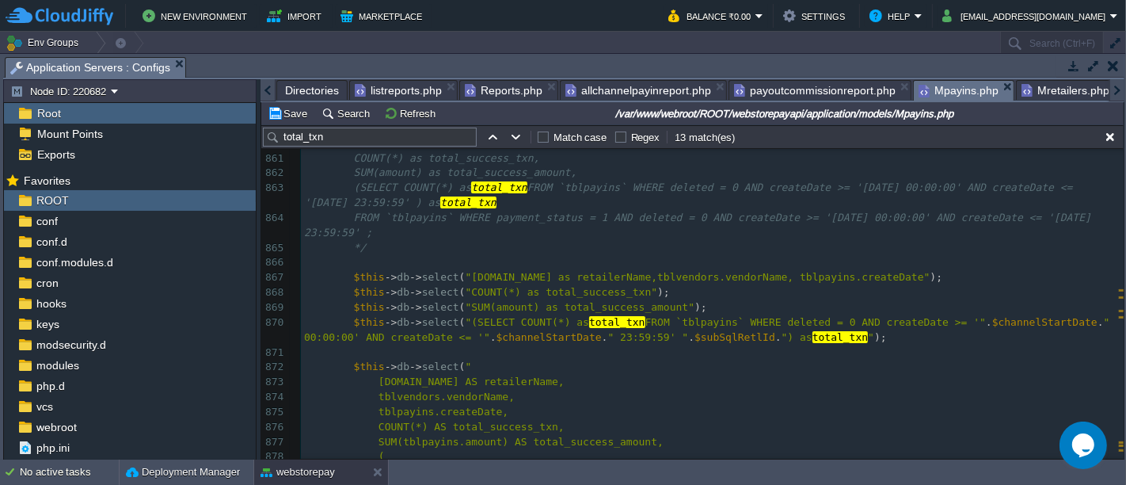
scroll to position [13313, 0]
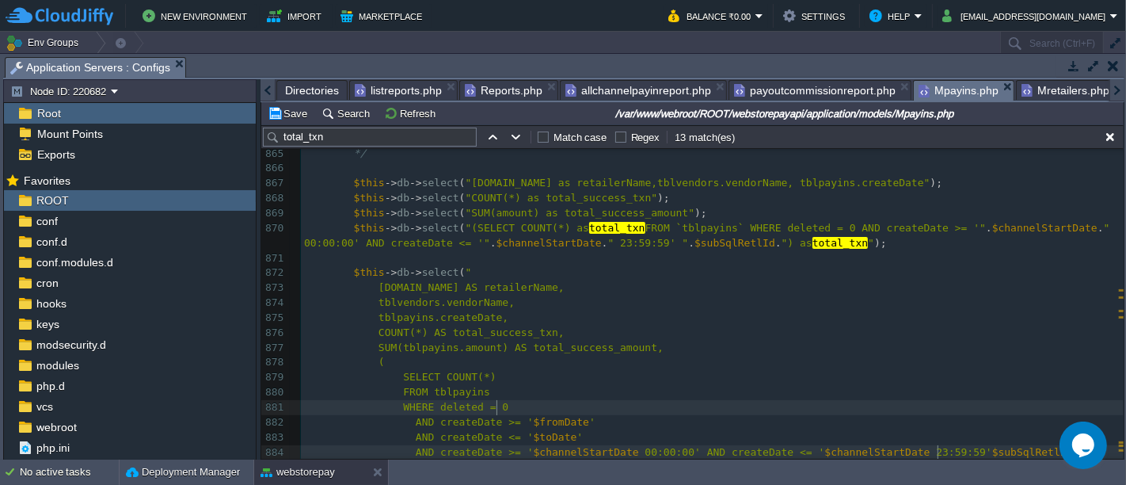
click at [733, 400] on pre "WHERE deleted = 0" at bounding box center [712, 407] width 823 height 15
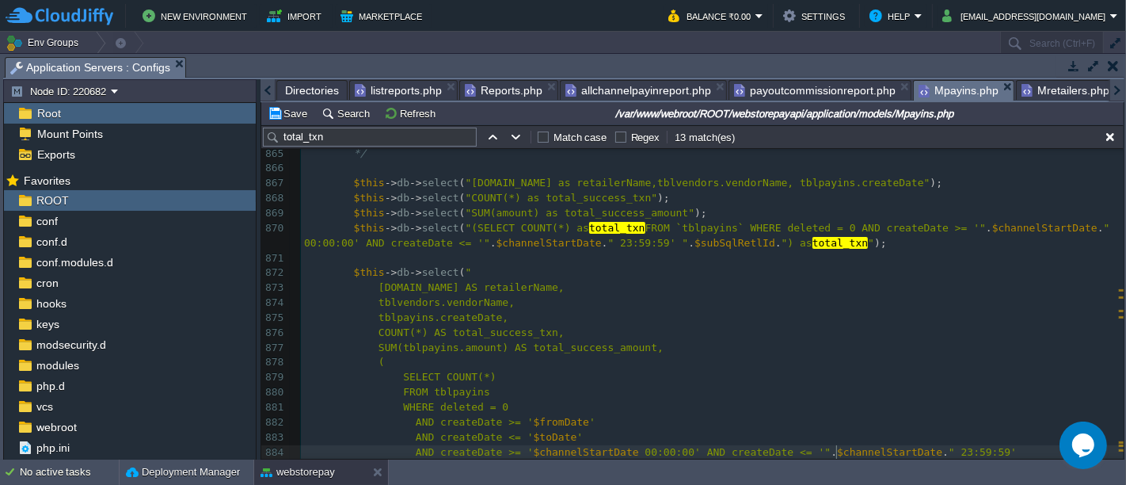
click at [837, 446] on span "$channelStartDate" at bounding box center [889, 452] width 105 height 12
type textarea "$channelStartDate"
click at [537, 418] on div "xxxxxxxxxx $this -> db -> select ( "(SELECT COUNT(*) as total_txn FROM `tblpayi…" at bounding box center [712, 287] width 823 height 791
type textarea "$fromDate"
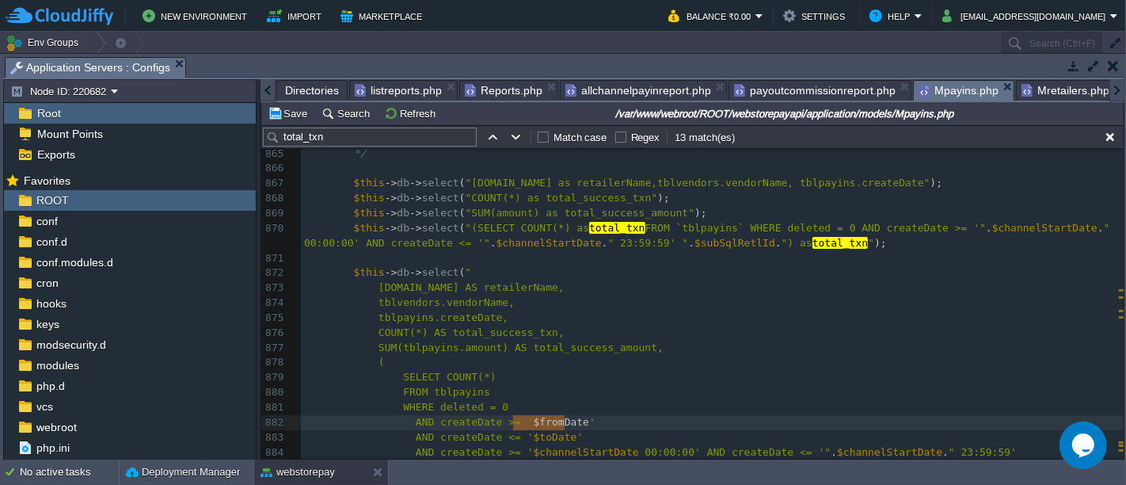
paste textarea
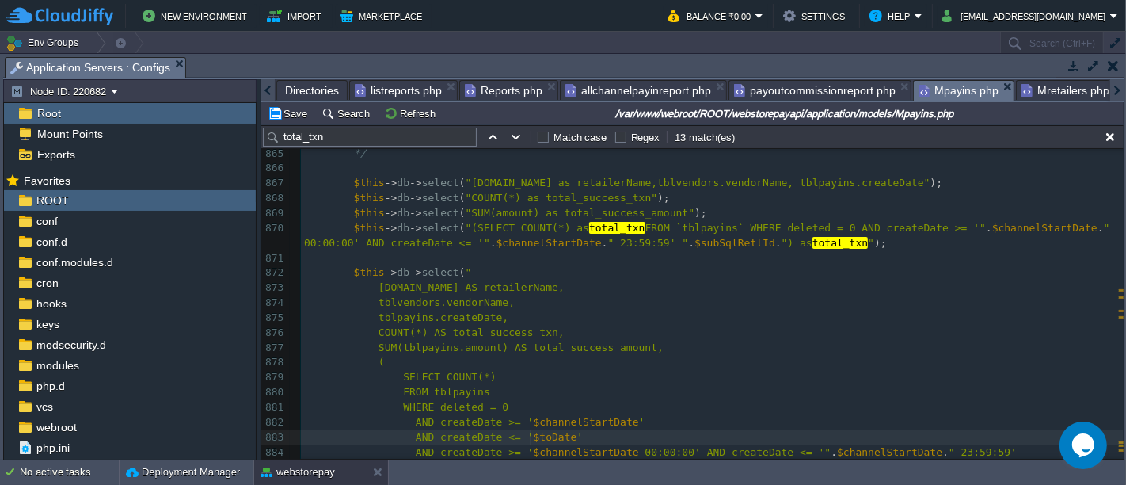
click at [532, 431] on div "xxxxxxxxxx $this -> db -> select ( "(SELECT COUNT(*) as total_txn FROM `tblpayi…" at bounding box center [712, 287] width 823 height 791
type textarea "$toDate"
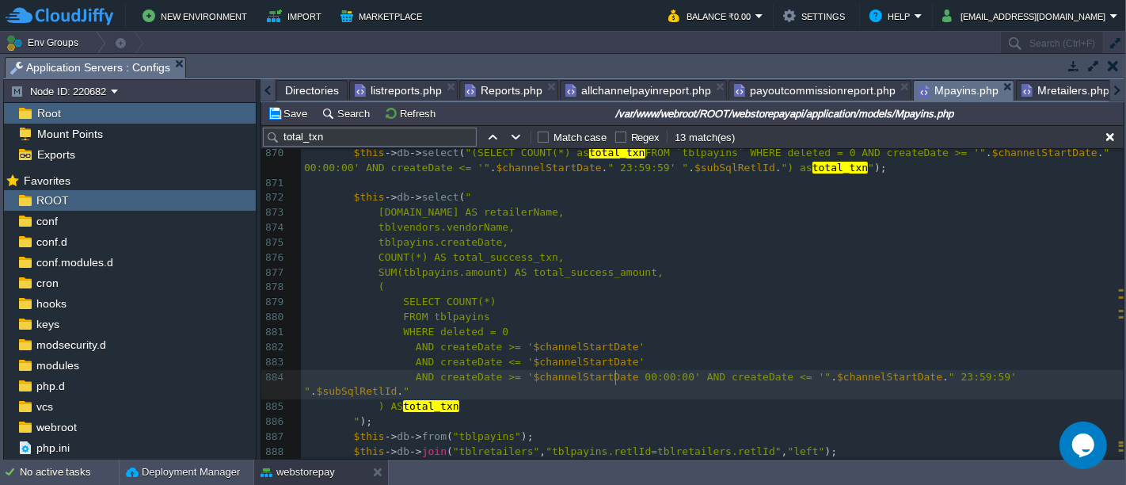
click at [615, 376] on div "xxxxxxxxxx $this -> db -> select ( "(SELECT COUNT(*) as total_txn FROM `tblpayi…" at bounding box center [712, 212] width 823 height 791
type textarea "00:00:00"
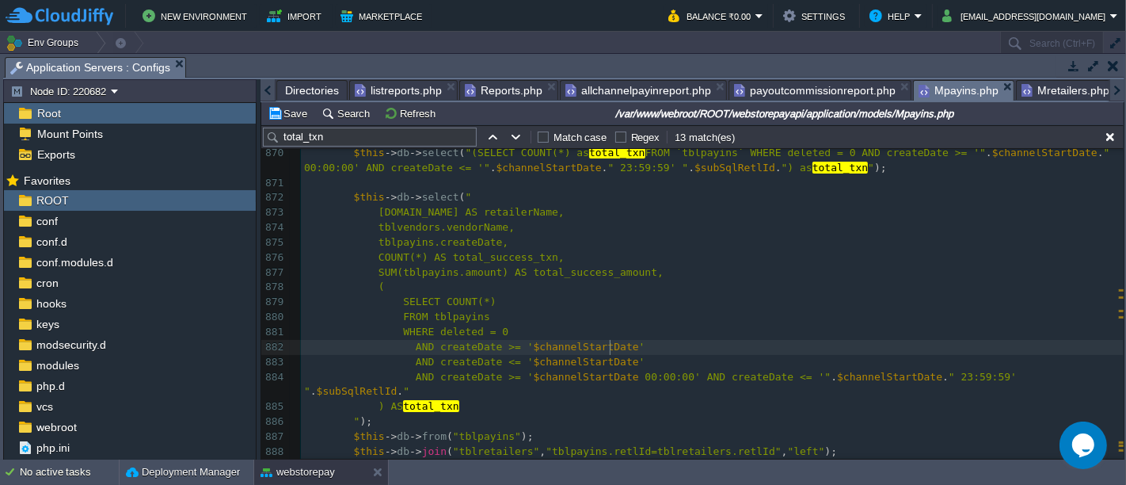
click at [609, 338] on div "xxxxxxxxxx $this -> db -> select ( "(SELECT COUNT(*) as total_txn FROM `tblpayi…" at bounding box center [712, 212] width 823 height 791
paste textarea
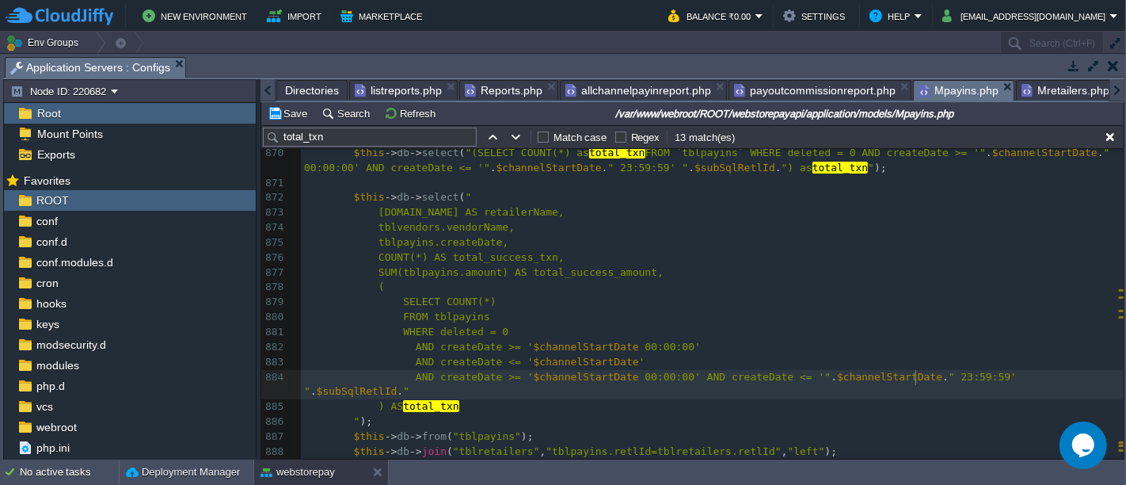
click at [916, 371] on div "xxxxxxxxxx $this -> db -> select ( "(SELECT COUNT(*) as total_txn FROM `tblpayi…" at bounding box center [712, 212] width 823 height 791
type textarea ":"
type textarea "23:59:59"
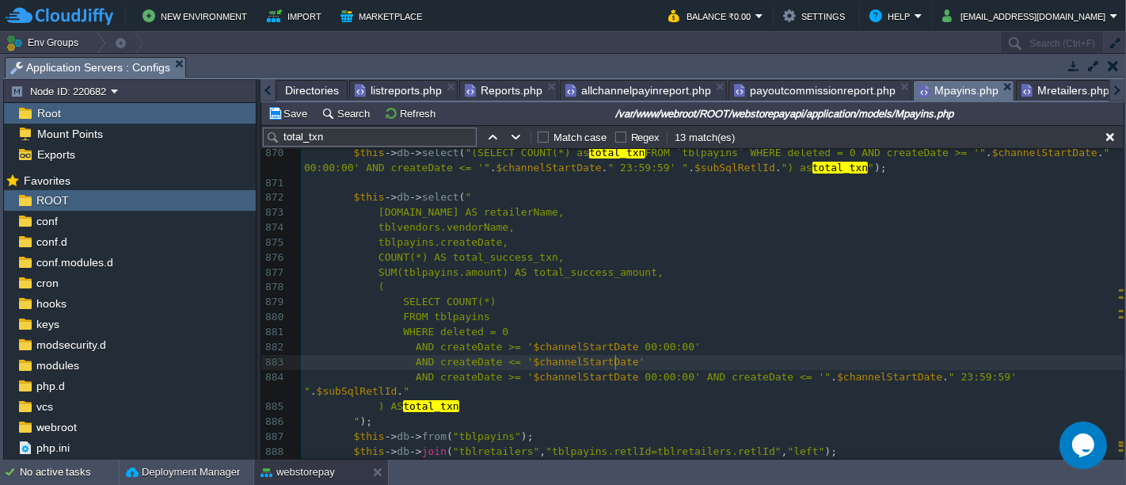
click at [658, 355] on pre "AND createDate <= ' $channelStartDate '" at bounding box center [712, 362] width 823 height 15
paste textarea
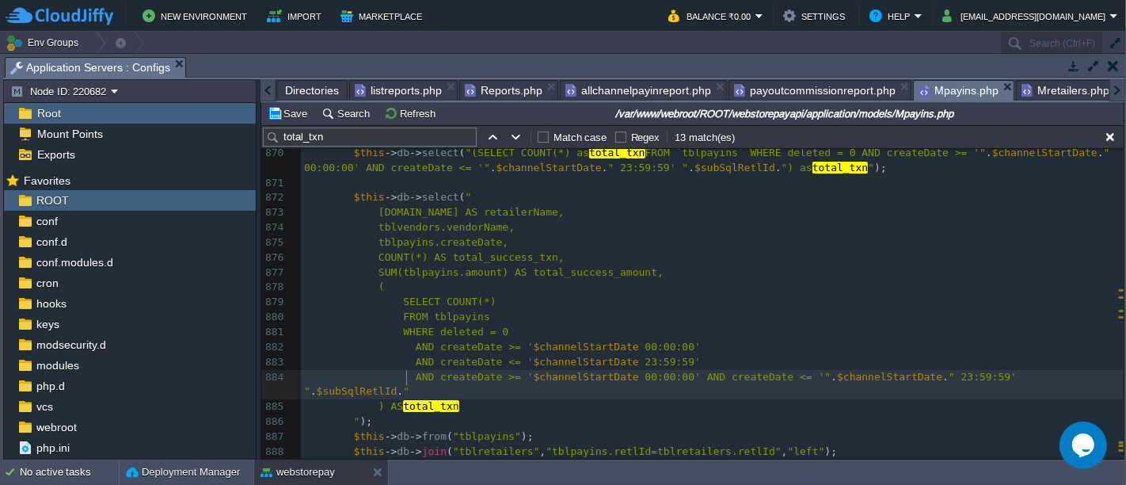
click at [406, 375] on div "xxxxxxxxxx $this -> db -> select ( "(SELECT COUNT(*) as total_txn FROM `tblpayi…" at bounding box center [712, 212] width 823 height 791
type textarea "AND createDate >= '$channelStartDate 00:00:00' AND createDate <= '".$channelSta…"
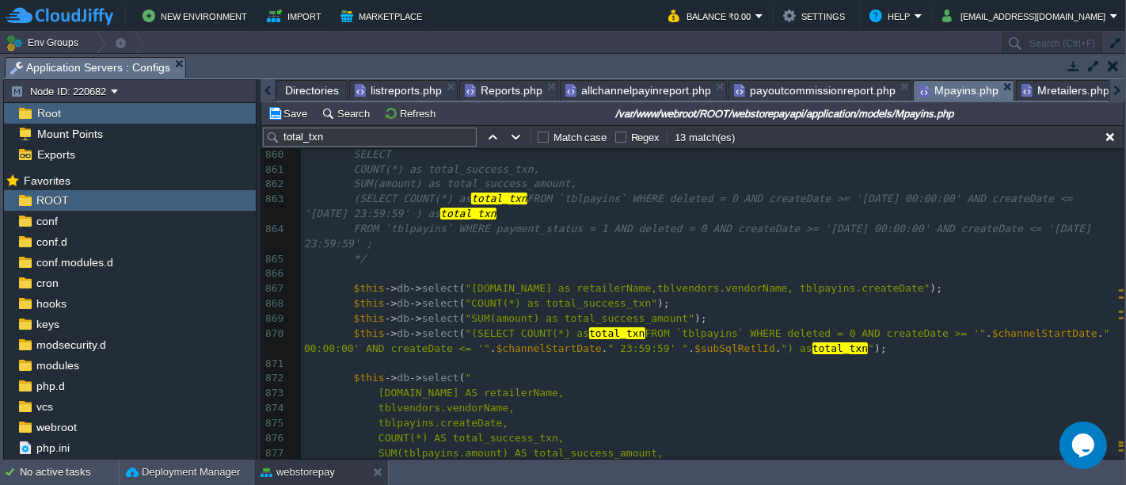
scroll to position [13208, 0]
click at [356, 270] on pre at bounding box center [712, 273] width 823 height 15
type textarea "$this->db->select("[DOMAIN_NAME] as retailerName,tblvendors.vendorName, tblpayi…"
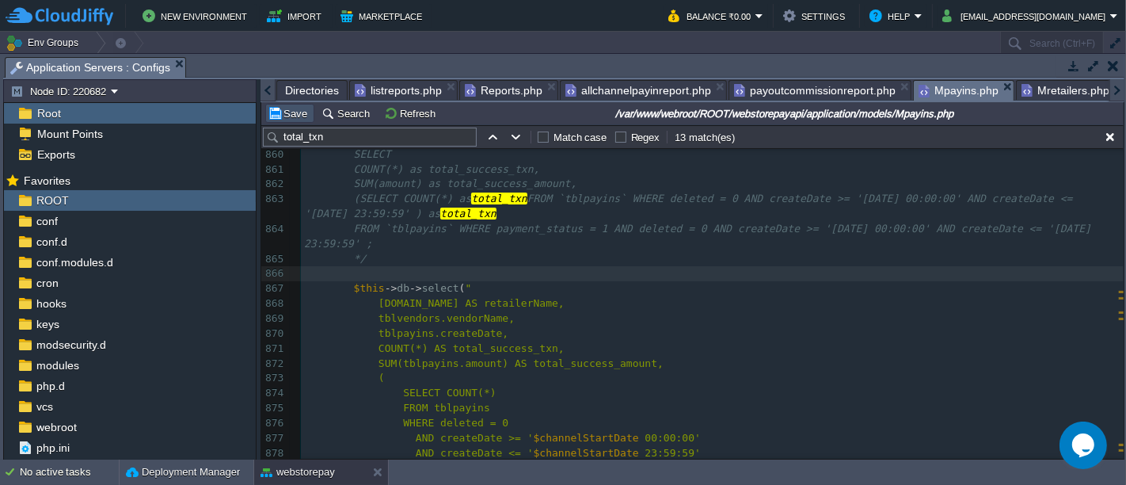
click at [300, 110] on button "Save" at bounding box center [290, 113] width 44 height 14
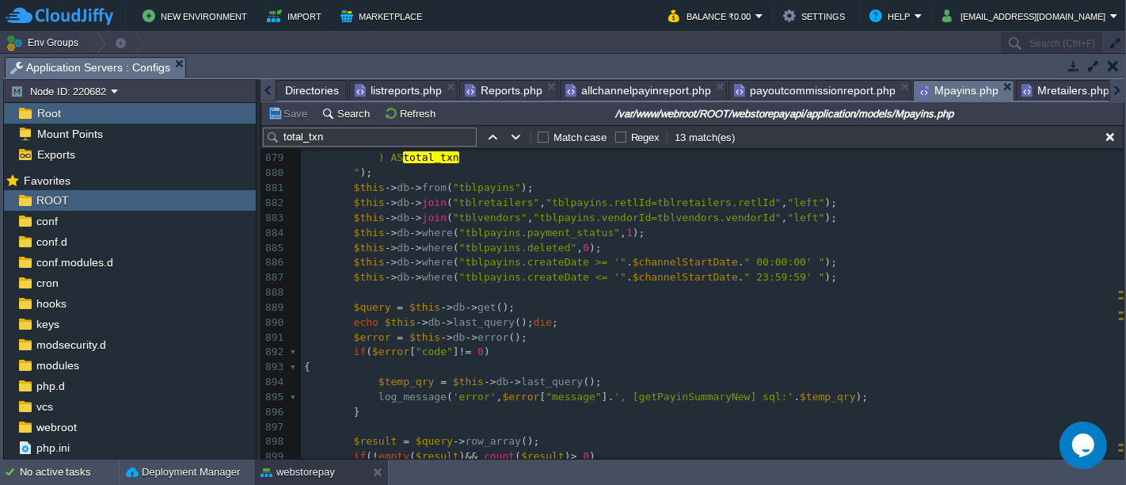
scroll to position [5, 0]
click at [354, 322] on span "echo" at bounding box center [366, 322] width 25 height 12
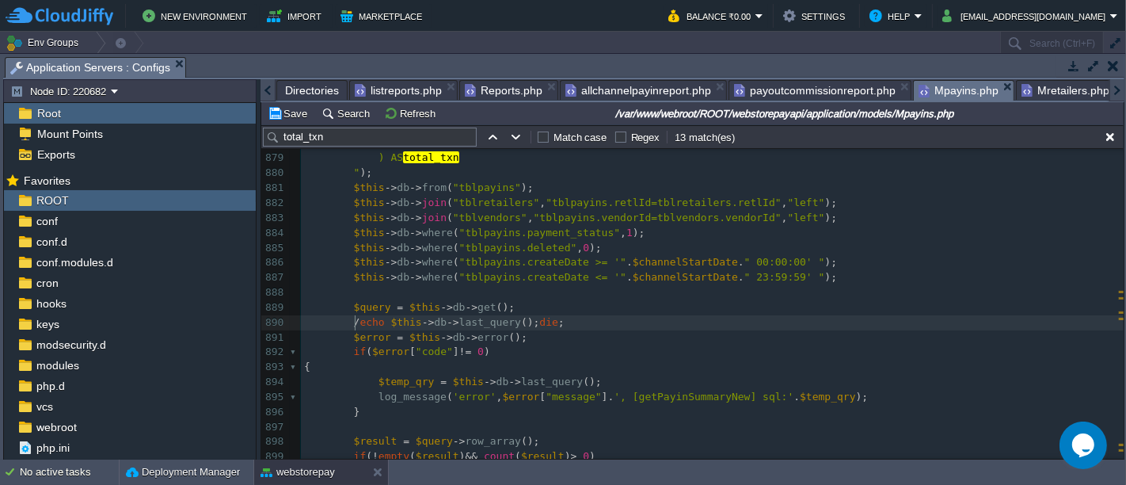
scroll to position [5, 10]
type textarea "//"
click at [296, 112] on button "Save" at bounding box center [290, 113] width 44 height 14
click at [368, 320] on div "xxxxxxxxxx $this -> db -> select ( "(SELECT COUNT(*) as total_txn FROM `tblpayi…" at bounding box center [712, 136] width 823 height 896
click at [295, 114] on button "Save" at bounding box center [290, 113] width 44 height 14
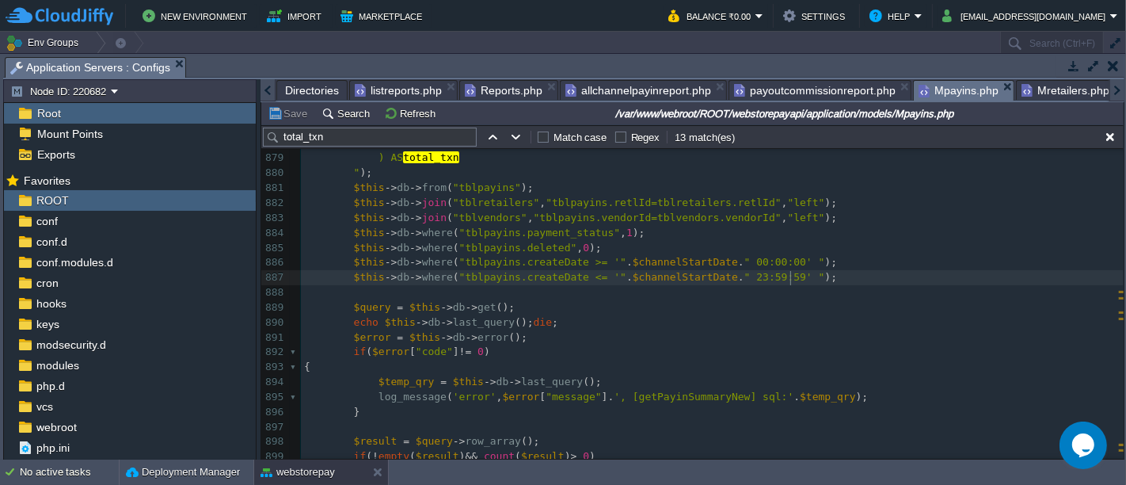
scroll to position [5, 0]
click at [813, 270] on pre "$this -> db -> where ( "tblpayins.createDate <= '" . $channelStartDate . " 23:5…" at bounding box center [712, 277] width 823 height 15
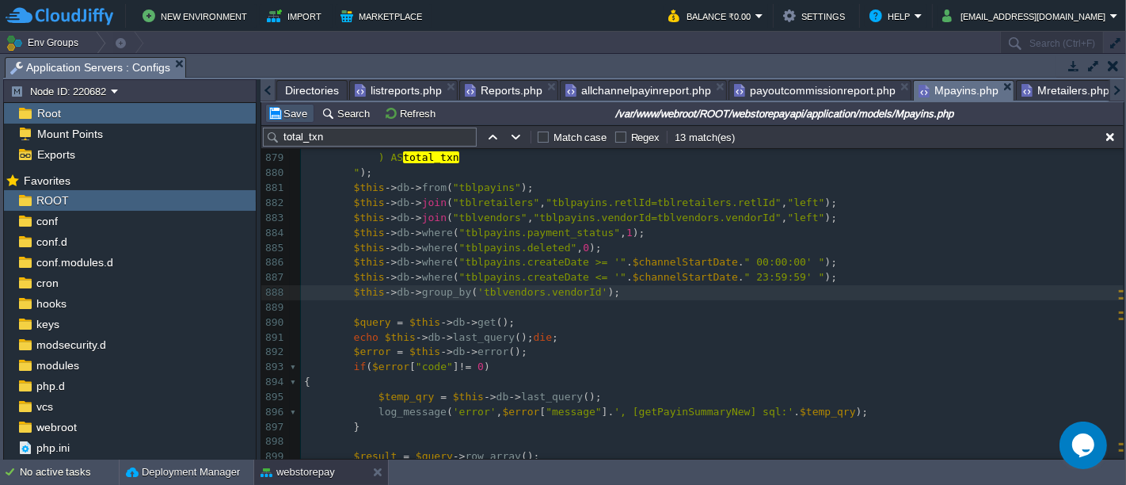
click at [297, 108] on button "Save" at bounding box center [290, 113] width 44 height 14
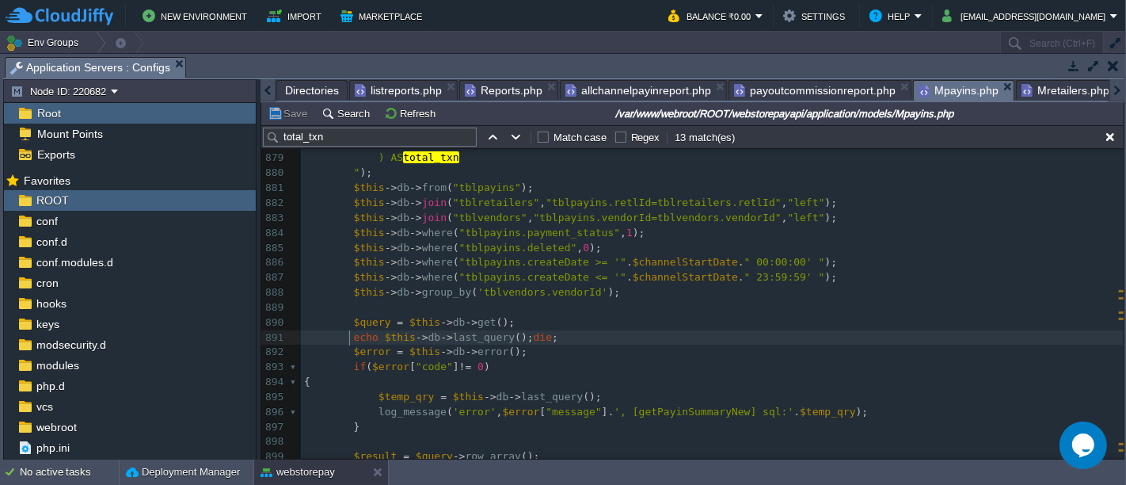
click at [351, 339] on div "xxxxxxxxxx $this -> db -> select ( "(SELECT COUNT(*) as total_txn FROM `tblpayi…" at bounding box center [712, 143] width 823 height 910
type textarea "//"
click at [292, 116] on button "Save" at bounding box center [290, 113] width 44 height 14
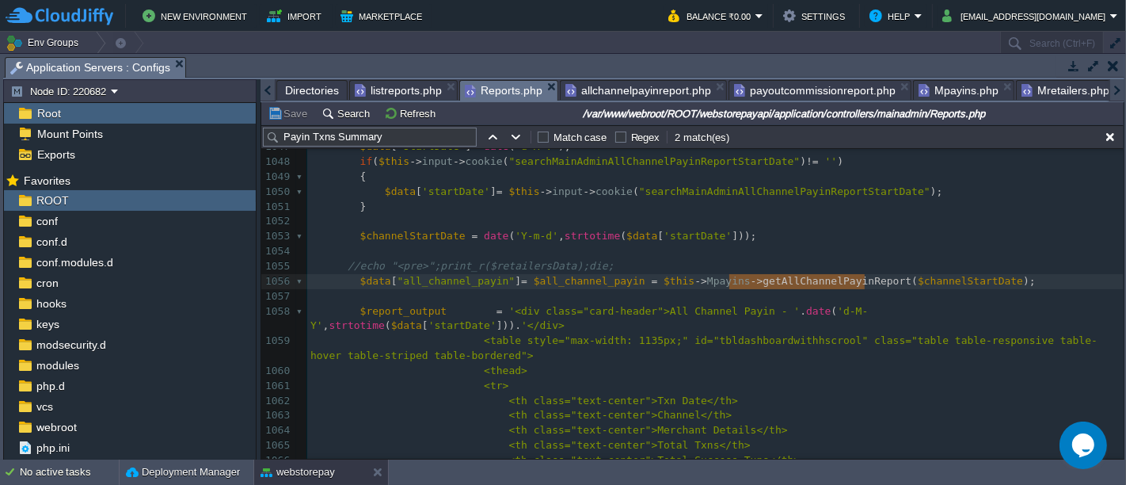
click at [515, 87] on span "Reports.php" at bounding box center [504, 91] width 78 height 20
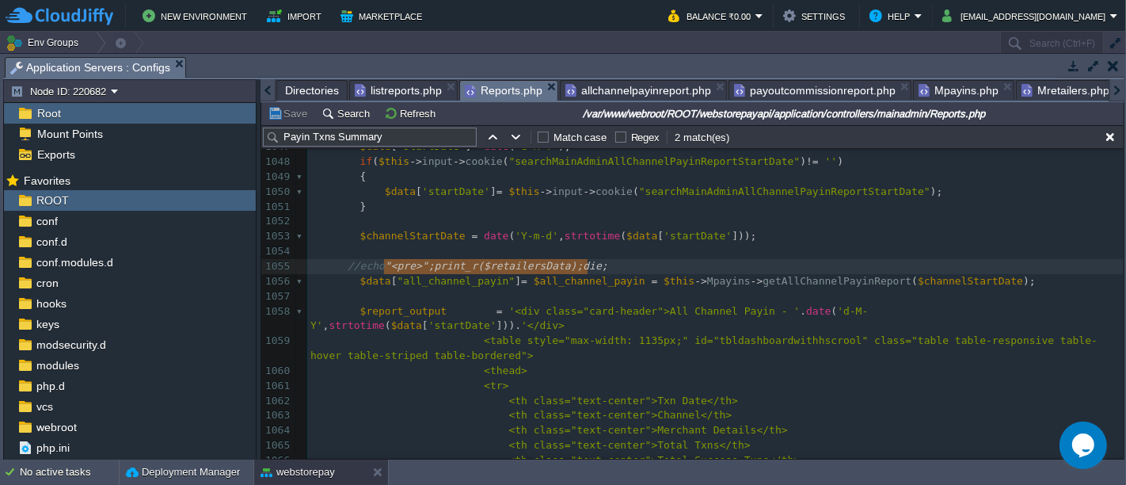
type textarea "echo "<pre>";print_r($retailersData);die;"
click at [1022, 283] on pre "$data [ "all_channel_payin" ] = $all_channel_payin = $this -> Mpayins -> getAll…" at bounding box center [715, 281] width 817 height 15
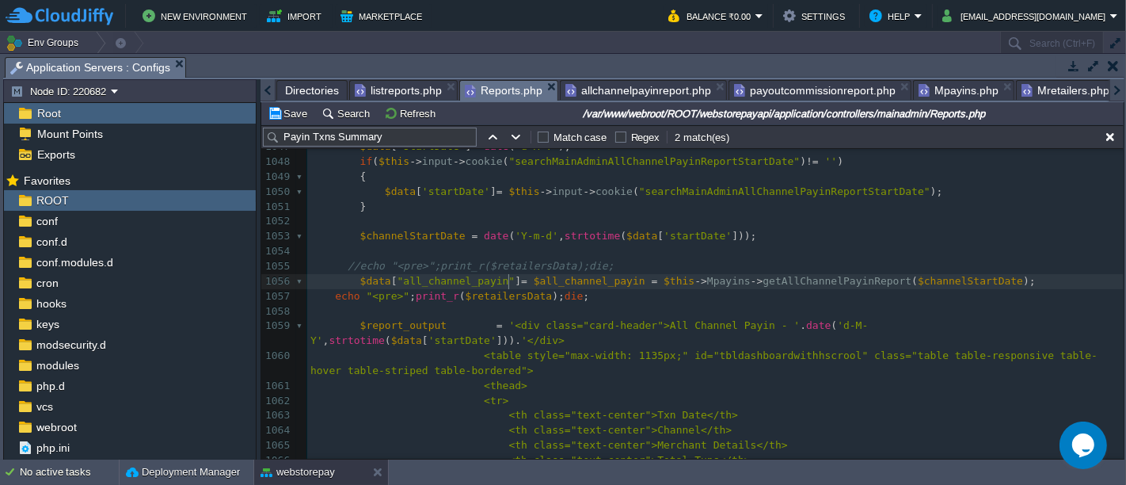
click at [515, 280] on span "]" at bounding box center [518, 281] width 6 height 12
type textarea "$data["all_channel_payin"]"
type textarea "$retailersData"
click at [299, 112] on button "Save" at bounding box center [290, 113] width 44 height 14
click at [935, 87] on span "Mpayins.php" at bounding box center [959, 90] width 80 height 19
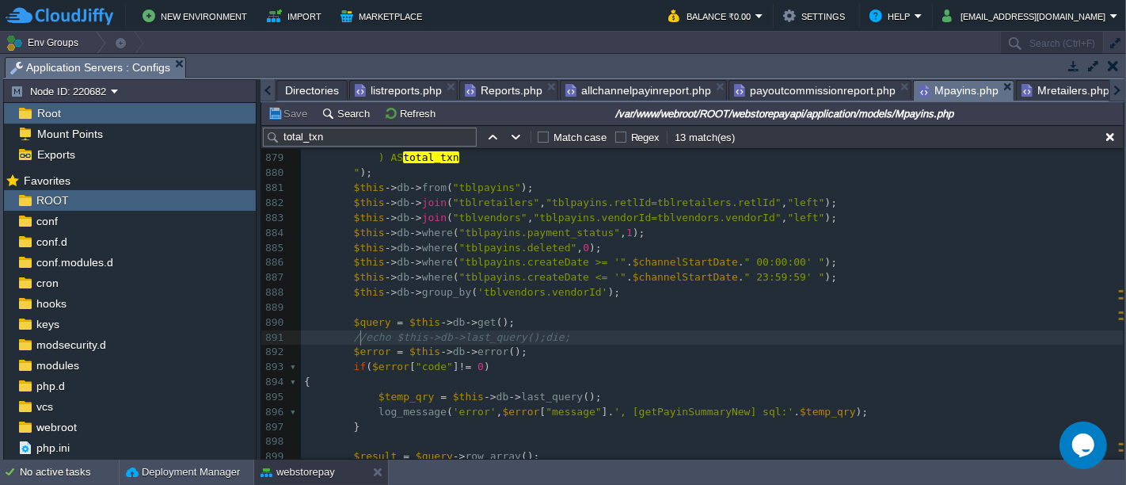
click at [363, 333] on div "xxxxxxxxxx $this -> db -> select ( "(SELECT COUNT(*) as total_txn FROM `tblpayi…" at bounding box center [712, 143] width 823 height 910
click at [285, 107] on button "Save" at bounding box center [290, 113] width 44 height 14
click at [581, 331] on pre "echo $this -> db -> last_query (); die ;" at bounding box center [712, 337] width 823 height 15
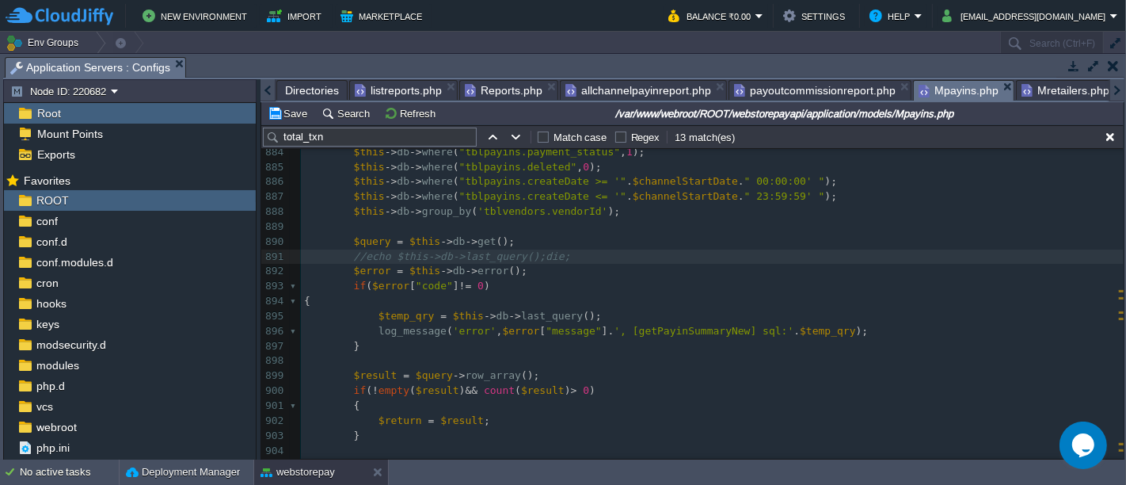
scroll to position [13612, 0]
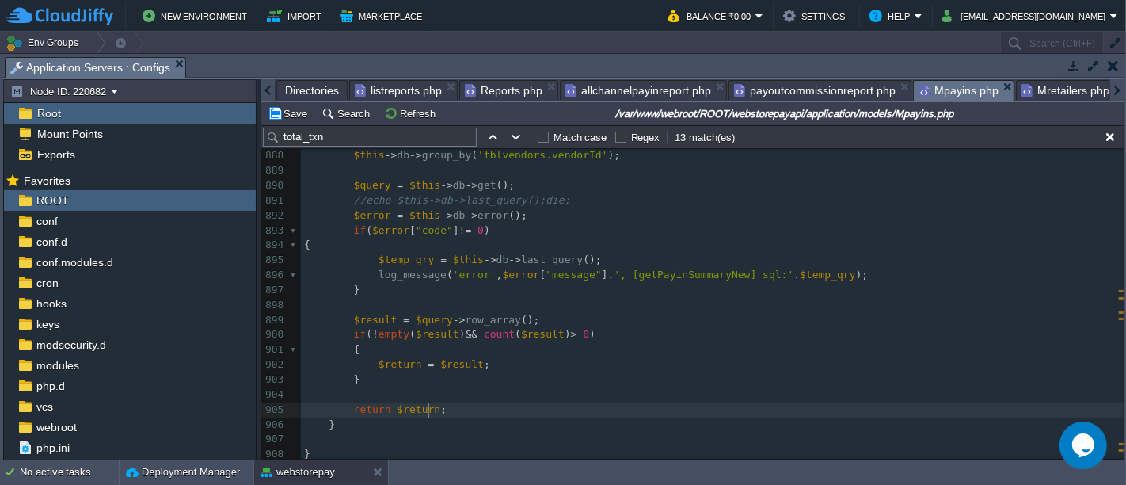
click at [429, 406] on div "xxxxxxxxxx $this -> db -> select ( "(SELECT COUNT(*) as total_txn FROM `tblpayi…" at bounding box center [712, 230] width 823 height 463
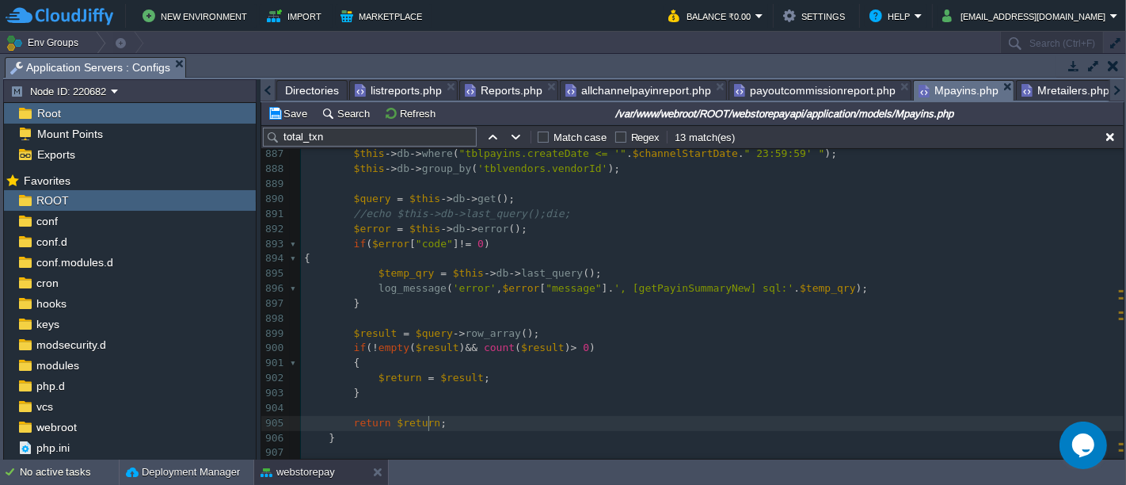
scroll to position [13641, 0]
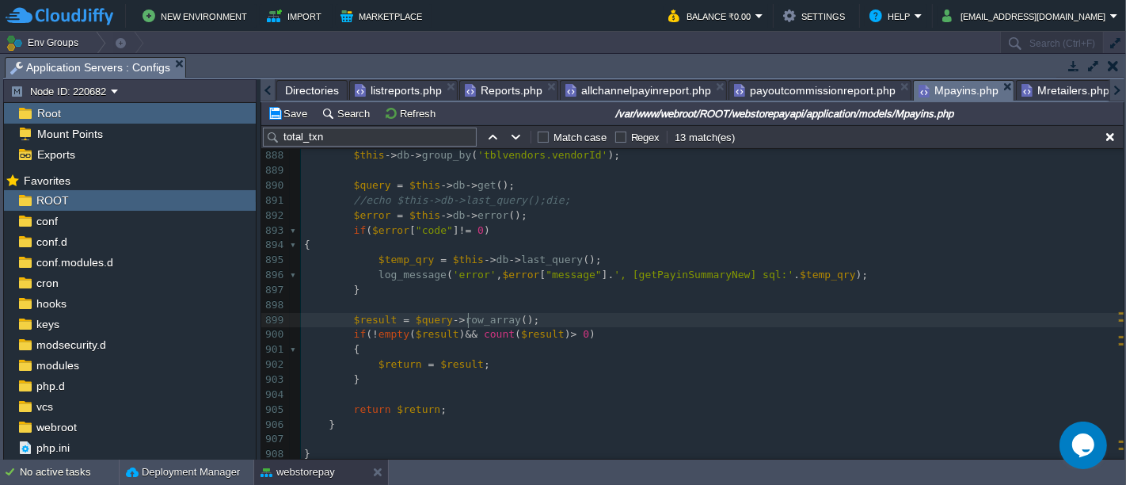
click at [469, 317] on div "xxxxxxxxxx 878 AND createDate <= ' $channelStartDate 23:59:59' 879 ) AS total_t…" at bounding box center [712, 230] width 823 height 463
type textarea "esult"
click at [289, 106] on button "Save" at bounding box center [290, 113] width 44 height 14
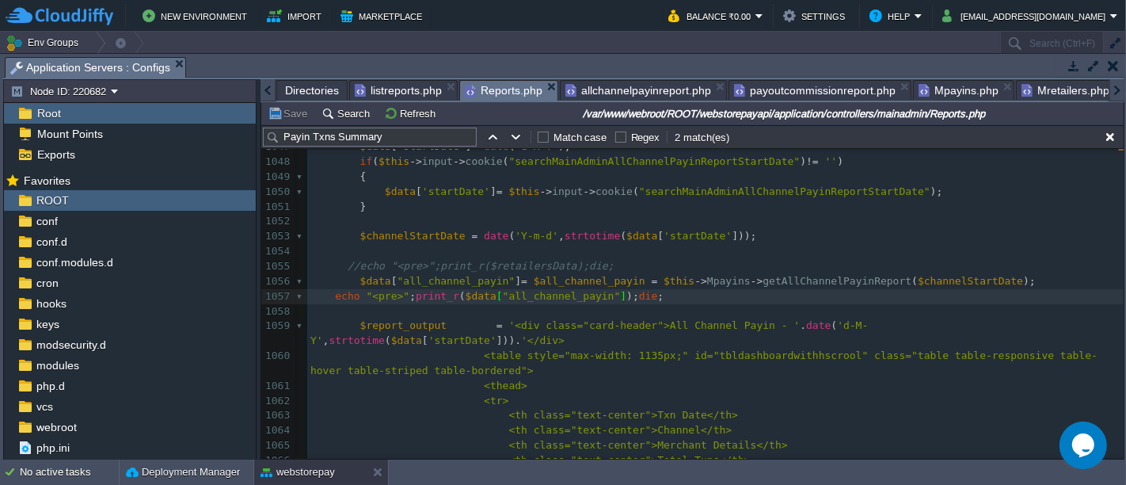
click at [503, 81] on span "Reports.php" at bounding box center [504, 91] width 78 height 20
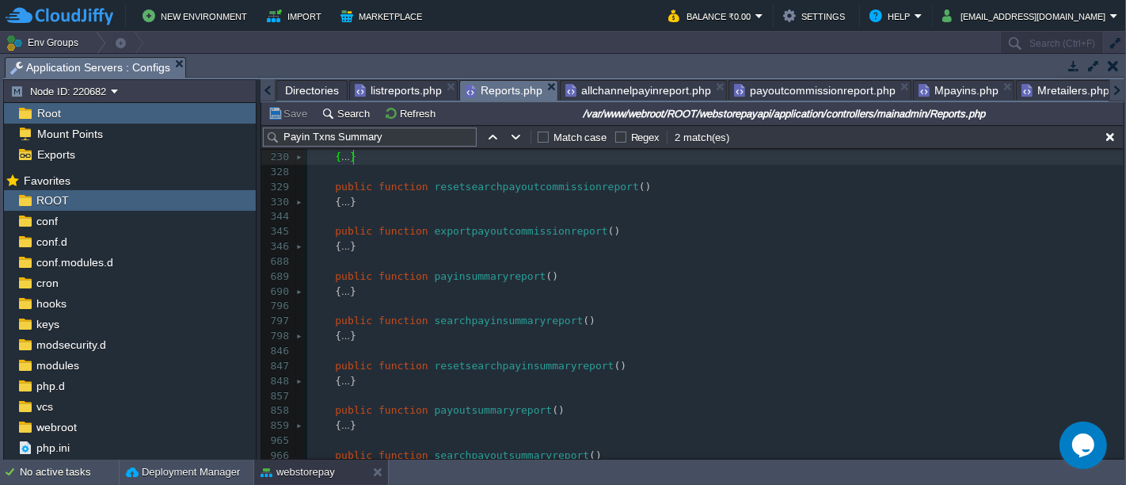
type textarea "$retailersData"
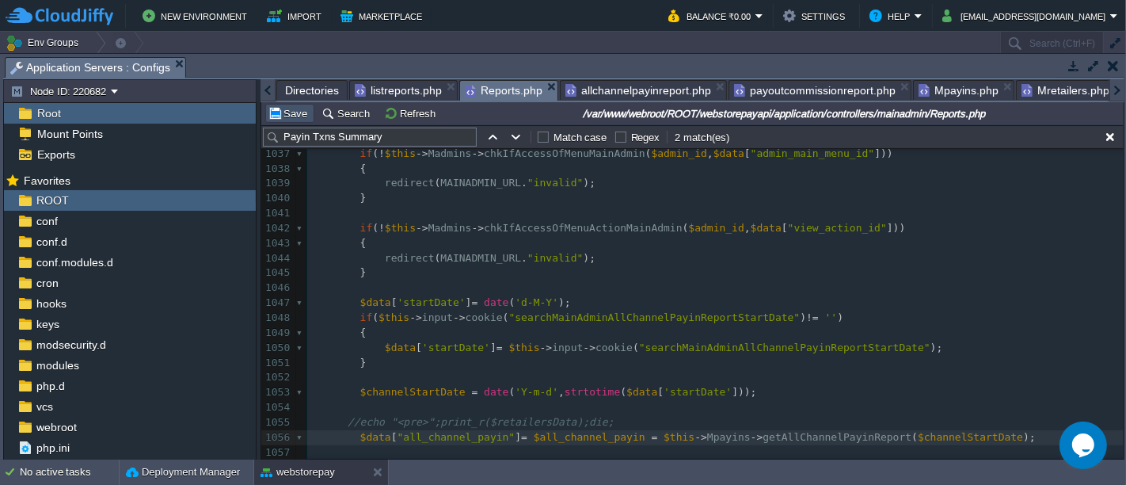
click at [294, 116] on button "Save" at bounding box center [290, 113] width 44 height 14
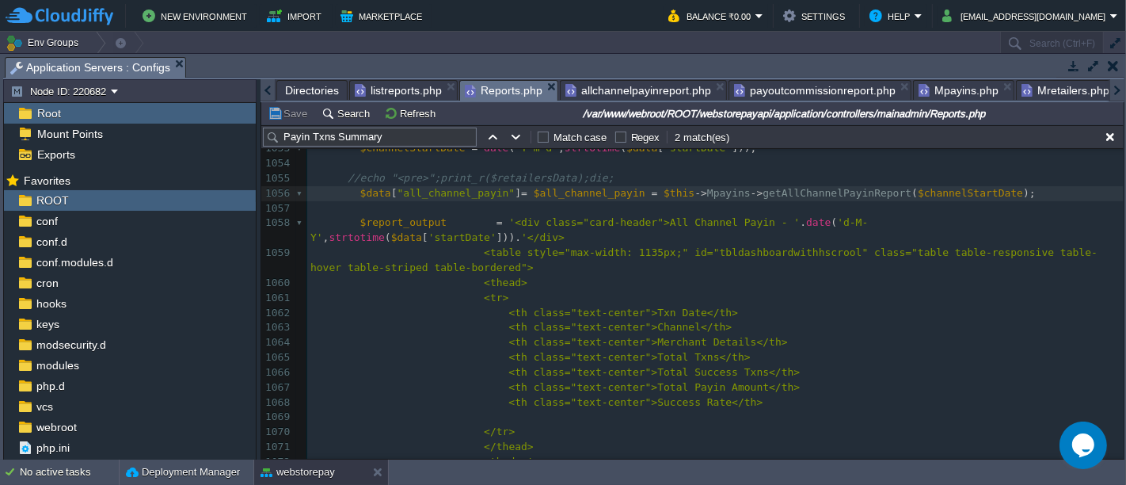
scroll to position [1085, 0]
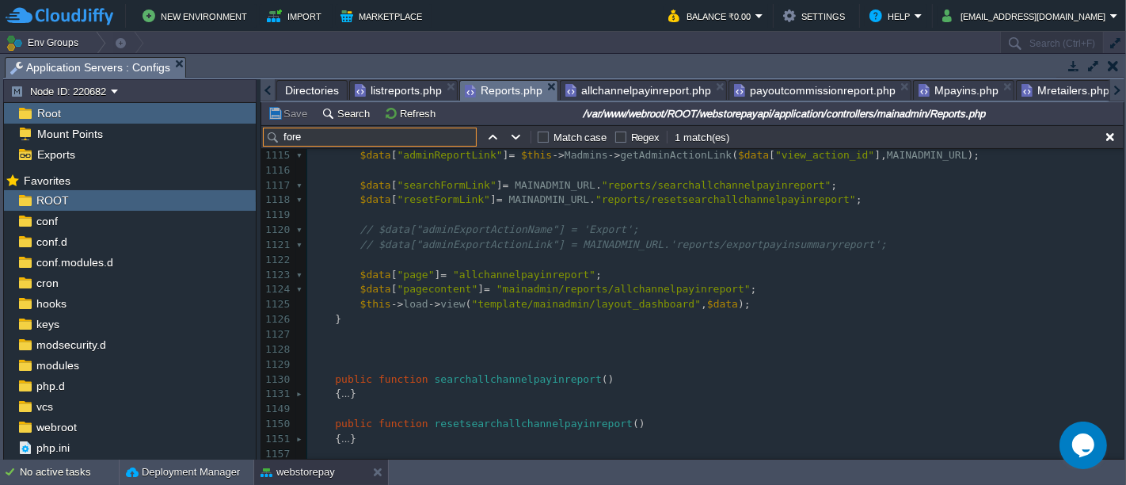
type input "fore"
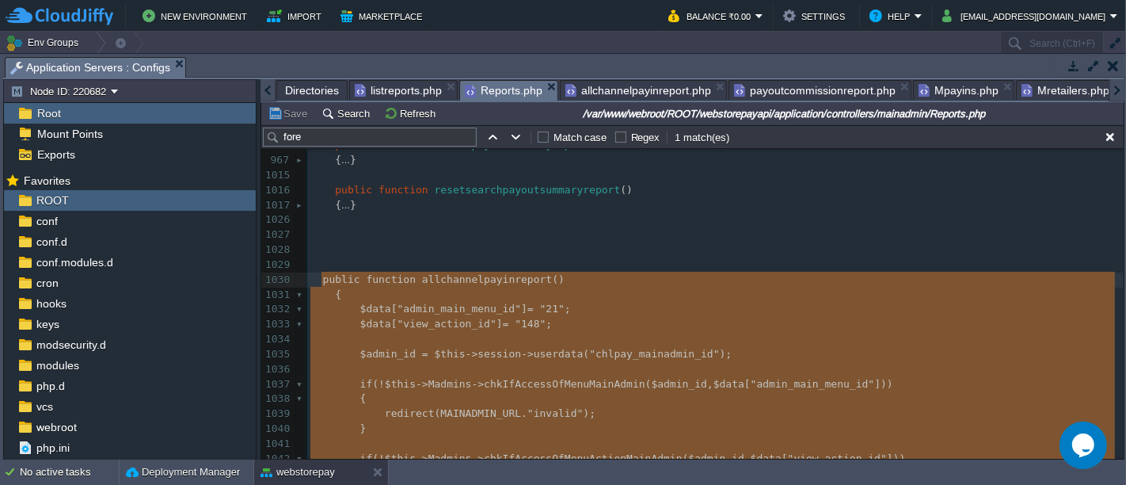
type textarea "-"
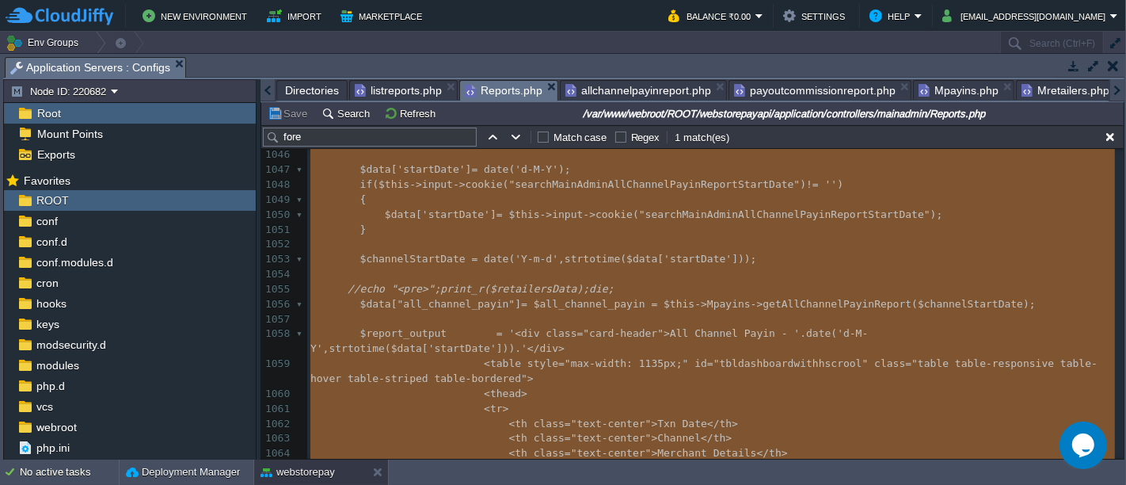
scroll to position [1023, 0]
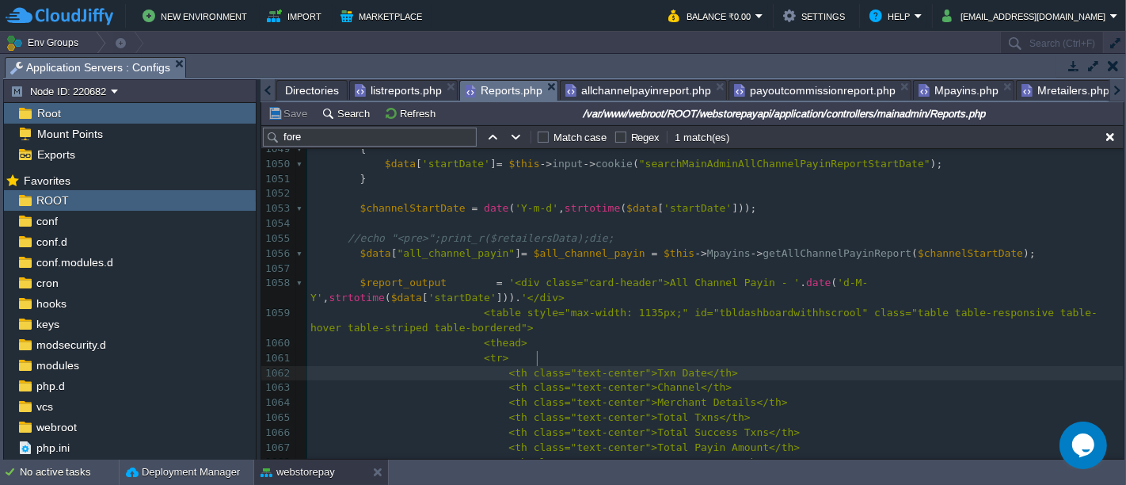
click at [357, 284] on div "xxxxxxxxxx } 1026 1027 1028 1029 ​ 1030 public function allchannelpayinreport (…" at bounding box center [715, 223] width 817 height 851
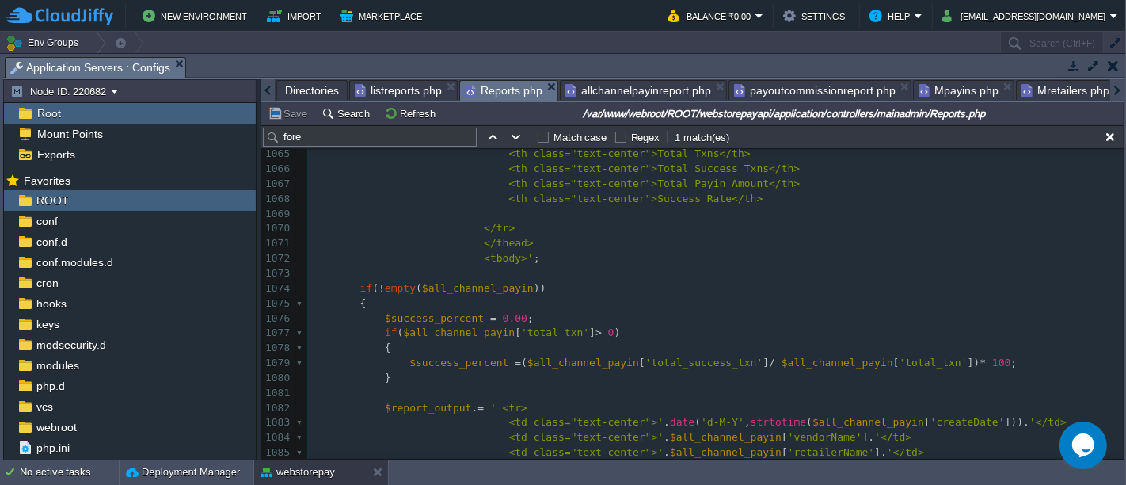
scroll to position [1302, 0]
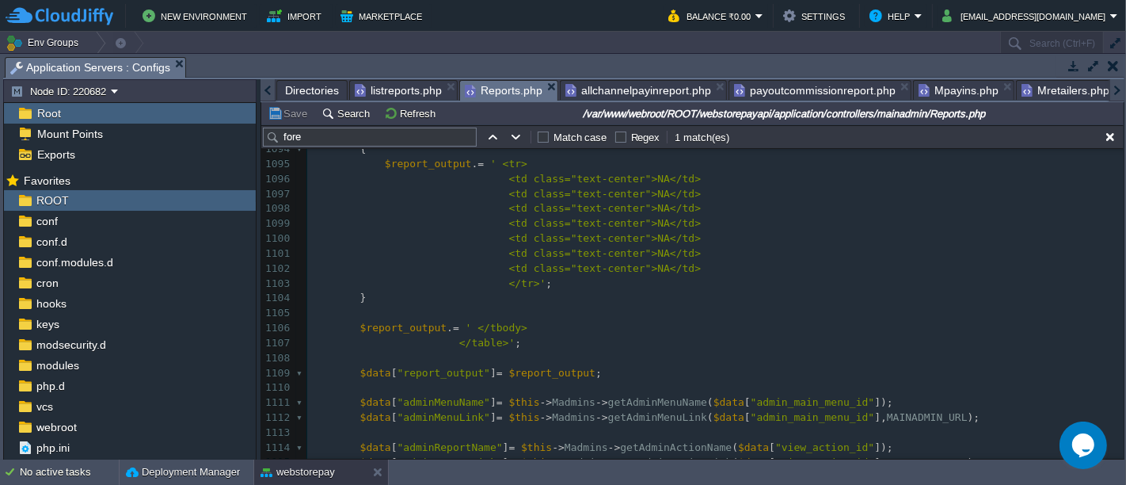
type textarea "-"
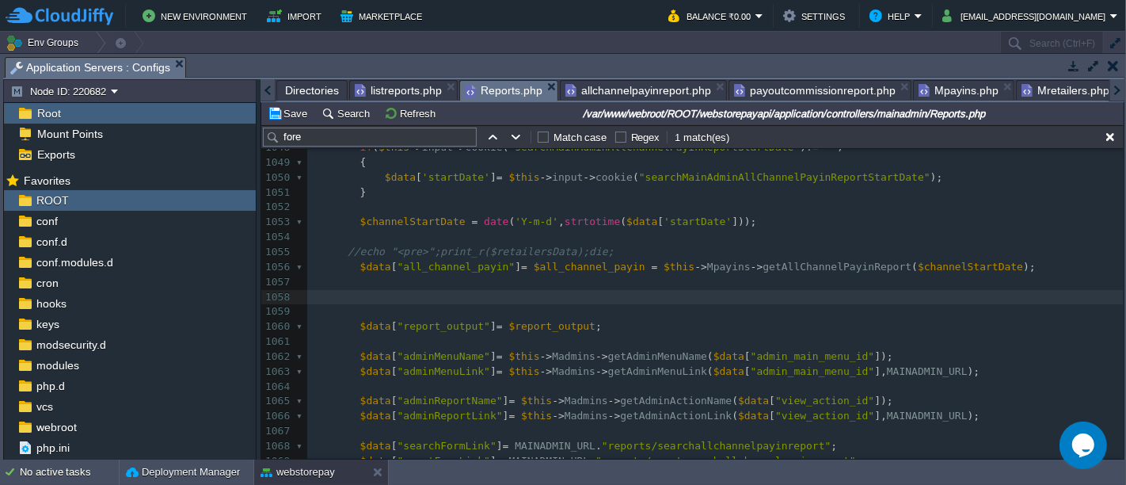
type textarea "-"
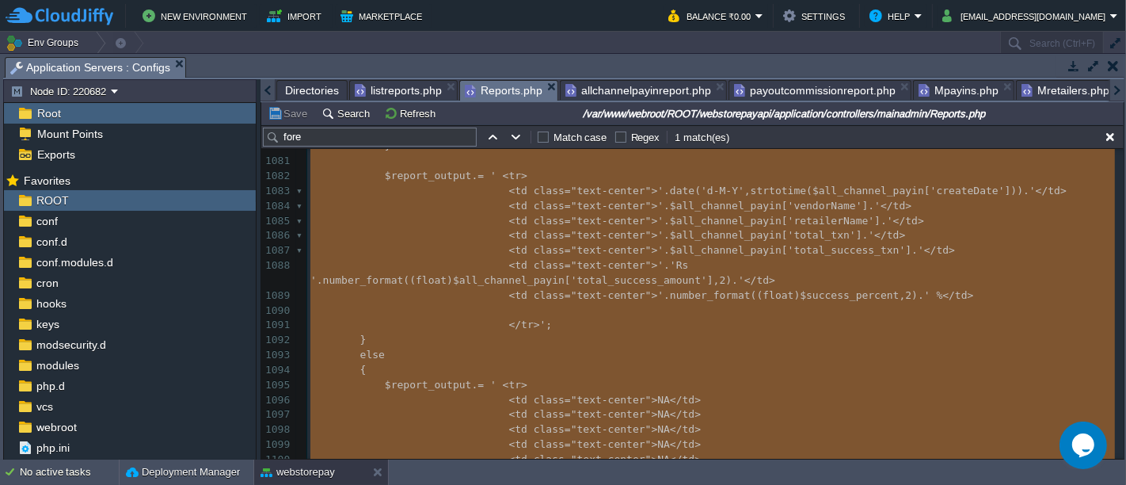
scroll to position [1820, 0]
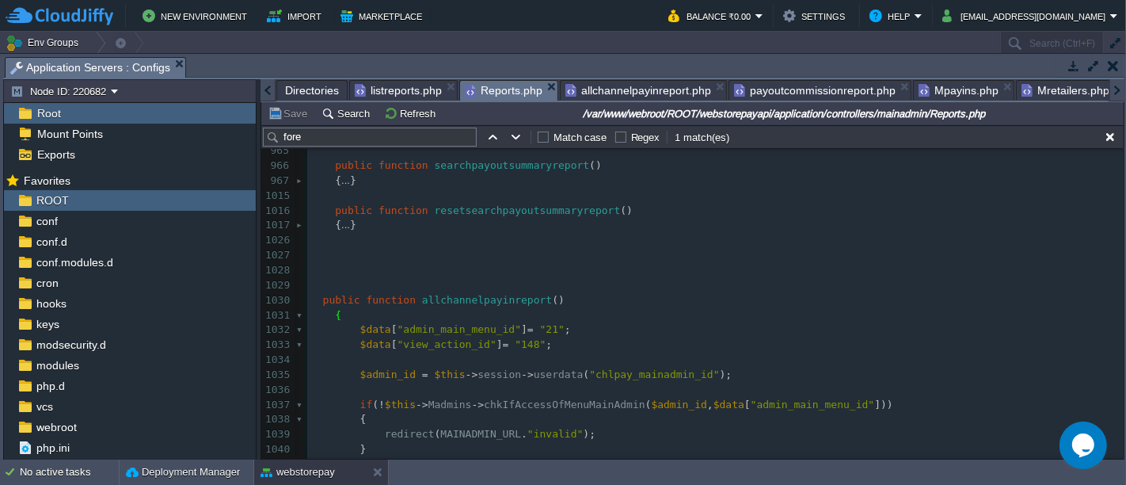
type textarea "-"
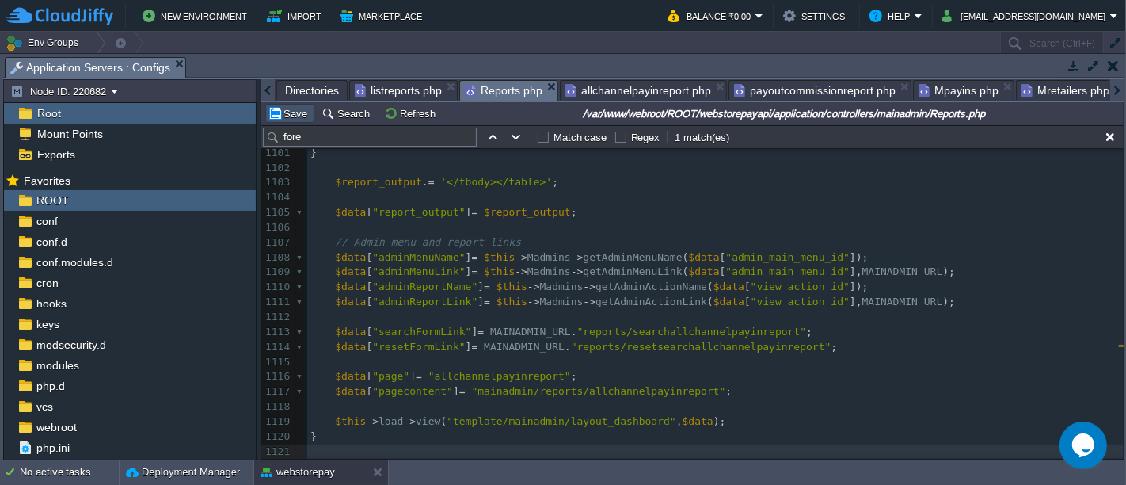
click at [288, 109] on button "Save" at bounding box center [290, 113] width 44 height 14
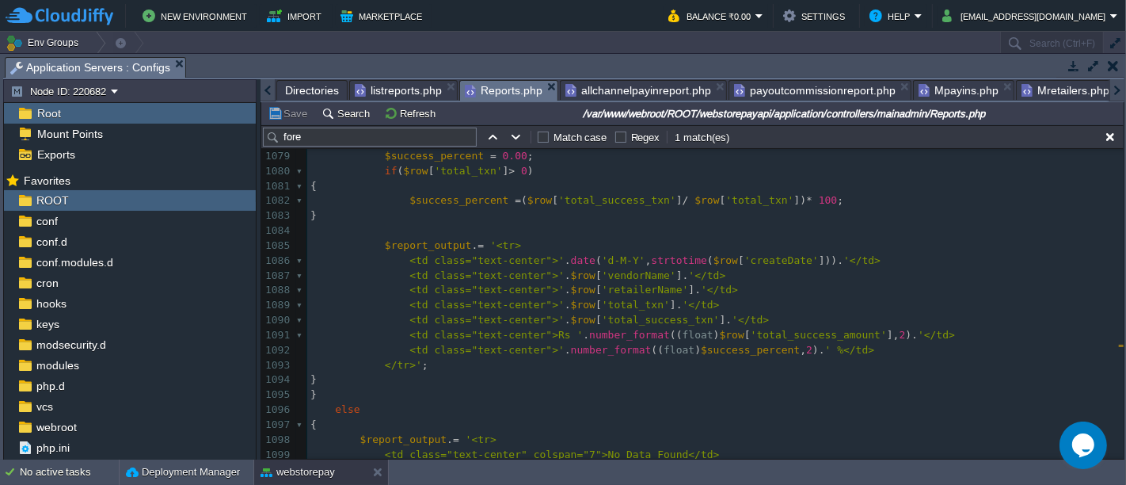
scroll to position [1468, 0]
click at [623, 304] on div "xxxxxxxxxx } 1069 <th class="text-center">Total Payin Amount</th> 1070 <th clas…" at bounding box center [715, 408] width 817 height 821
type textarea "total_txn"
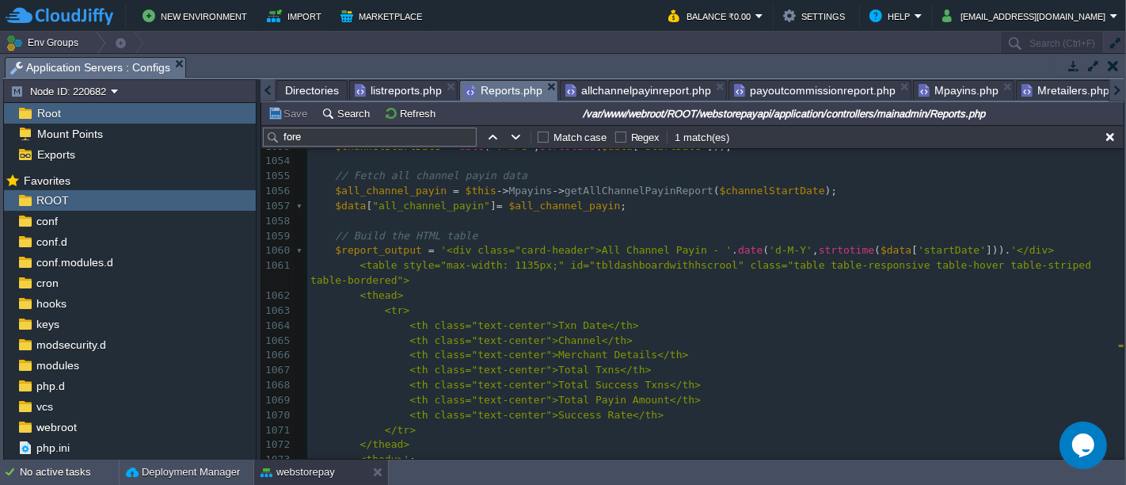
scroll to position [1080, 0]
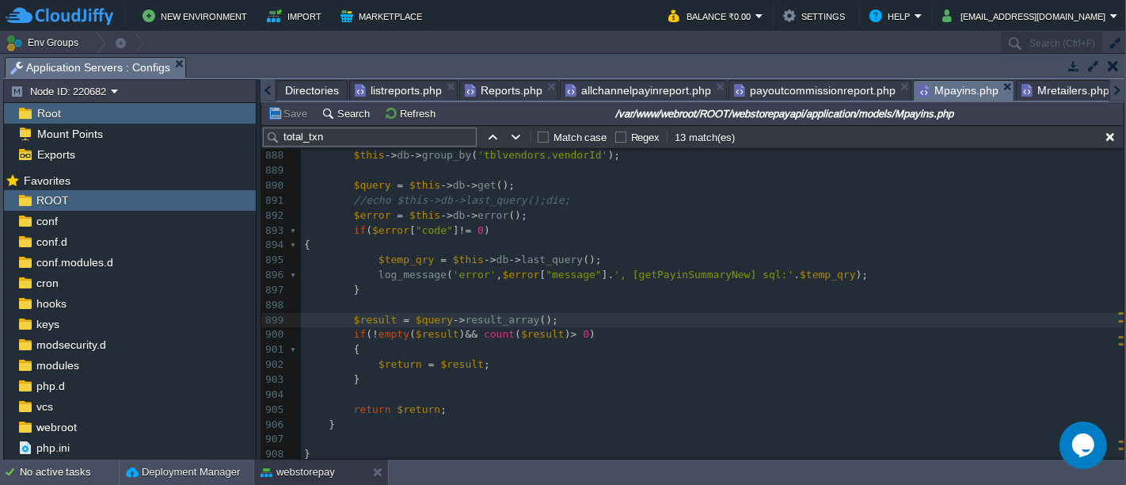
click at [939, 90] on span "Mpayins.php" at bounding box center [959, 91] width 80 height 20
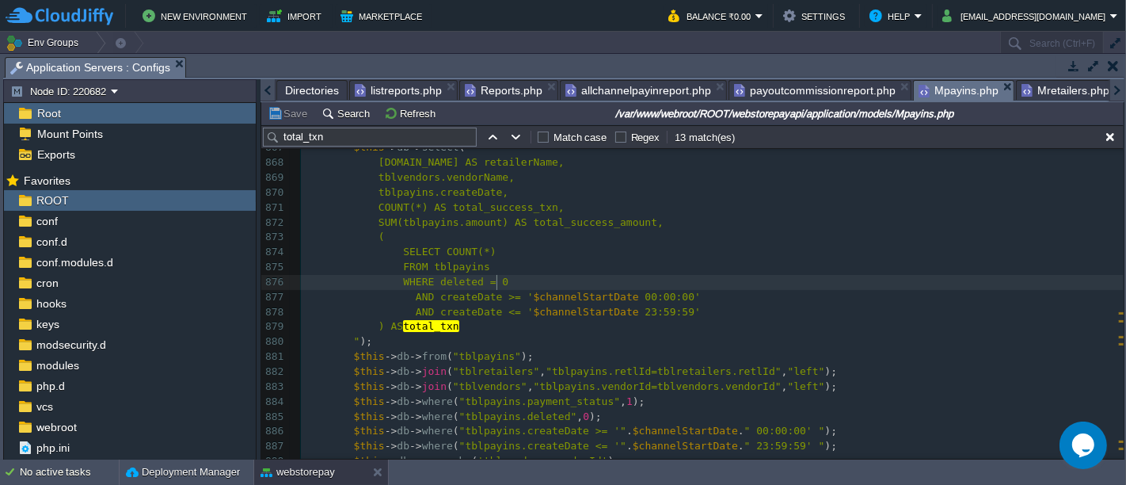
scroll to position [5, 0]
click at [520, 278] on pre "WHERE deleted = 0" at bounding box center [712, 282] width 823 height 15
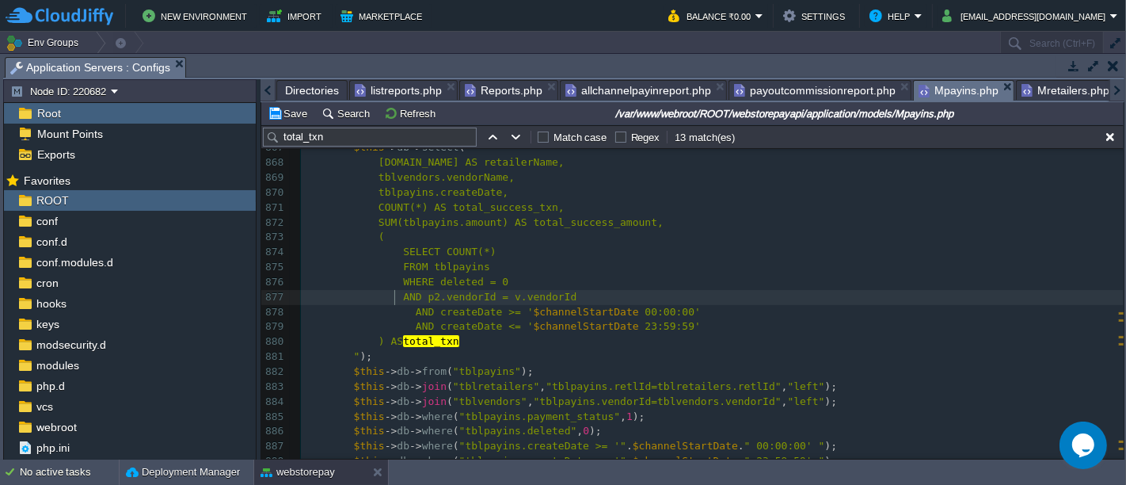
click at [396, 299] on div "xxxxxxxxxx $this -> db -> select ( "(SELECT COUNT(*) as total_txn FROM `tblpayi…" at bounding box center [712, 364] width 823 height 836
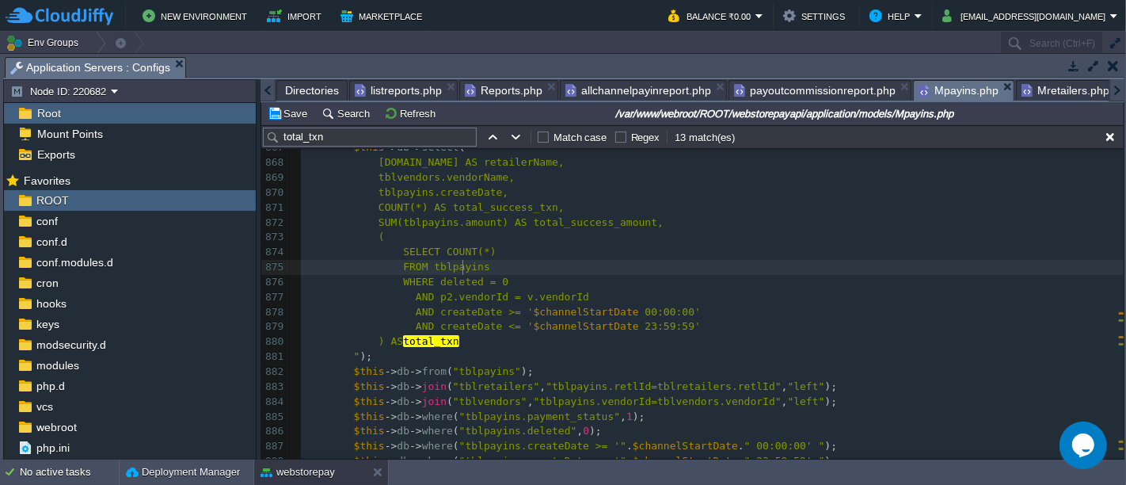
click at [459, 275] on pre "WHERE deleted = 0" at bounding box center [712, 282] width 823 height 15
click at [457, 269] on div "xxxxxxxxxx $this -> db -> select ( "(SELECT COUNT(*) as total_txn FROM `tblpayi…" at bounding box center [712, 364] width 823 height 836
type textarea "tblpayins"
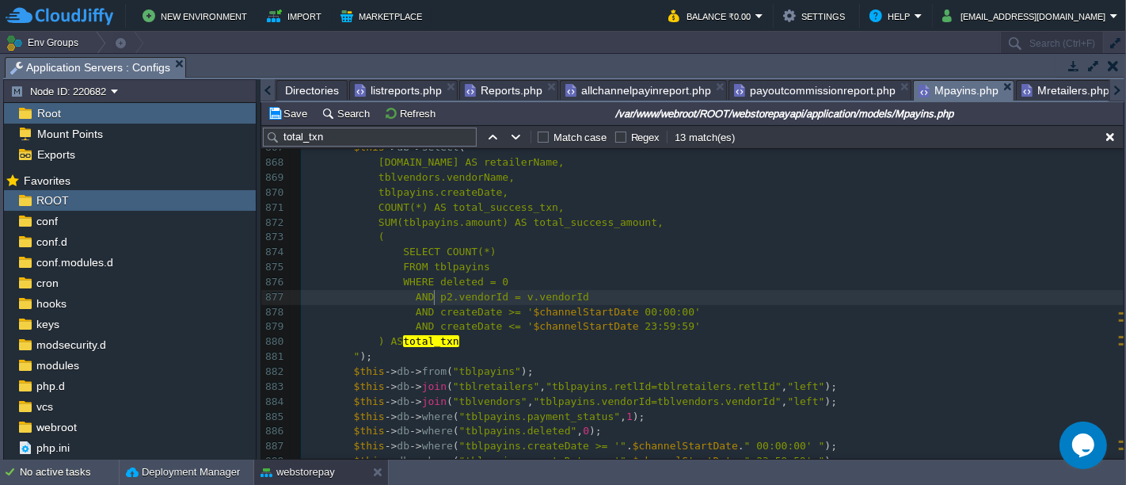
click at [434, 299] on div "xxxxxxxxxx $this -> db -> select ( "(SELECT COUNT(*) as total_txn FROM `tblpayi…" at bounding box center [712, 364] width 823 height 836
click at [477, 400] on span ""tblvendors"" at bounding box center [490, 401] width 74 height 12
type textarea "tblvendors"
click at [561, 298] on div "xxxxxxxxxx $this -> db -> select ( "(SELECT COUNT(*) as total_txn FROM `tblpayi…" at bounding box center [712, 364] width 823 height 836
click at [288, 123] on div "Save Search Refresh /var/www/webroot/ROOT/webstorepayapi/application/models/Mpa…" at bounding box center [692, 113] width 863 height 23
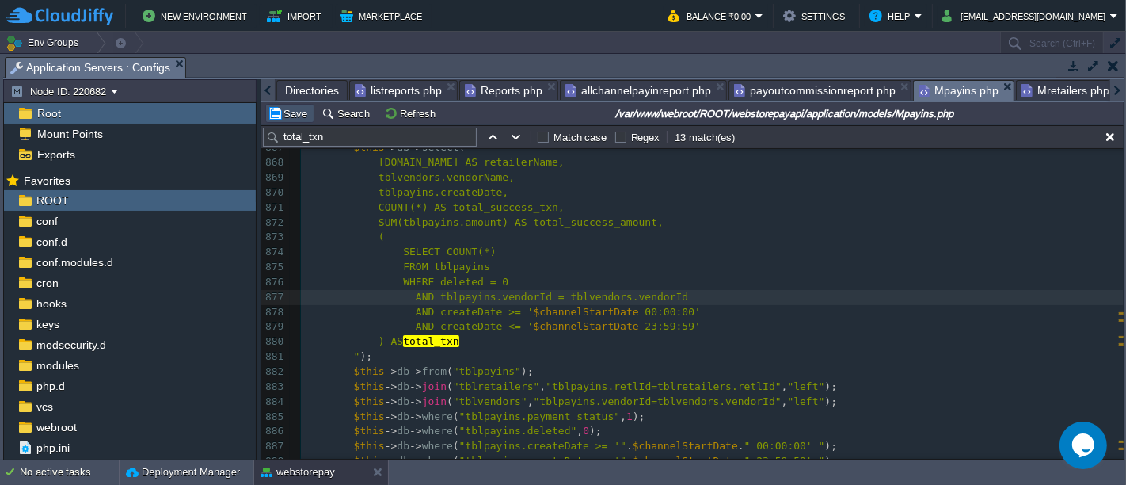
click at [289, 119] on button "Save" at bounding box center [290, 113] width 44 height 14
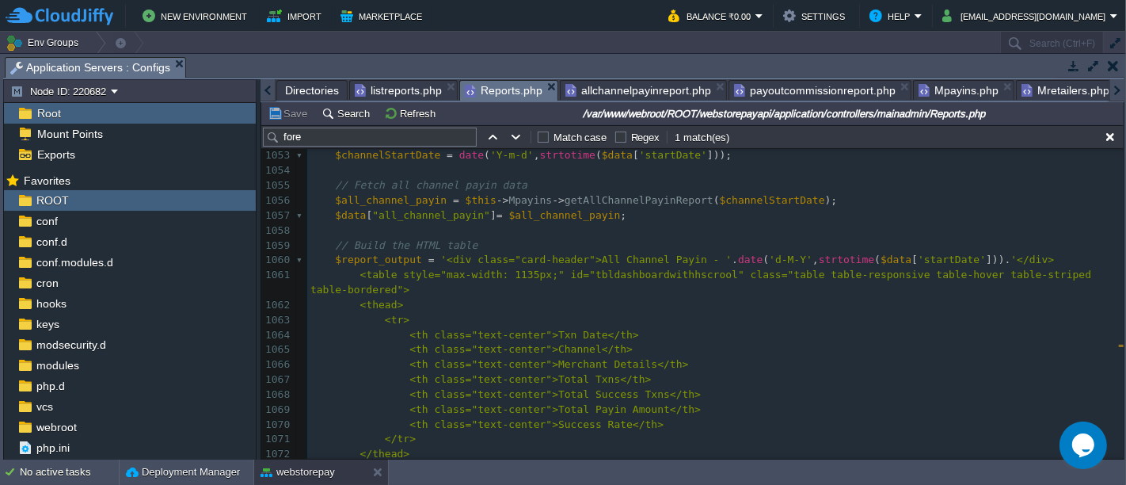
click at [492, 89] on span "Reports.php" at bounding box center [504, 91] width 78 height 20
